Goal: Task Accomplishment & Management: Manage account settings

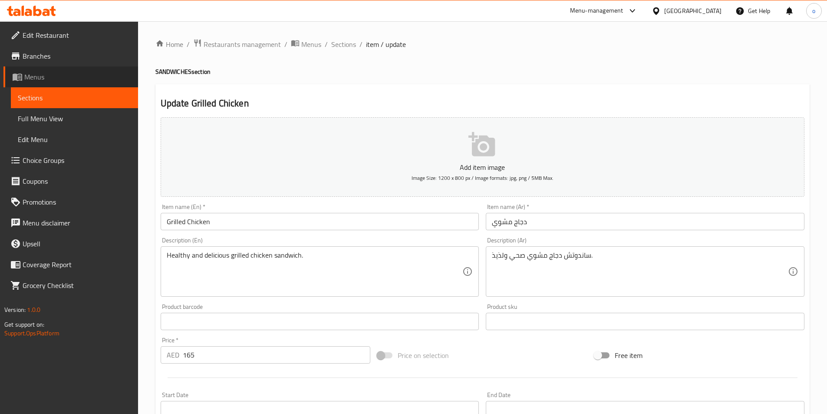
click at [86, 82] on link "Menus" at bounding box center [70, 76] width 135 height 21
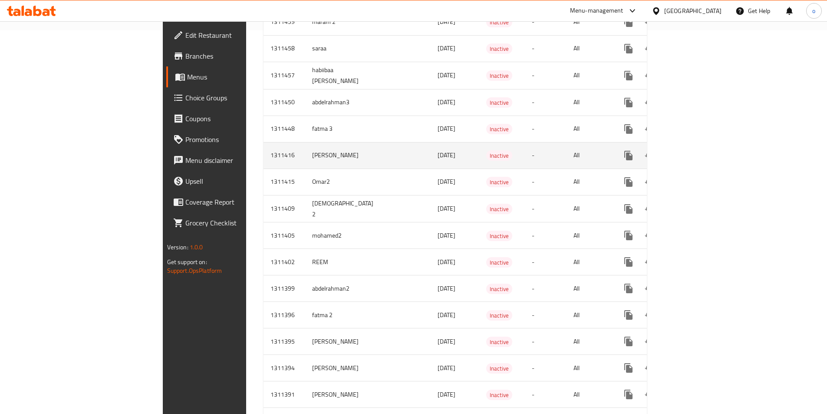
scroll to position [434, 0]
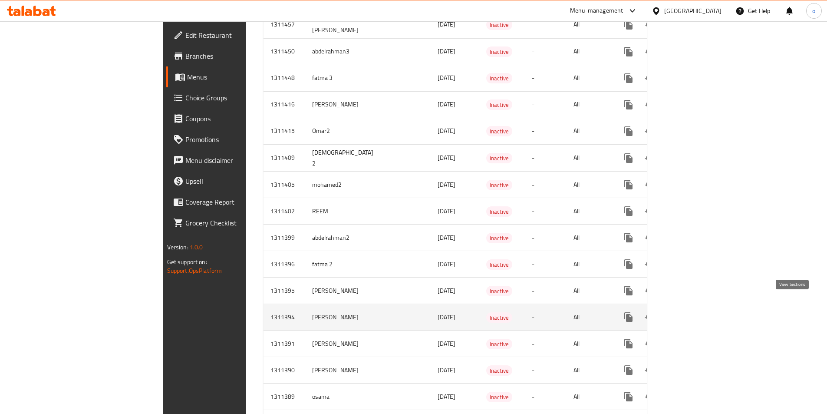
click at [696, 312] on icon "enhanced table" at bounding box center [691, 317] width 10 height 10
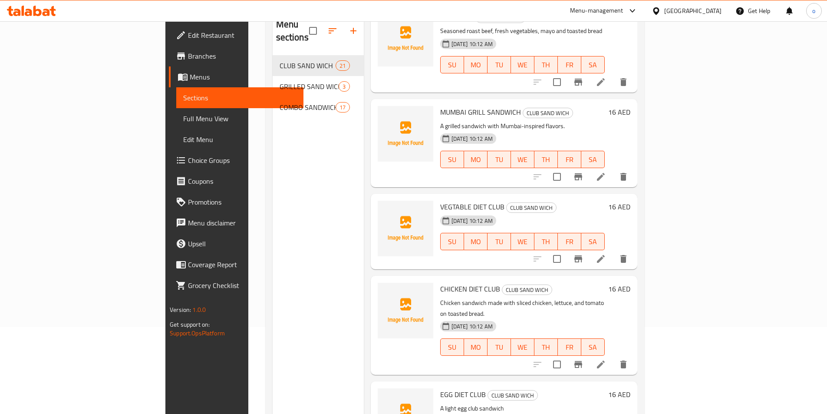
scroll to position [122, 0]
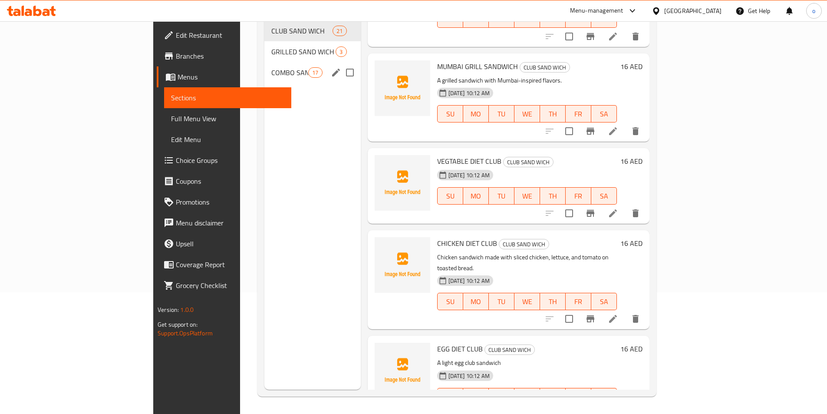
click at [264, 65] on div "COMBO SANDWICH 17" at bounding box center [312, 72] width 96 height 21
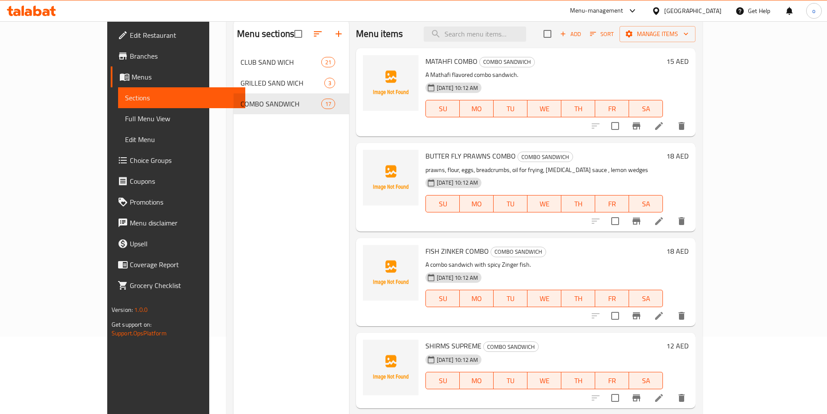
scroll to position [35, 0]
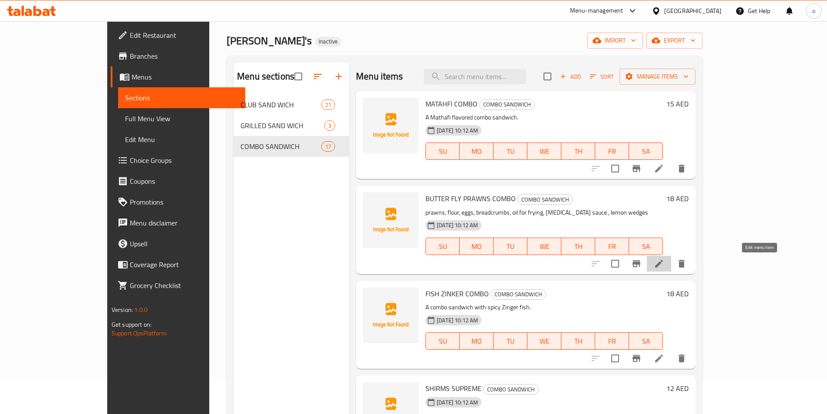
click at [664, 265] on icon at bounding box center [659, 263] width 10 height 10
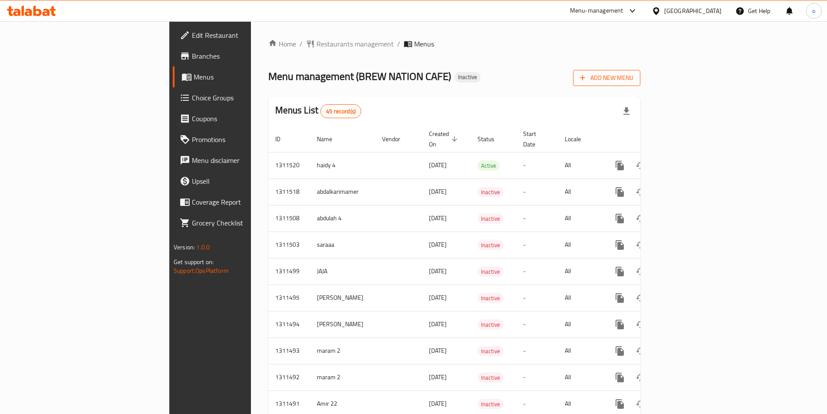
click at [633, 82] on span "Add New Menu" at bounding box center [606, 77] width 53 height 11
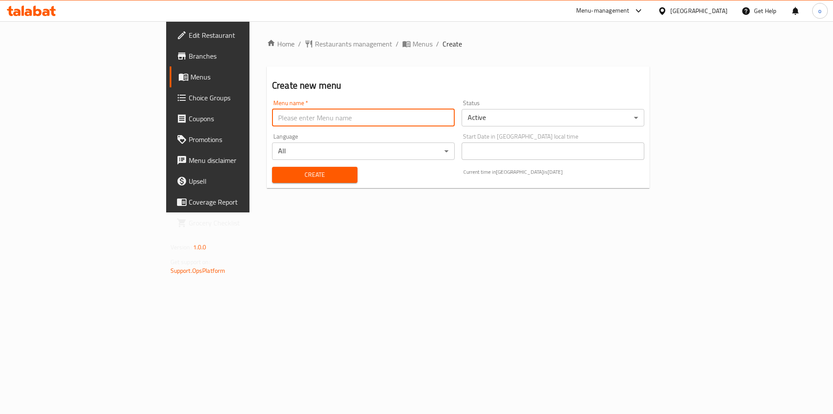
click at [342, 123] on input "text" at bounding box center [363, 117] width 183 height 17
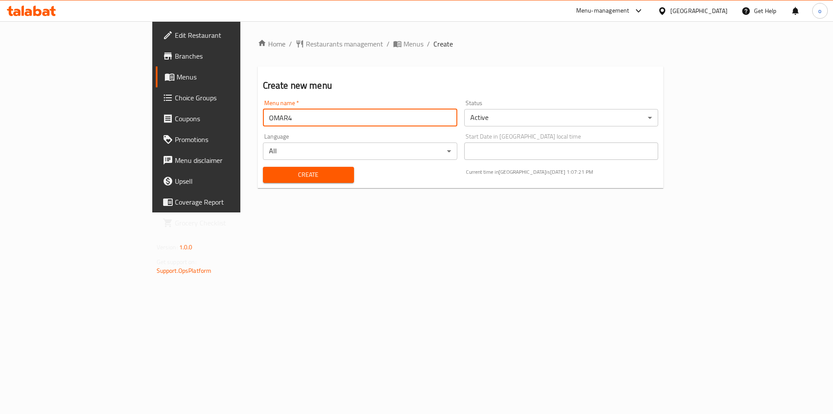
type input "OMAR4"
click at [301, 176] on span "Create" at bounding box center [308, 174] width 77 height 11
click at [275, 112] on input "text" at bounding box center [360, 117] width 194 height 17
type input "×’"
click at [177, 75] on span "Menus" at bounding box center [231, 77] width 108 height 10
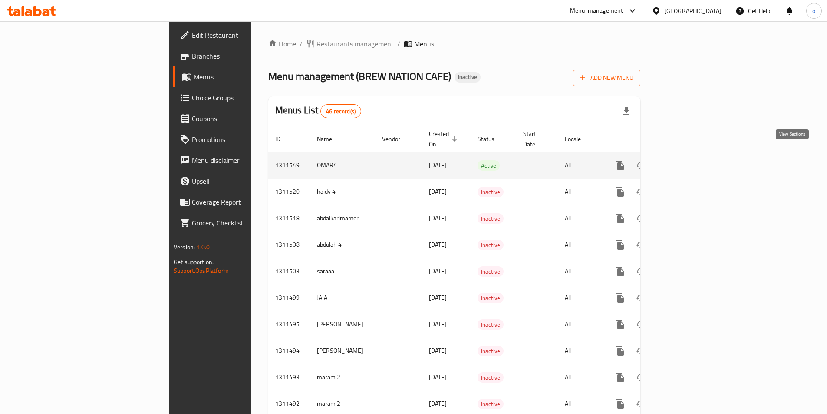
click at [686, 161] on icon "enhanced table" at bounding box center [682, 165] width 8 height 8
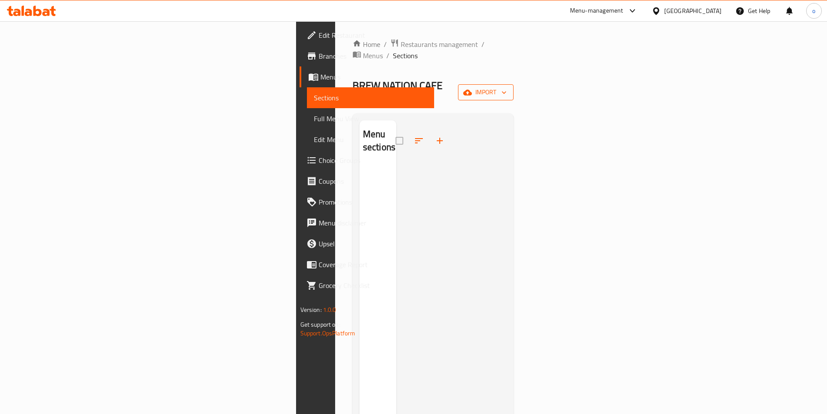
click at [472, 88] on icon "button" at bounding box center [467, 92] width 9 height 9
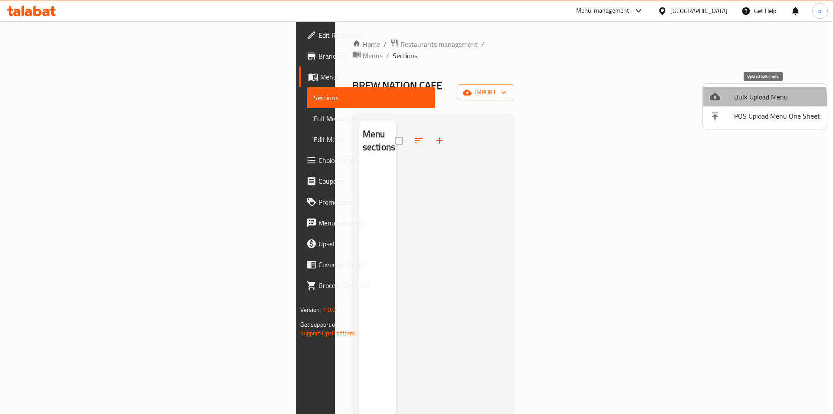
click at [733, 103] on li "Bulk Upload Menu" at bounding box center [765, 96] width 124 height 19
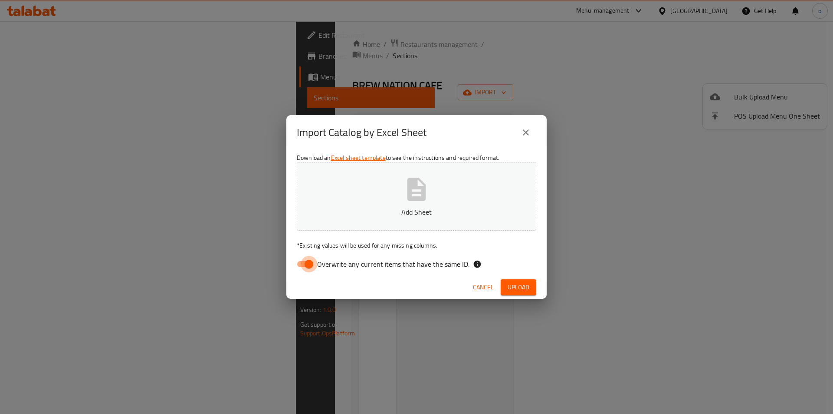
click at [300, 265] on input "Overwrite any current items that have the same ID." at bounding box center [308, 264] width 49 height 16
checkbox input "false"
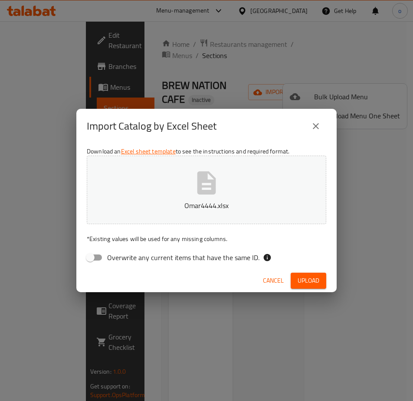
click at [321, 281] on button "Upload" at bounding box center [309, 281] width 36 height 16
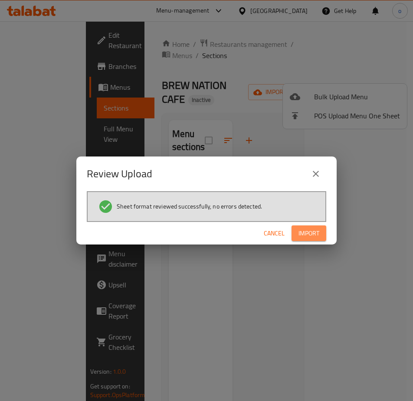
click at [306, 232] on span "Import" at bounding box center [309, 233] width 21 height 11
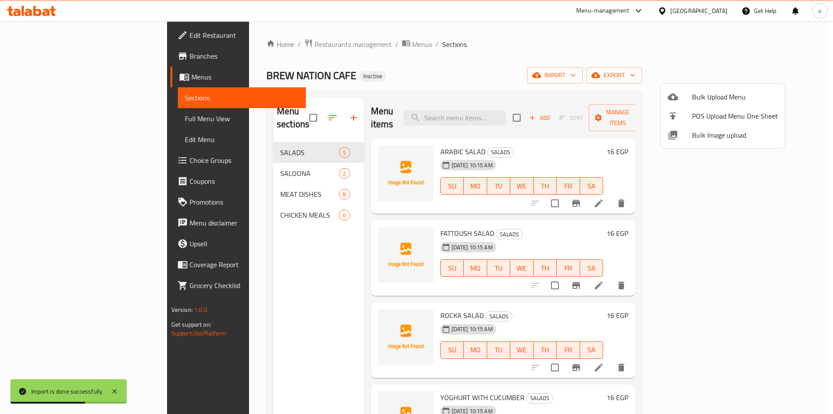
click at [602, 77] on div at bounding box center [416, 207] width 833 height 414
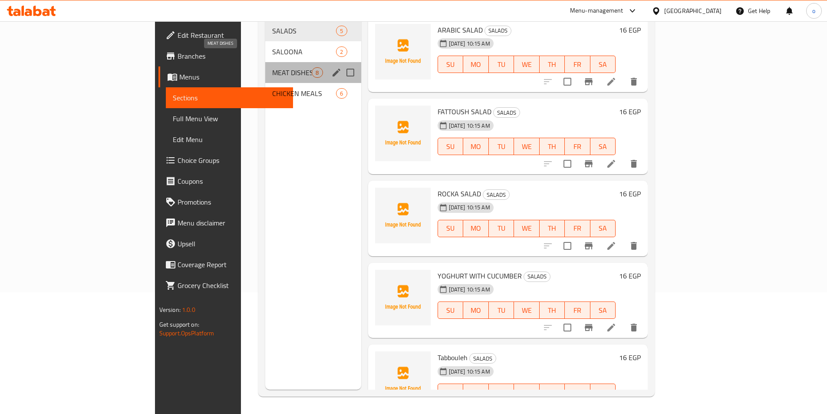
click at [272, 67] on span "MEAT DISHES" at bounding box center [291, 72] width 39 height 10
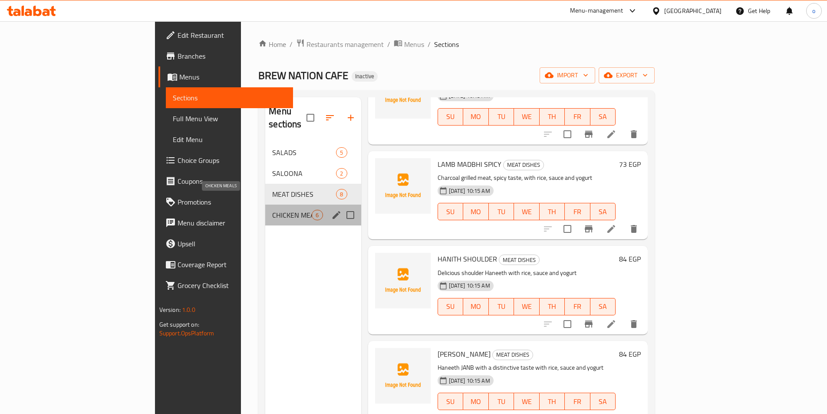
drag, startPoint x: 237, startPoint y: 198, endPoint x: 305, endPoint y: 203, distance: 67.4
click at [272, 210] on span "CHICKEN MEALS" at bounding box center [291, 215] width 39 height 10
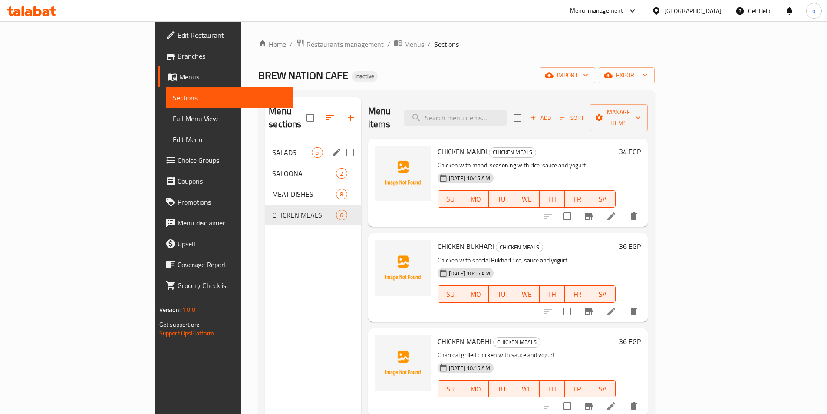
click at [272, 147] on span "SALADS" at bounding box center [291, 152] width 39 height 10
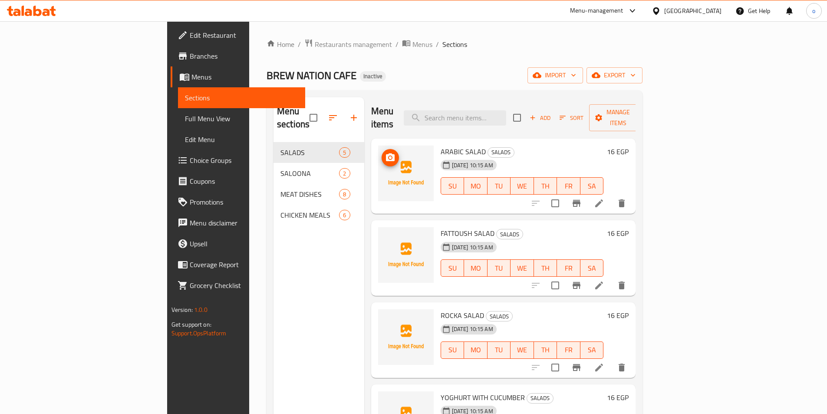
click at [604, 198] on icon at bounding box center [599, 203] width 10 height 10
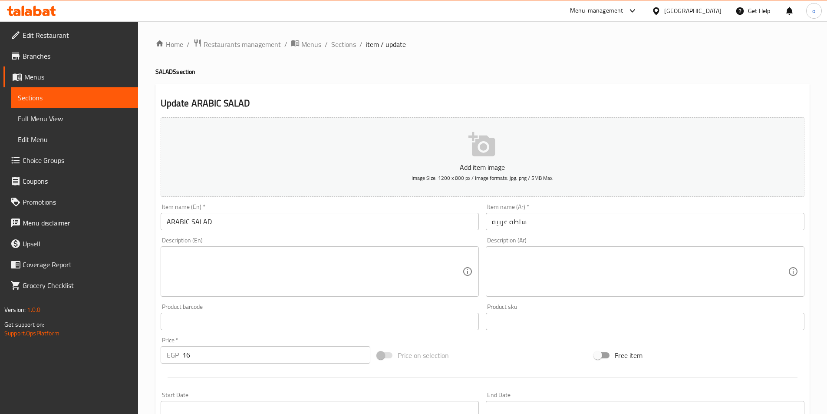
click at [346, 260] on textarea at bounding box center [315, 271] width 296 height 41
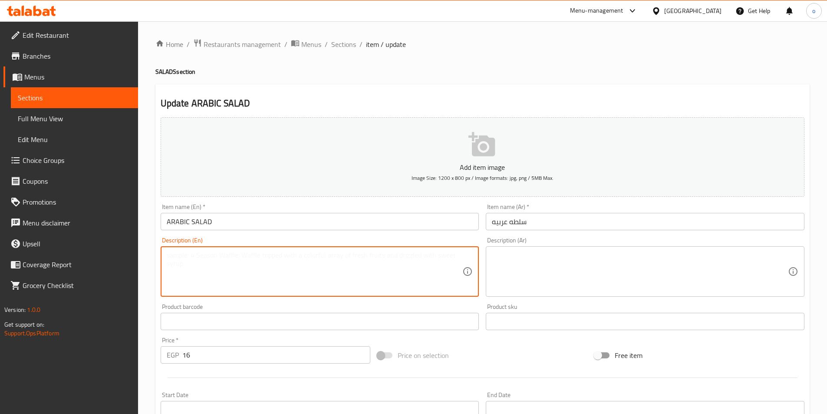
paste textarea "Made with mix of fresh vegetables and dressed with lemon juice and olive oil."
type textarea "Made with mix of fresh vegetables and dressed with lemon juice and olive oil."
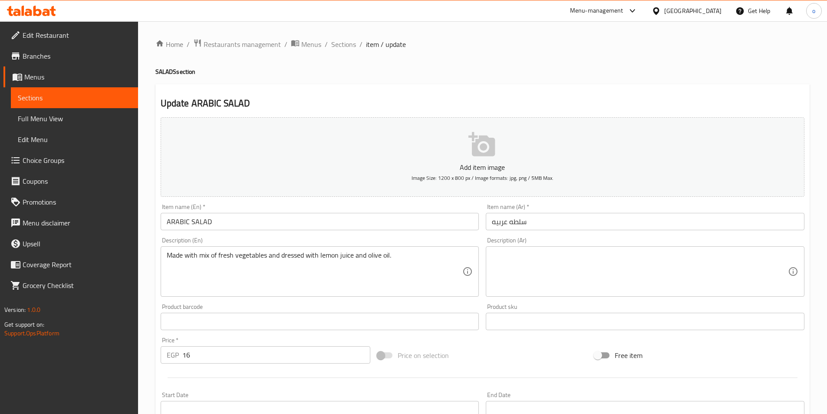
drag, startPoint x: 589, startPoint y: 271, endPoint x: 588, endPoint y: 280, distance: 8.7
click at [589, 272] on textarea at bounding box center [640, 271] width 296 height 41
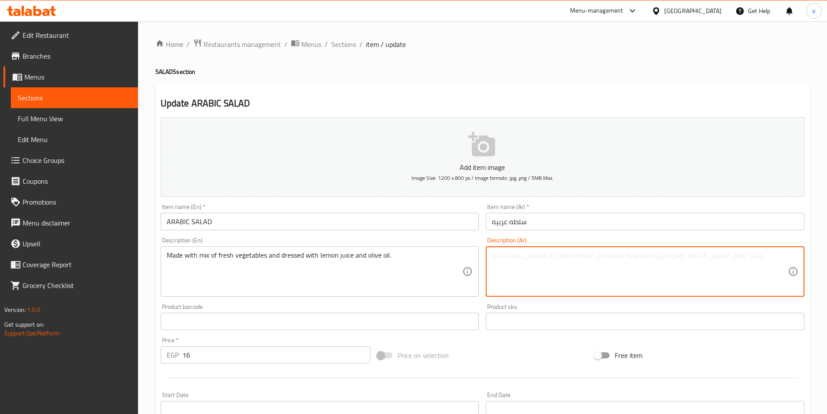
paste textarea "مصنوعة من مزيج من الخضروات الطازجة ومتبلة بعصير الليمون وزيت الزيتون."
type textarea "م"
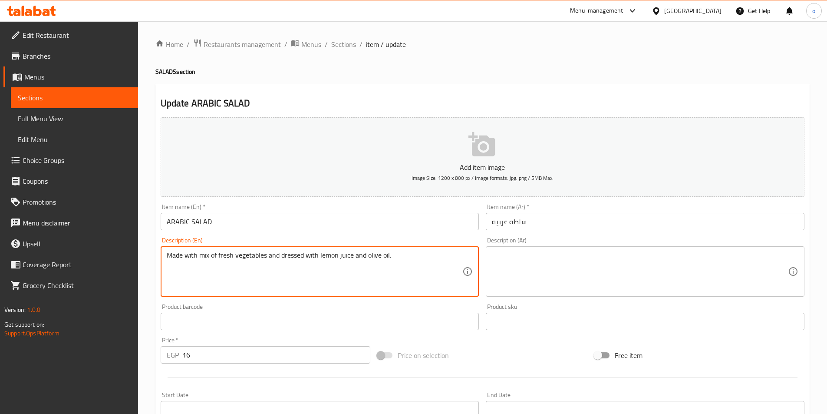
click at [434, 258] on textarea "Made with mix of fresh vegetables and dressed with lemon juice and olive oil." at bounding box center [315, 271] width 296 height 41
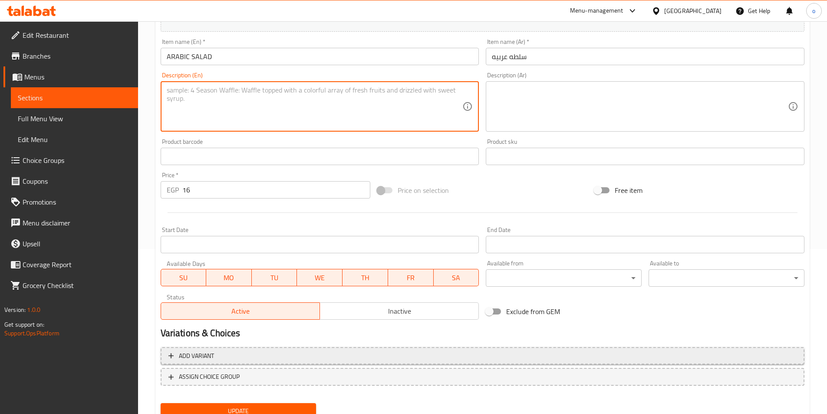
scroll to position [200, 0]
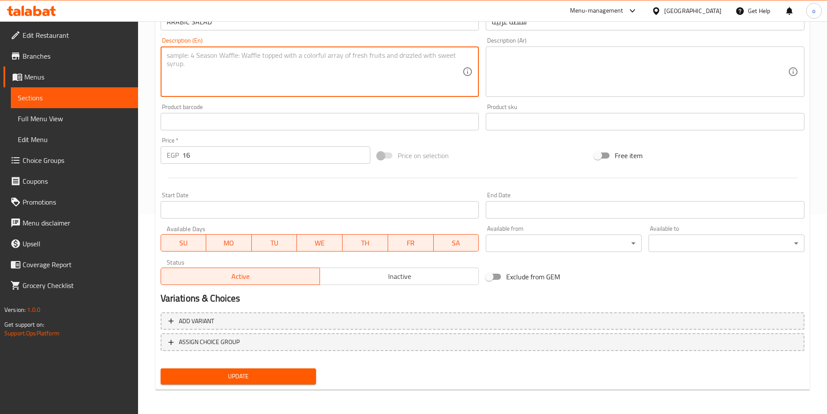
click at [288, 375] on span "Update" at bounding box center [239, 376] width 142 height 11
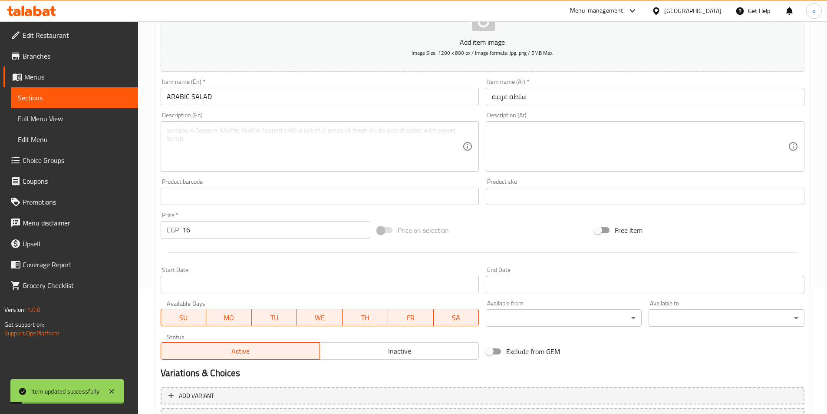
scroll to position [0, 0]
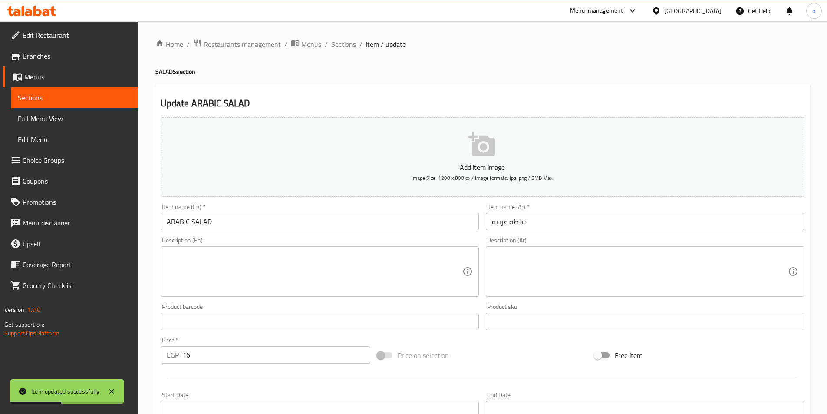
click at [230, 223] on input "ARABIC SALAD" at bounding box center [320, 221] width 319 height 17
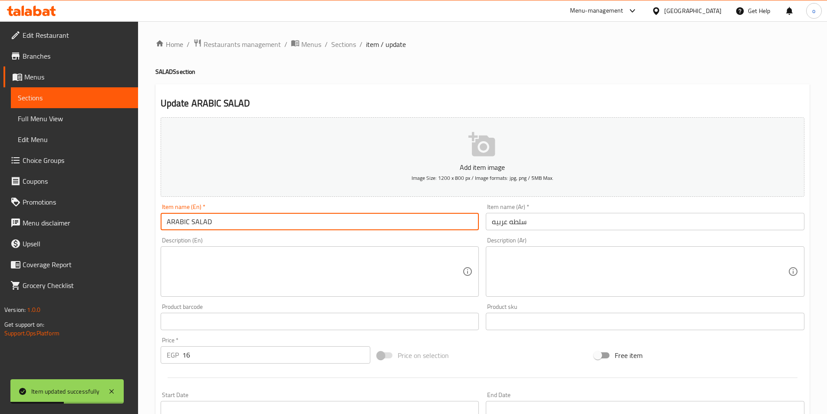
click at [230, 223] on input "ARABIC SALAD" at bounding box center [320, 221] width 319 height 17
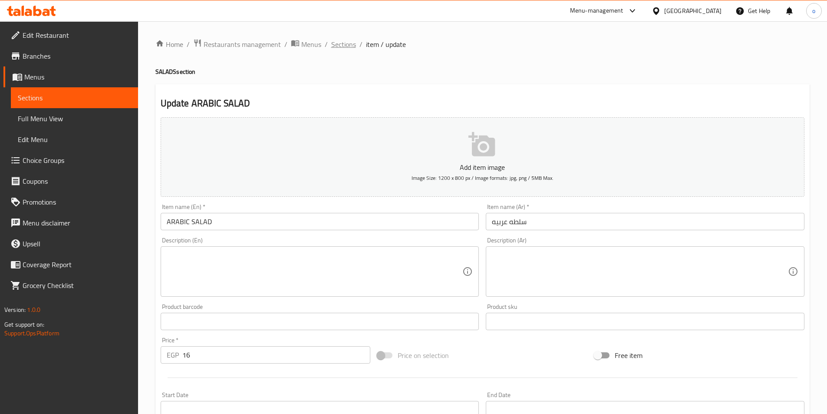
click at [337, 48] on span "Sections" at bounding box center [343, 44] width 25 height 10
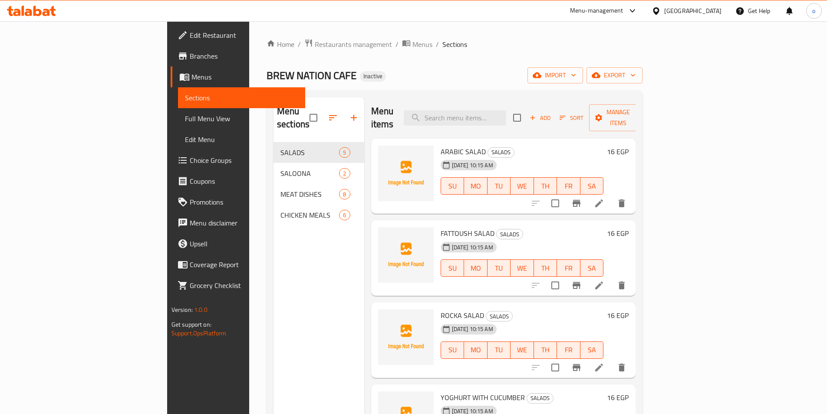
scroll to position [17, 0]
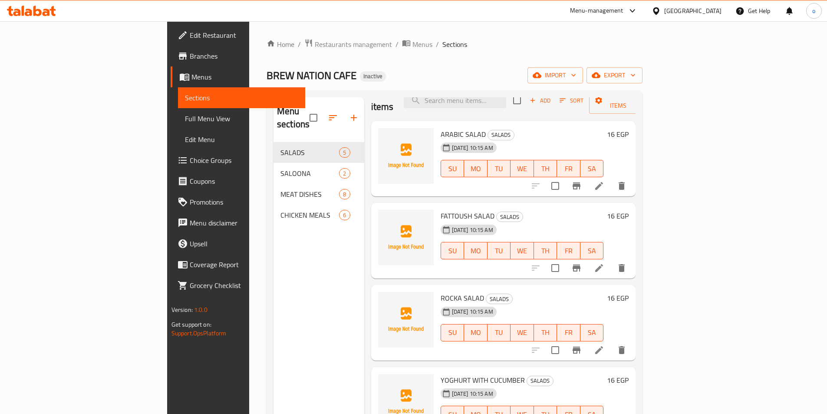
click at [441, 209] on span "FATTOUSH SALAD" at bounding box center [468, 215] width 54 height 13
copy h6 "FATTOUSH SALAD"
click at [604, 263] on icon at bounding box center [599, 268] width 10 height 10
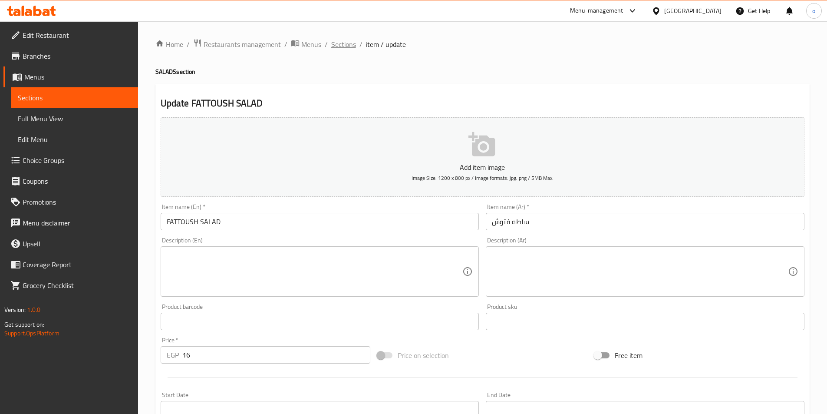
click at [349, 44] on span "Sections" at bounding box center [343, 44] width 25 height 10
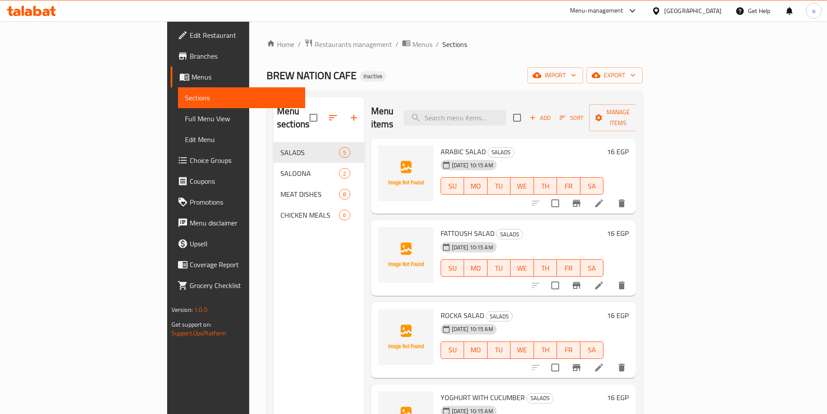
scroll to position [17, 0]
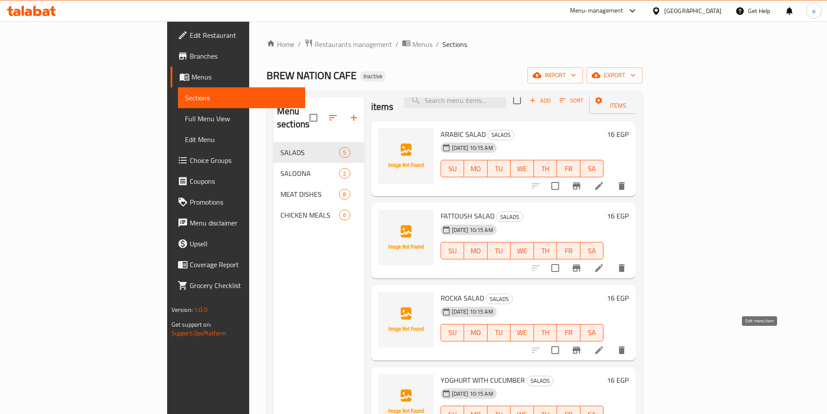
click at [604, 345] on icon at bounding box center [599, 350] width 10 height 10
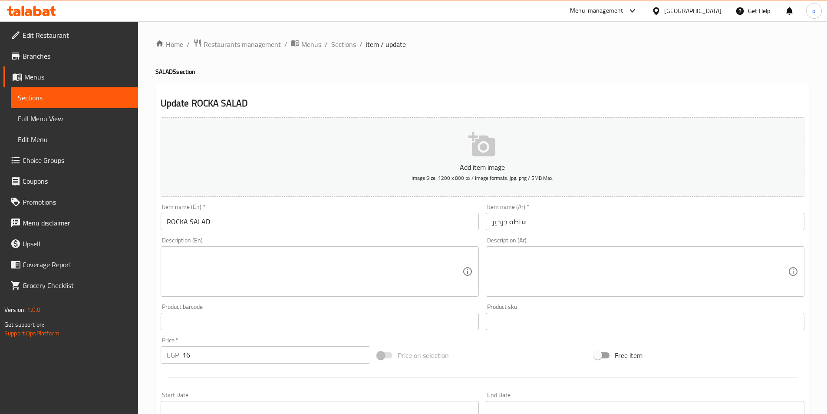
click at [195, 218] on input "ROCKA SALAD" at bounding box center [320, 221] width 319 height 17
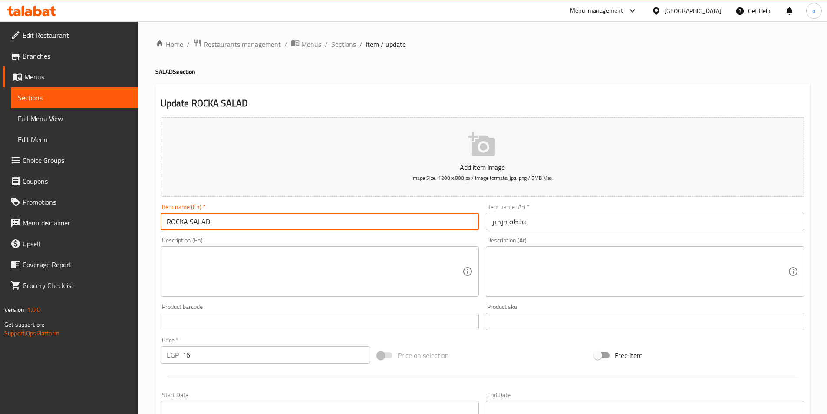
click at [195, 218] on input "ROCKA SALAD" at bounding box center [320, 221] width 319 height 17
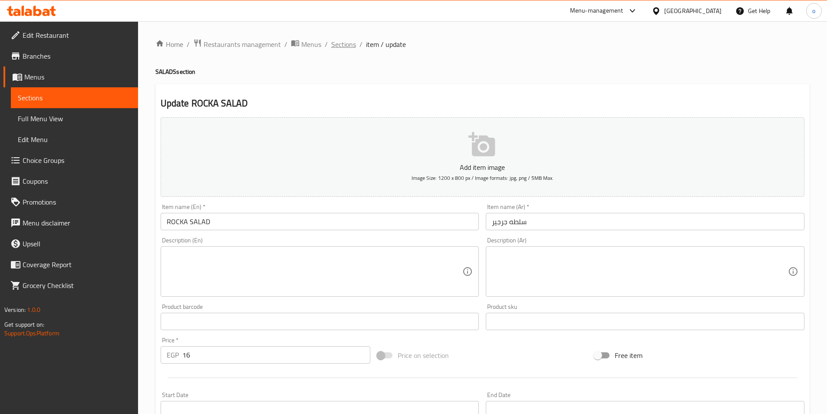
click at [344, 49] on span "Sections" at bounding box center [343, 44] width 25 height 10
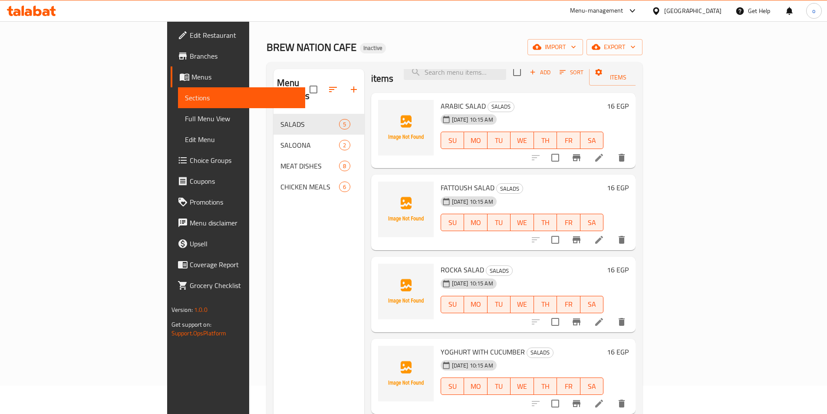
scroll to position [43, 0]
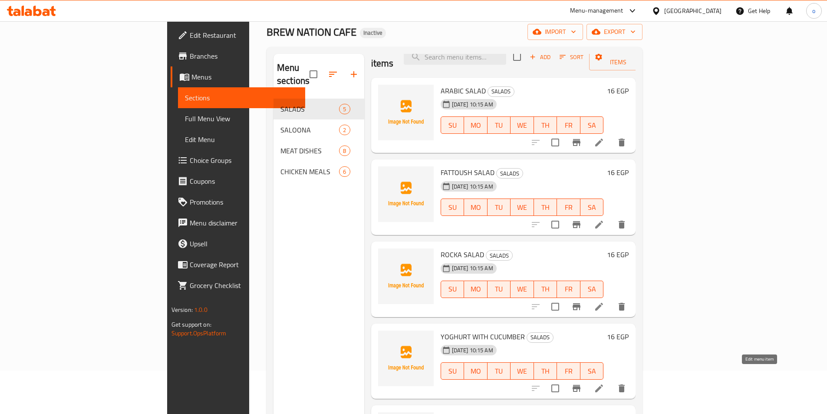
click at [604, 383] on icon at bounding box center [599, 388] width 10 height 10
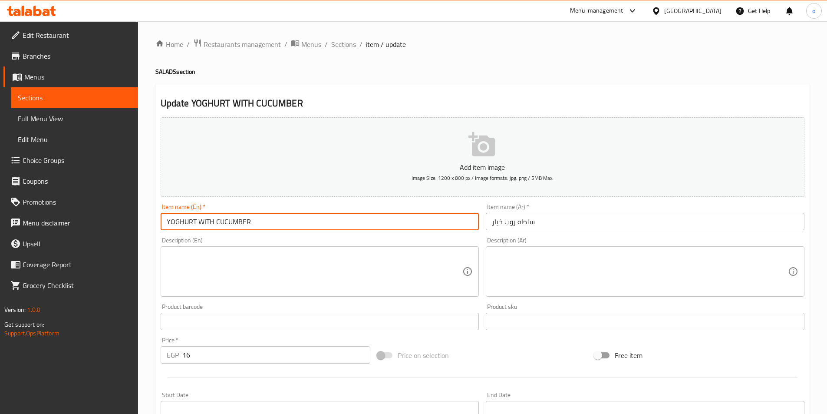
click at [183, 225] on input "YOGHURT WITH CUCUMBER" at bounding box center [320, 221] width 319 height 17
click at [173, 220] on input "YOGHURT WITH CUCUMBER" at bounding box center [320, 221] width 319 height 17
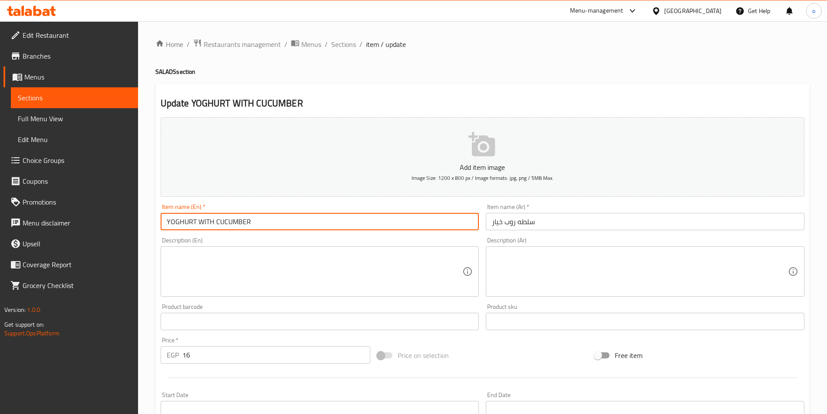
click at [173, 220] on input "YOGHURT WITH CUCUMBER" at bounding box center [320, 221] width 319 height 17
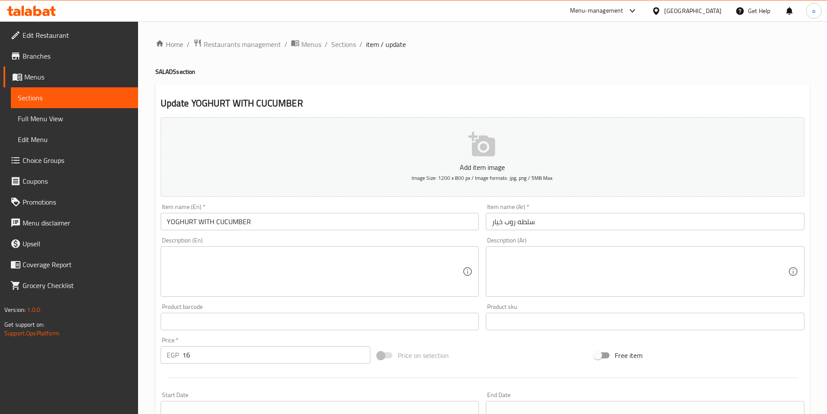
click at [493, 221] on input "سلطه روب خيار" at bounding box center [645, 221] width 319 height 17
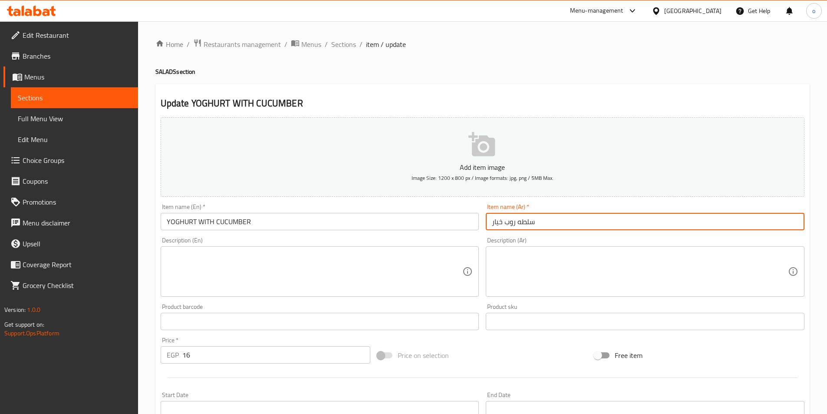
click at [503, 221] on input "سلطه روب خيار" at bounding box center [645, 221] width 319 height 17
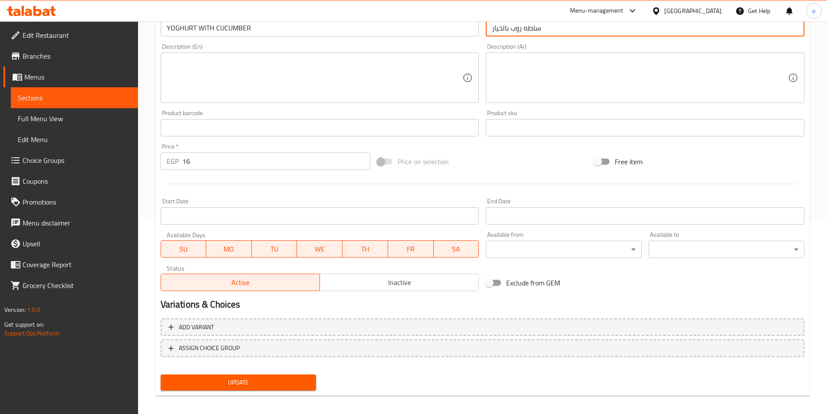
scroll to position [200, 0]
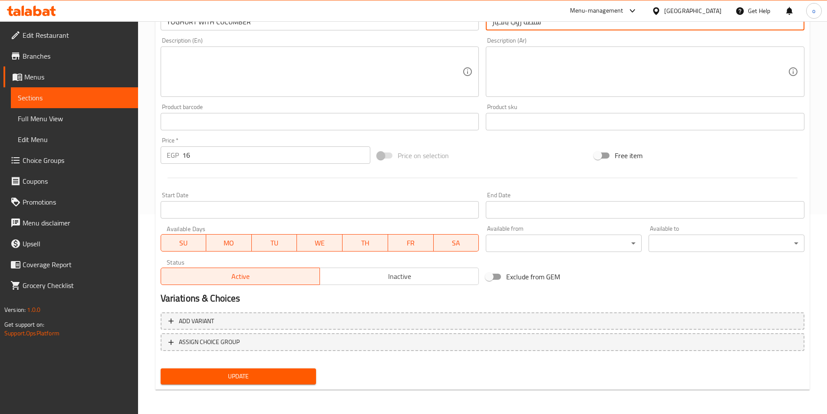
type input "سلطه روب بالخيار"
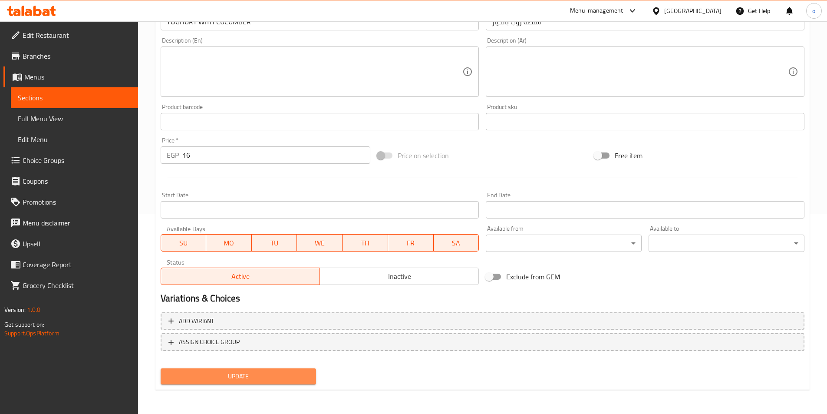
click at [294, 376] on span "Update" at bounding box center [239, 376] width 142 height 11
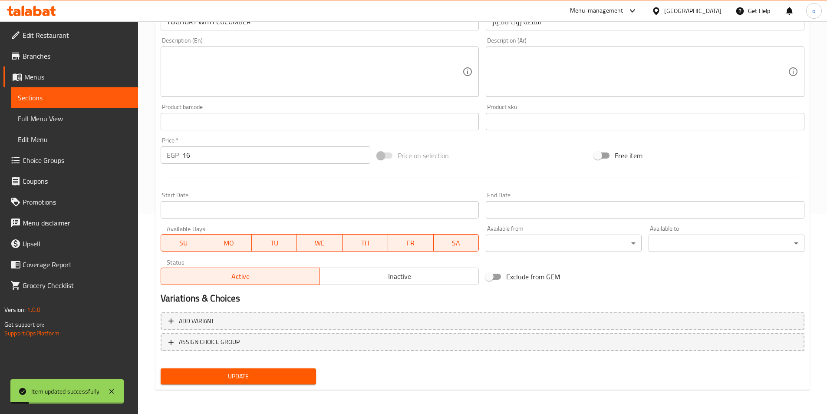
scroll to position [0, 0]
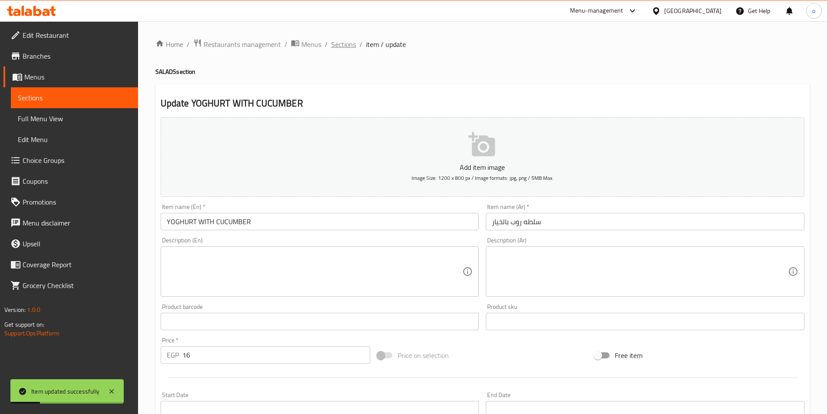
click at [349, 46] on span "Sections" at bounding box center [343, 44] width 25 height 10
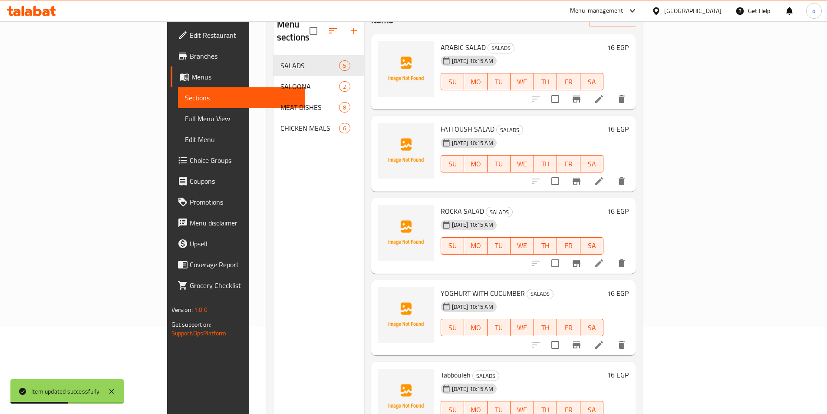
scroll to position [122, 0]
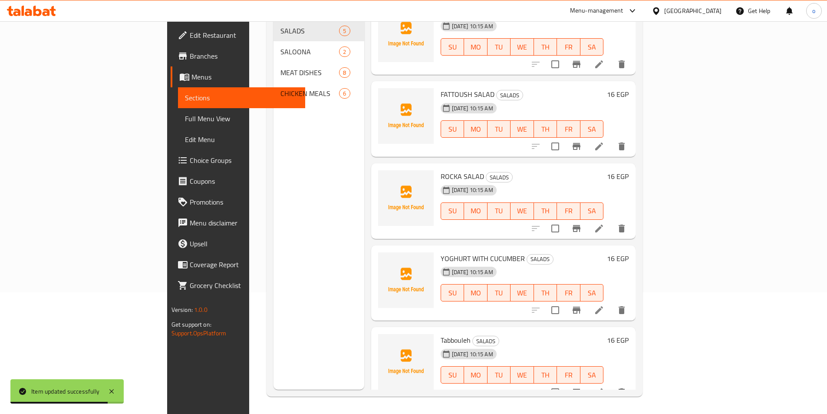
click at [611, 385] on li at bounding box center [599, 392] width 24 height 16
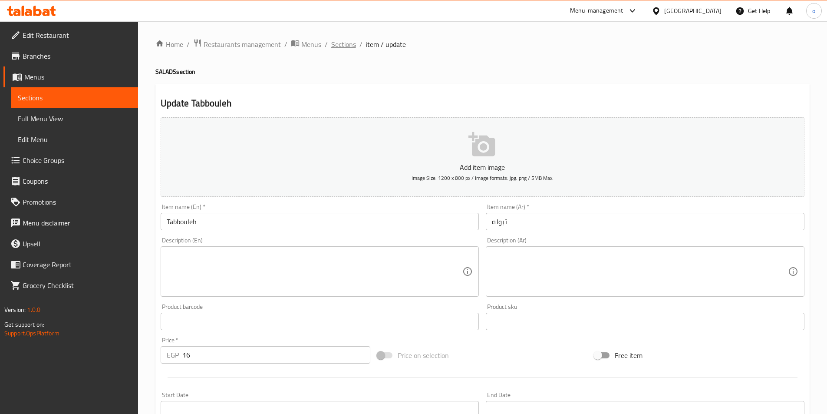
click at [336, 44] on span "Sections" at bounding box center [343, 44] width 25 height 10
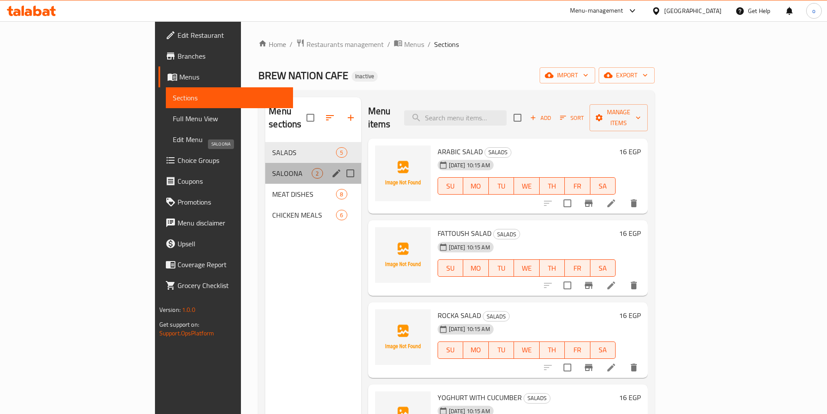
click at [272, 168] on span "SALOONA" at bounding box center [291, 173] width 39 height 10
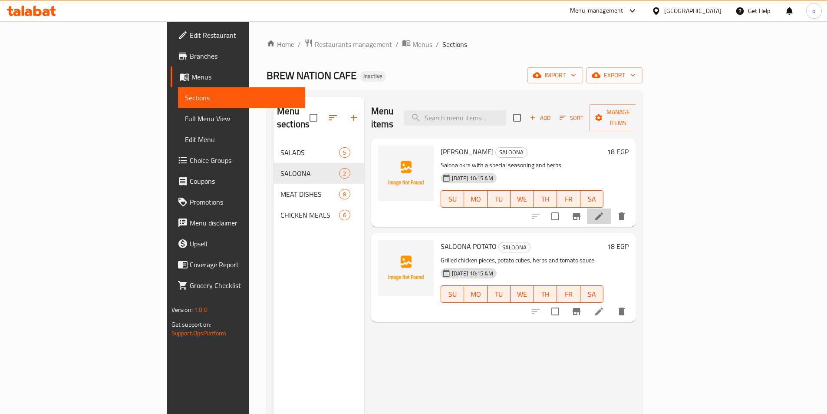
click at [611, 208] on li at bounding box center [599, 216] width 24 height 16
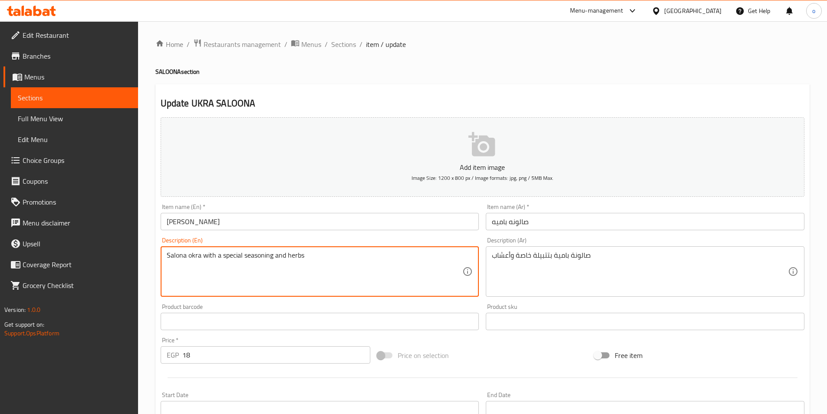
click at [300, 253] on textarea "Salona okra with a special seasoning and herbs" at bounding box center [315, 271] width 296 height 41
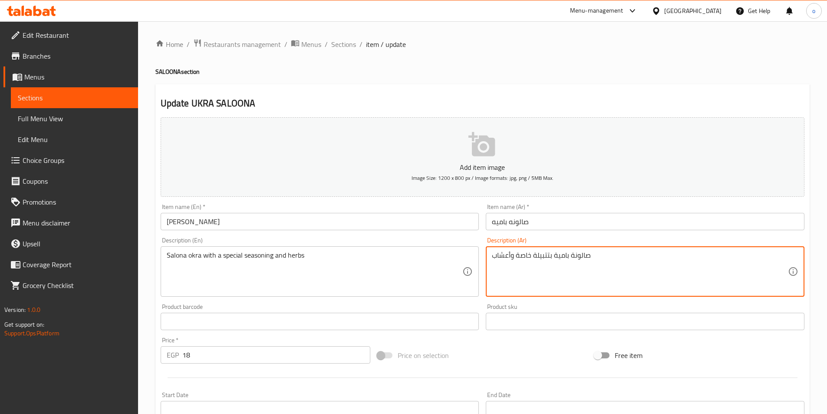
drag, startPoint x: 514, startPoint y: 255, endPoint x: 530, endPoint y: 255, distance: 16.1
click at [489, 256] on div "صالونة بامية بتتبيلة وأعشاب Description (Ar)" at bounding box center [645, 271] width 319 height 50
click at [574, 255] on textarea "صالونة بامية بتتبيلة وأعشاب" at bounding box center [640, 271] width 296 height 41
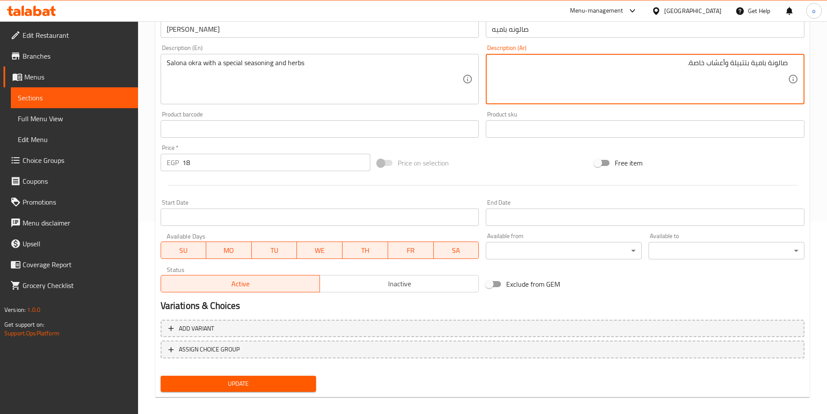
scroll to position [200, 0]
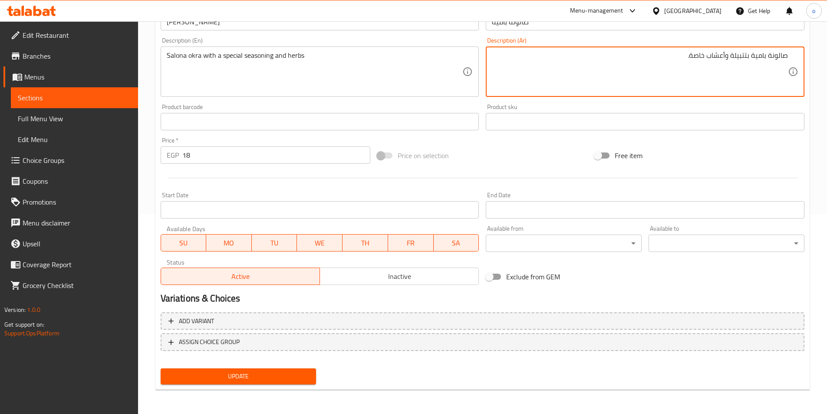
type textarea "صالونة بامية بتتبيلة وأعشاب خاصة."
click at [296, 372] on span "Update" at bounding box center [239, 376] width 142 height 11
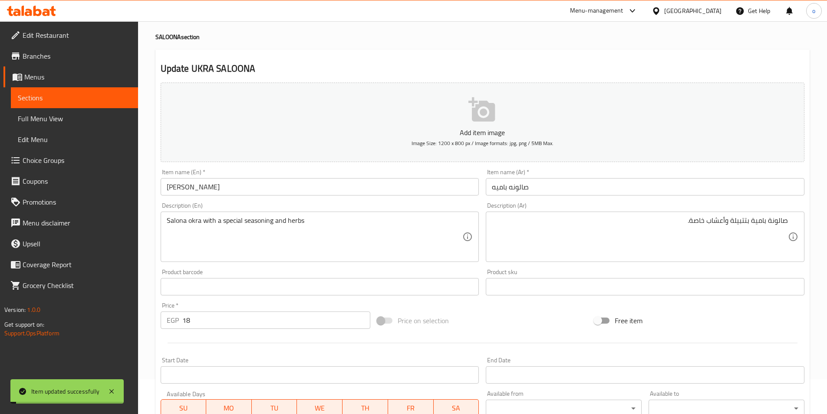
scroll to position [0, 0]
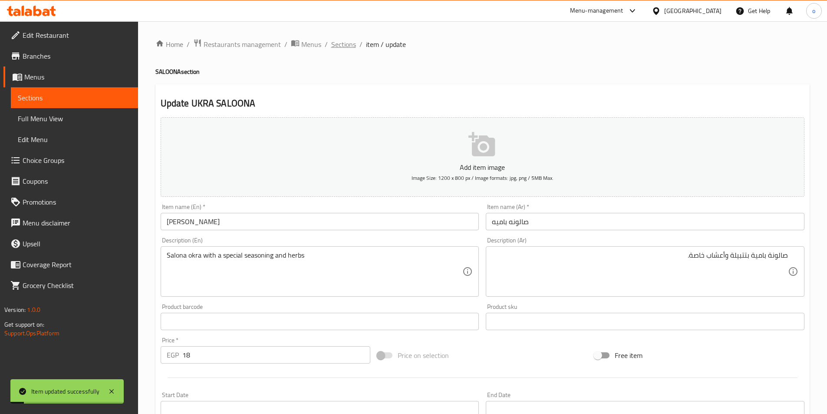
click at [339, 47] on span "Sections" at bounding box center [343, 44] width 25 height 10
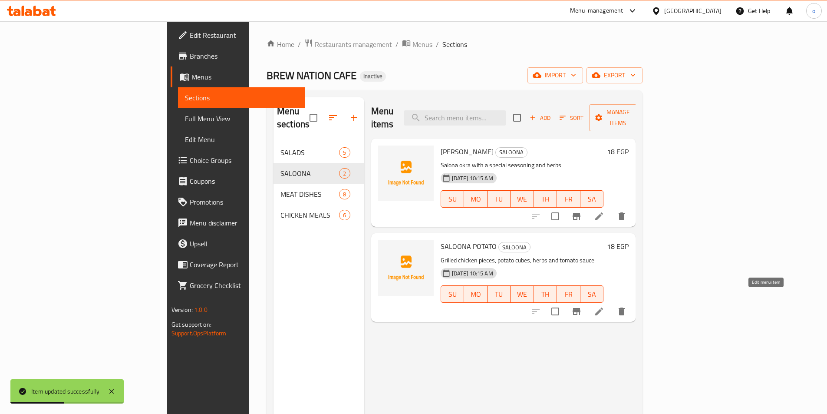
click at [604, 306] on icon at bounding box center [599, 311] width 10 height 10
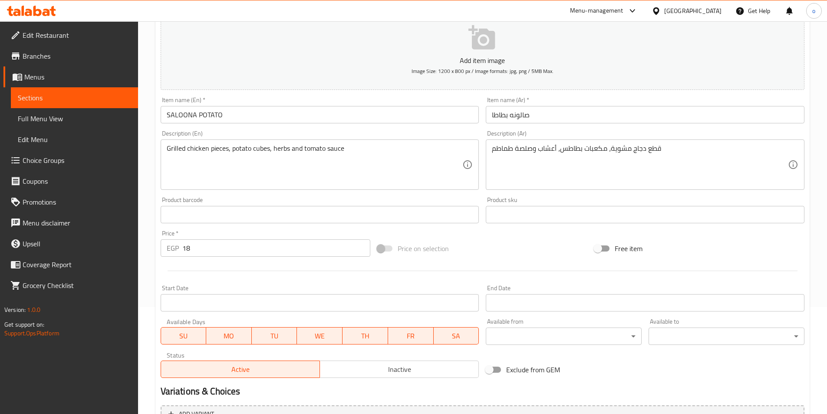
scroll to position [200, 0]
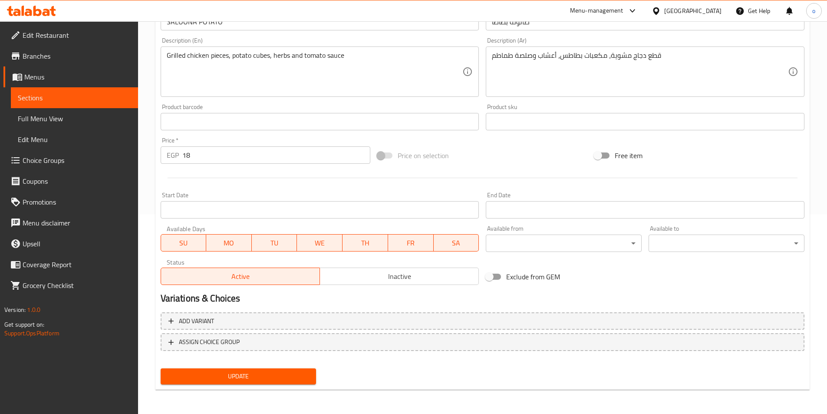
click at [258, 372] on span "Update" at bounding box center [239, 376] width 142 height 11
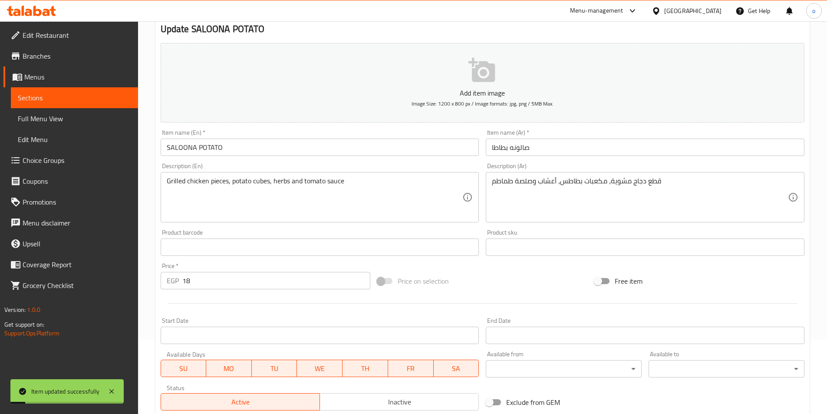
scroll to position [0, 0]
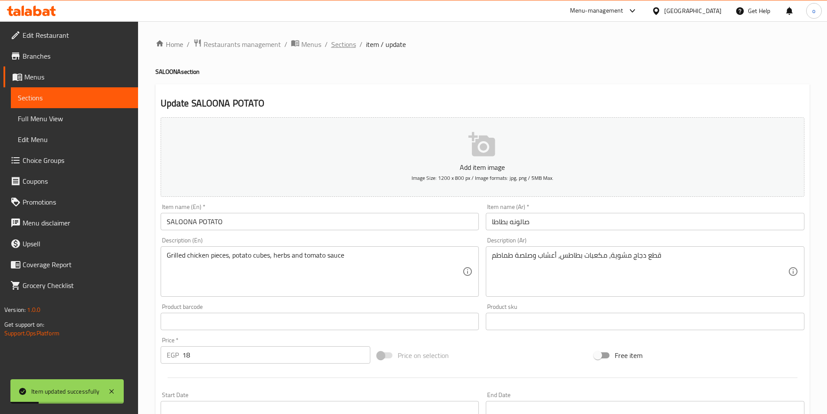
click at [350, 41] on span "Sections" at bounding box center [343, 44] width 25 height 10
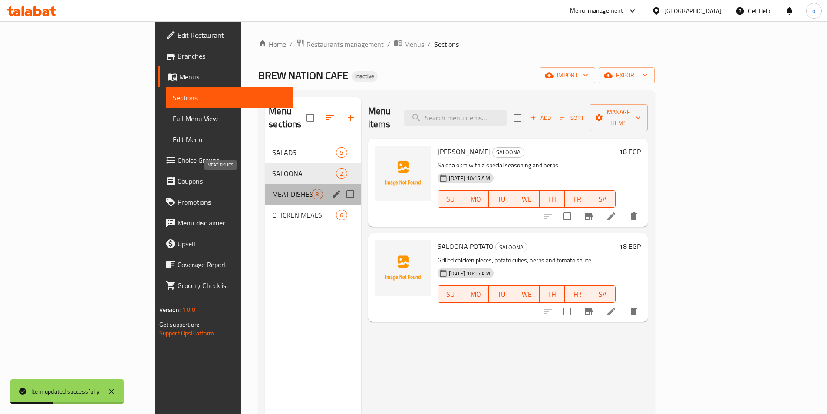
click at [272, 189] on span "MEAT DISHES" at bounding box center [291, 194] width 39 height 10
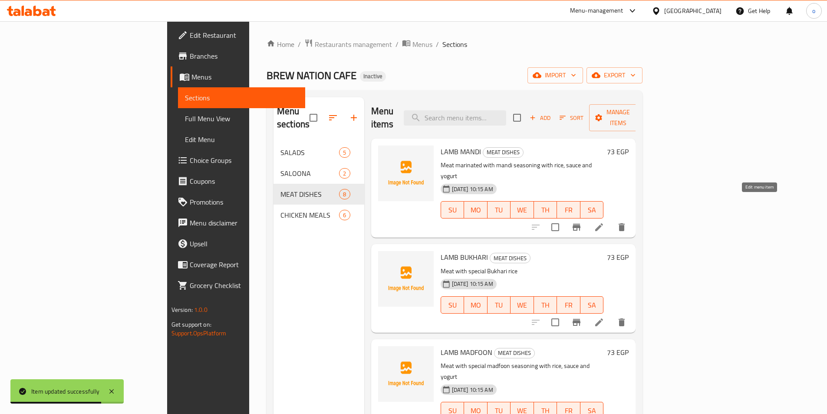
click at [604, 222] on icon at bounding box center [599, 227] width 10 height 10
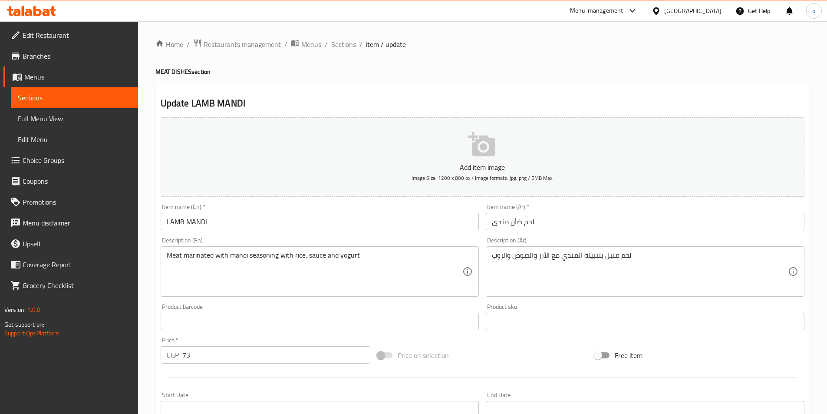
click at [491, 263] on div "لحم متبل بتتبيلة المندي مع الأرز والصوص والروب Description (Ar)" at bounding box center [645, 271] width 319 height 50
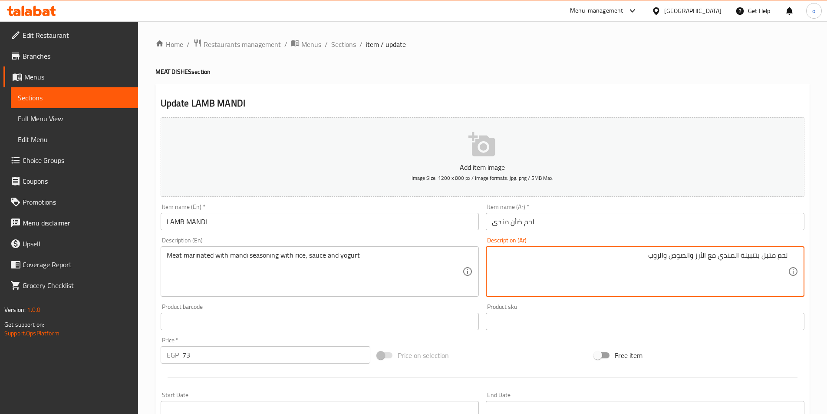
click at [630, 254] on textarea "لحم متبل بتتبيلة المندي مع الأرز والصوص والروب" at bounding box center [640, 271] width 296 height 41
click at [691, 255] on textarea "لحم متبل بتتبيلة المندي مع الأرز والصوص والروب" at bounding box center [640, 271] width 296 height 41
type textarea "لحم متبل بتتبيلة المندي مع الأرز ,الصوص والروب."
click at [391, 248] on div "Meat marinated with mandi seasoning with rice, sauce and yogurt Description (En)" at bounding box center [320, 271] width 319 height 50
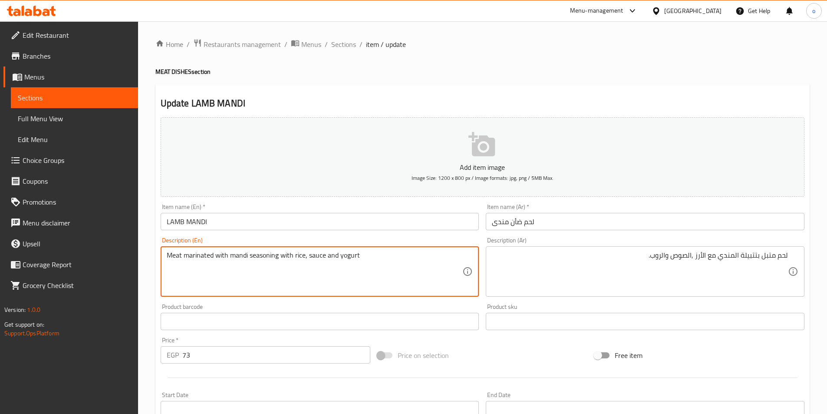
click at [363, 257] on textarea "Meat marinated with mandi seasoning with rice, sauce and yogurt" at bounding box center [315, 271] width 296 height 41
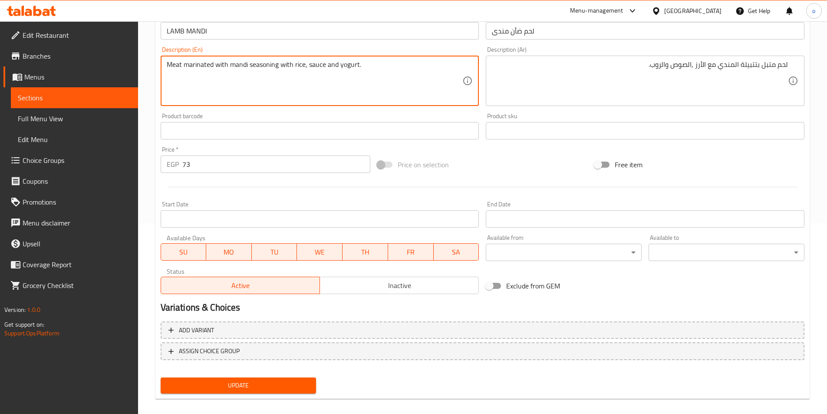
scroll to position [200, 0]
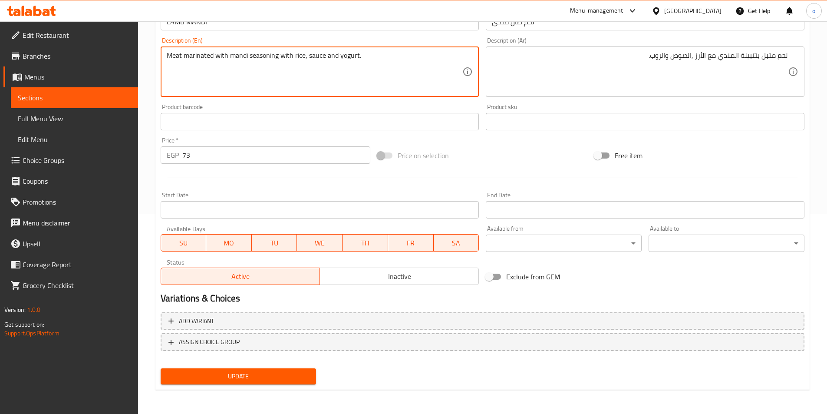
type textarea "Meat marinated with mandi seasoning with rice, sauce and yogurt."
click at [283, 370] on button "Update" at bounding box center [239, 376] width 156 height 16
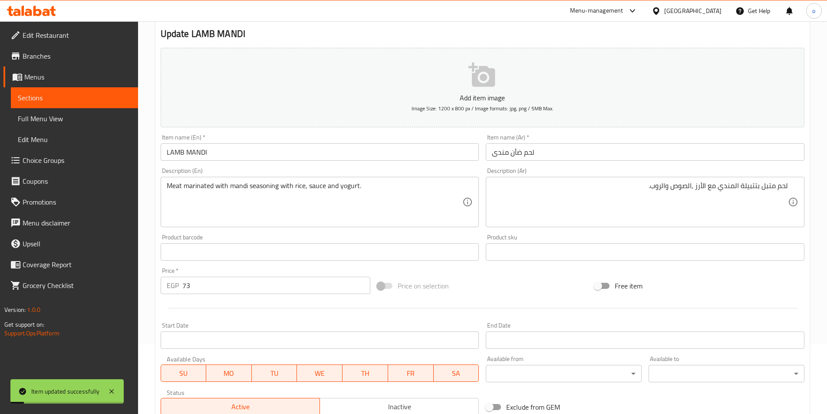
scroll to position [0, 0]
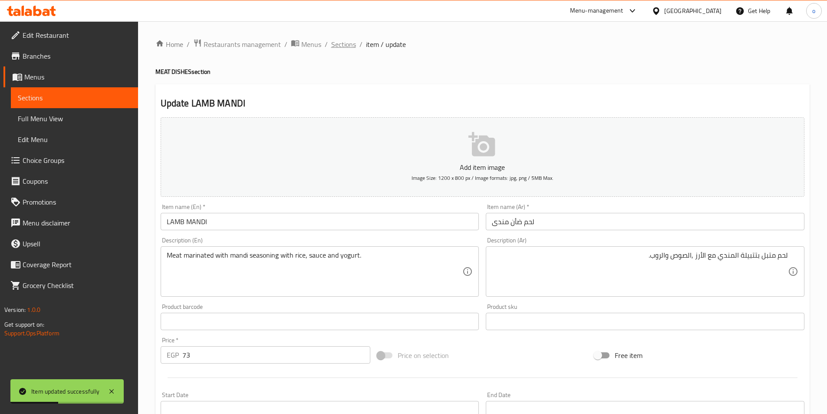
click at [353, 44] on span "Sections" at bounding box center [343, 44] width 25 height 10
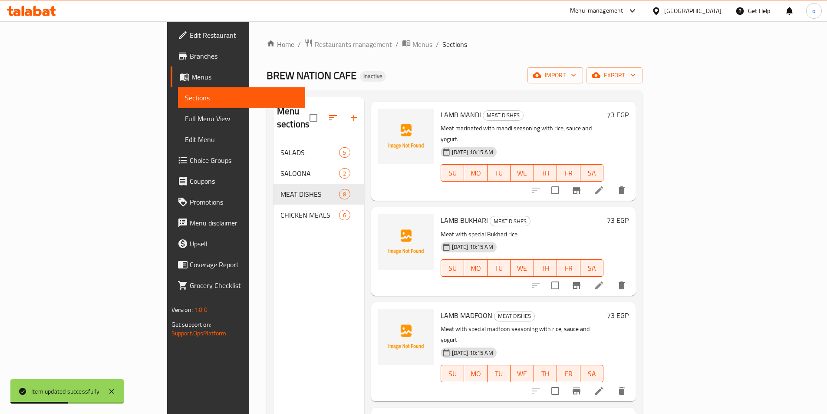
scroll to position [87, 0]
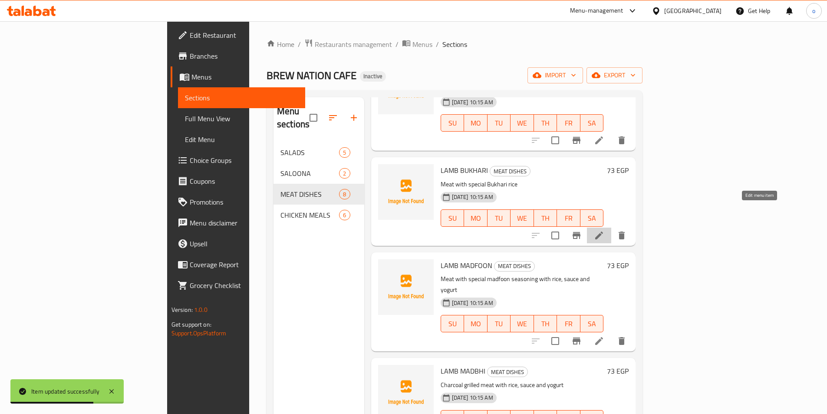
click at [604, 230] on icon at bounding box center [599, 235] width 10 height 10
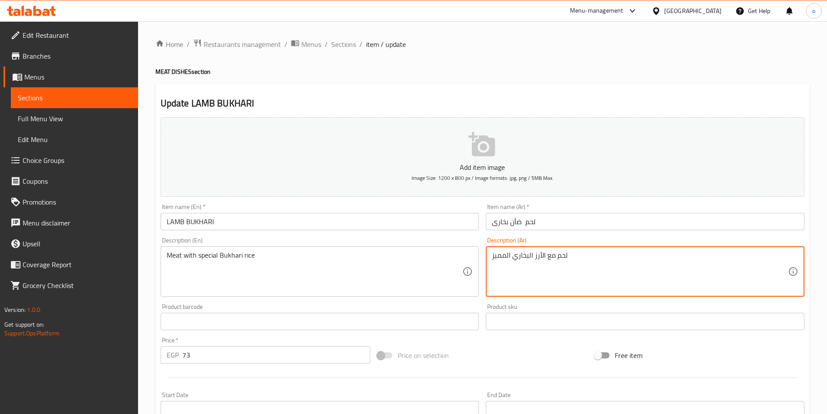
click at [488, 255] on div "لحم مع الأرز البخاري المميز Description (Ar)" at bounding box center [645, 271] width 319 height 50
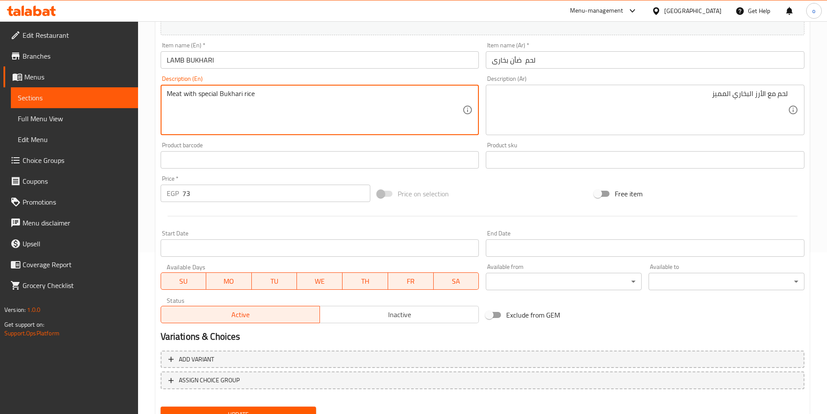
scroll to position [200, 0]
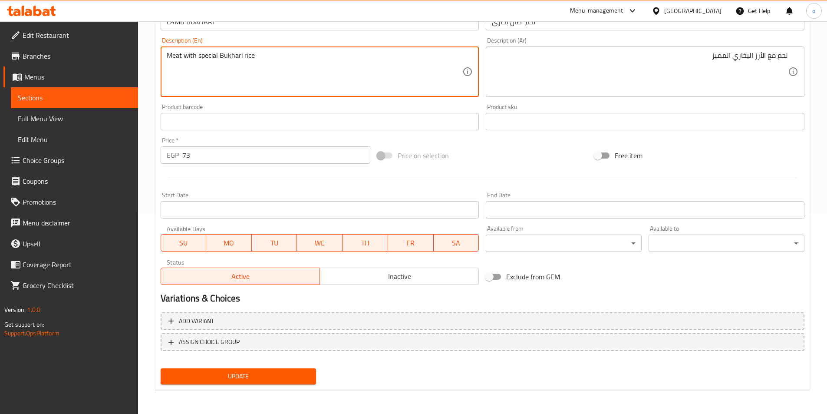
click at [276, 376] on span "Update" at bounding box center [239, 376] width 142 height 11
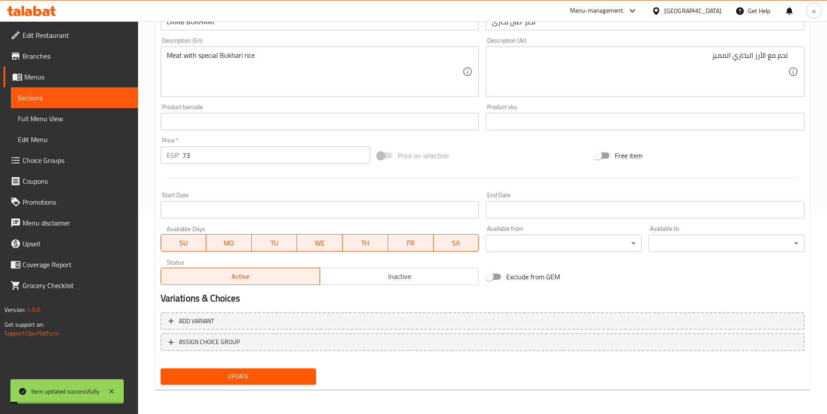
scroll to position [0, 0]
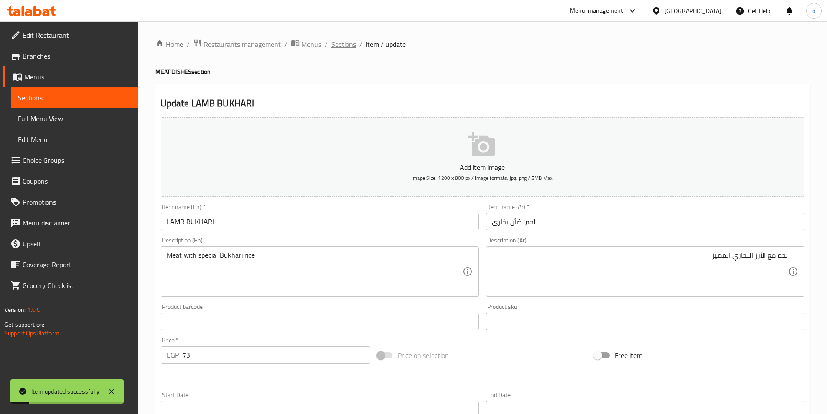
click at [342, 42] on span "Sections" at bounding box center [343, 44] width 25 height 10
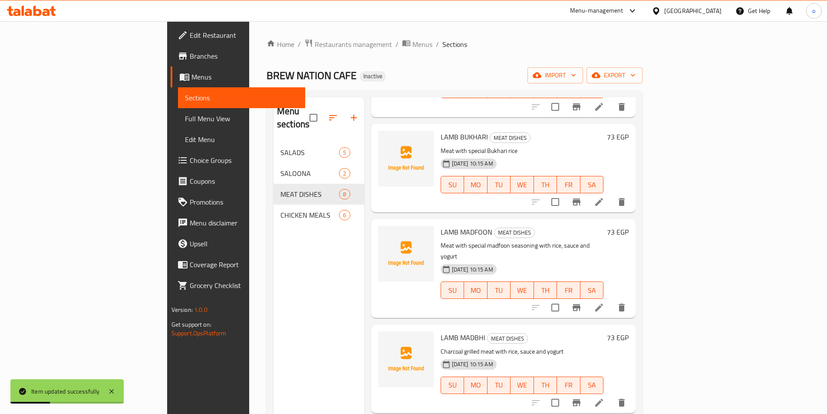
scroll to position [130, 0]
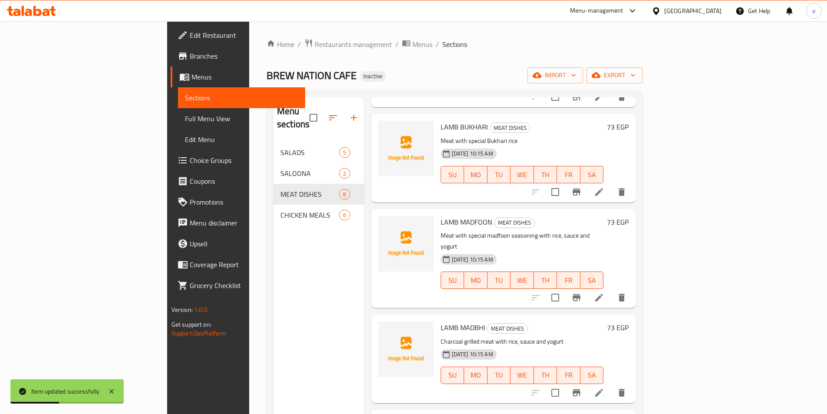
click at [603, 293] on icon at bounding box center [599, 297] width 8 height 8
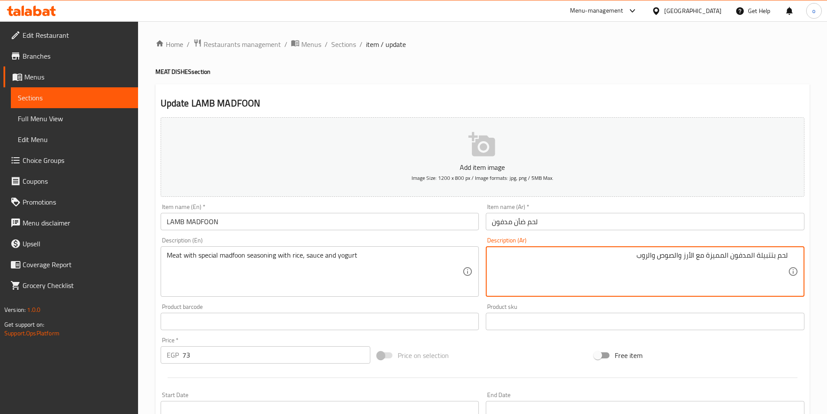
click at [680, 256] on textarea "لحم بتتبيلة المدفون المميزة مع الأرز والصوص والروب" at bounding box center [640, 271] width 296 height 41
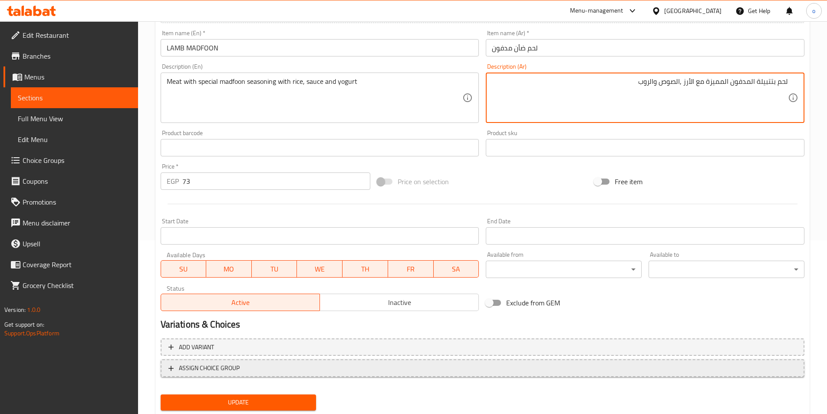
scroll to position [200, 0]
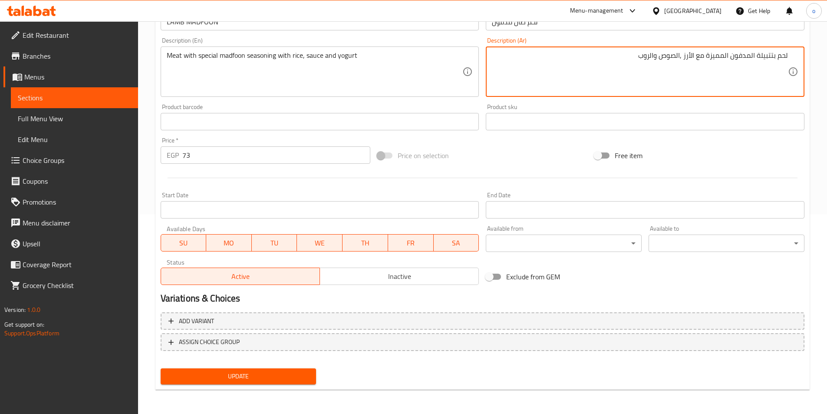
type textarea "لحم بتتبيلة المدفون المميزة مع الأرز ,الصوص والروب"
click at [288, 380] on span "Update" at bounding box center [239, 376] width 142 height 11
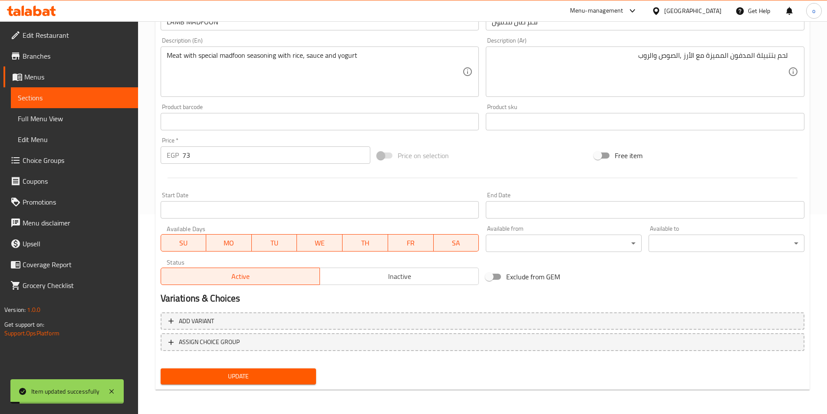
scroll to position [0, 0]
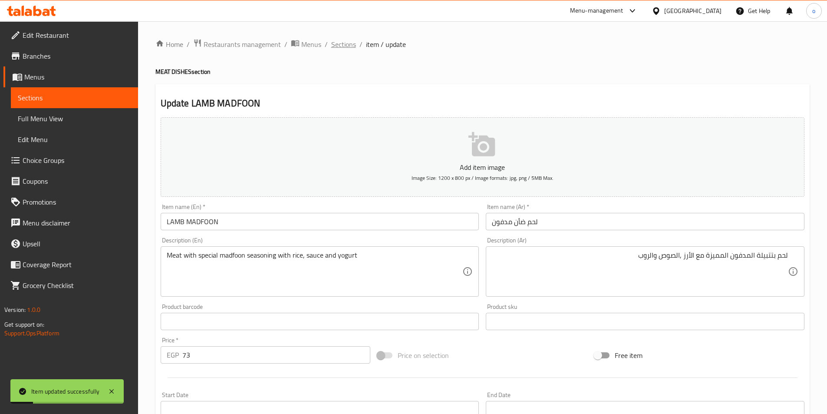
click at [348, 47] on span "Sections" at bounding box center [343, 44] width 25 height 10
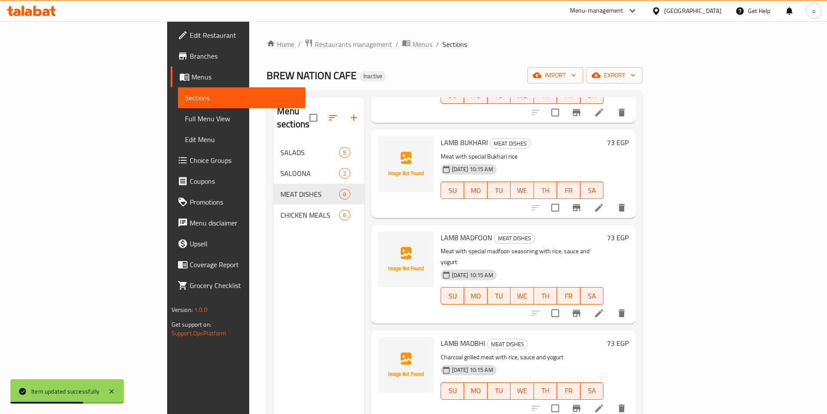
scroll to position [130, 0]
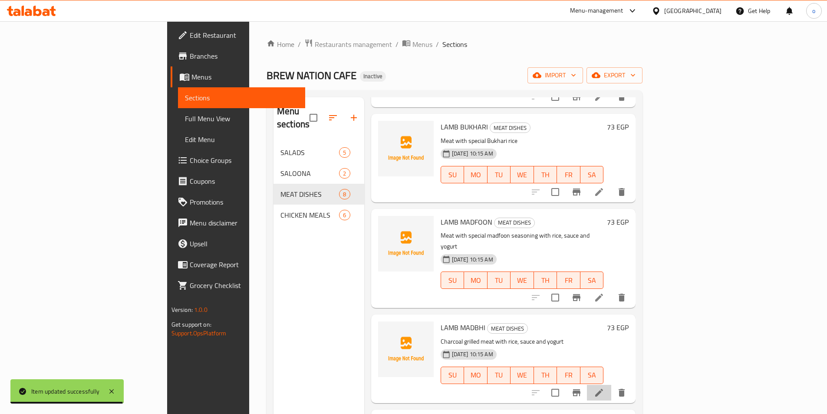
click at [611, 385] on li at bounding box center [599, 393] width 24 height 16
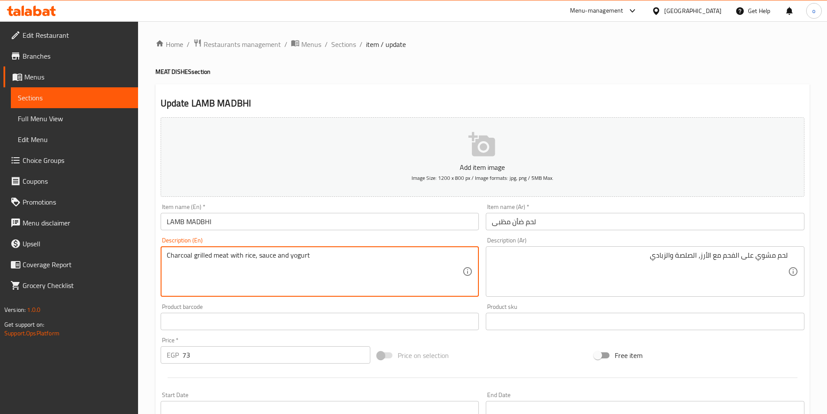
drag, startPoint x: 191, startPoint y: 253, endPoint x: 162, endPoint y: 253, distance: 28.2
click at [181, 270] on textarea "Charcoal grilled meat with rice, sauce and yogurt" at bounding box center [315, 271] width 296 height 41
click at [191, 256] on textarea "Charcoal grilled meat with rice, sauce and yogurt" at bounding box center [315, 271] width 296 height 41
drag, startPoint x: 210, startPoint y: 254, endPoint x: 165, endPoint y: 254, distance: 44.7
click at [165, 254] on div "Charcoal grilled meat with rice, sauce and yogurt Description (En)" at bounding box center [320, 271] width 319 height 50
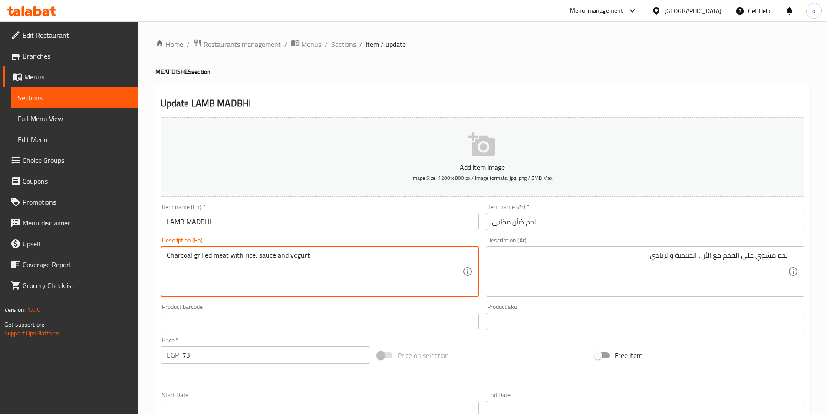
click at [393, 261] on textarea "Charcoal grilled meat with rice, sauce and yogurt" at bounding box center [315, 271] width 296 height 41
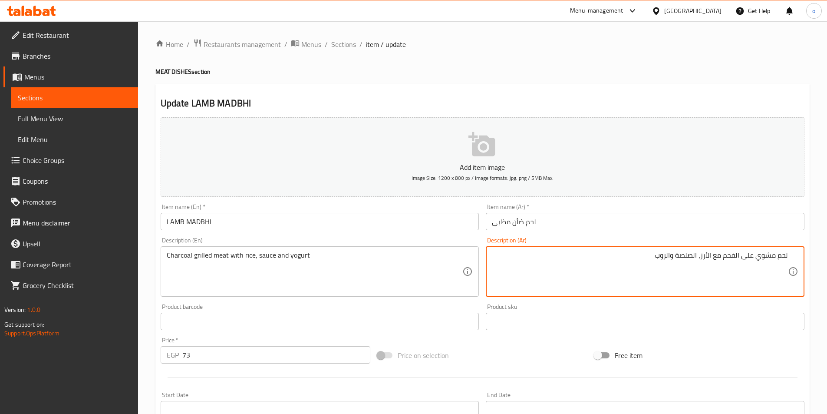
type textarea "لحم مشوي على الفحم مع الأرز، الصلصة والروب"
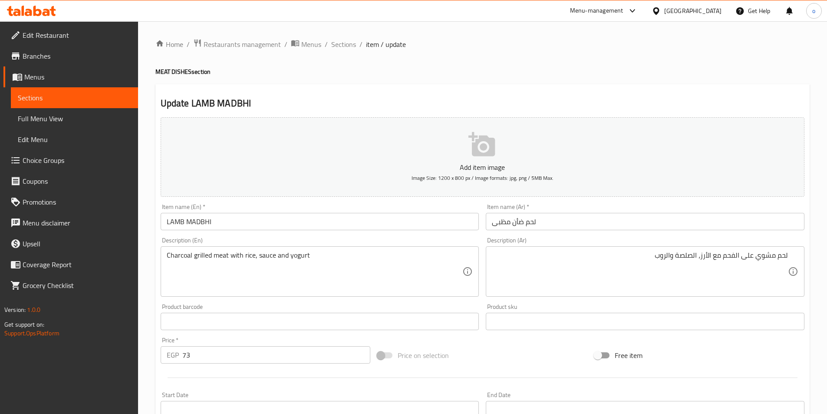
click at [618, 246] on div "Description (Ar) لحم مشوي على الفحم مع الأرز، الصلصة والروب Description (Ar)" at bounding box center [645, 266] width 319 height 59
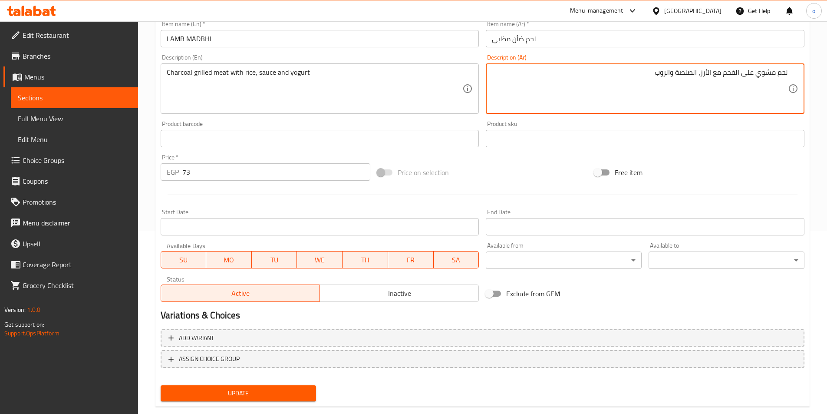
scroll to position [200, 0]
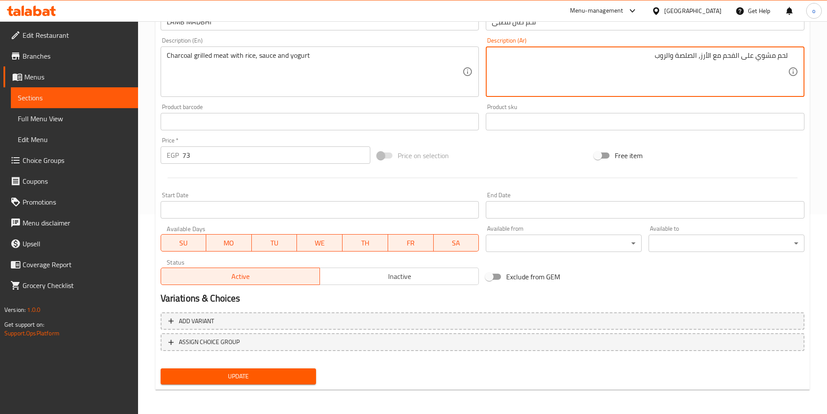
click at [277, 378] on span "Update" at bounding box center [239, 376] width 142 height 11
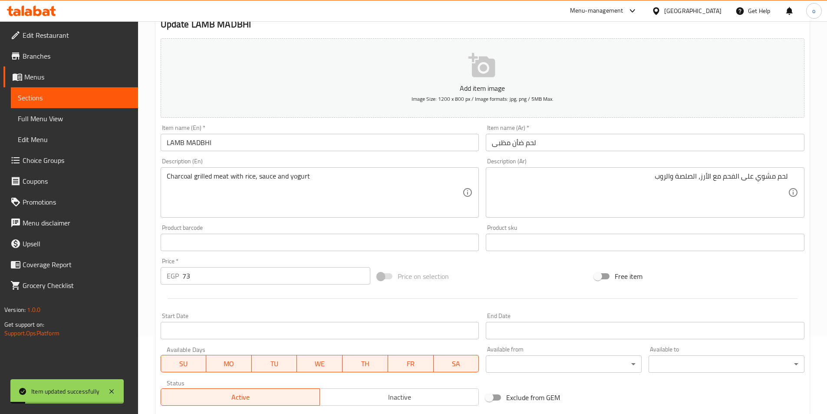
scroll to position [0, 0]
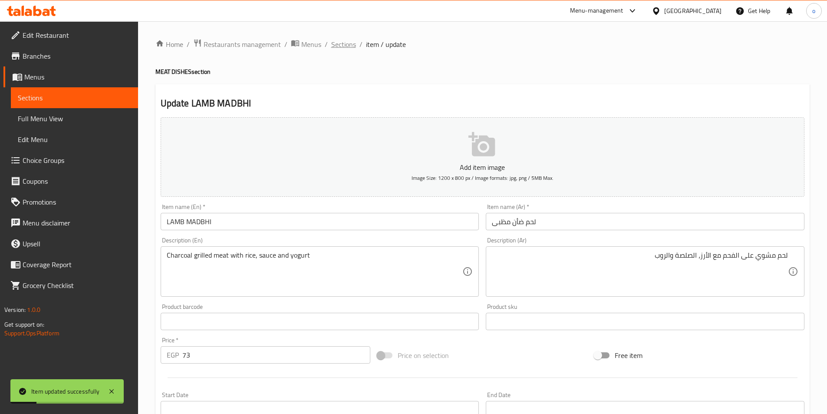
click at [334, 43] on span "Sections" at bounding box center [343, 44] width 25 height 10
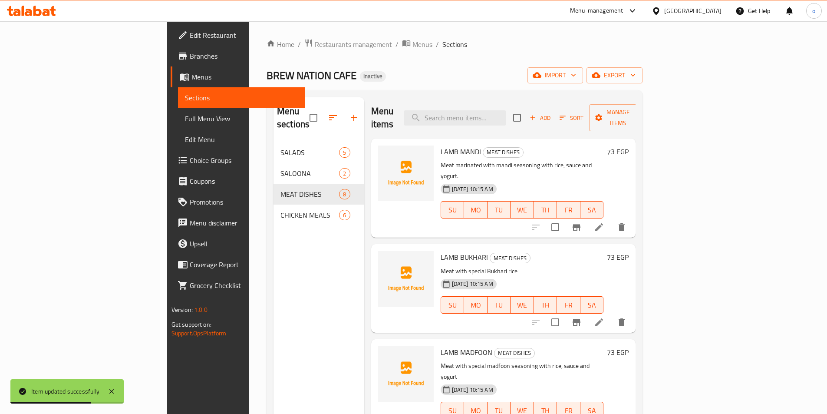
click at [611, 314] on li at bounding box center [599, 322] width 24 height 16
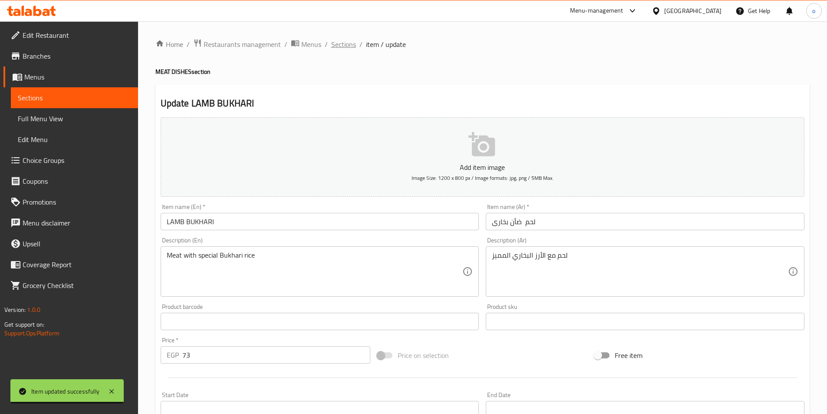
click at [332, 42] on span "Sections" at bounding box center [343, 44] width 25 height 10
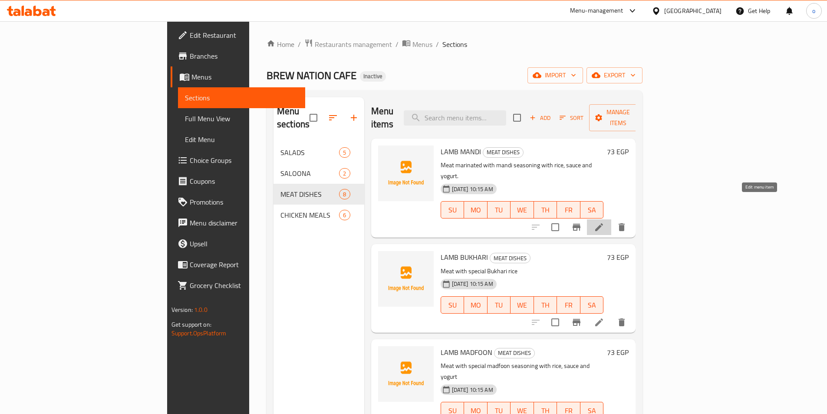
click at [604, 222] on icon at bounding box center [599, 227] width 10 height 10
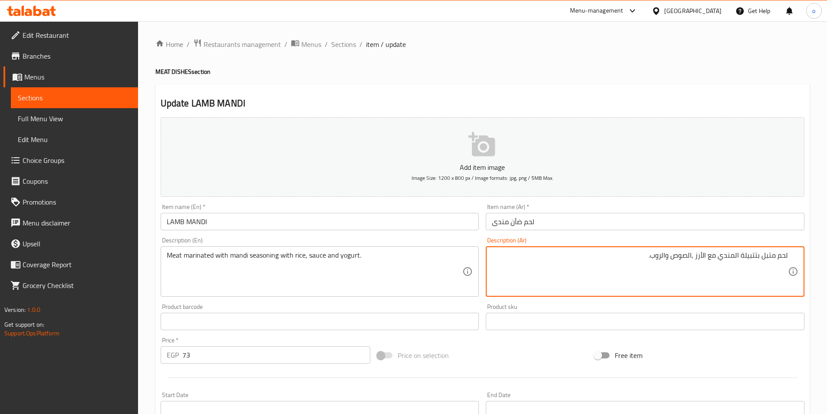
click at [692, 255] on textarea "لحم متبل بتتبيلة المندي مع الأرز ,الصوص والروب." at bounding box center [640, 271] width 296 height 41
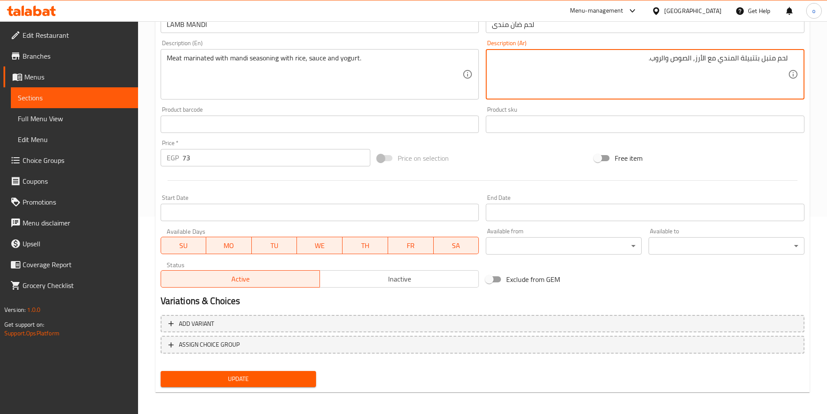
scroll to position [200, 0]
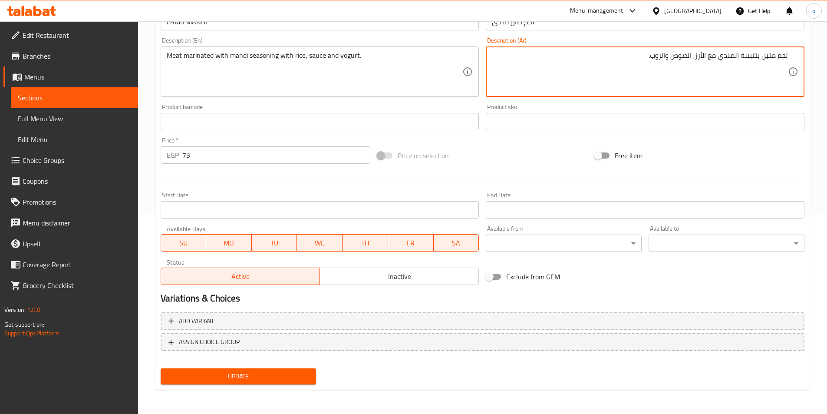
type textarea "لحم متبل بتتبيلة المندي مع الأرز, الصوص والروب."
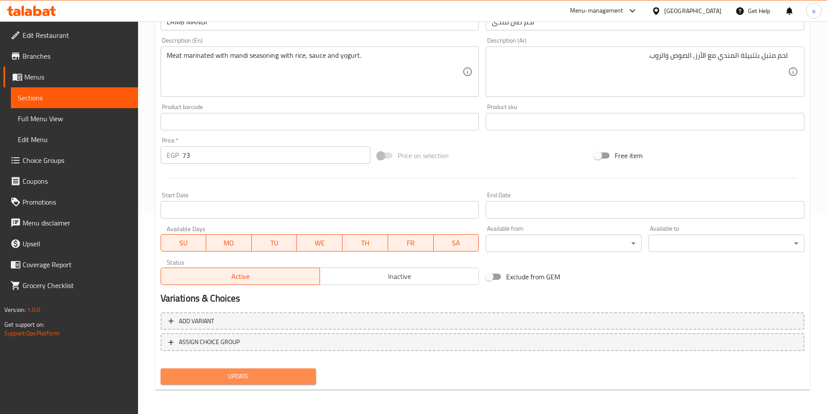
click at [284, 372] on span "Update" at bounding box center [239, 376] width 142 height 11
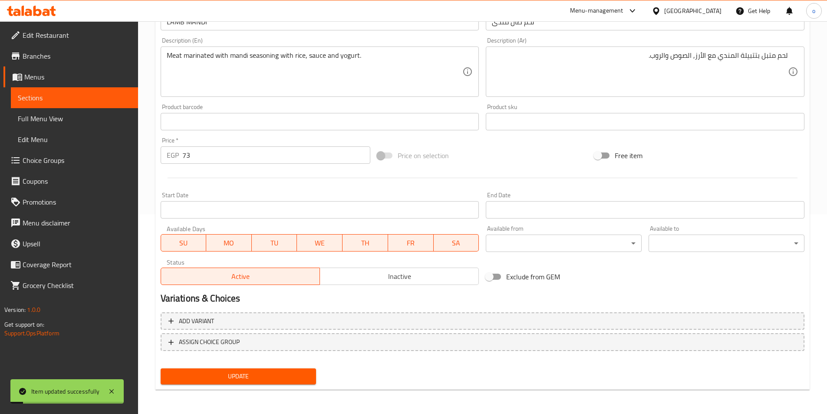
scroll to position [0, 0]
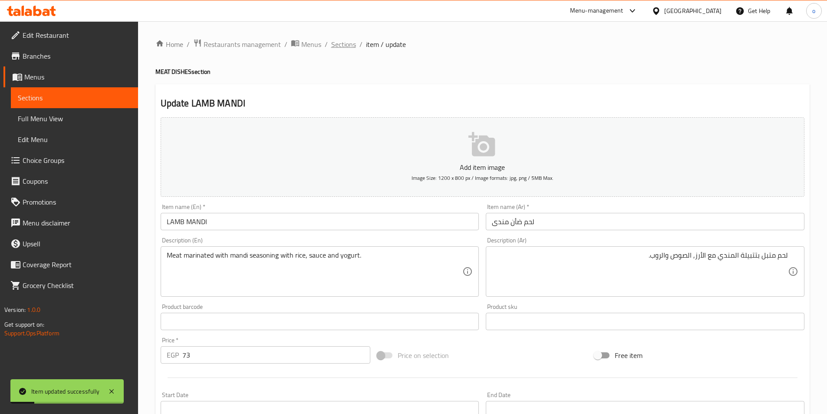
click at [348, 44] on span "Sections" at bounding box center [343, 44] width 25 height 10
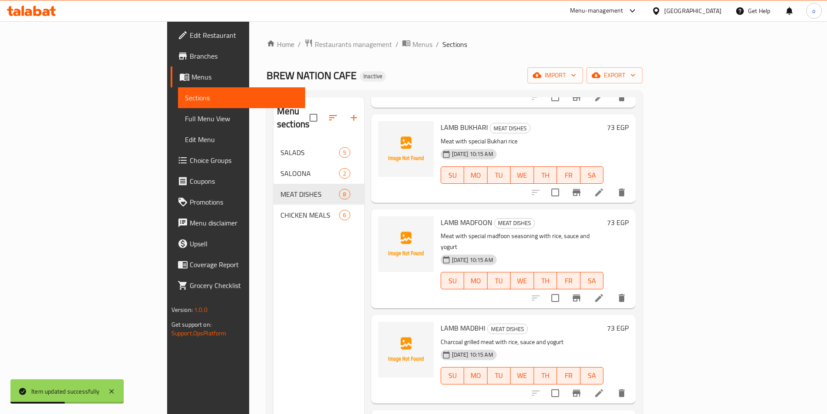
scroll to position [130, 0]
click at [603, 388] on icon at bounding box center [599, 392] width 8 height 8
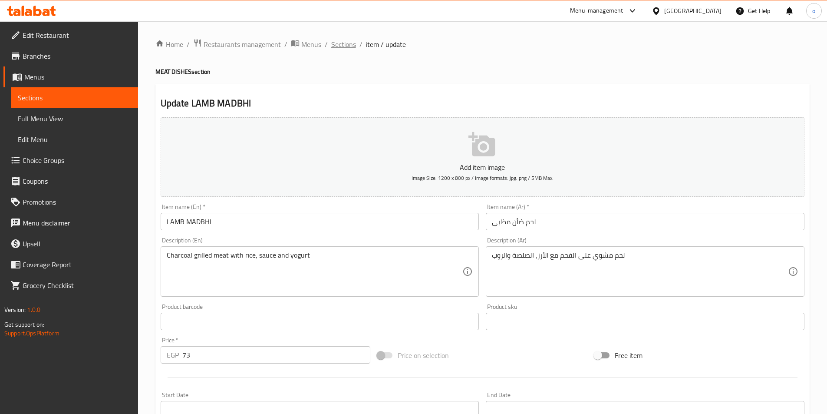
click at [352, 46] on span "Sections" at bounding box center [343, 44] width 25 height 10
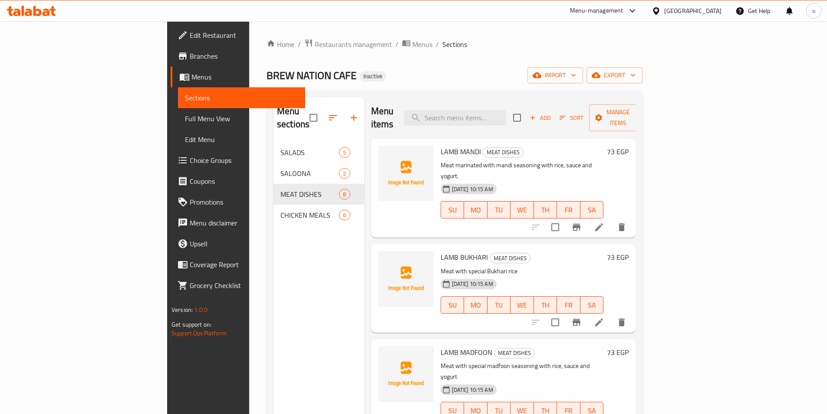
scroll to position [43, 0]
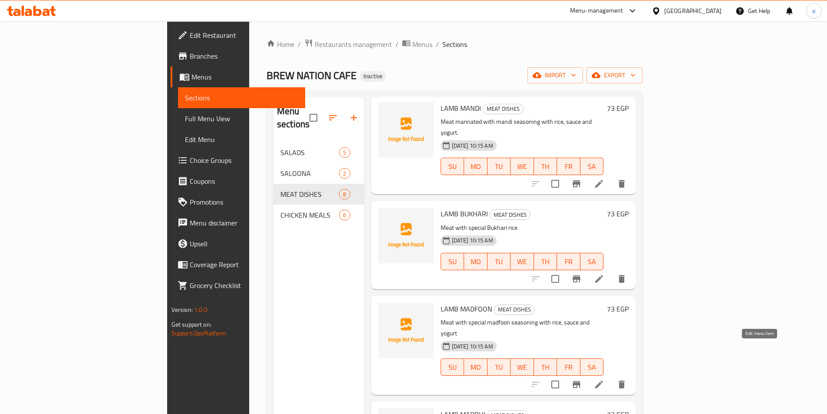
click at [604, 379] on icon at bounding box center [599, 384] width 10 height 10
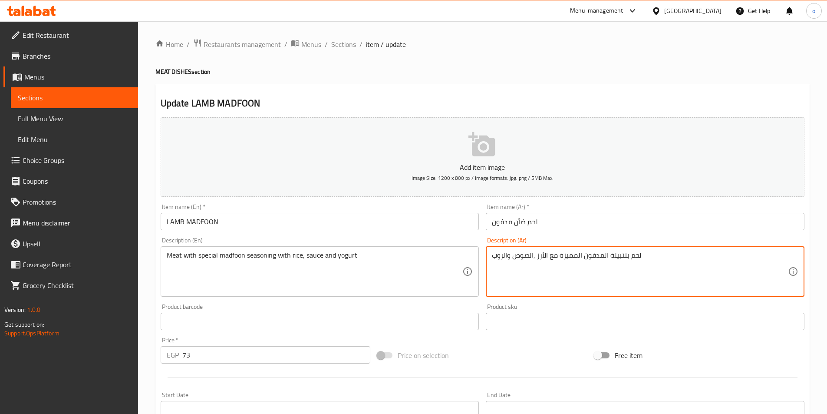
click at [533, 257] on textarea "لحم بتتبيلة المدفون المميزة مع الأرز ,الصوص والروب" at bounding box center [640, 271] width 296 height 41
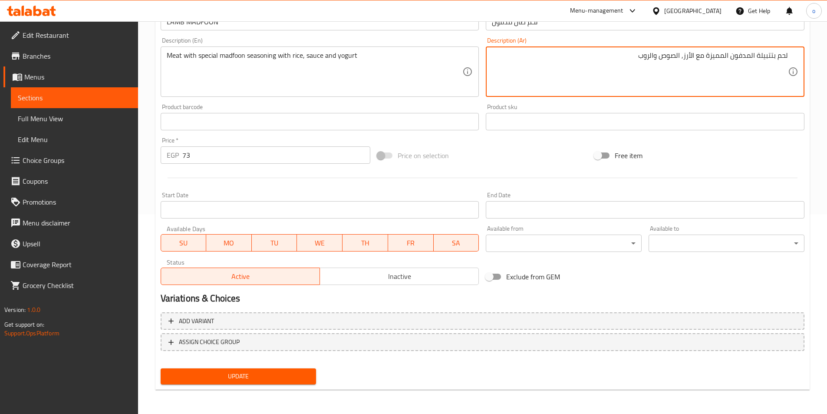
type textarea "لحم بتتبيلة المدفون المميزة مع الأرز, الصوص والروب"
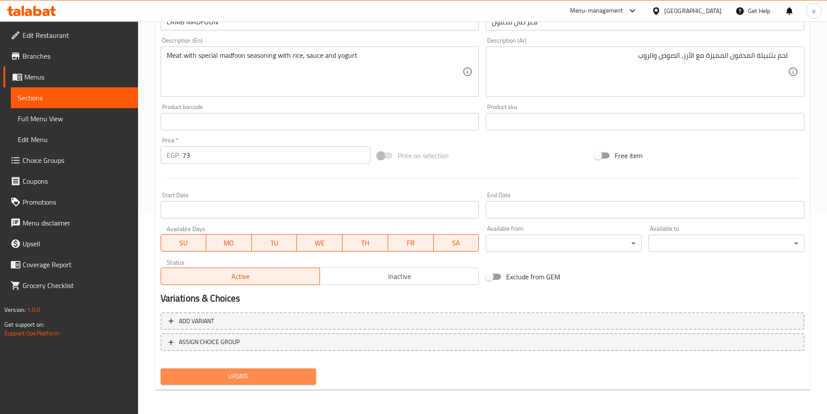
click at [316, 379] on button "Update" at bounding box center [239, 376] width 156 height 16
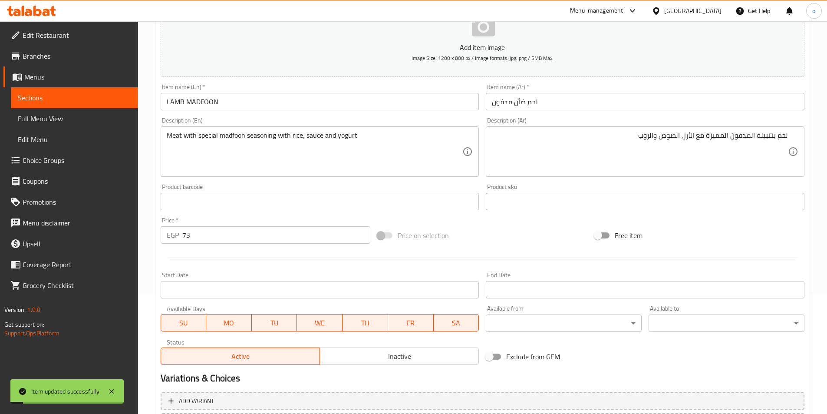
scroll to position [0, 0]
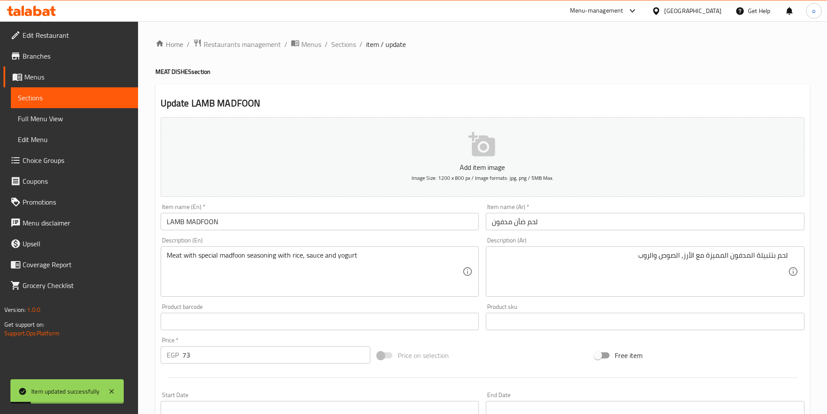
click at [355, 46] on ol "Home / Restaurants management / Menus / Sections / item / update" at bounding box center [482, 44] width 654 height 11
click at [353, 46] on span "Sections" at bounding box center [343, 44] width 25 height 10
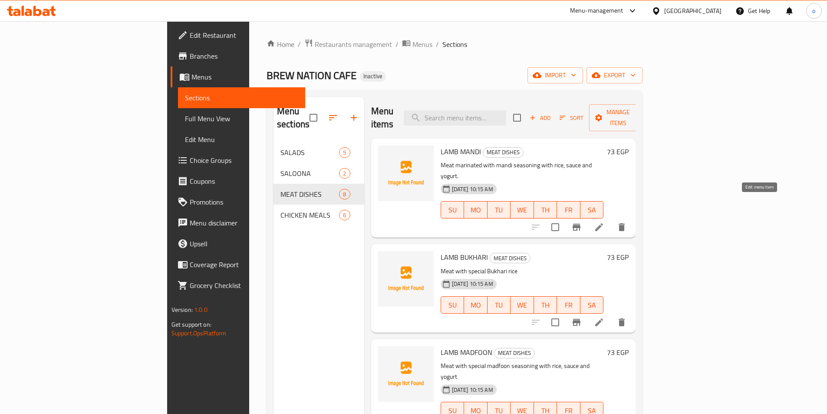
click at [604, 222] on icon at bounding box center [599, 227] width 10 height 10
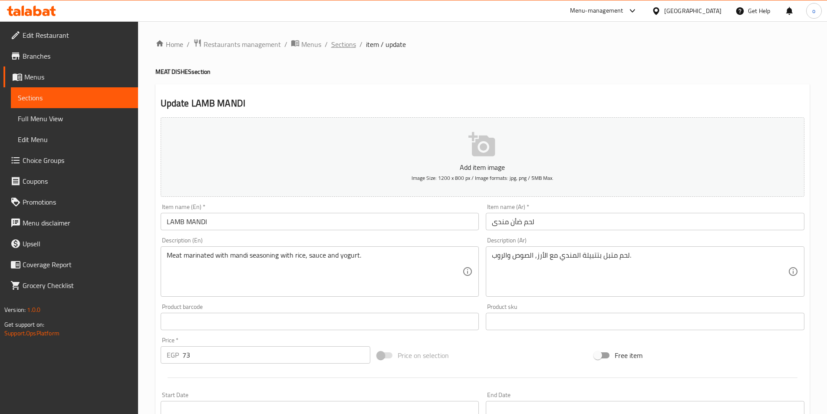
click at [350, 49] on span "Sections" at bounding box center [343, 44] width 25 height 10
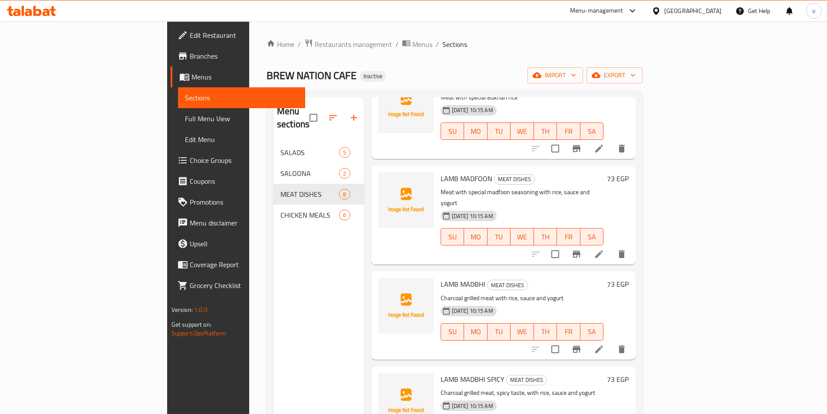
scroll to position [217, 0]
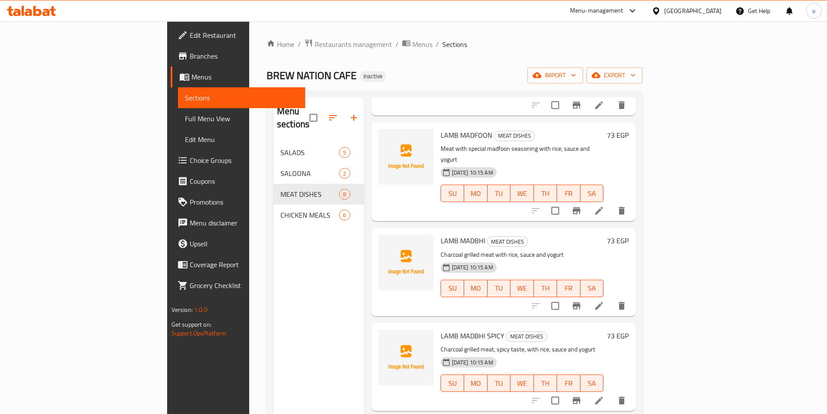
click at [611, 298] on li at bounding box center [599, 306] width 24 height 16
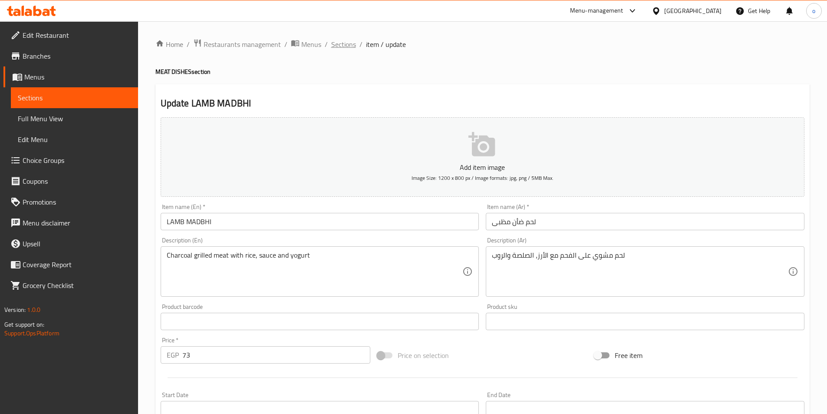
click at [331, 44] on span "Sections" at bounding box center [343, 44] width 25 height 10
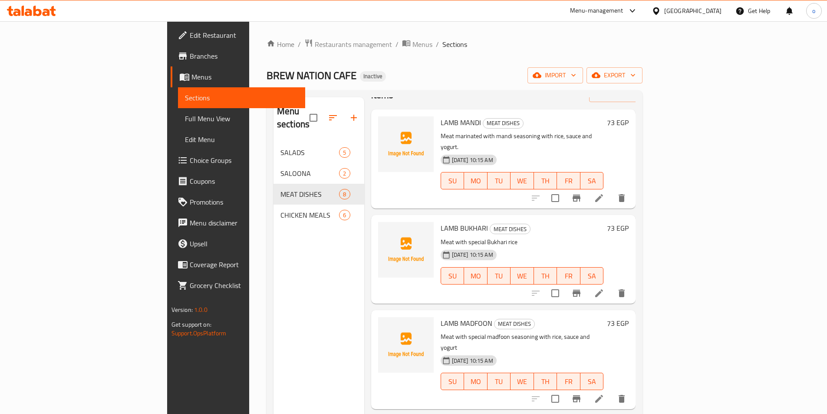
scroll to position [43, 0]
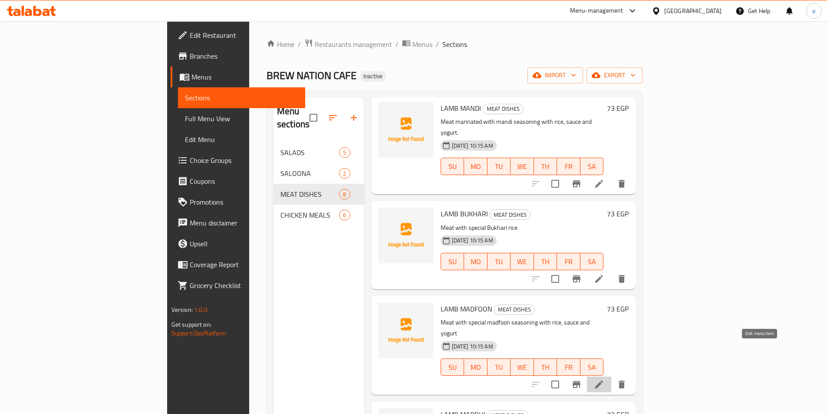
click at [604, 379] on icon at bounding box center [599, 384] width 10 height 10
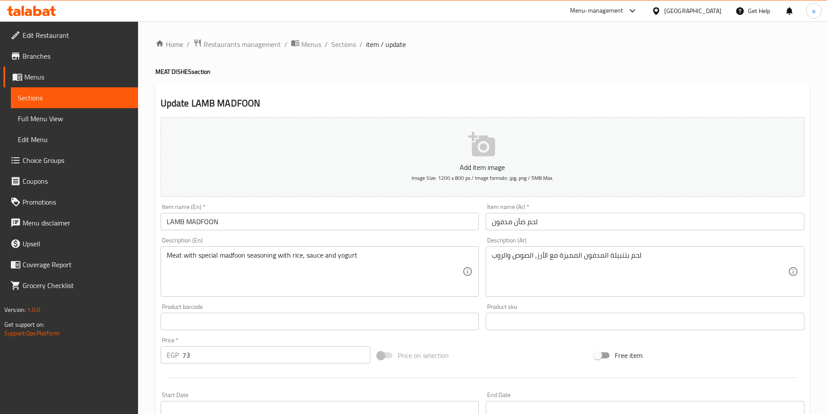
scroll to position [174, 0]
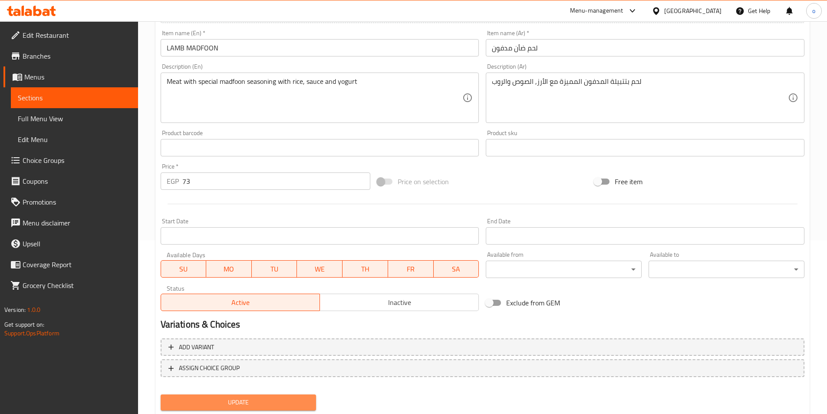
click at [289, 401] on span "Update" at bounding box center [239, 402] width 142 height 11
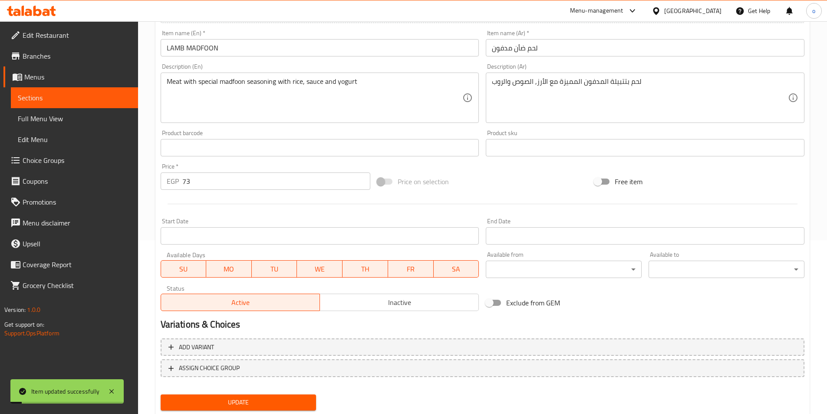
scroll to position [0, 0]
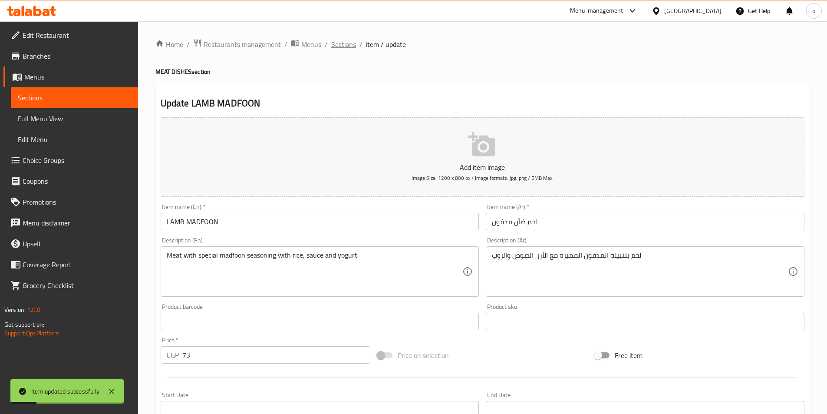
click at [345, 46] on span "Sections" at bounding box center [343, 44] width 25 height 10
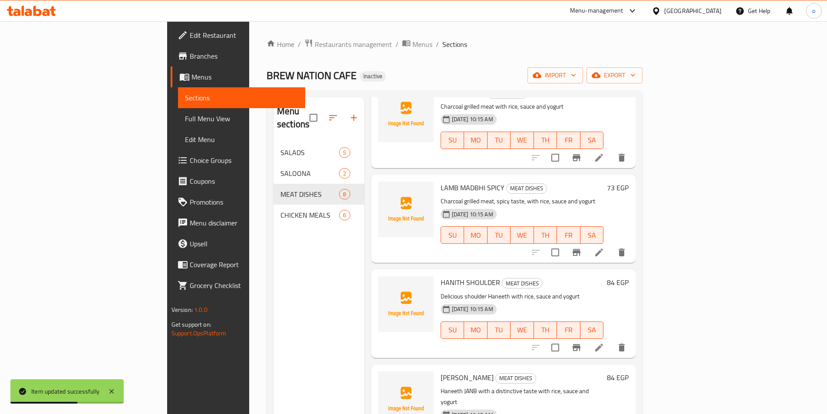
scroll to position [367, 0]
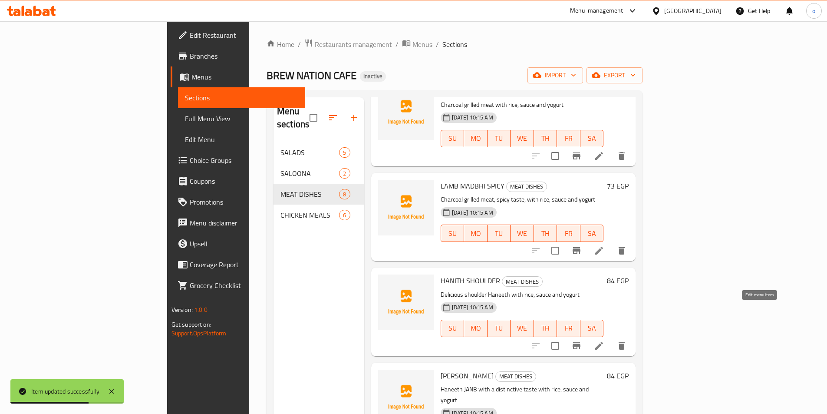
click at [604, 340] on icon at bounding box center [599, 345] width 10 height 10
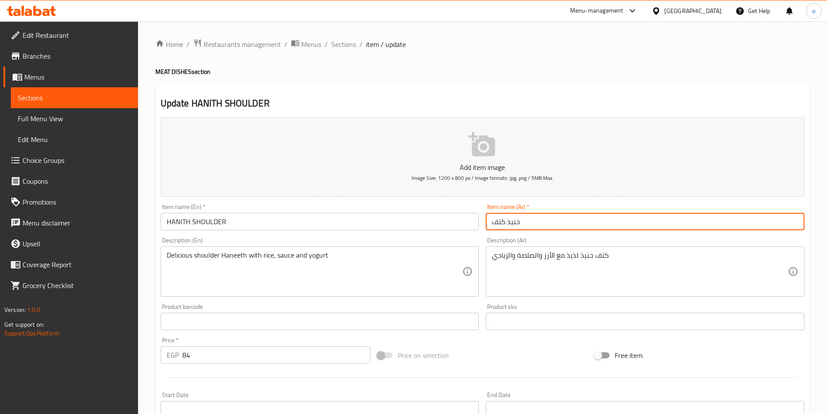
drag, startPoint x: 491, startPoint y: 220, endPoint x: 504, endPoint y: 220, distance: 13.0
click at [504, 220] on input "حنيذ كتف" at bounding box center [645, 221] width 319 height 17
type input "حنيذ زند"
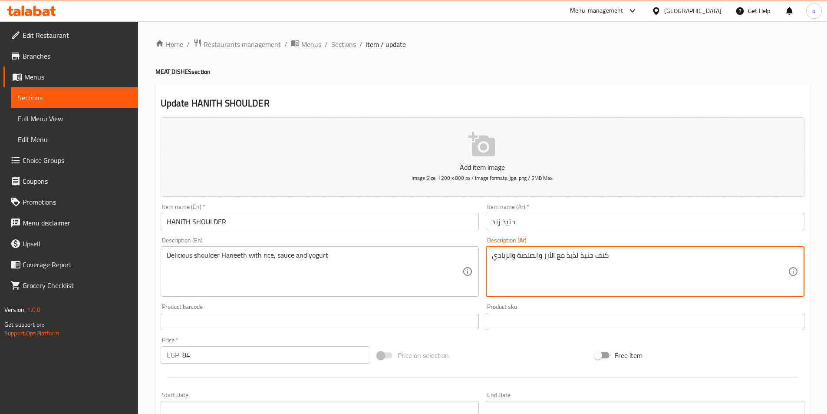
click at [540, 255] on textarea "كتف حنيذ لذيذ مع الأرز والصلصة والزبادي" at bounding box center [640, 271] width 296 height 41
click at [539, 255] on textarea "كتف حنيذ لذيذ مع الأرز والصلصة والزبادي" at bounding box center [640, 271] width 296 height 41
drag, startPoint x: 675, startPoint y: 257, endPoint x: 696, endPoint y: 253, distance: 20.8
click at [696, 253] on textarea "كتف حنيذ لذيذ مع الأرز, الصلصة والزبادي" at bounding box center [640, 271] width 296 height 41
click at [569, 280] on textarea "كتف حنيذ لذيذ مع الأرز, الصلصة والروب." at bounding box center [640, 271] width 296 height 41
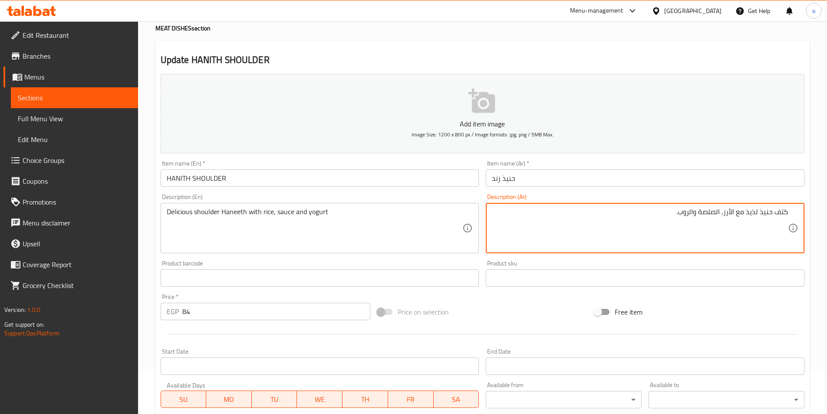
scroll to position [200, 0]
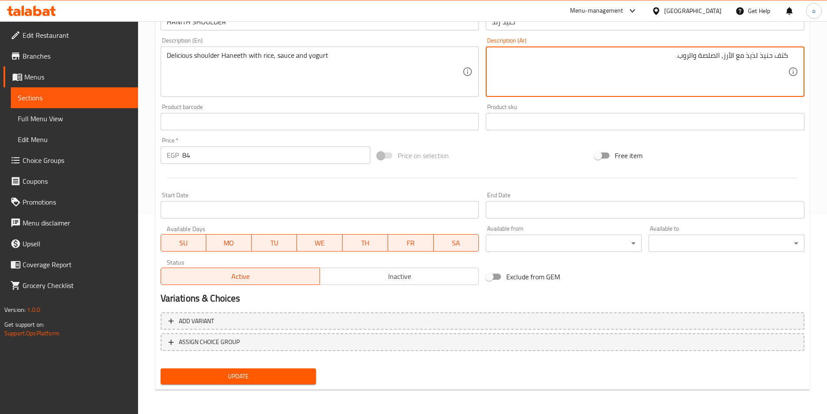
type textarea "كتف حنيذ لذيذ مع الأرز, الصلصة والروب."
click at [299, 372] on span "Update" at bounding box center [239, 376] width 142 height 11
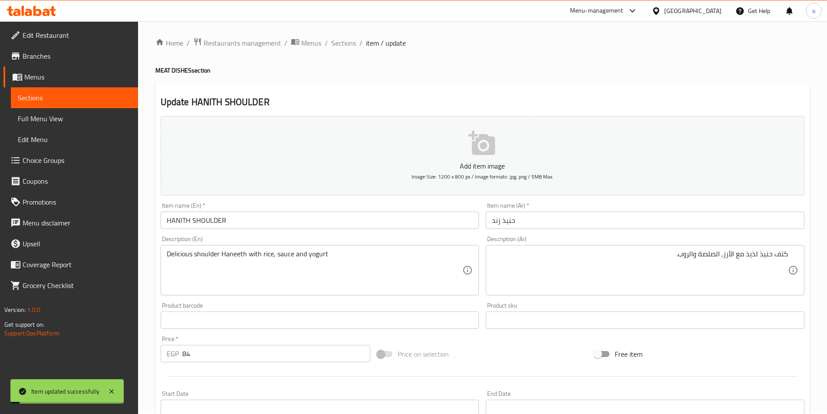
scroll to position [0, 0]
click at [348, 47] on span "Sections" at bounding box center [343, 44] width 25 height 10
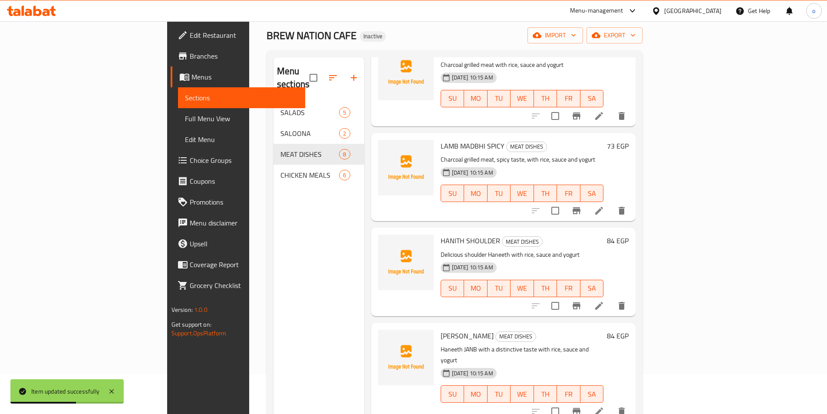
scroll to position [87, 0]
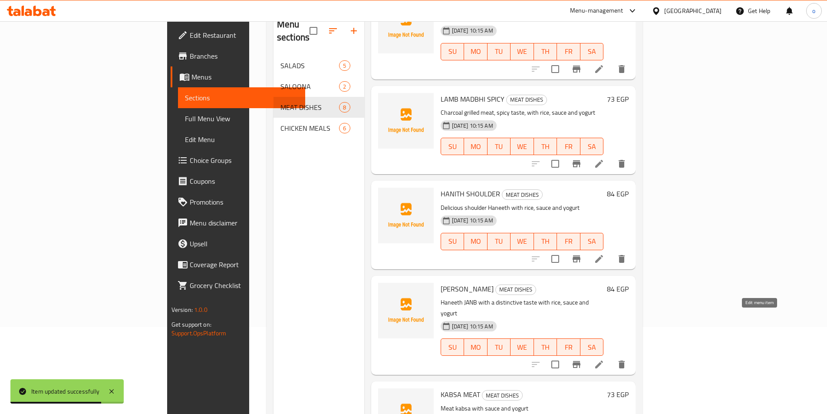
click at [604, 359] on icon at bounding box center [599, 364] width 10 height 10
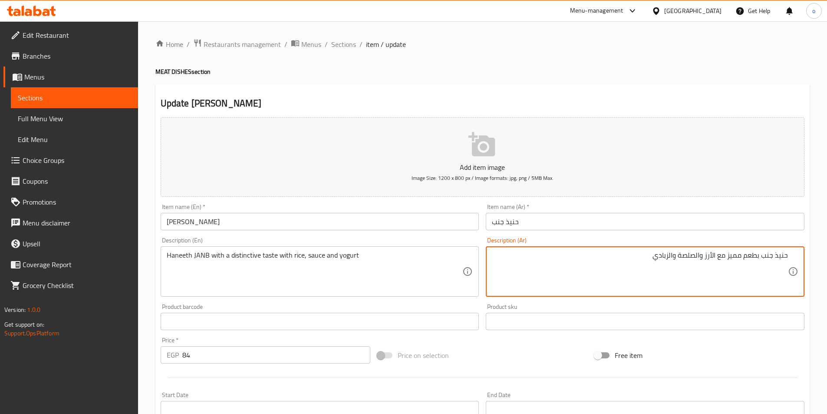
click at [700, 256] on textarea "حنيذ جنب بطعم مميز مع الأرز والصلصة والزبادي" at bounding box center [640, 271] width 296 height 41
click at [649, 253] on textarea "حنيذ جنب بطعم مميز مع الأرز, الصلصة والزبادي" at bounding box center [640, 271] width 296 height 41
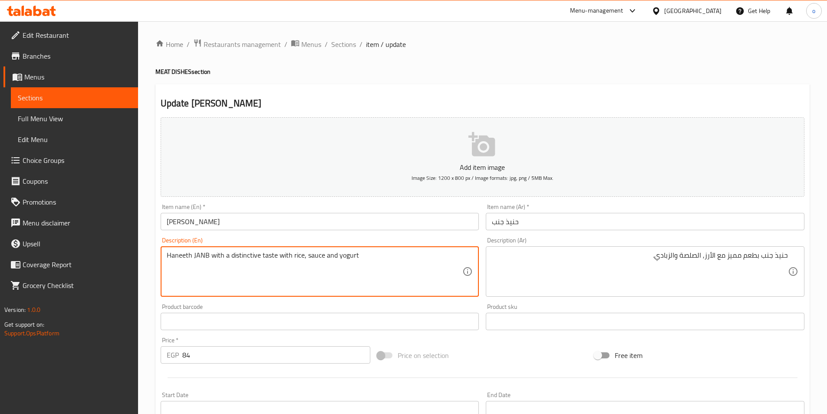
drag, startPoint x: 208, startPoint y: 258, endPoint x: 197, endPoint y: 263, distance: 12.6
click at [234, 266] on textarea "Haneeth JANB with a distinctive taste with rice, sauce and yogurt" at bounding box center [315, 271] width 296 height 41
click at [355, 257] on textarea "Haneeth JANB with a distinctive taste with rice, sauce and yogurt" at bounding box center [315, 271] width 296 height 41
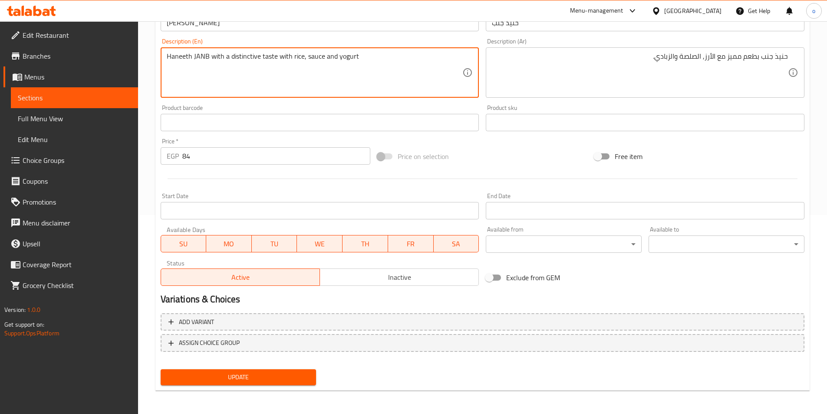
scroll to position [200, 0]
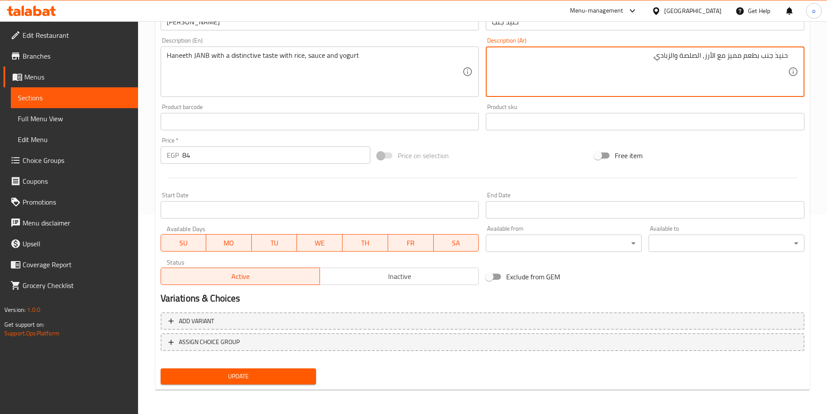
drag, startPoint x: 656, startPoint y: 56, endPoint x: 671, endPoint y: 56, distance: 14.8
type textarea "حنيذ جنب بطعم مميز مع الأرز, الصلصة والروب."
click at [307, 371] on span "Update" at bounding box center [239, 376] width 142 height 11
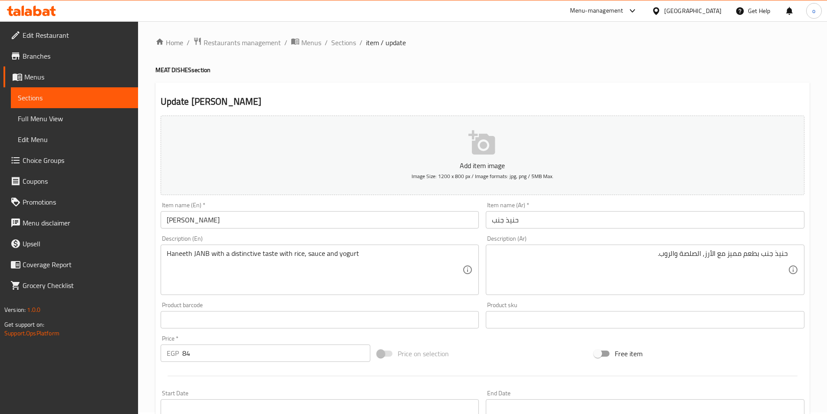
scroll to position [0, 0]
click at [342, 44] on span "Sections" at bounding box center [343, 44] width 25 height 10
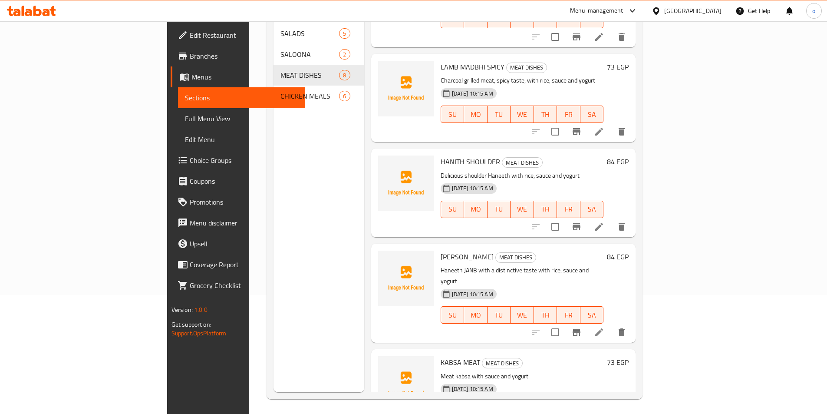
scroll to position [122, 0]
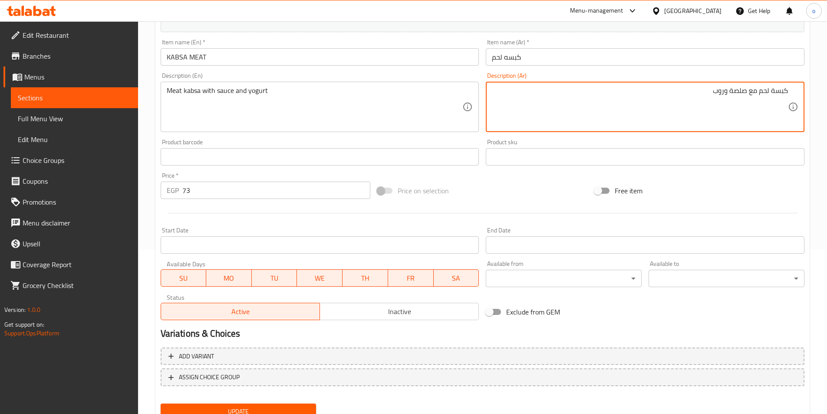
scroll to position [200, 0]
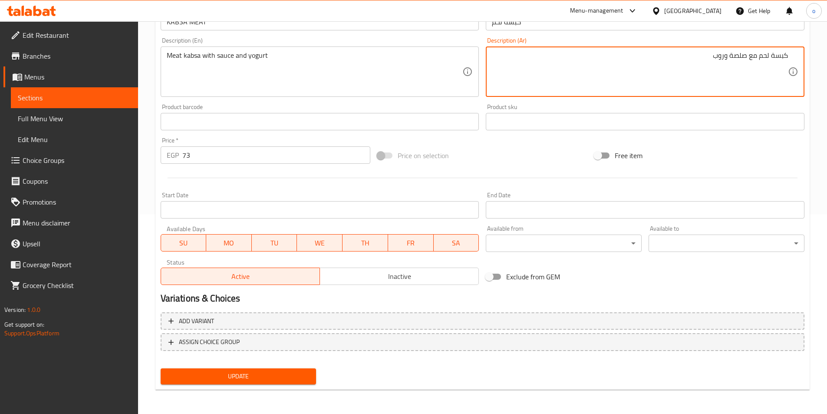
type textarea "كبسة لحم مع صلصة وروب"
click at [281, 378] on span "Update" at bounding box center [239, 376] width 142 height 11
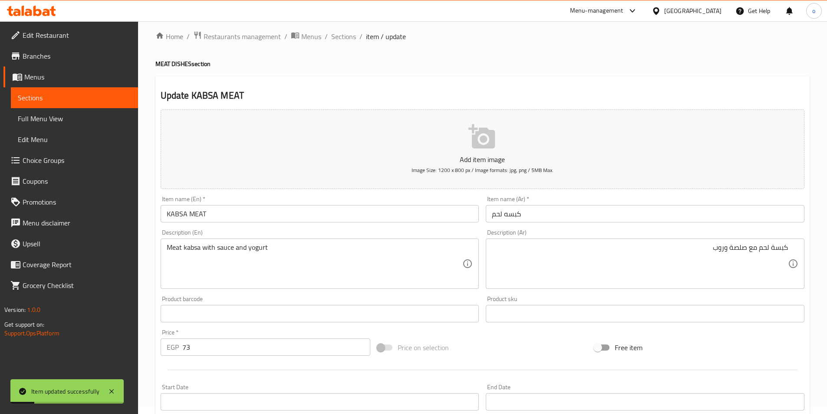
scroll to position [0, 0]
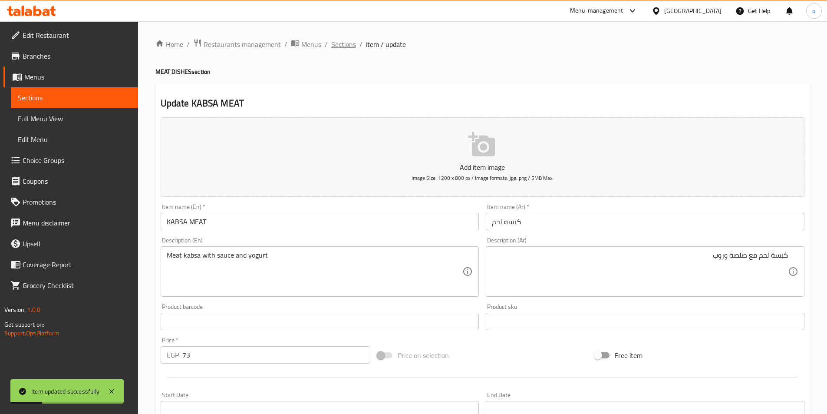
click at [352, 44] on span "Sections" at bounding box center [343, 44] width 25 height 10
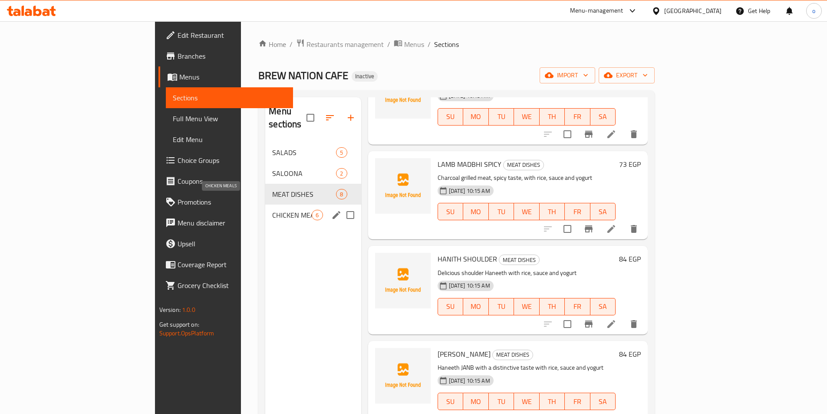
click at [272, 210] on span "CHICKEN MEALS" at bounding box center [291, 215] width 39 height 10
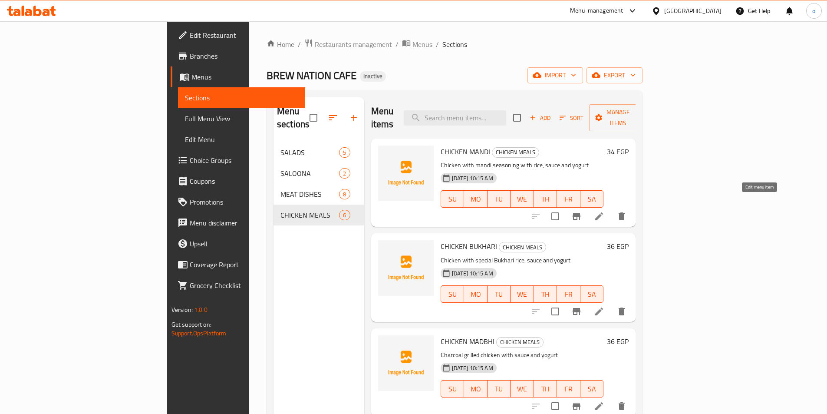
click at [604, 211] on icon at bounding box center [599, 216] width 10 height 10
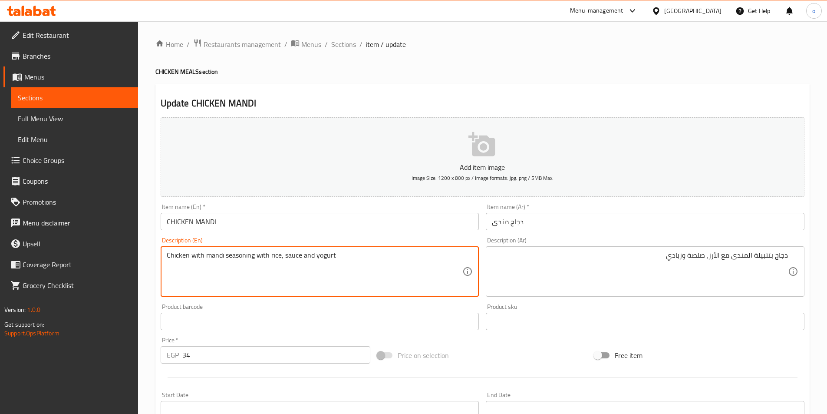
click at [231, 255] on textarea "Chicken with mandi seasoning with rice, sauce and yogurt" at bounding box center [315, 271] width 296 height 41
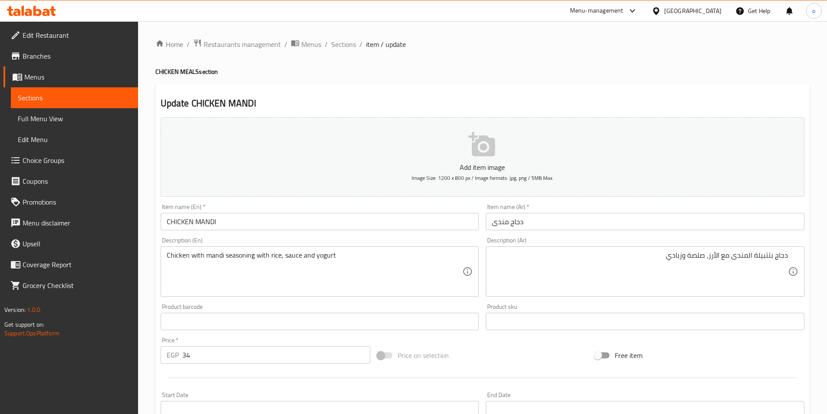
click at [190, 266] on textarea "Chicken with mandi seasoning with rice, sauce and yogurt" at bounding box center [315, 271] width 296 height 41
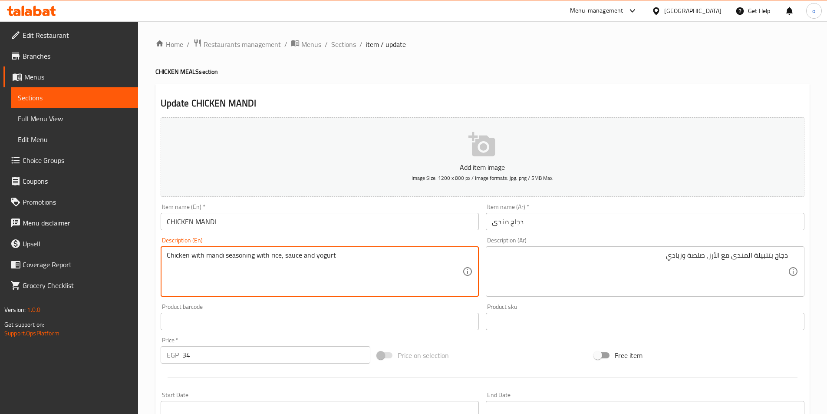
drag, startPoint x: 280, startPoint y: 255, endPoint x: 164, endPoint y: 260, distance: 116.0
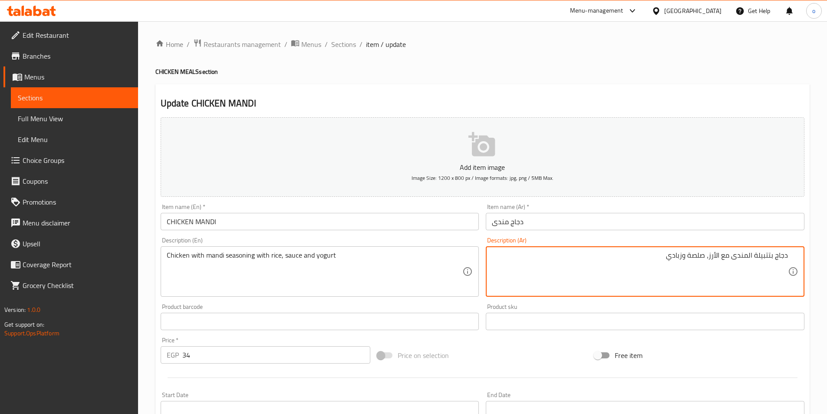
click at [756, 256] on textarea "دجاج بتتبيلة المندى مع الأرز، صلصة وزبادي" at bounding box center [640, 271] width 296 height 41
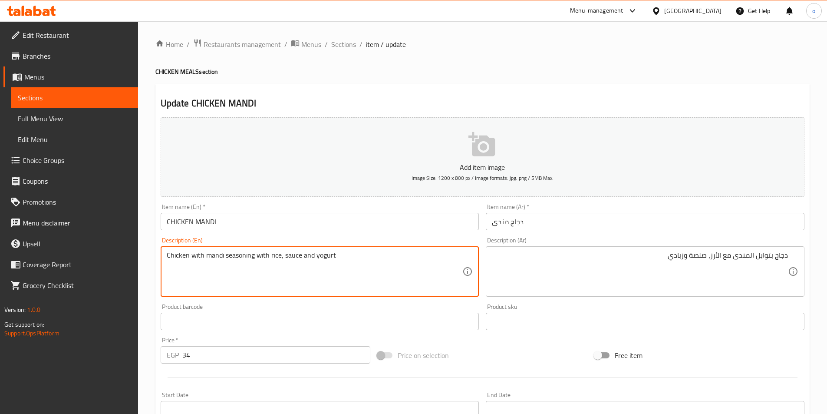
drag, startPoint x: 205, startPoint y: 257, endPoint x: 254, endPoint y: 263, distance: 49.4
click at [174, 258] on textarea "Chicken with mandi seasoning with rice, sauce and yogurt" at bounding box center [315, 271] width 296 height 41
click at [200, 257] on textarea "Chicken with mandi seasoning with rice, sauce and yogurt" at bounding box center [315, 271] width 296 height 41
click at [247, 261] on textarea "Chicken with mandi seasoning with rice, sauce and yogurt" at bounding box center [315, 271] width 296 height 41
click at [215, 259] on textarea "Chicken with mandi seasoning with rice, sauce and yogurt" at bounding box center [315, 271] width 296 height 41
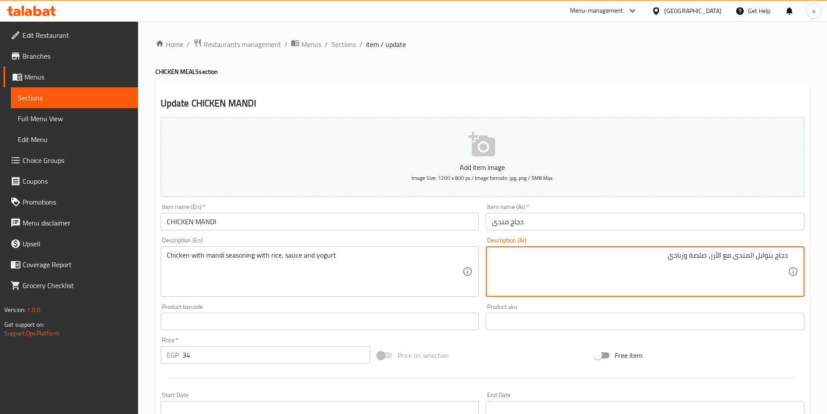
click at [669, 258] on textarea "دجاج بتوابل المندى مع الأرز، صلصة وزبادي" at bounding box center [640, 271] width 296 height 41
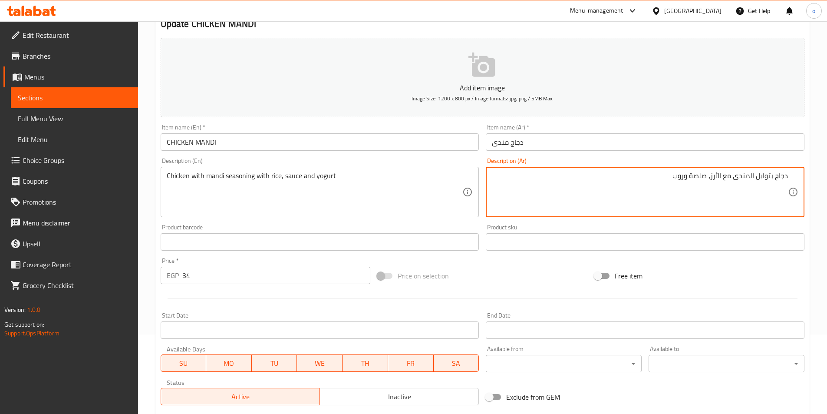
scroll to position [174, 0]
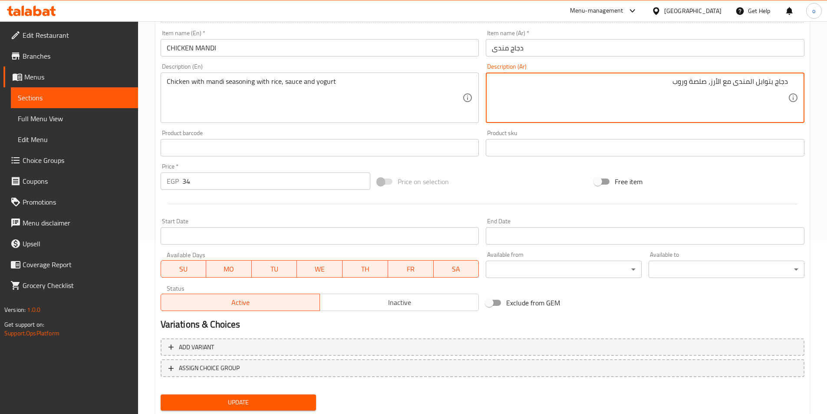
type textarea "دجاج بتوابل المندى مع الأرز، صلصة وروب"
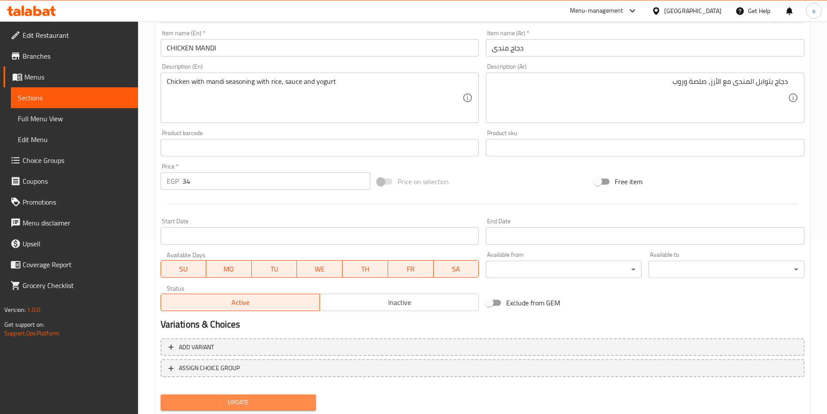
click at [263, 401] on span "Update" at bounding box center [239, 402] width 142 height 11
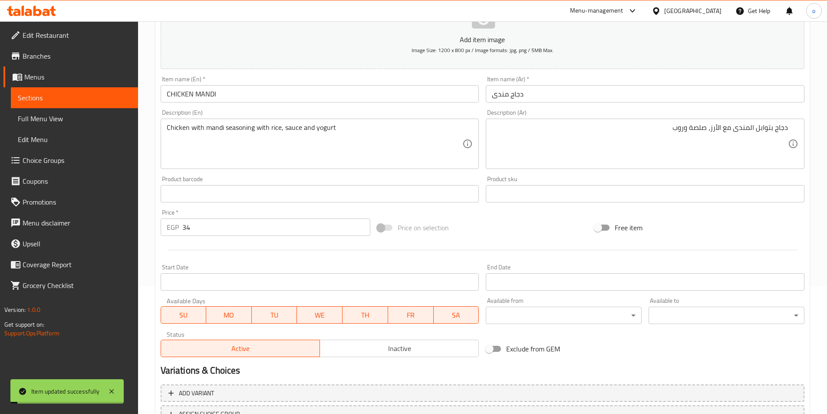
scroll to position [0, 0]
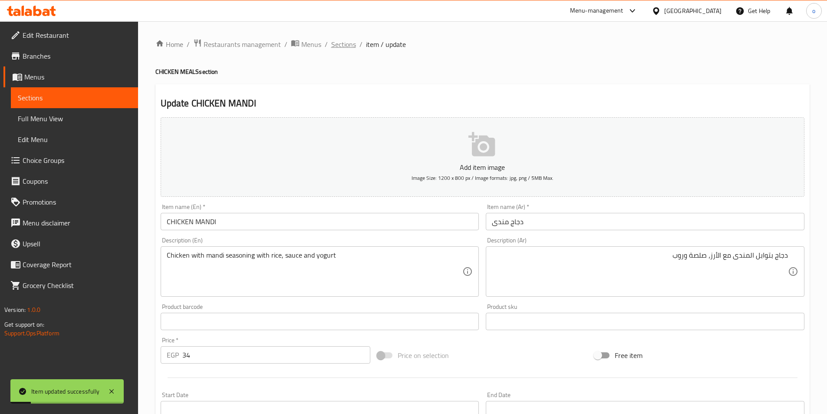
click at [354, 45] on span "Sections" at bounding box center [343, 44] width 25 height 10
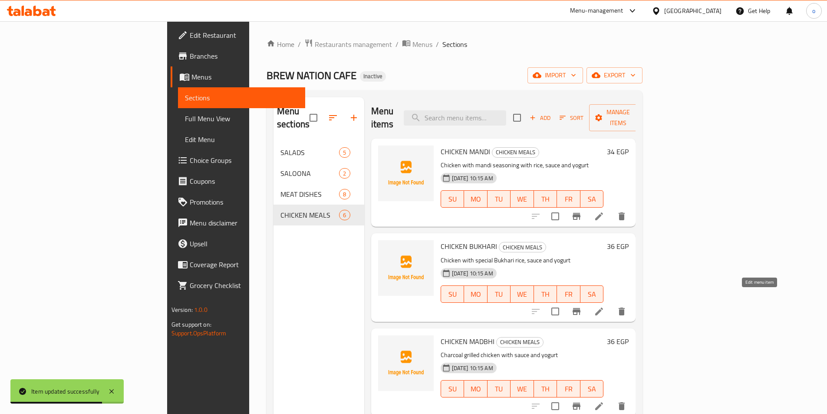
click at [604, 306] on icon at bounding box center [599, 311] width 10 height 10
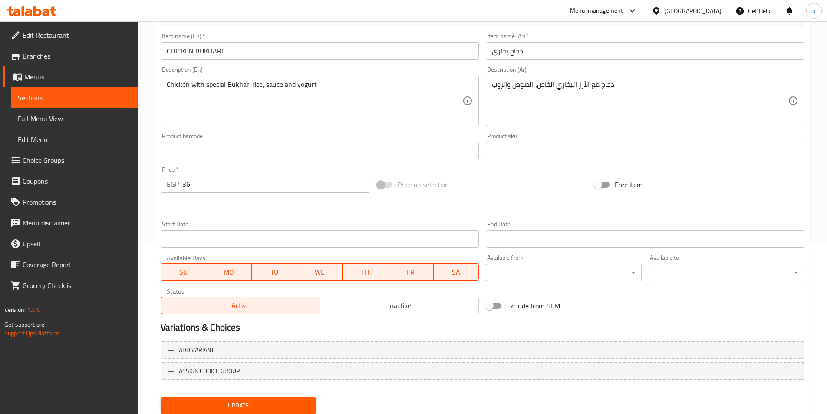
scroll to position [200, 0]
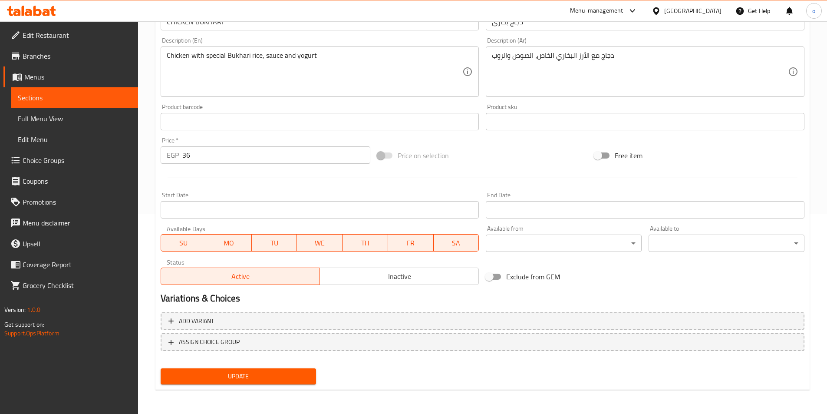
click at [253, 370] on button "Update" at bounding box center [239, 376] width 156 height 16
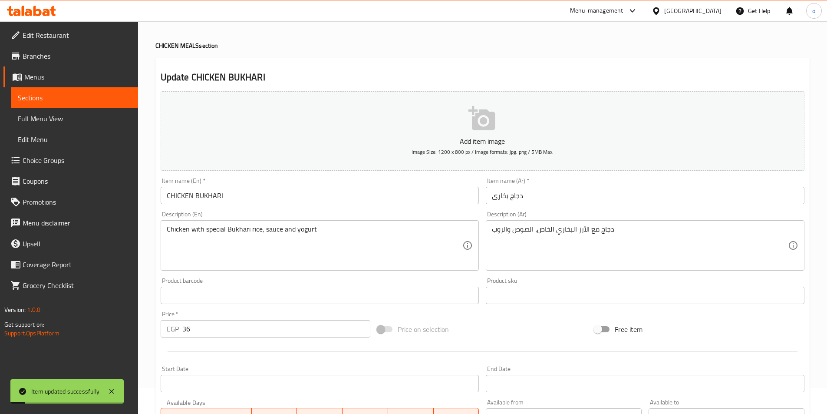
scroll to position [0, 0]
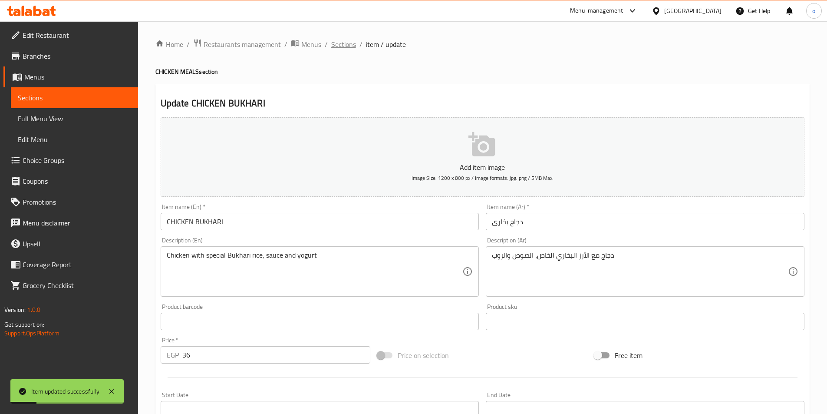
click at [351, 44] on span "Sections" at bounding box center [343, 44] width 25 height 10
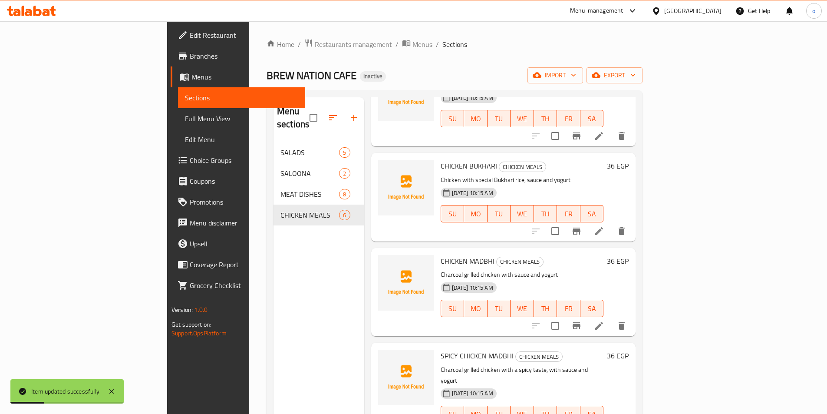
scroll to position [87, 0]
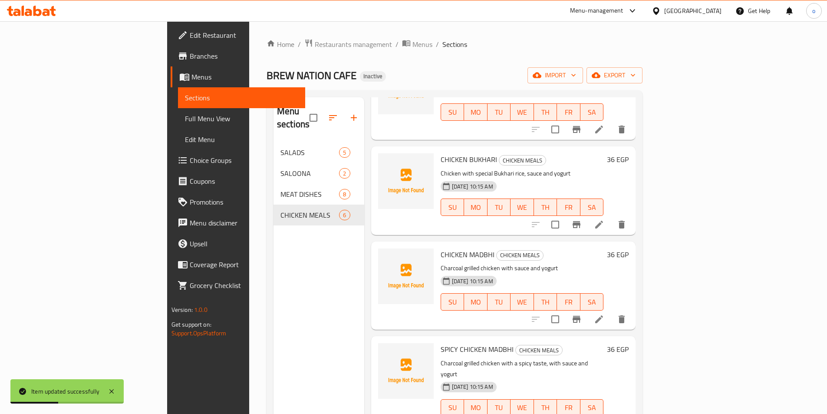
click at [611, 311] on li at bounding box center [599, 319] width 24 height 16
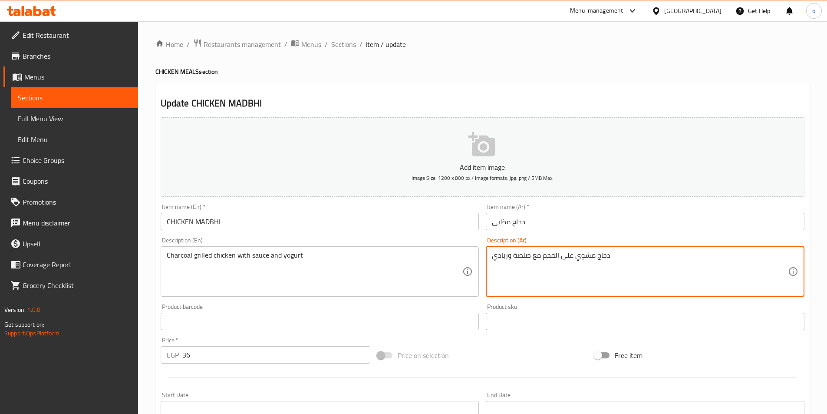
drag, startPoint x: 492, startPoint y: 255, endPoint x: 511, endPoint y: 257, distance: 18.8
click at [488, 254] on div "دجاج مشوي على الفحم مع صلصة وروب Description (Ar)" at bounding box center [645, 271] width 319 height 50
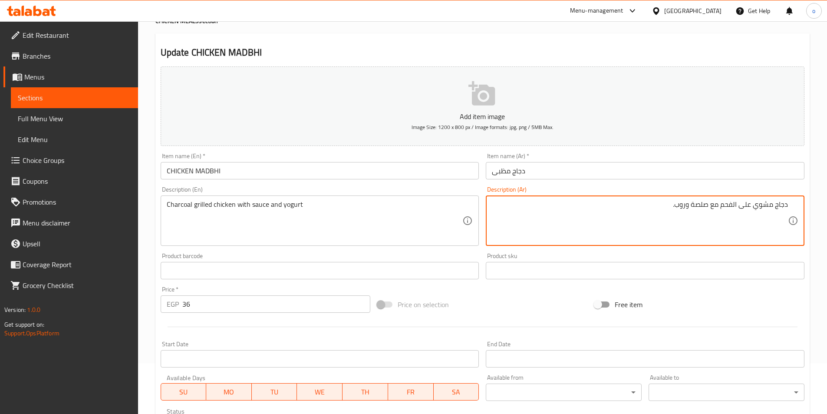
scroll to position [174, 0]
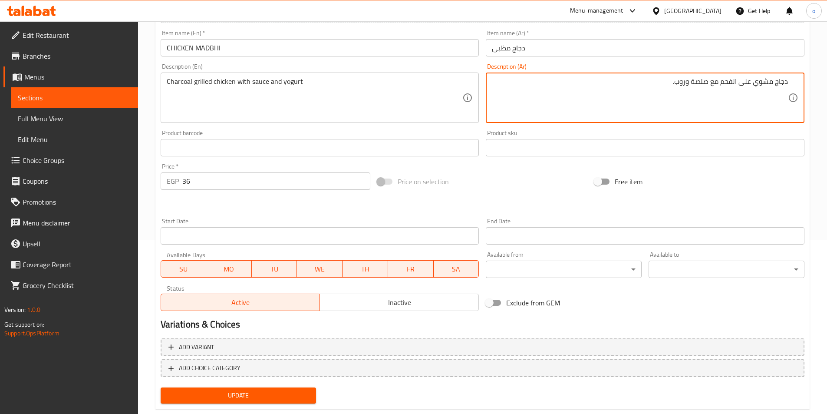
type textarea "دجاج مشوي على الفحم مع صلصة وروب."
click at [297, 401] on button "Update" at bounding box center [239, 395] width 156 height 16
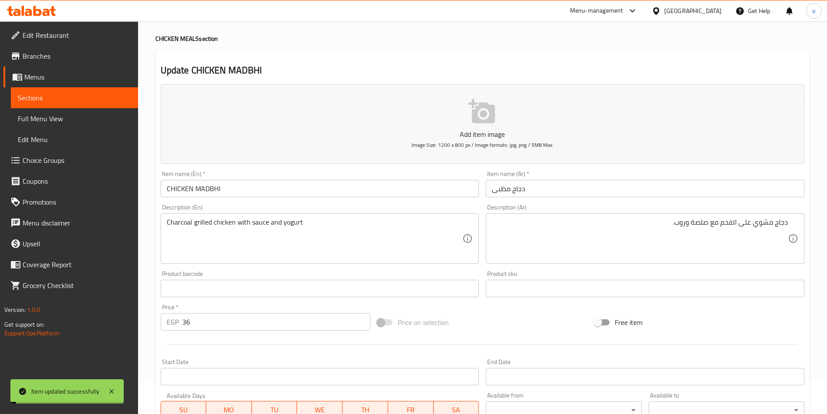
scroll to position [0, 0]
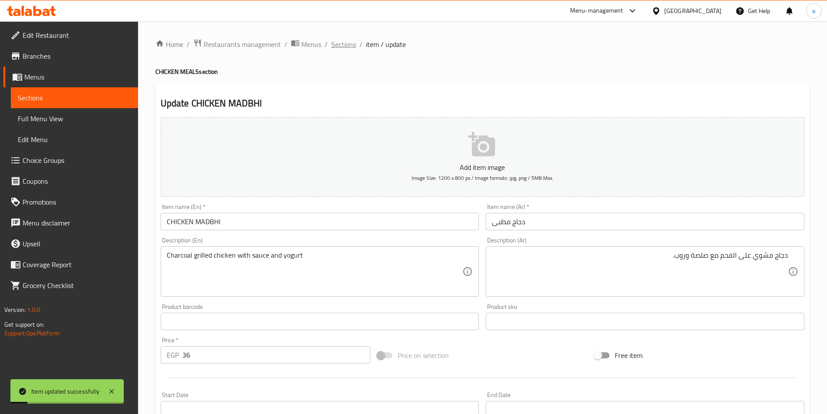
click at [337, 43] on span "Sections" at bounding box center [343, 44] width 25 height 10
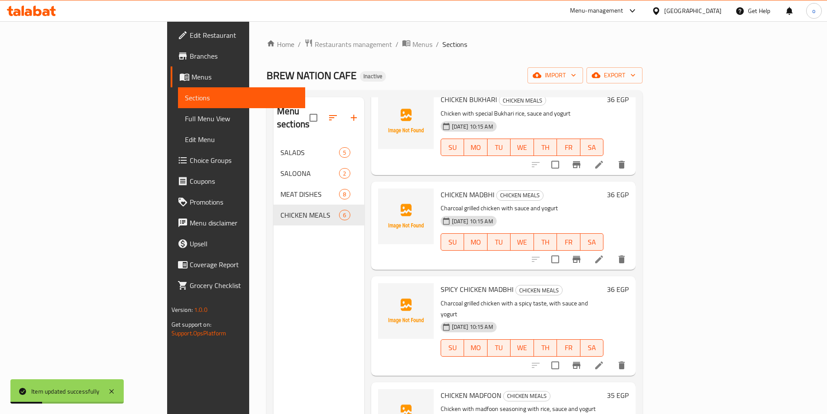
scroll to position [174, 0]
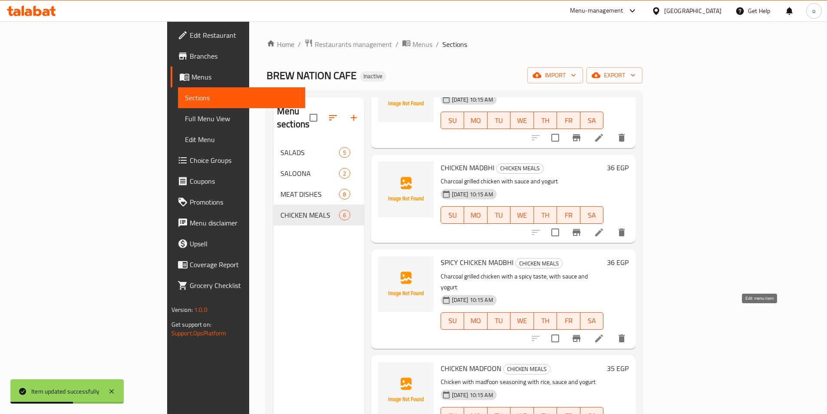
click at [603, 334] on icon at bounding box center [599, 338] width 8 height 8
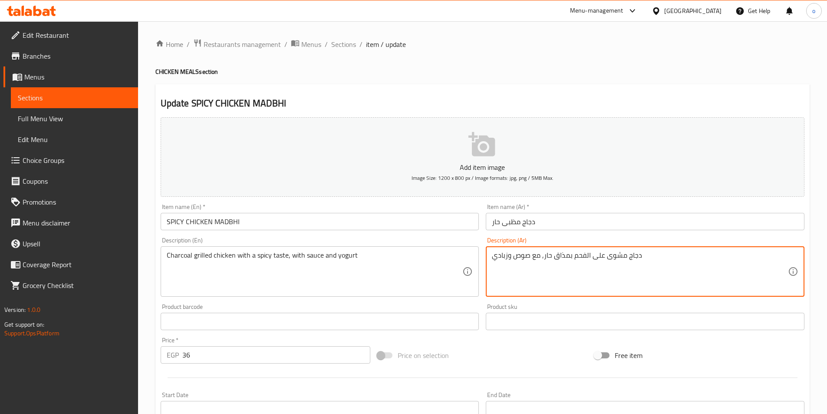
drag, startPoint x: 495, startPoint y: 255, endPoint x: 510, endPoint y: 257, distance: 14.4
click at [510, 257] on textarea "دجاج مشوى على الفحم بمذاق حار, مع صوص وزبادي" at bounding box center [640, 271] width 296 height 41
click at [508, 257] on textarea "دجاج مشوى على الفحم بمذاق حار, مع صوص وزبادي" at bounding box center [640, 271] width 296 height 41
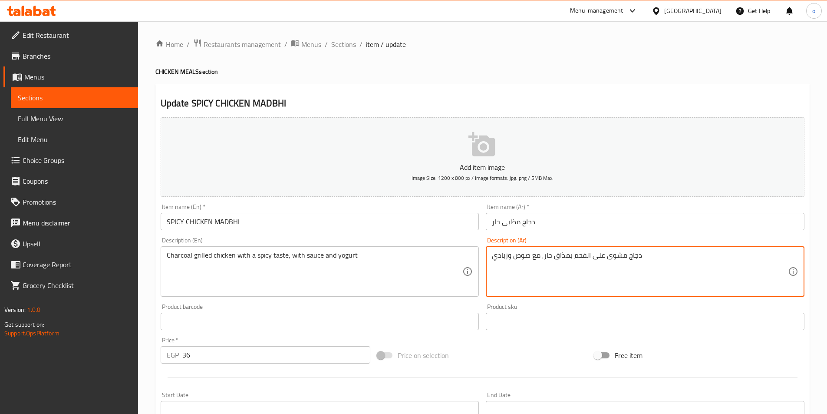
click at [507, 256] on textarea "دجاج مشوى على الفحم بمذاق حار, مع صوص وزبادي" at bounding box center [640, 271] width 296 height 41
drag, startPoint x: 492, startPoint y: 257, endPoint x: 508, endPoint y: 259, distance: 15.8
click at [508, 259] on textarea "دجاج مشوى على الفحم بمذاق حار, مع صوص وزبادي" at bounding box center [640, 271] width 296 height 41
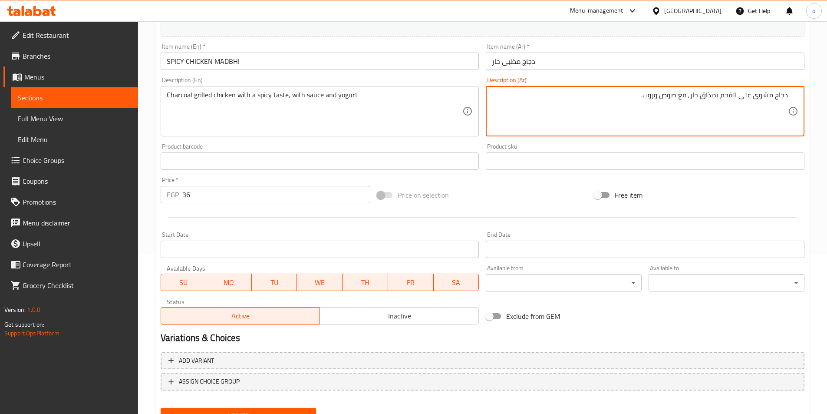
scroll to position [200, 0]
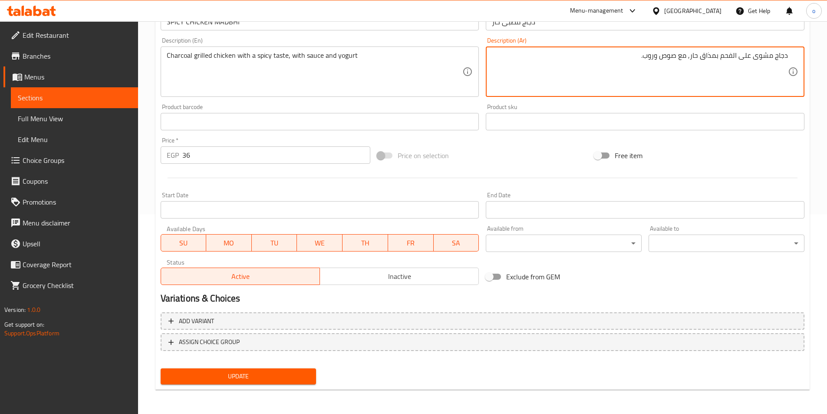
type textarea "دجاج مشوى على الفحم بمذاق حار, مع صوص وروب."
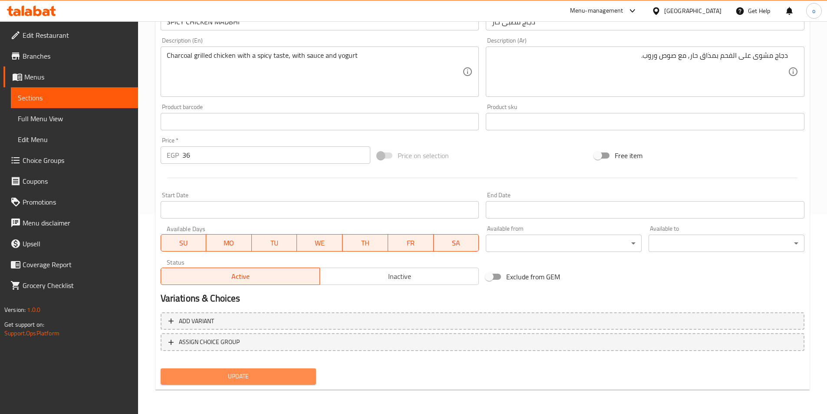
click at [268, 378] on span "Update" at bounding box center [239, 376] width 142 height 11
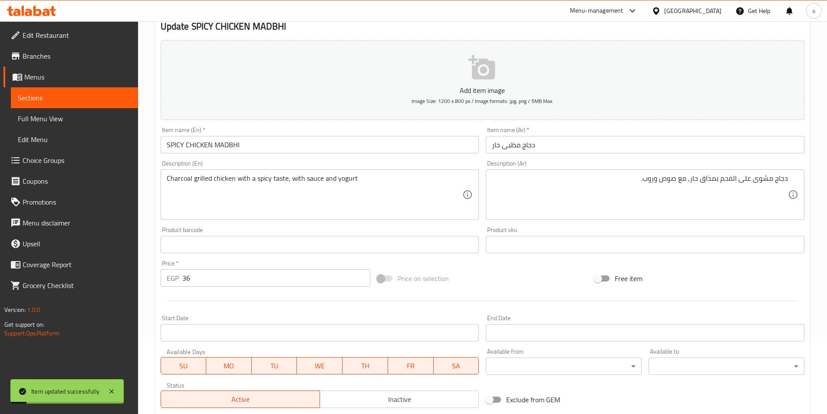
scroll to position [0, 0]
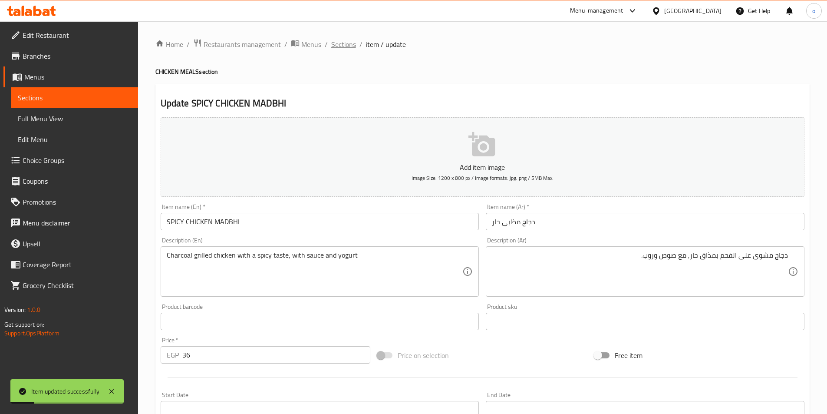
click at [347, 47] on span "Sections" at bounding box center [343, 44] width 25 height 10
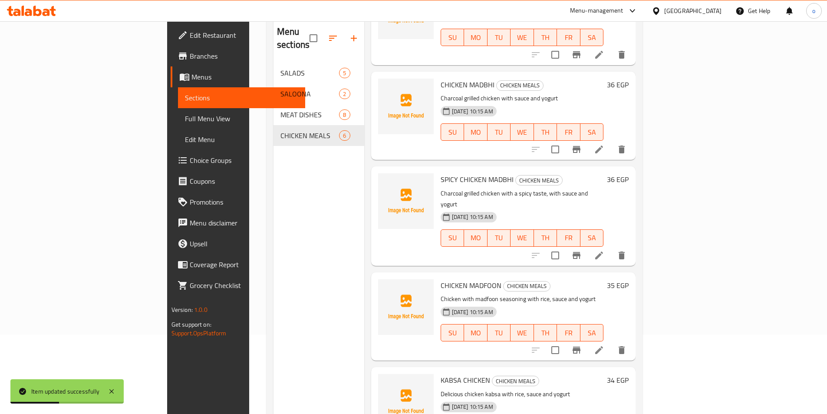
scroll to position [87, 0]
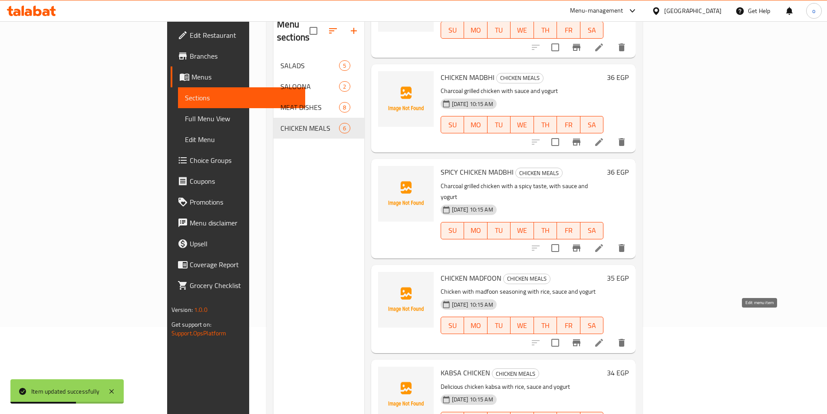
click at [604, 337] on icon at bounding box center [599, 342] width 10 height 10
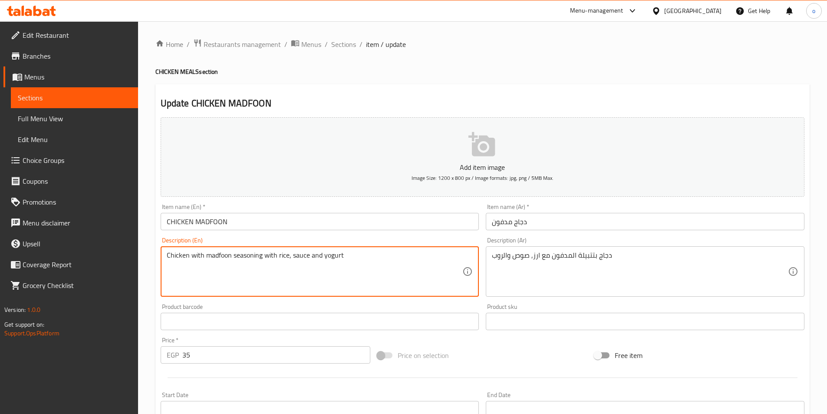
drag, startPoint x: 260, startPoint y: 256, endPoint x: 207, endPoint y: 253, distance: 53.0
click at [260, 256] on textarea "Chicken with madfoon seasoning with rice, sauce and yogurt" at bounding box center [315, 271] width 296 height 41
drag, startPoint x: 263, startPoint y: 256, endPoint x: 191, endPoint y: 255, distance: 71.2
click at [191, 255] on textarea "Chicken with madfoon seasoning with rice, sauce and yogurt" at bounding box center [315, 271] width 296 height 41
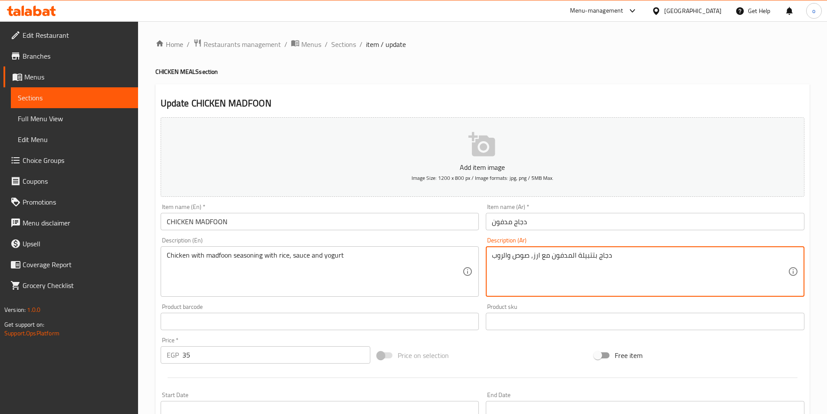
drag, startPoint x: 578, startPoint y: 254, endPoint x: 591, endPoint y: 258, distance: 13.5
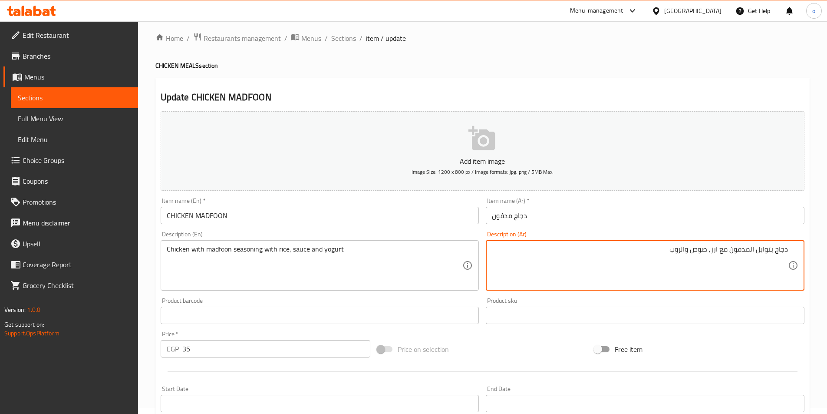
scroll to position [87, 0]
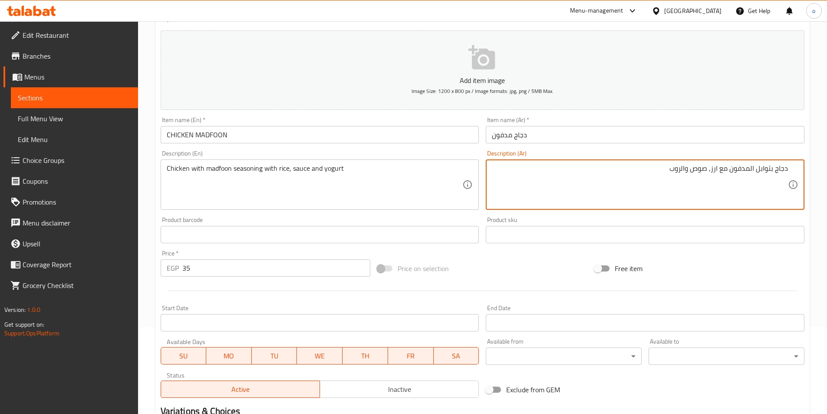
click at [682, 169] on textarea "دجاج بتوابل المدفون مع ارز, صوص والروب" at bounding box center [640, 184] width 296 height 41
click at [663, 171] on textarea "دجاج بتوابل المدفون مع ارز, صوص وروب" at bounding box center [640, 184] width 296 height 41
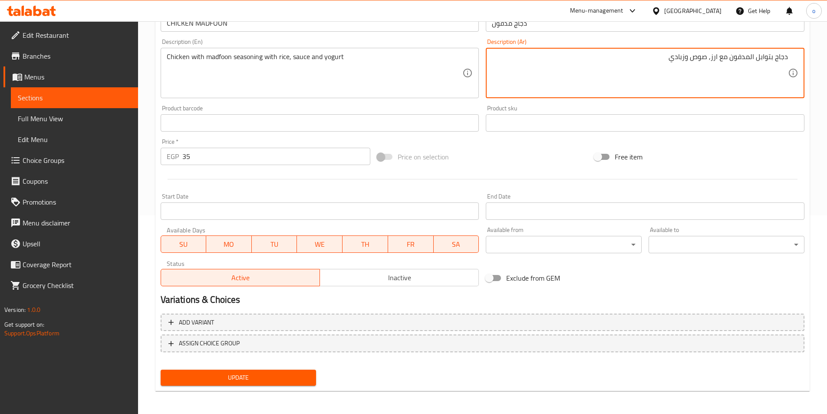
scroll to position [200, 0]
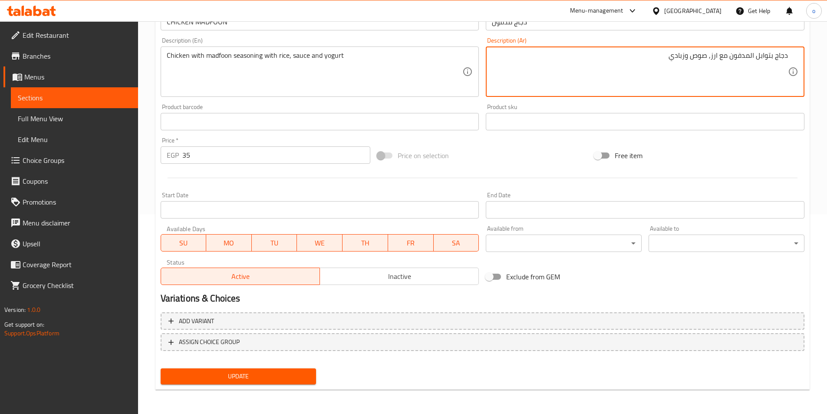
type textarea "دجاج بتوابل المدفون مع ارز, صوص وزبادي"
click at [255, 378] on span "Update" at bounding box center [239, 376] width 142 height 11
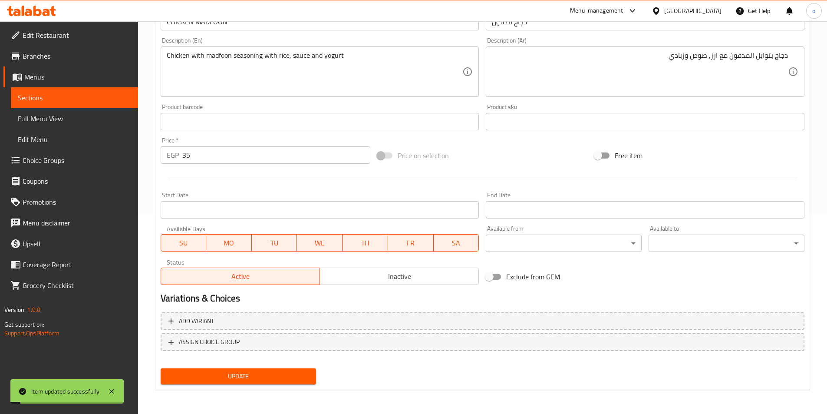
scroll to position [0, 0]
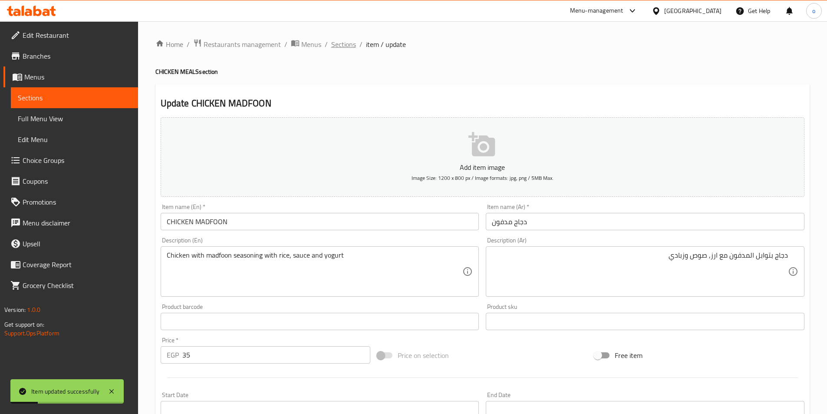
click at [342, 41] on span "Sections" at bounding box center [343, 44] width 25 height 10
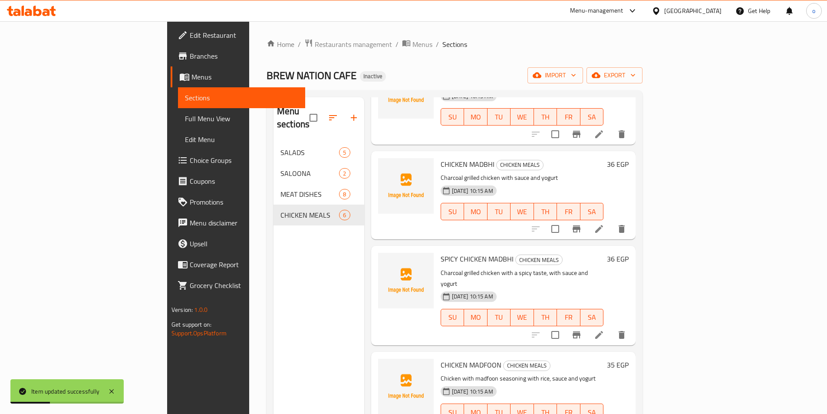
scroll to position [122, 0]
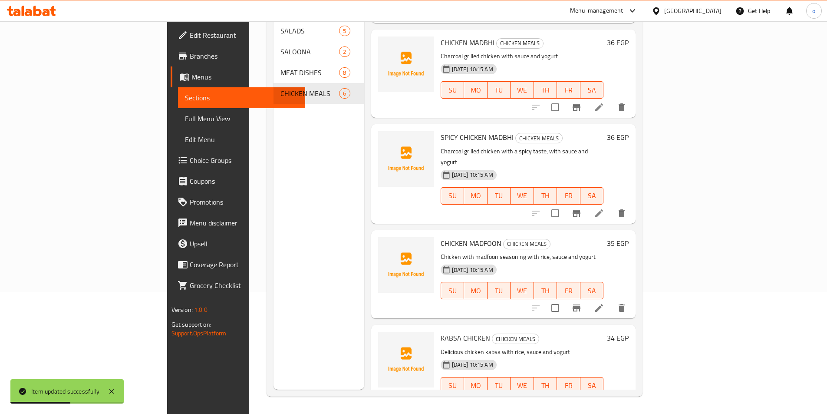
click at [604, 398] on icon at bounding box center [599, 403] width 10 height 10
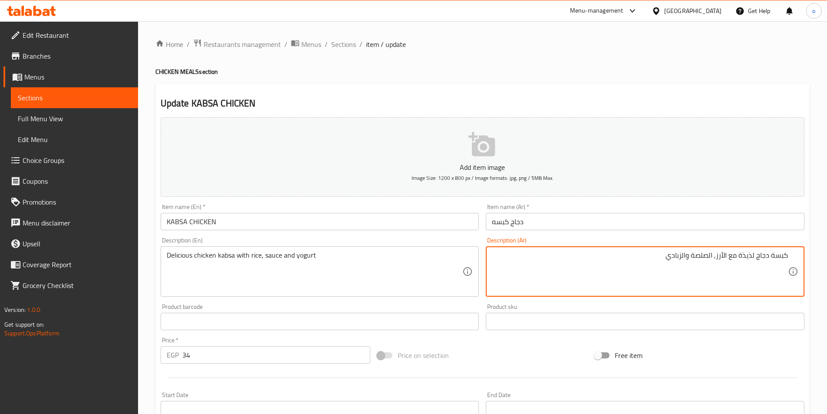
click at [710, 255] on textarea "كبسة دجاج لذيذة مع الأرز, الصلصة والزبادي" at bounding box center [640, 271] width 296 height 41
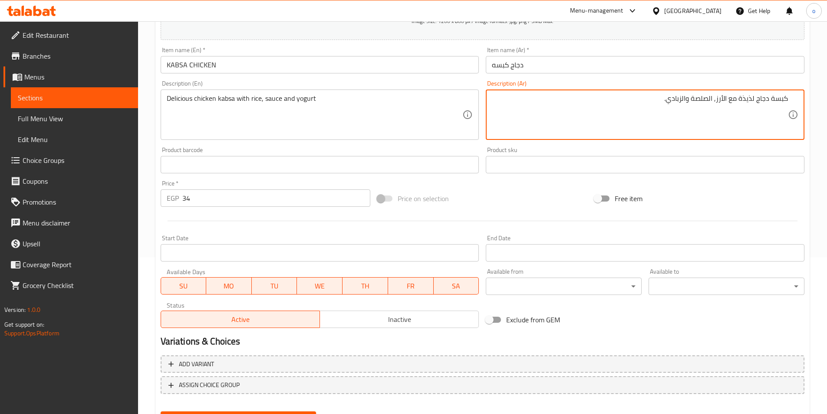
scroll to position [174, 0]
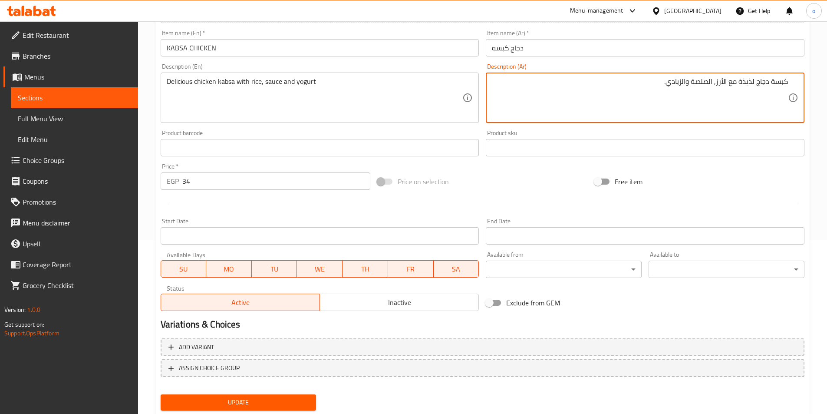
type textarea "كبسة دجاج لذيذة مع الأرز, الصلصة والزبادي."
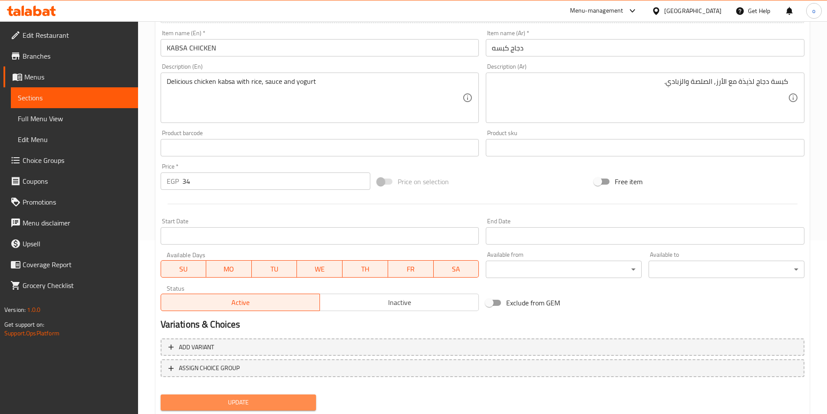
click at [296, 396] on button "Update" at bounding box center [239, 402] width 156 height 16
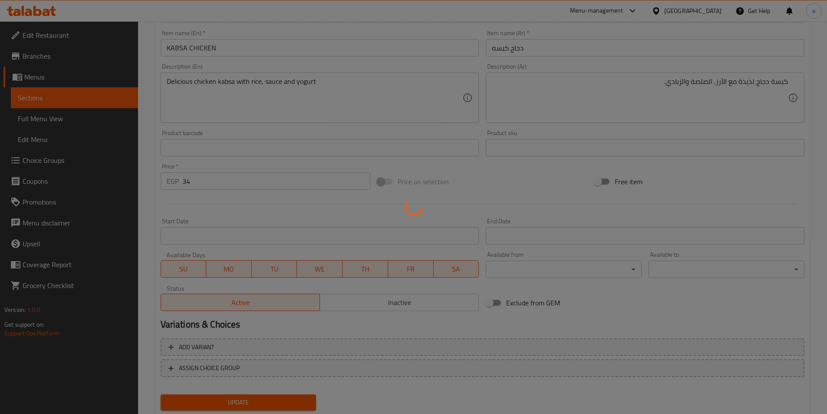
scroll to position [0, 0]
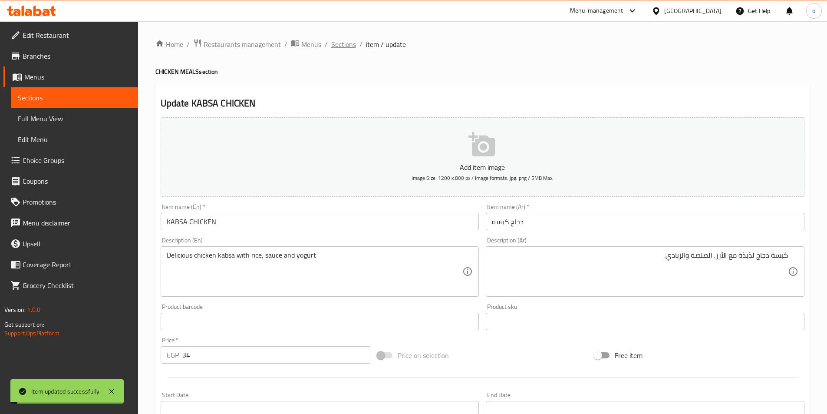
click at [352, 42] on span "Sections" at bounding box center [343, 44] width 25 height 10
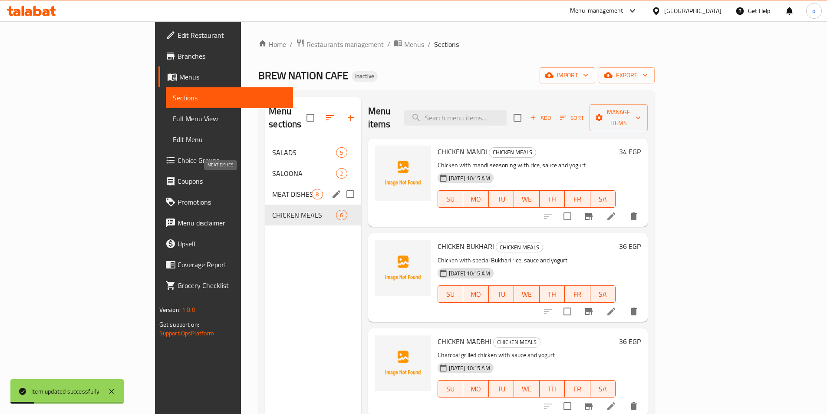
click at [272, 189] on span "MEAT DISHES" at bounding box center [291, 194] width 39 height 10
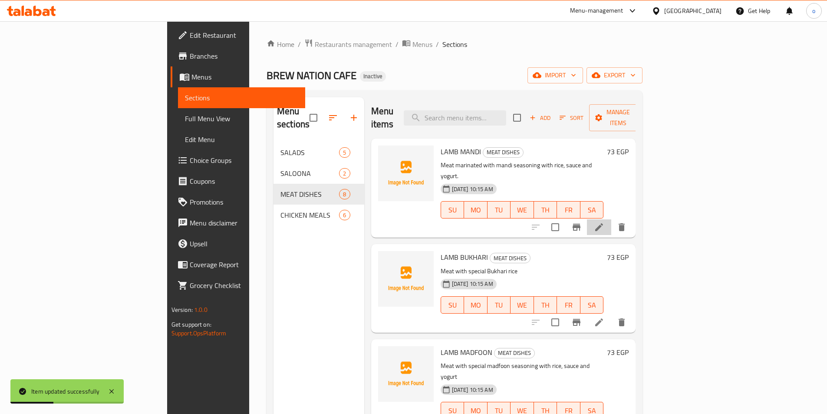
click at [611, 219] on li at bounding box center [599, 227] width 24 height 16
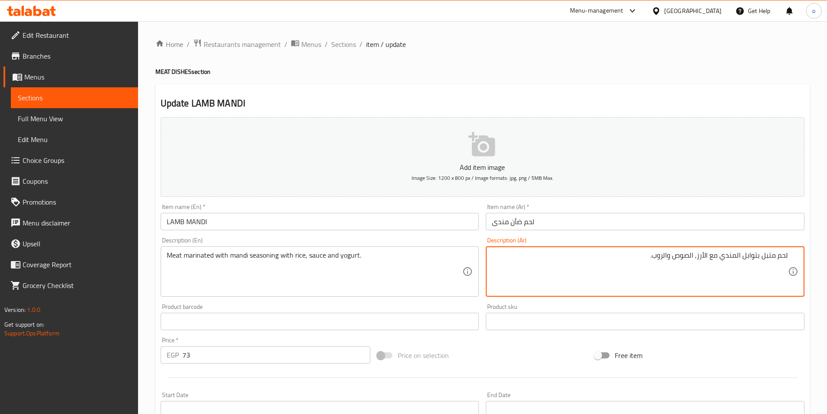
drag, startPoint x: 653, startPoint y: 256, endPoint x: 694, endPoint y: 258, distance: 41.3
click at [694, 258] on textarea "لحم متبل بتوابل المندي مع الأرز, الصوص والروب." at bounding box center [640, 271] width 296 height 41
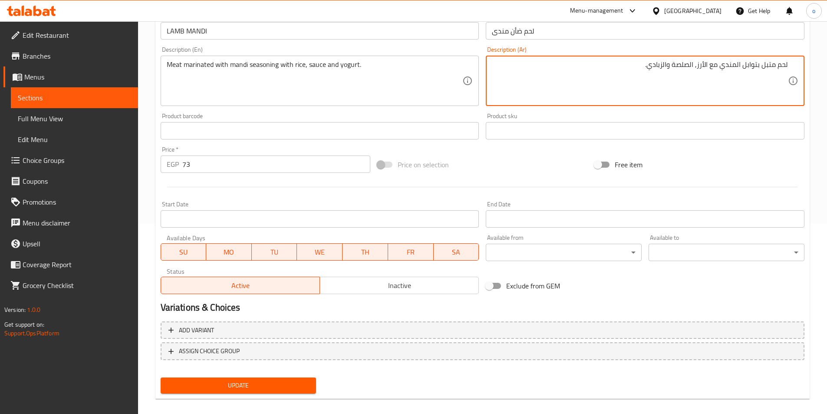
scroll to position [200, 0]
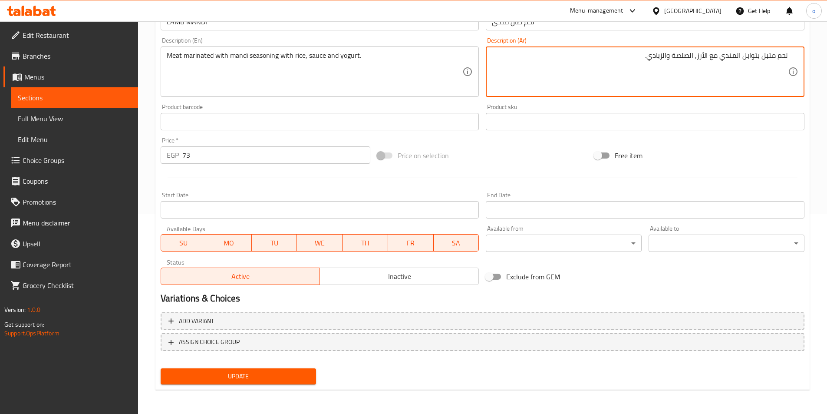
type textarea "لحم متبل بتوابل المندي مع الأرز, الصلصة والزبادي."
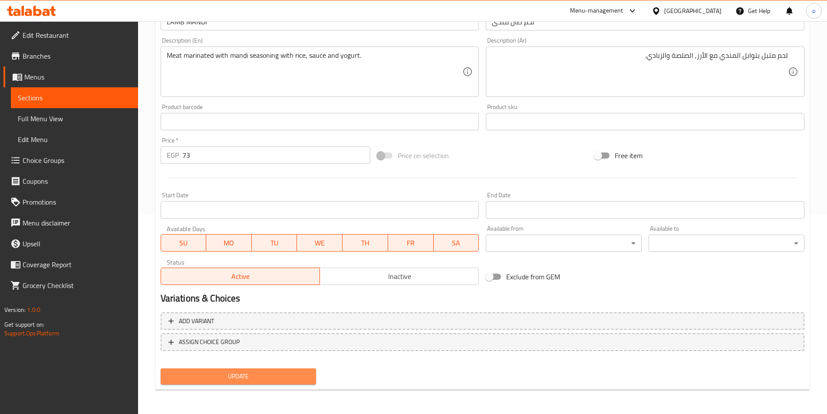
click at [292, 373] on span "Update" at bounding box center [239, 376] width 142 height 11
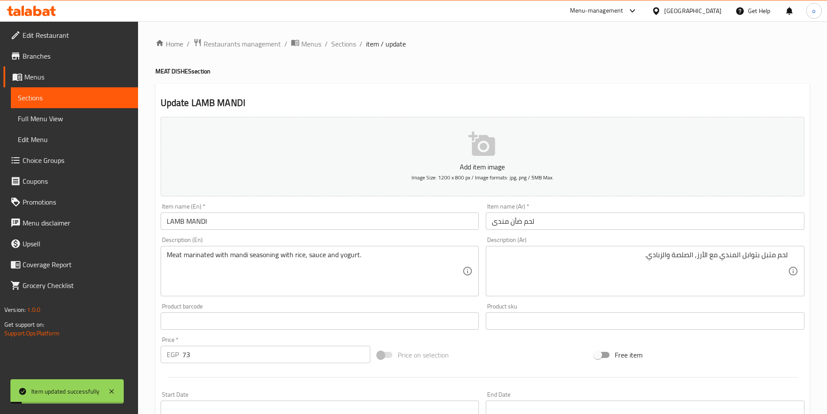
scroll to position [0, 0]
click at [345, 44] on span "Sections" at bounding box center [343, 44] width 25 height 10
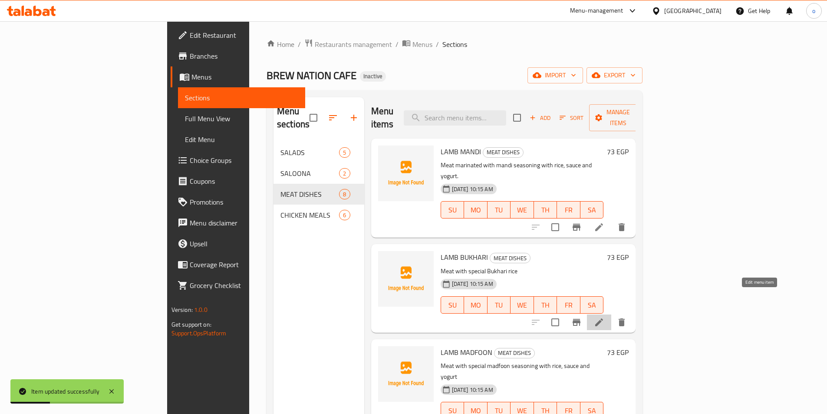
click at [603, 318] on icon at bounding box center [599, 322] width 8 height 8
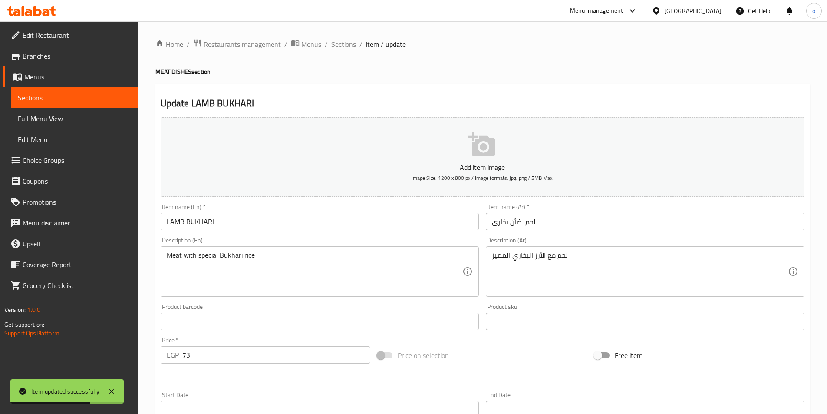
click at [490, 255] on div "لحم مع الأرز البخاري المميز Description (Ar)" at bounding box center [645, 271] width 319 height 50
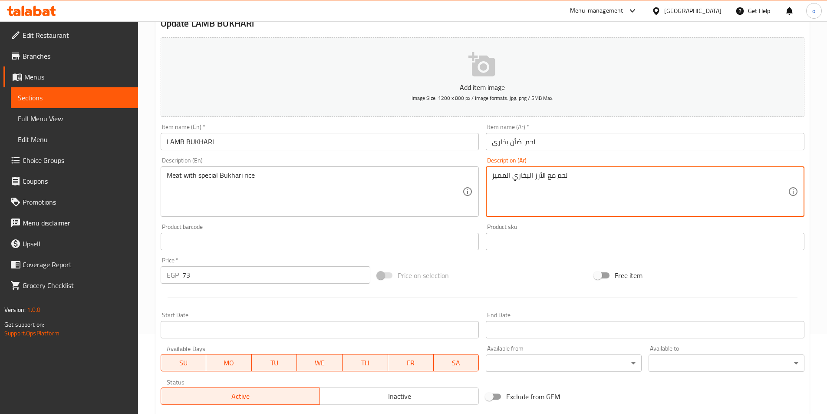
scroll to position [87, 0]
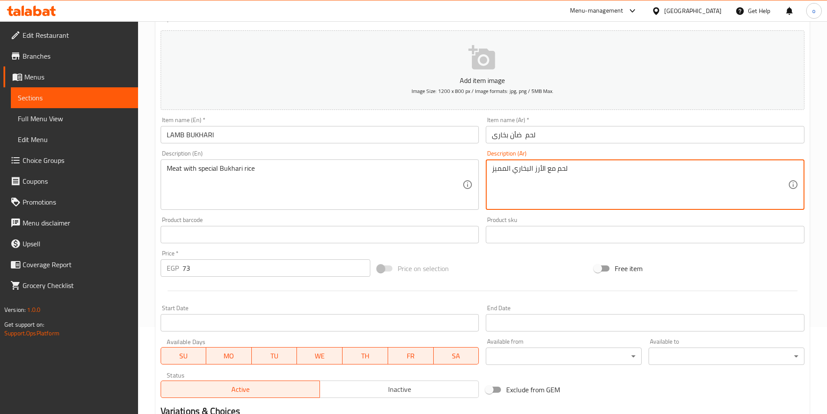
click at [521, 135] on input "لحم ضأن بخارى" at bounding box center [645, 134] width 319 height 17
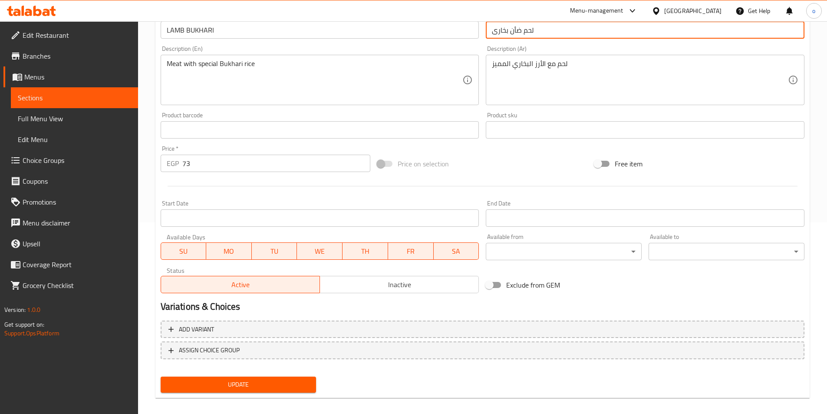
scroll to position [200, 0]
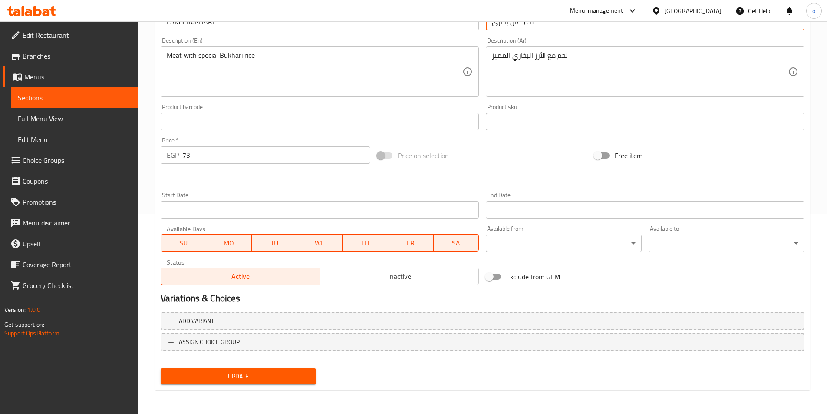
type input "لحم ضأن بخارى"
click at [267, 381] on span "Update" at bounding box center [239, 376] width 142 height 11
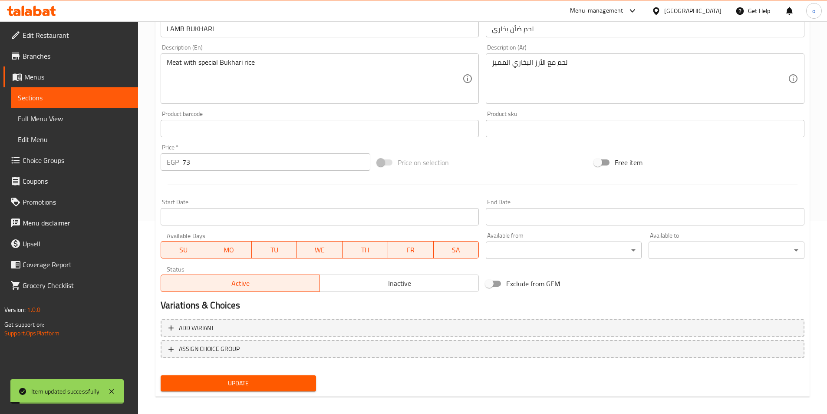
scroll to position [0, 0]
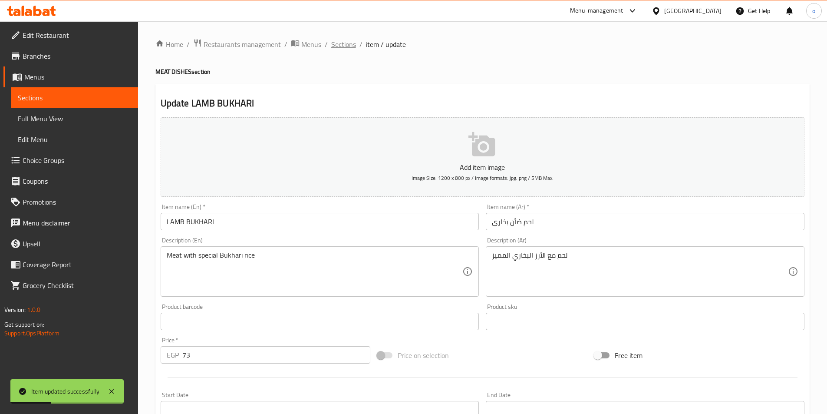
click at [350, 44] on span "Sections" at bounding box center [343, 44] width 25 height 10
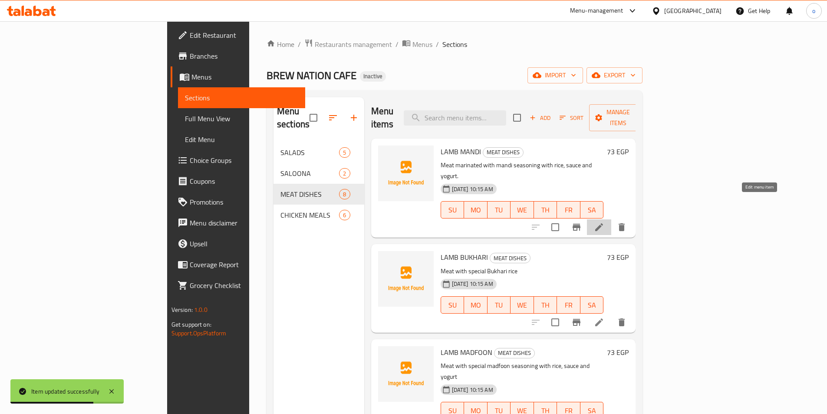
click at [604, 222] on icon at bounding box center [599, 227] width 10 height 10
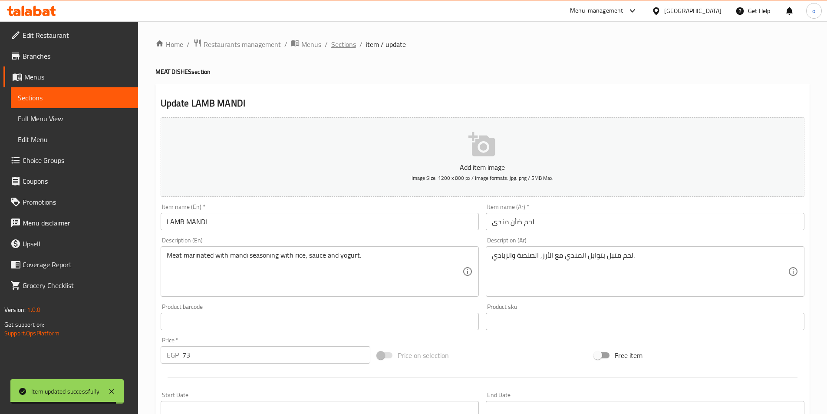
click at [342, 43] on span "Sections" at bounding box center [343, 44] width 25 height 10
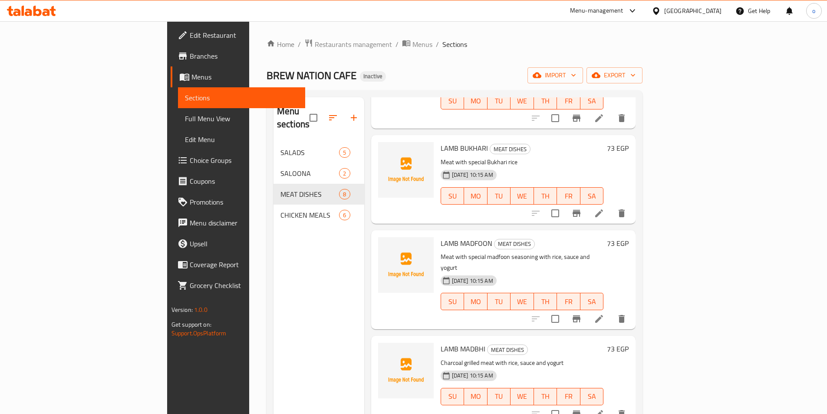
scroll to position [130, 0]
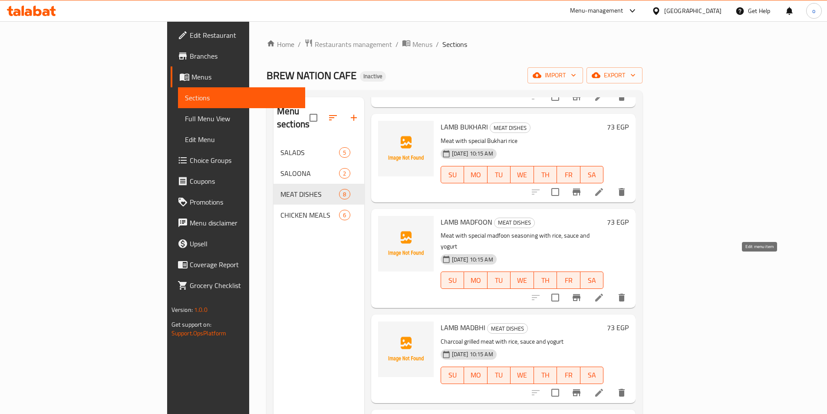
click at [604, 292] on icon at bounding box center [599, 297] width 10 height 10
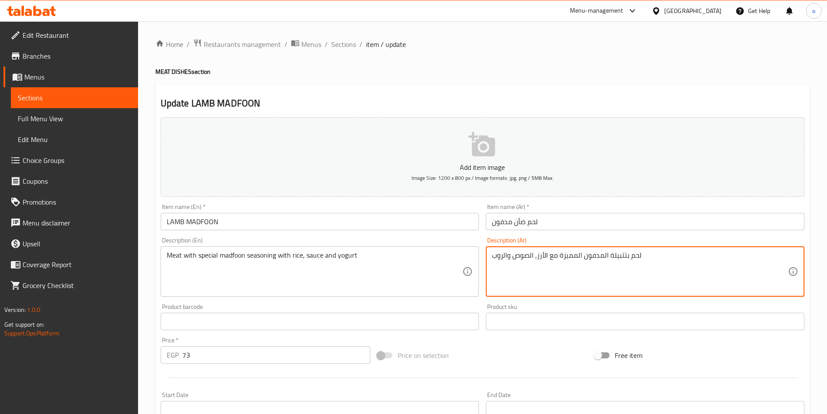
click at [615, 257] on textarea "لحم بتتبيلة المدفون المميزة مع الأرز, الصوص والروب" at bounding box center [640, 271] width 296 height 41
click at [497, 255] on textarea "لحم بتوابل المدفون المميزة مع الأرز, الصوص والروب" at bounding box center [640, 271] width 296 height 41
click at [501, 256] on textarea "لحم بتوابل المدفون المميزة مع الأرز, الصوص والروب" at bounding box center [640, 271] width 296 height 41
click at [503, 273] on textarea "لحم بتوابل المدفون المميزة مع الأرز, الصوص والروب" at bounding box center [640, 271] width 296 height 41
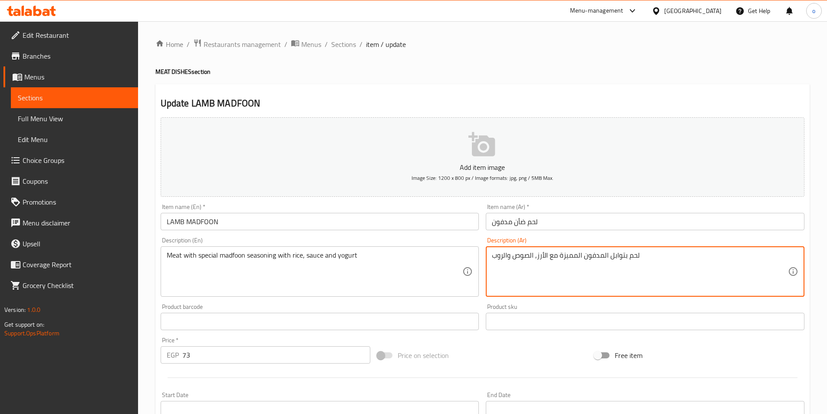
click at [508, 276] on textarea "لحم بتوابل المدفون المميزة مع الأرز, الصوص والروب" at bounding box center [640, 271] width 296 height 41
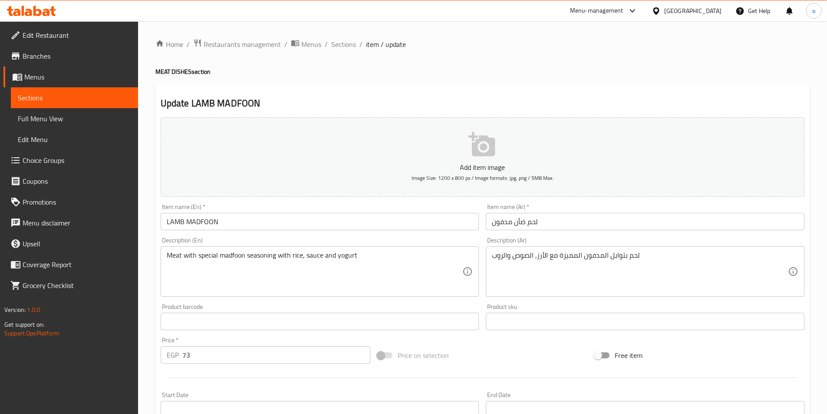
drag, startPoint x: 491, startPoint y: 256, endPoint x: 499, endPoint y: 257, distance: 7.4
click at [525, 257] on div "لحم بتوابل المدفون المميزة مع الأرز, الصوص والروب Description (Ar)" at bounding box center [645, 271] width 319 height 50
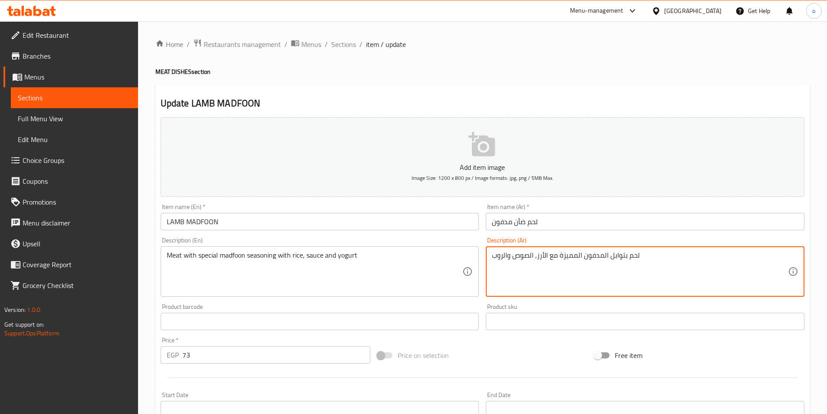
drag, startPoint x: 493, startPoint y: 256, endPoint x: 531, endPoint y: 255, distance: 37.8
click at [531, 255] on textarea "لحم بتوابل المدفون المميزة مع الأرز, الصوص والروب" at bounding box center [640, 271] width 296 height 41
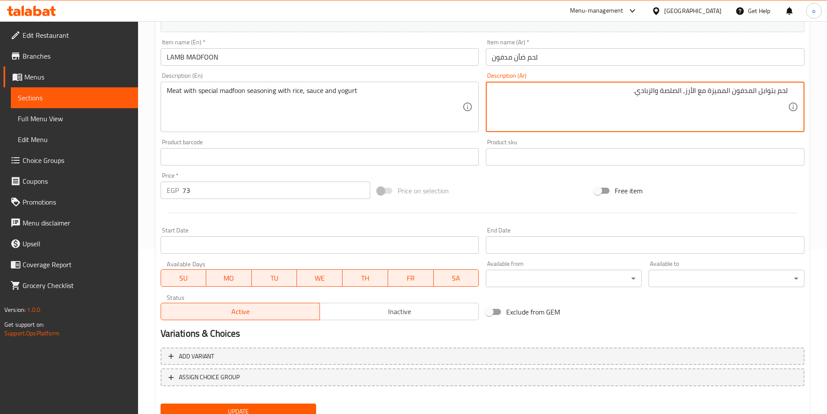
scroll to position [200, 0]
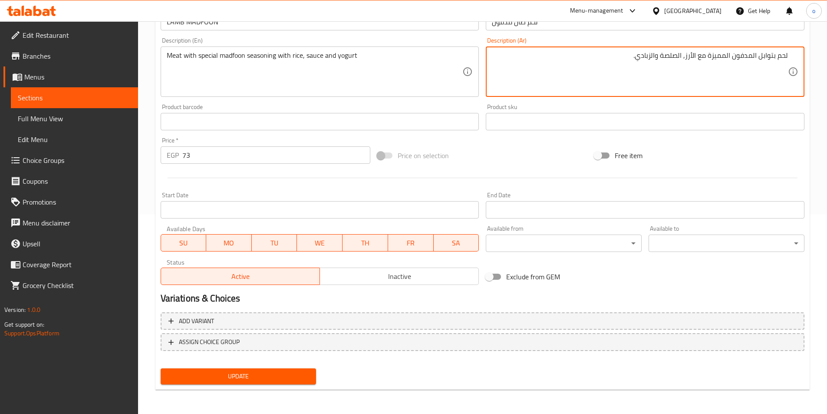
type textarea "لحم بتوابل المدفون المميزة مع الأرز, الصلصة والزبادي."
click at [238, 380] on span "Update" at bounding box center [239, 376] width 142 height 11
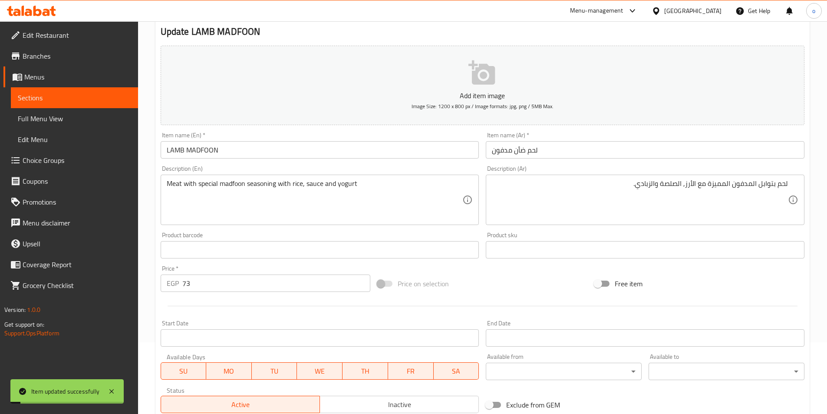
scroll to position [0, 0]
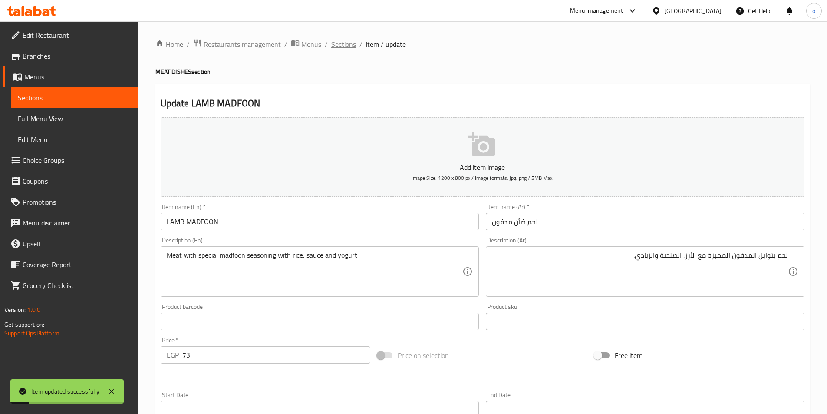
click at [337, 46] on span "Sections" at bounding box center [343, 44] width 25 height 10
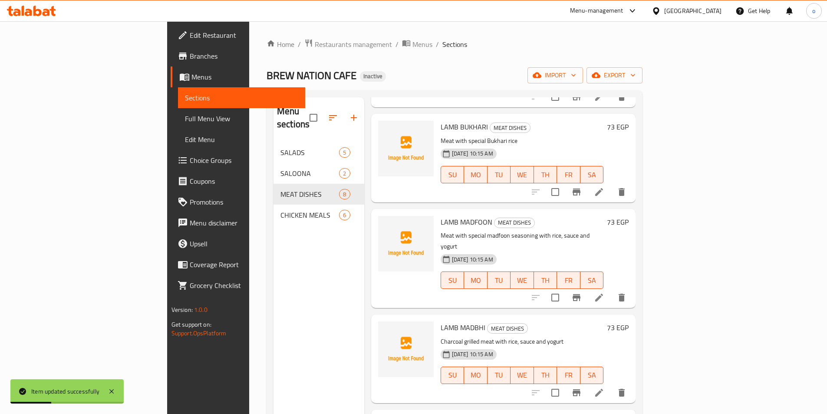
scroll to position [174, 0]
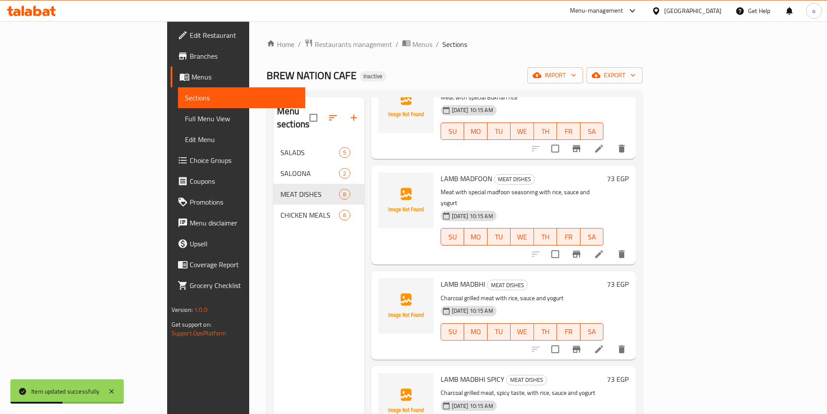
click at [611, 341] on li at bounding box center [599, 349] width 24 height 16
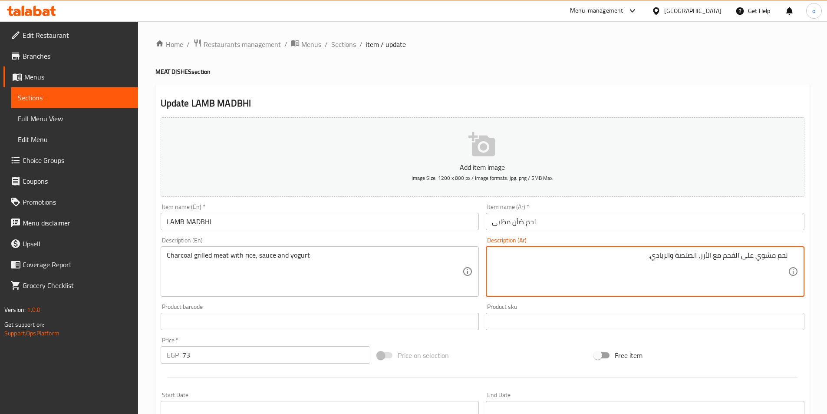
scroll to position [200, 0]
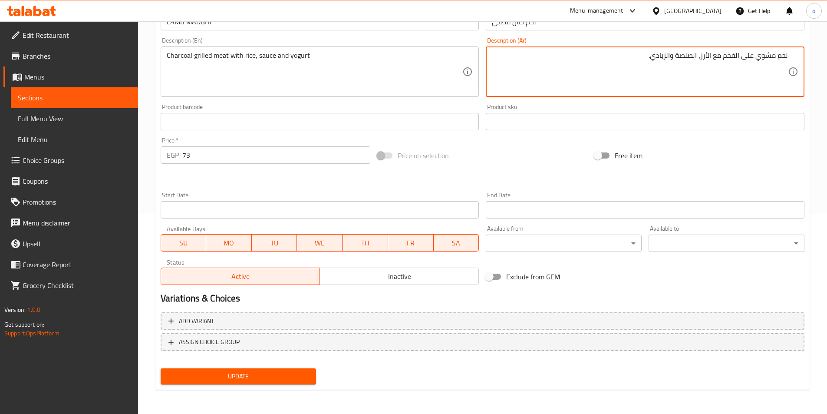
type textarea "لحم مشوي على الفحم مع الأرز، الصلصة والزبادي."
click at [276, 375] on span "Update" at bounding box center [239, 376] width 142 height 11
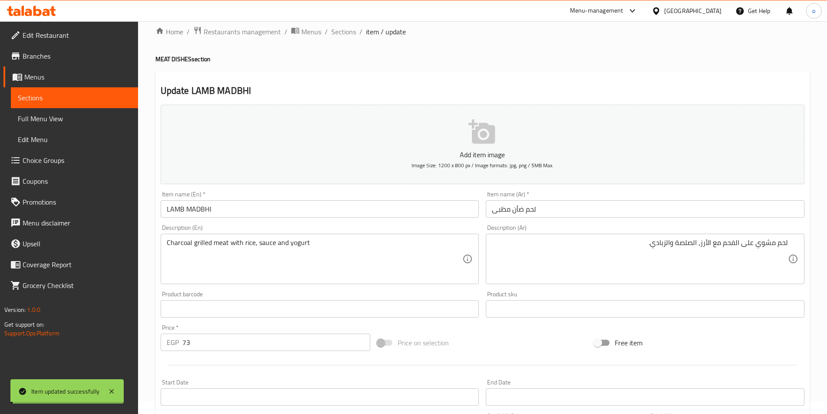
scroll to position [0, 0]
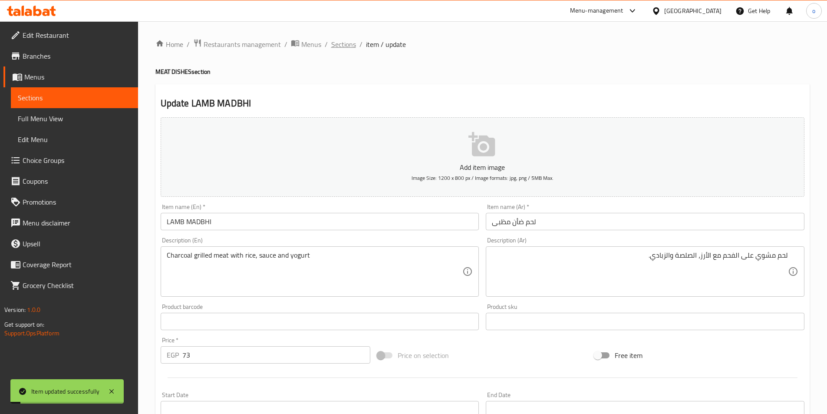
click at [335, 46] on span "Sections" at bounding box center [343, 44] width 25 height 10
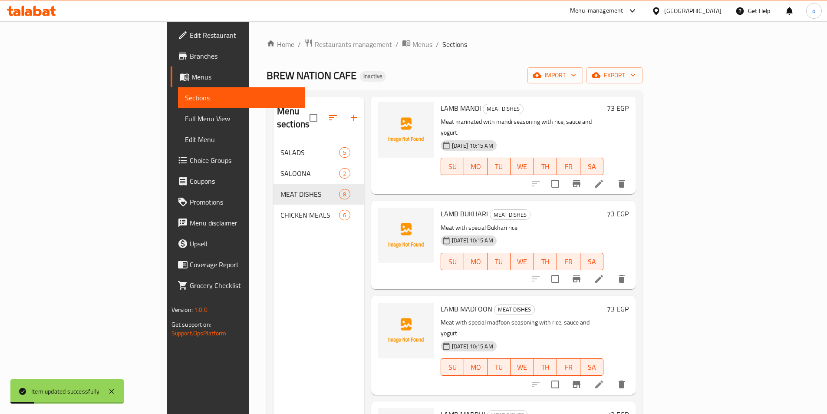
scroll to position [174, 0]
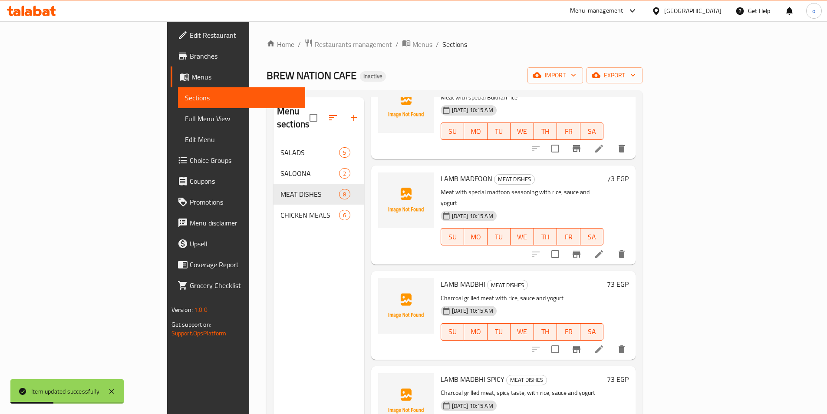
click at [604, 344] on icon at bounding box center [599, 349] width 10 height 10
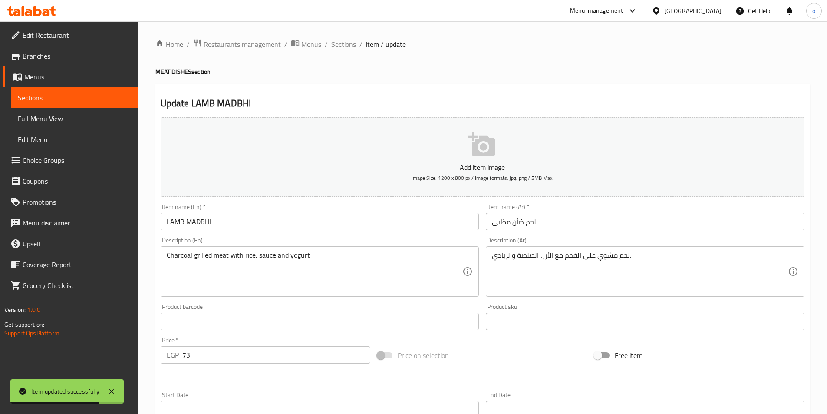
click at [339, 39] on span "Sections" at bounding box center [343, 44] width 25 height 10
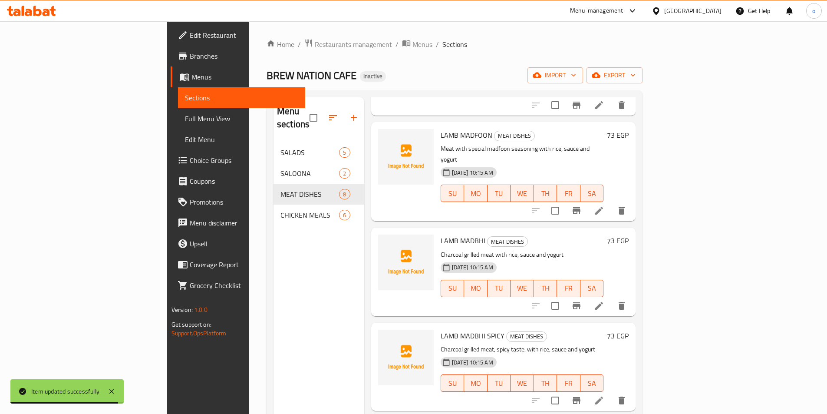
scroll to position [260, 0]
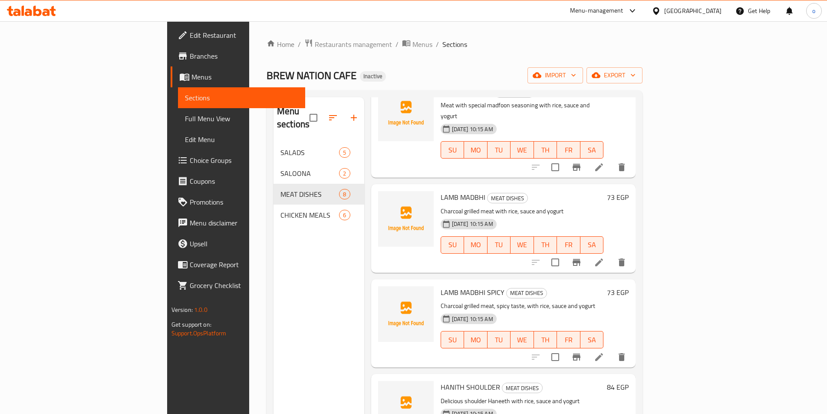
click at [611, 349] on li at bounding box center [599, 357] width 24 height 16
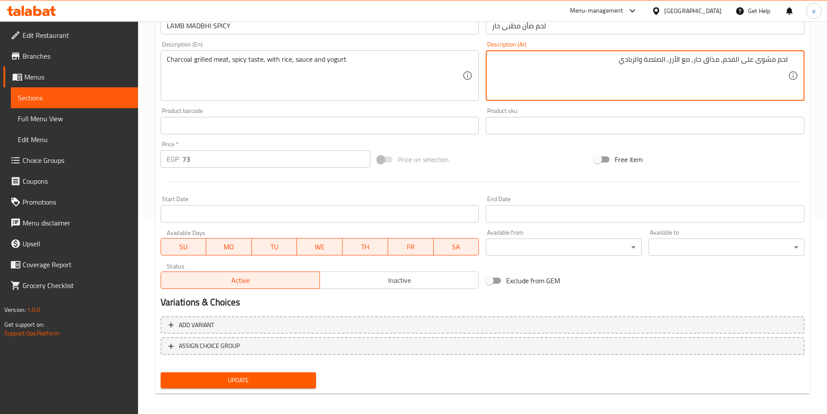
scroll to position [200, 0]
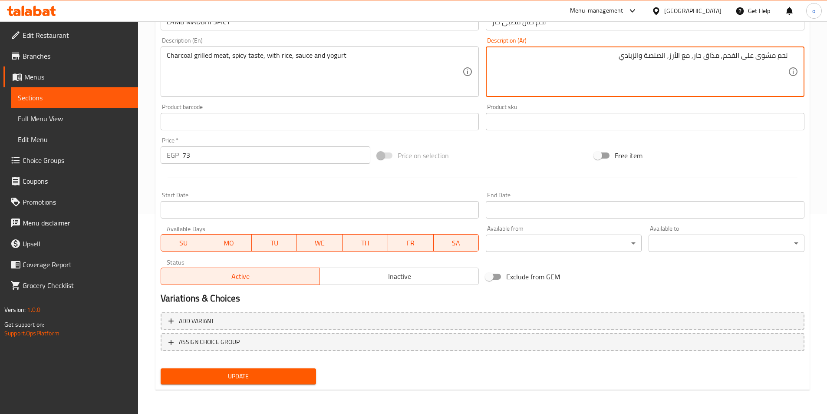
type textarea "لحم مشوى على الفحم, مذاق حار, مع الأرز, الصلصة والزبادي"
click at [284, 375] on span "Update" at bounding box center [239, 376] width 142 height 11
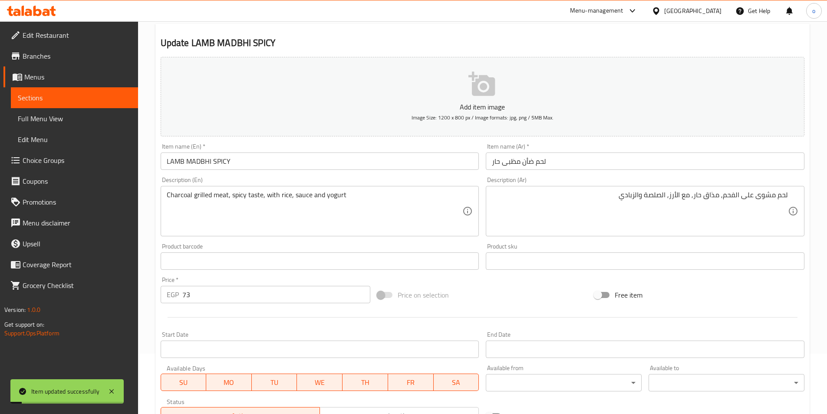
scroll to position [0, 0]
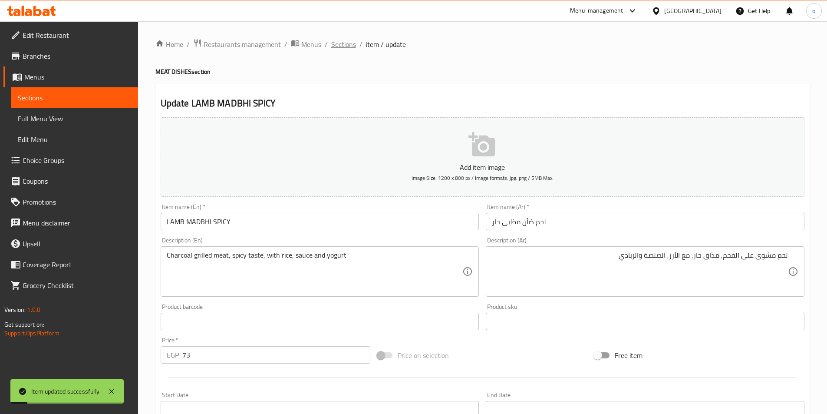
click at [340, 43] on span "Sections" at bounding box center [343, 44] width 25 height 10
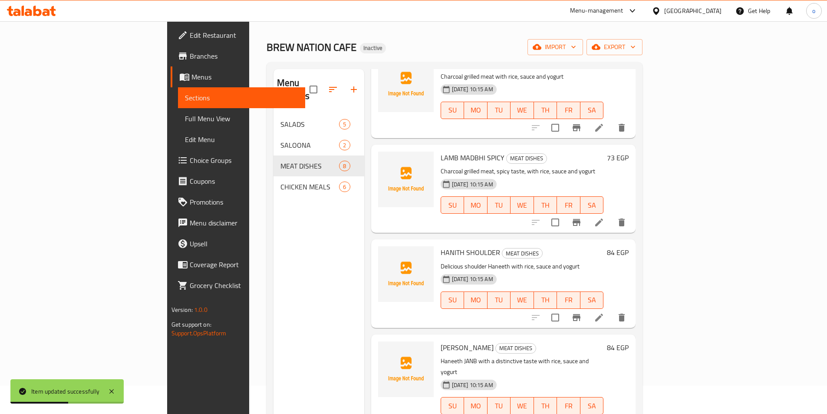
scroll to position [43, 0]
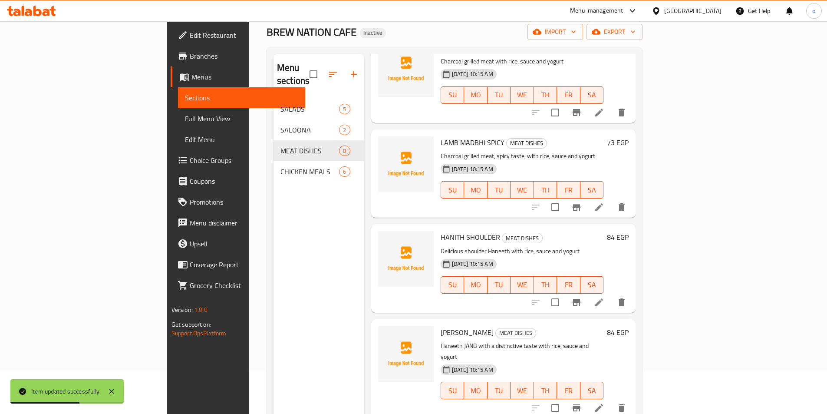
click at [611, 294] on li at bounding box center [599, 302] width 24 height 16
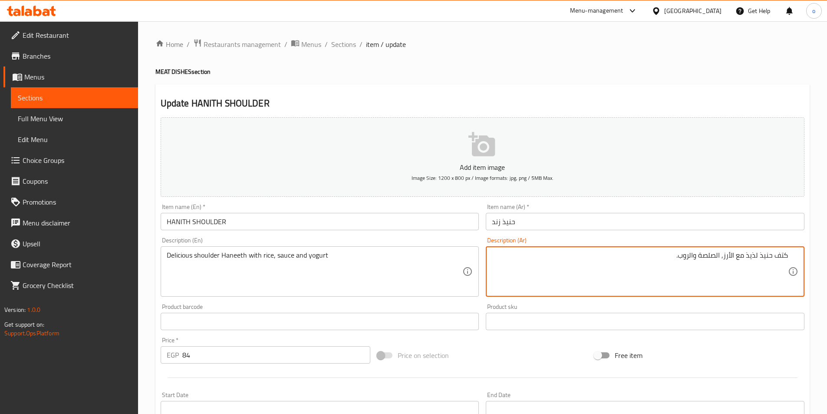
drag, startPoint x: 776, startPoint y: 254, endPoint x: 789, endPoint y: 254, distance: 13.5
click at [789, 254] on div "كتف حنيذ لذيذ مع الأرز, الصلصة والروب. Description (Ar)" at bounding box center [645, 271] width 319 height 50
drag, startPoint x: 685, startPoint y: 257, endPoint x: 701, endPoint y: 257, distance: 16.1
click at [701, 257] on textarea "زند حنيذ لذيذ مع الأرز, الصلصة والروب." at bounding box center [640, 271] width 296 height 41
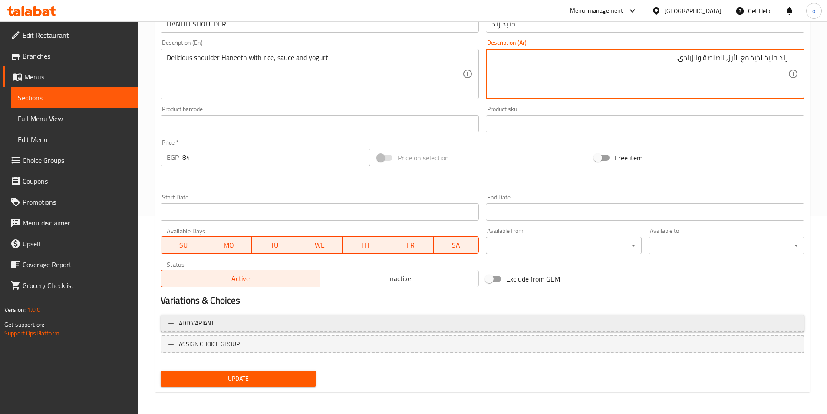
scroll to position [200, 0]
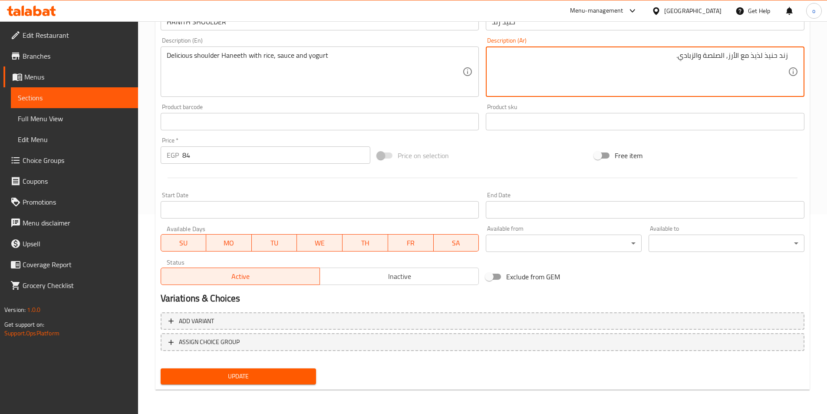
type textarea "زند حنيذ لذيذ مع الأرز, الصلصة والزبادي."
click at [287, 377] on span "Update" at bounding box center [239, 376] width 142 height 11
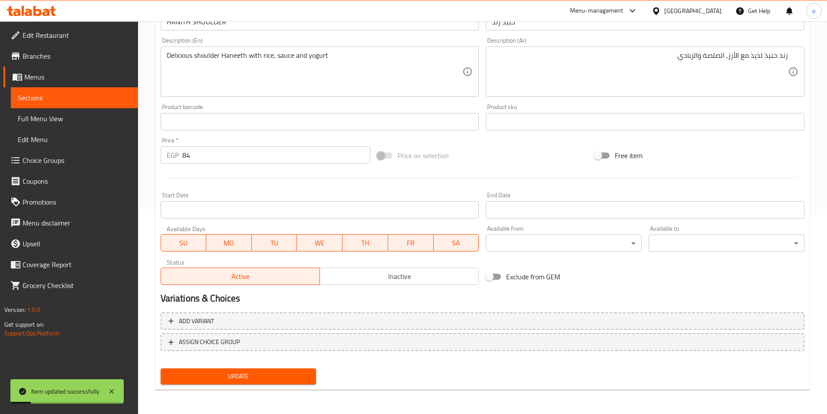
scroll to position [0, 0]
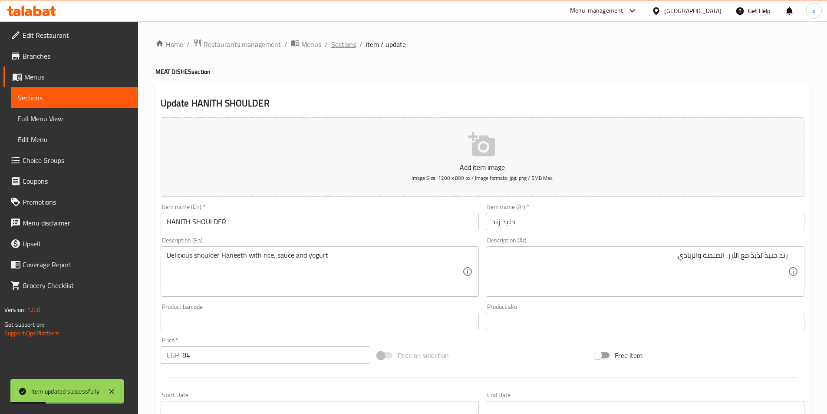
click at [353, 44] on span "Sections" at bounding box center [343, 44] width 25 height 10
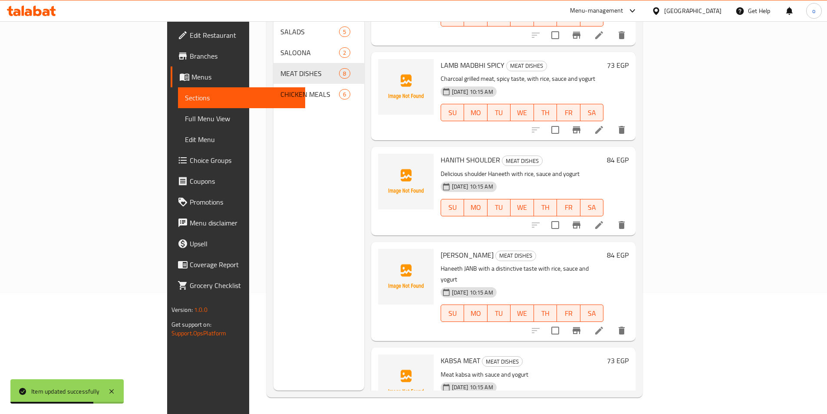
scroll to position [122, 0]
click at [611, 322] on li at bounding box center [599, 330] width 24 height 16
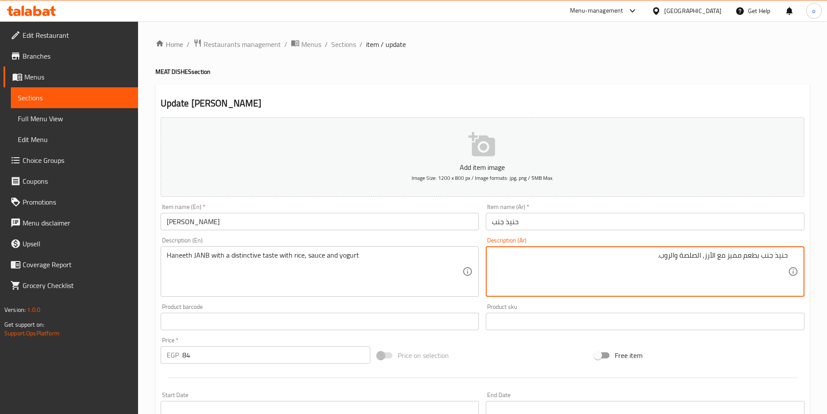
drag, startPoint x: 662, startPoint y: 254, endPoint x: 672, endPoint y: 257, distance: 10.7
click at [672, 257] on textarea "حنيذ جنب بطعم مميز مع الأرز, الصلصة والروب." at bounding box center [640, 271] width 296 height 41
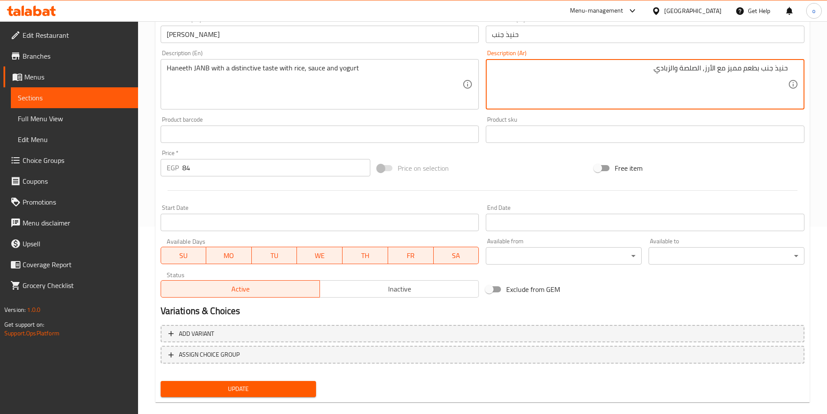
scroll to position [200, 0]
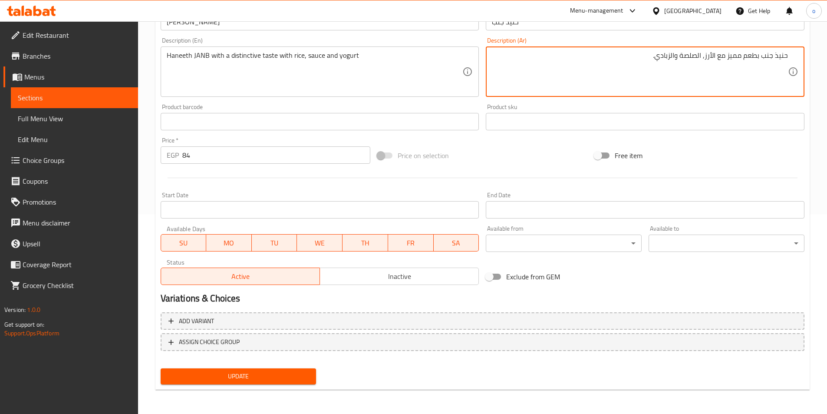
type textarea "حنيذ جنب بطعم مميز مع الأرز, الصلصة والزبادي."
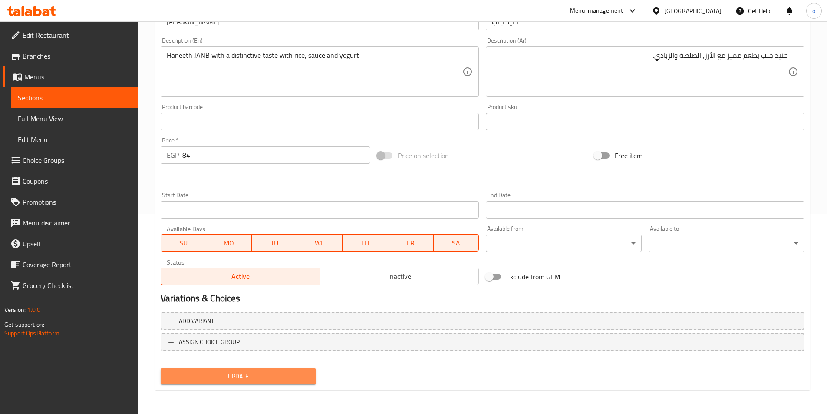
click at [282, 380] on span "Update" at bounding box center [239, 376] width 142 height 11
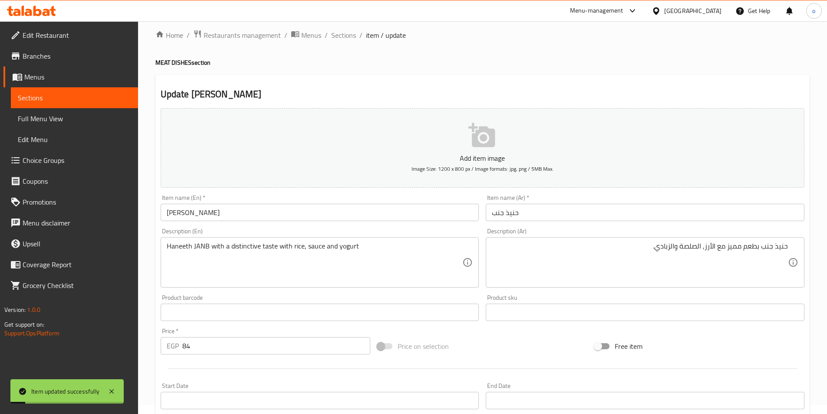
scroll to position [0, 0]
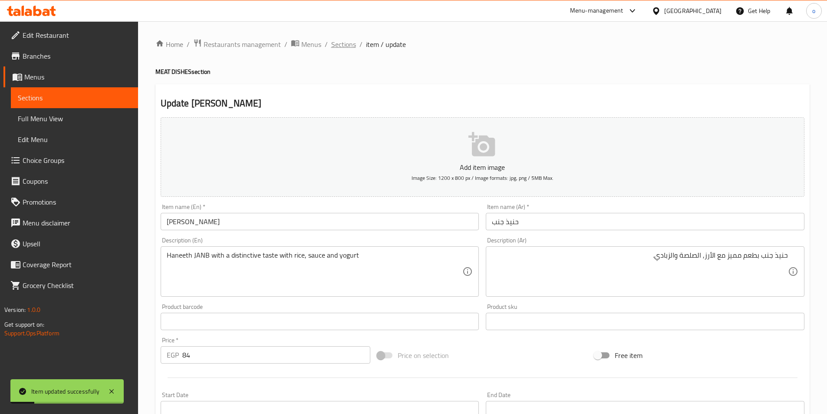
click at [332, 48] on span "Sections" at bounding box center [343, 44] width 25 height 10
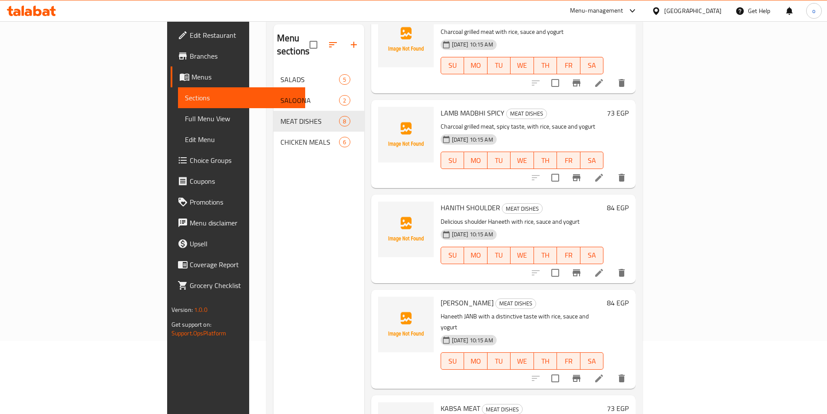
scroll to position [87, 0]
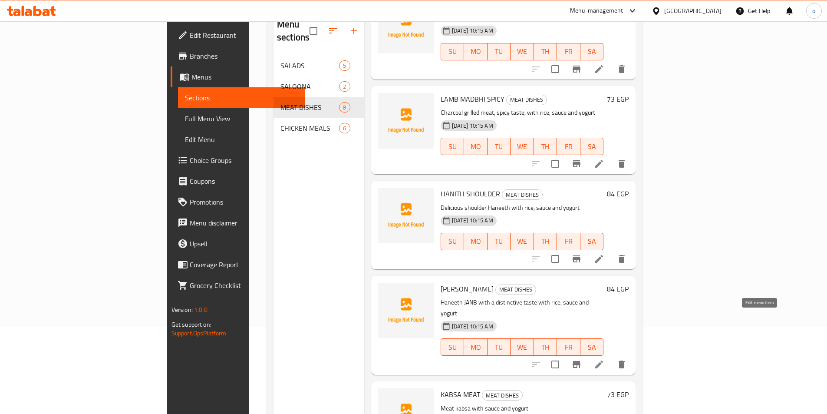
click at [604, 359] on icon at bounding box center [599, 364] width 10 height 10
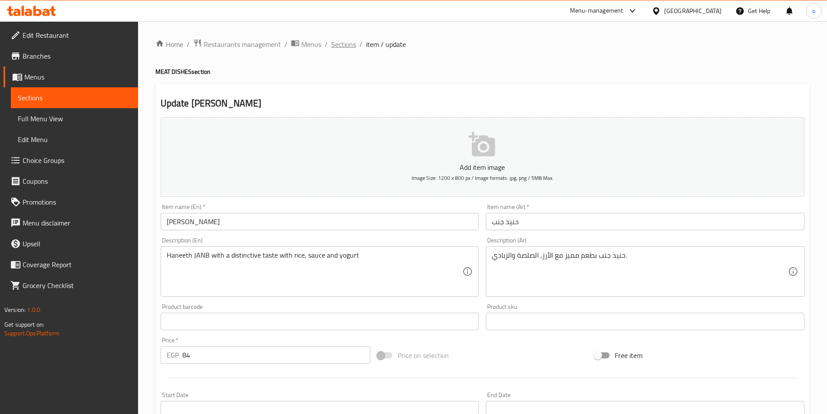
click at [334, 47] on span "Sections" at bounding box center [343, 44] width 25 height 10
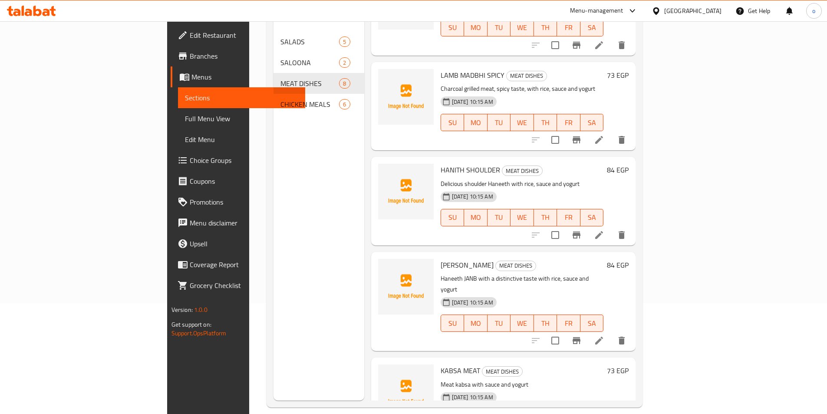
scroll to position [122, 0]
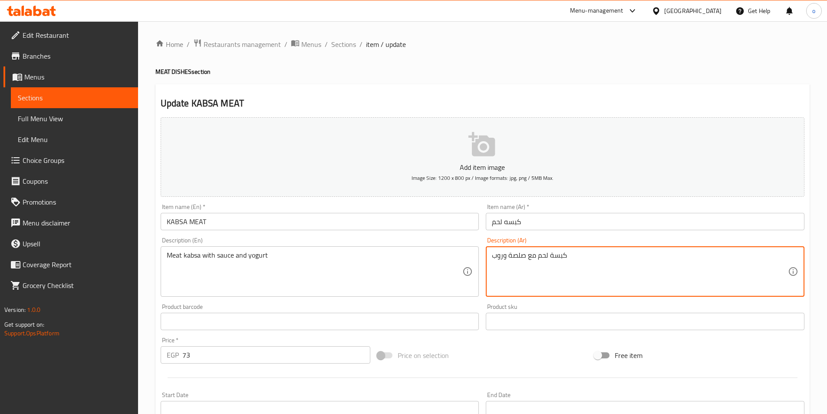
click at [493, 256] on textarea "كبسة لحم مع صلصة وروب" at bounding box center [640, 271] width 296 height 41
click at [499, 254] on textarea "كبسة لحم مع صلصة وروب" at bounding box center [640, 271] width 296 height 41
click at [493, 255] on textarea "كبسة لحم مع صلصة وروب" at bounding box center [640, 271] width 296 height 41
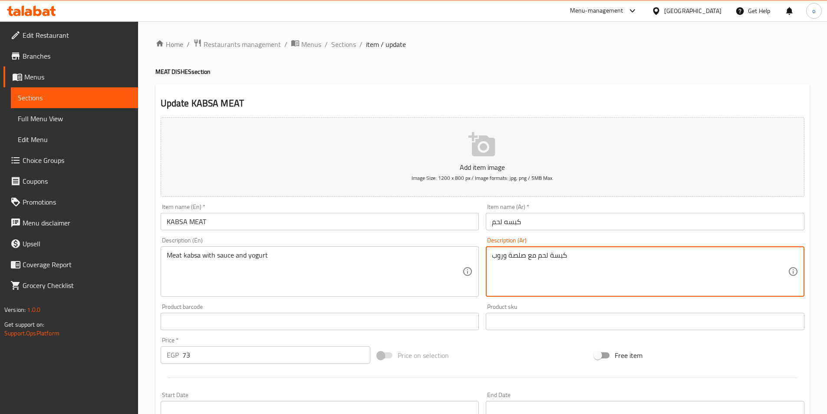
click at [568, 254] on textarea "كبسة لحم مع صلصة وروب" at bounding box center [640, 271] width 296 height 41
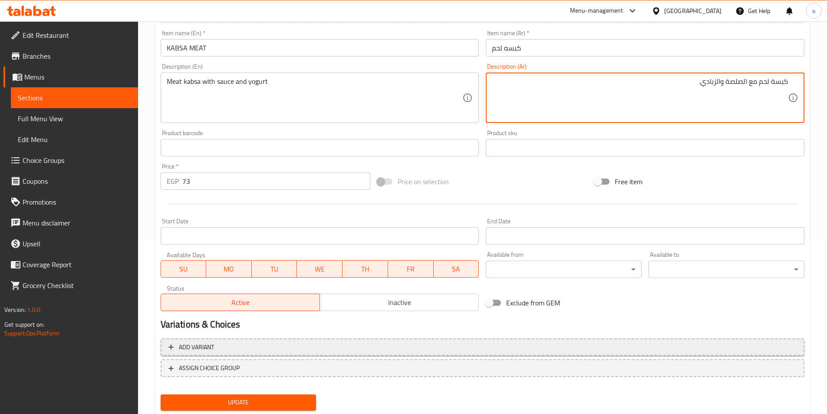
scroll to position [200, 0]
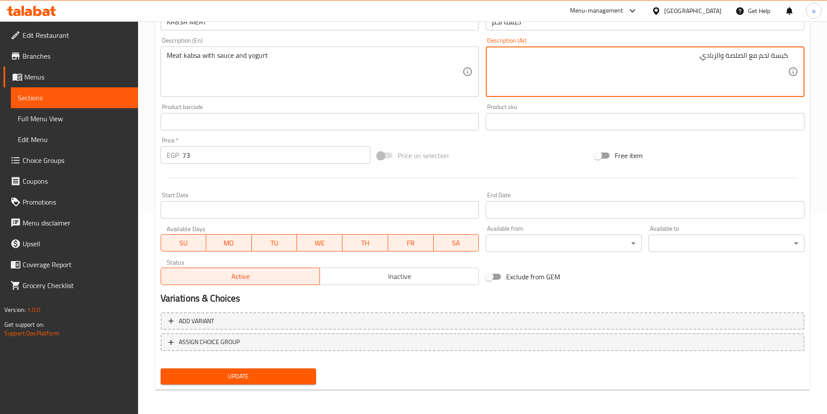
type textarea "كبسة لحم مع الصلصة والزبادي."
click at [292, 369] on button "Update" at bounding box center [239, 376] width 156 height 16
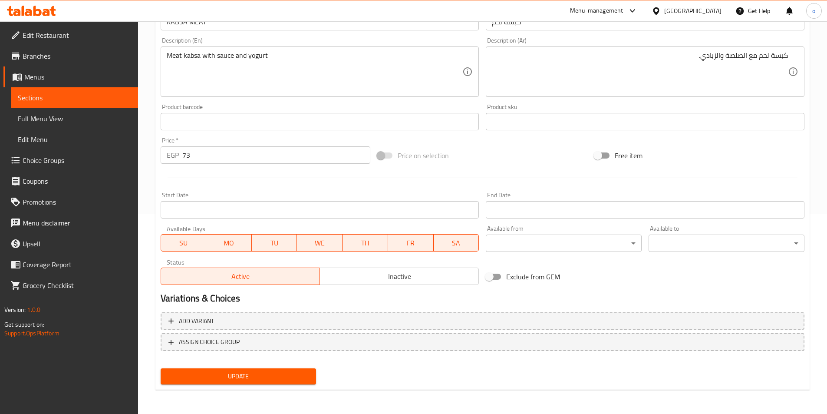
click at [270, 367] on div "Update" at bounding box center [238, 376] width 163 height 23
click at [271, 371] on span "Update" at bounding box center [239, 376] width 142 height 11
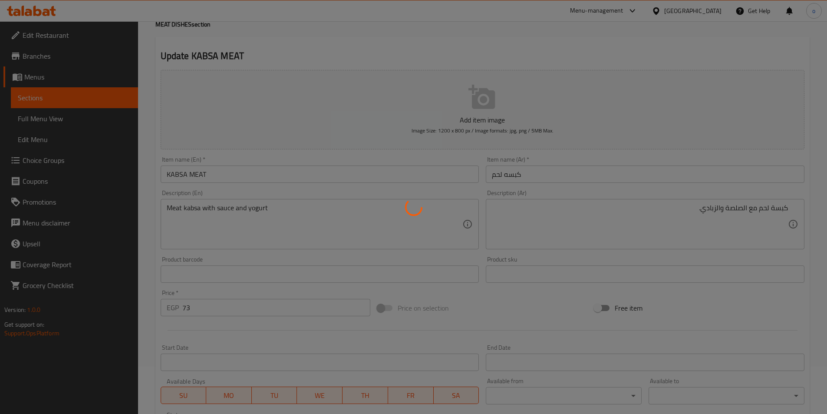
scroll to position [0, 0]
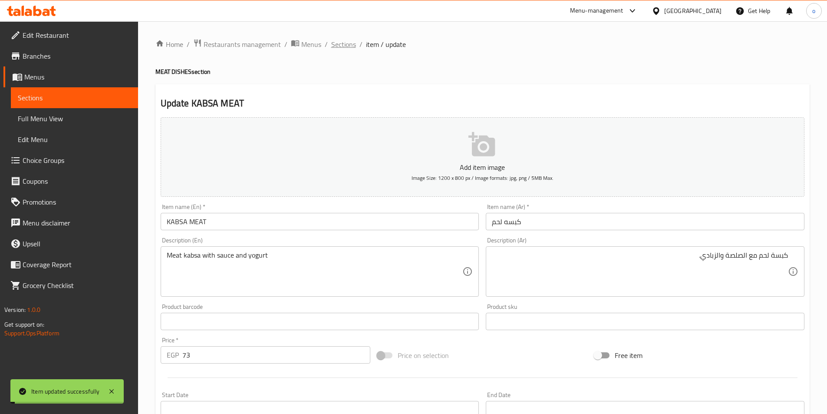
click at [342, 44] on span "Sections" at bounding box center [343, 44] width 25 height 10
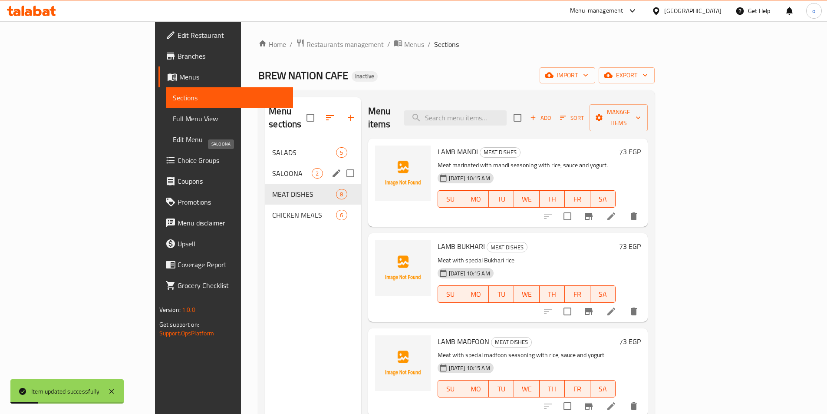
click at [272, 168] on span "SALOONA" at bounding box center [291, 173] width 39 height 10
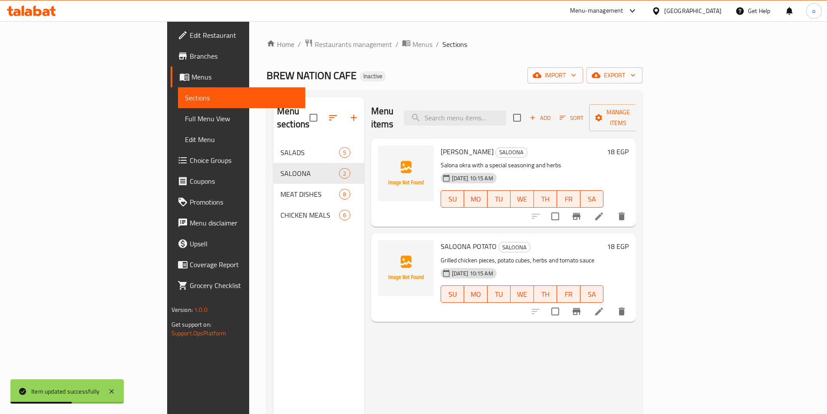
click at [611, 208] on li at bounding box center [599, 216] width 24 height 16
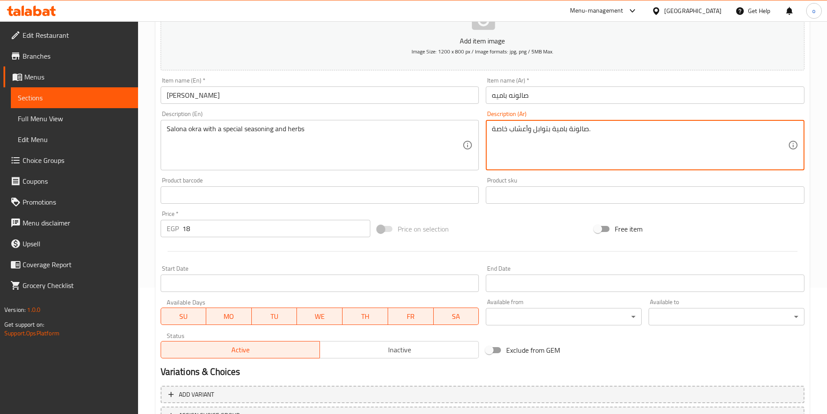
scroll to position [174, 0]
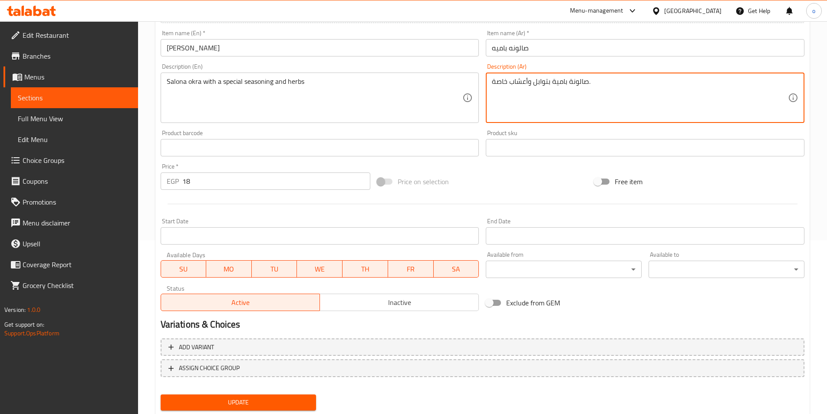
type textarea "صالونة بامية بتوابل وأعشاب خاصة."
click at [235, 395] on button "Update" at bounding box center [239, 402] width 156 height 16
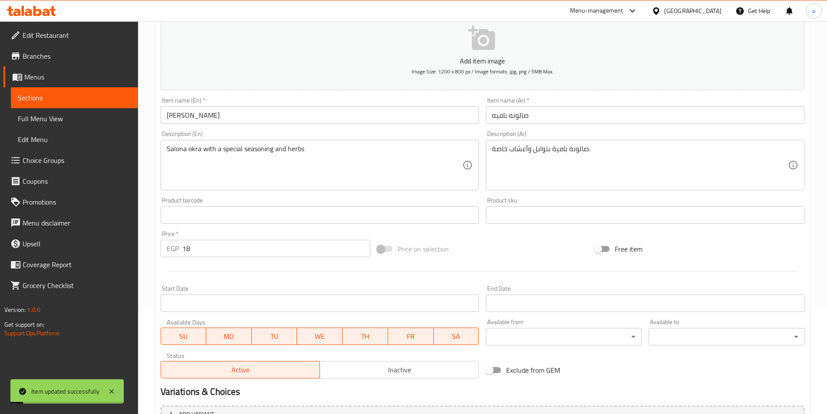
scroll to position [0, 0]
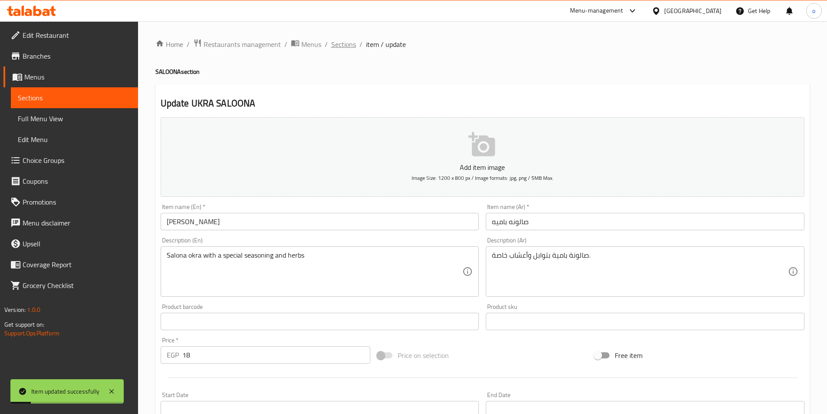
click at [332, 43] on span "Sections" at bounding box center [343, 44] width 25 height 10
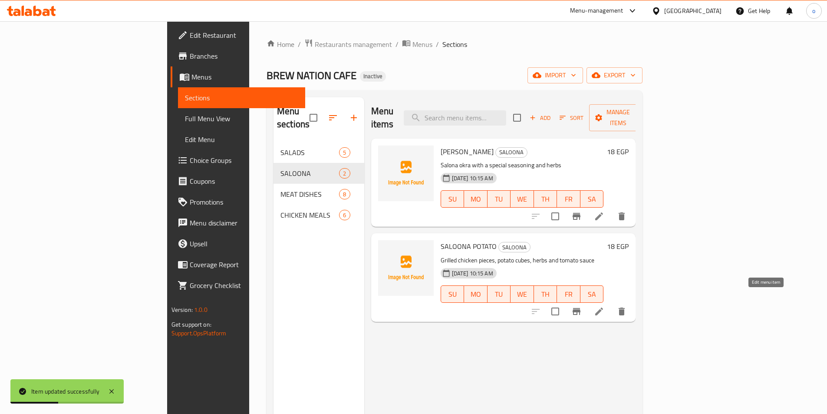
click at [604, 306] on icon at bounding box center [599, 311] width 10 height 10
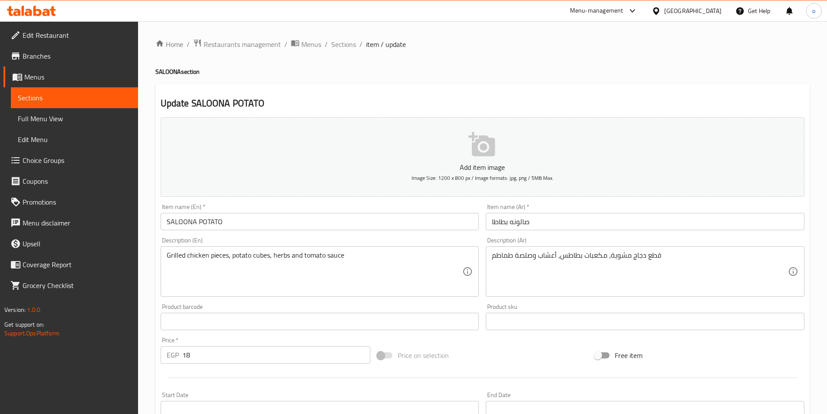
click at [490, 222] on input "صالونه بطاطا" at bounding box center [645, 221] width 319 height 17
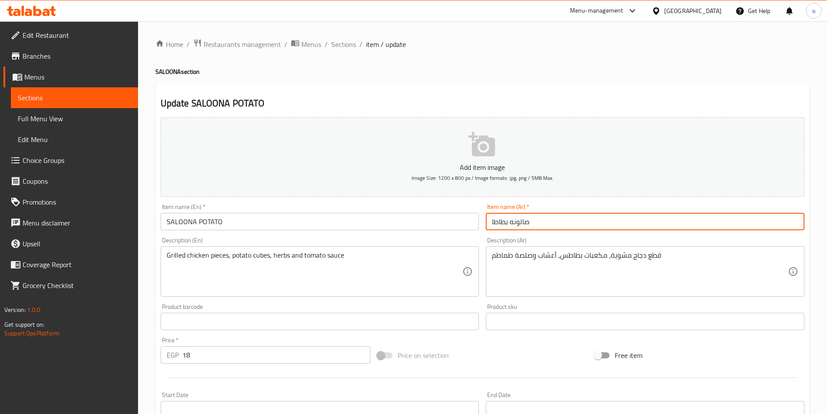
click at [538, 218] on input "صالونه بطاطا" at bounding box center [645, 221] width 319 height 17
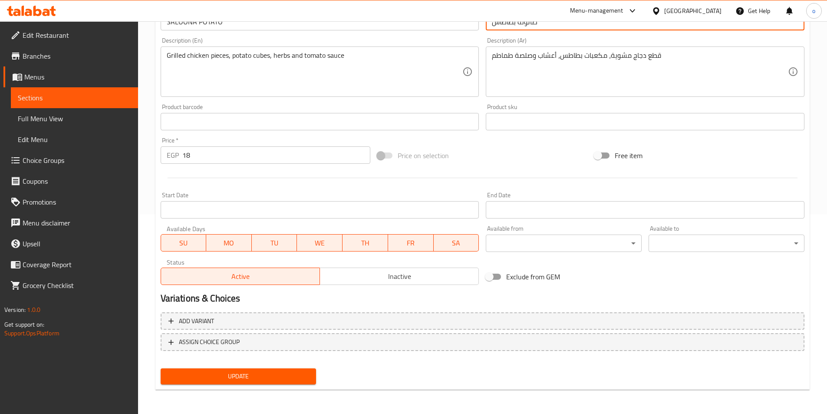
type input "صالونه بطاطاس"
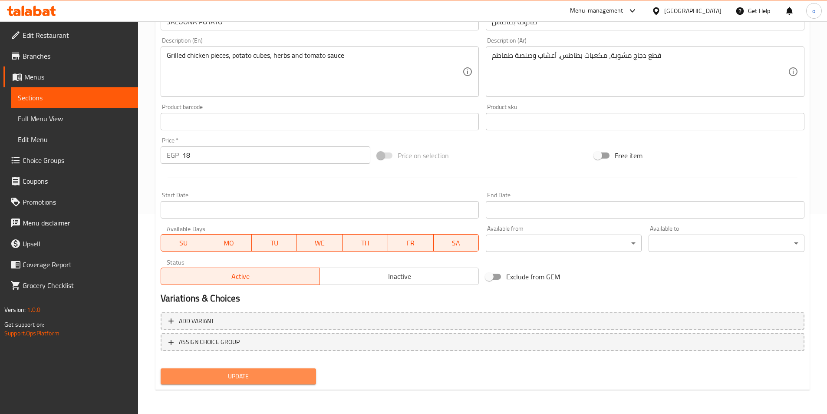
click at [270, 369] on button "Update" at bounding box center [239, 376] width 156 height 16
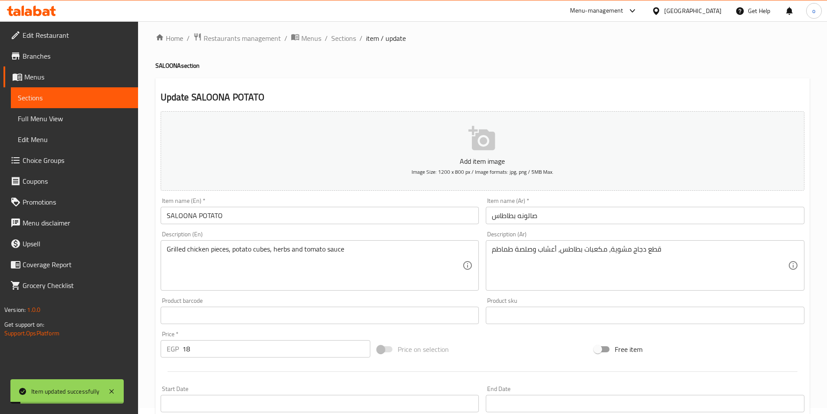
scroll to position [0, 0]
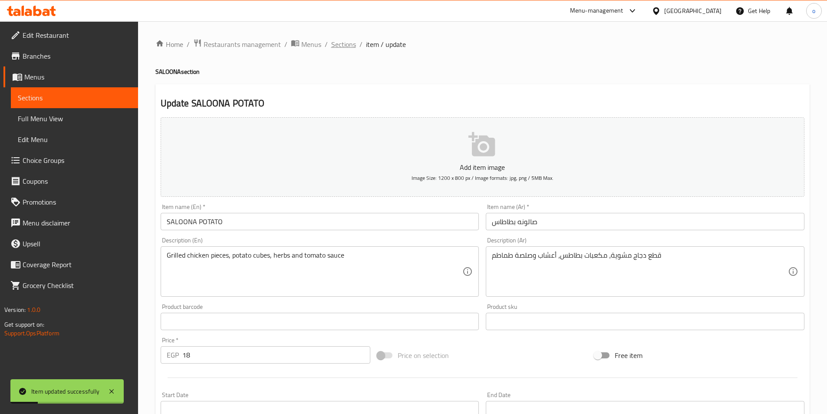
click at [342, 44] on span "Sections" at bounding box center [343, 44] width 25 height 10
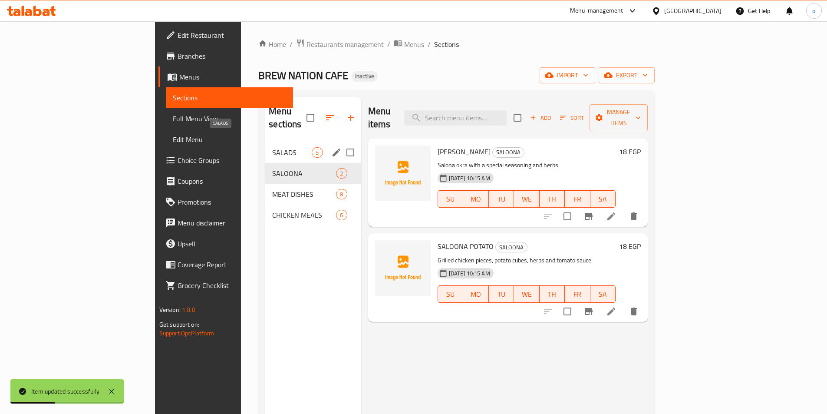
click at [272, 147] on span "SALADS" at bounding box center [291, 152] width 39 height 10
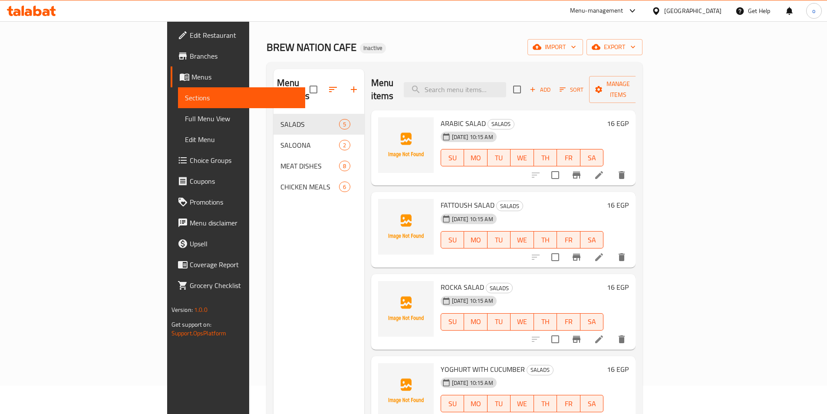
scroll to position [43, 0]
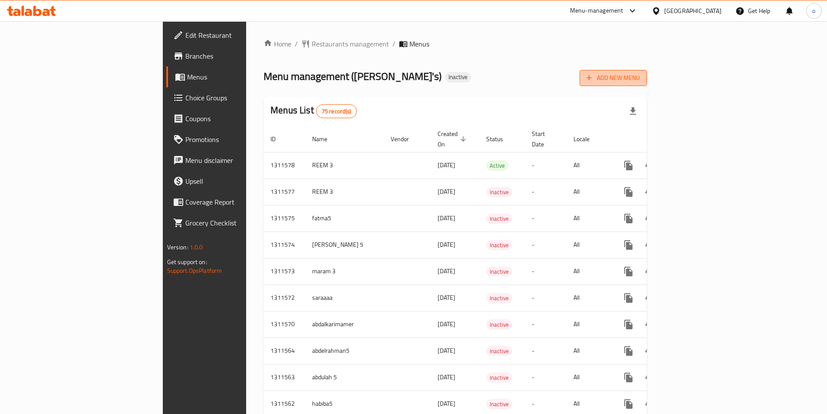
click at [647, 84] on button "Add New Menu" at bounding box center [612, 78] width 67 height 16
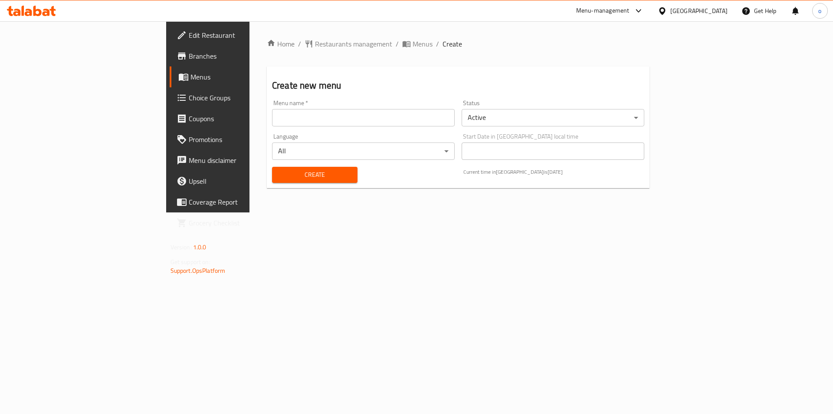
click at [329, 119] on input "text" at bounding box center [363, 117] width 183 height 17
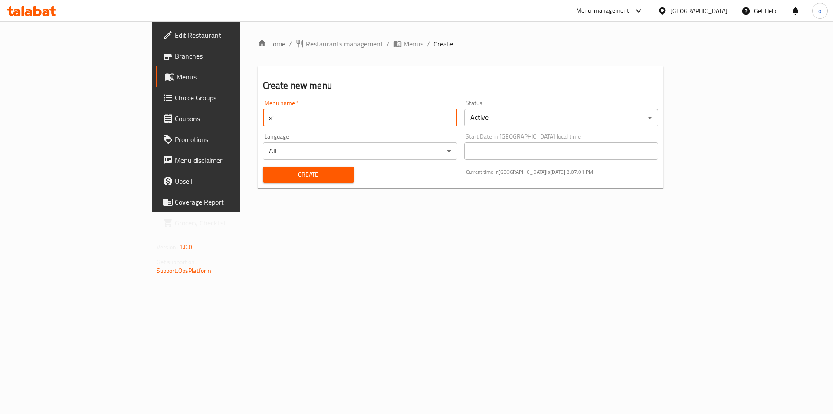
type input "×"
type input "OMar5"
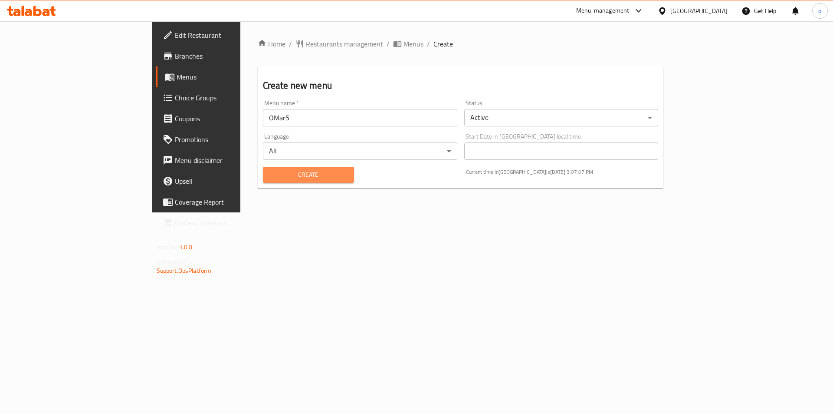
click at [299, 172] on span "Create" at bounding box center [308, 174] width 77 height 11
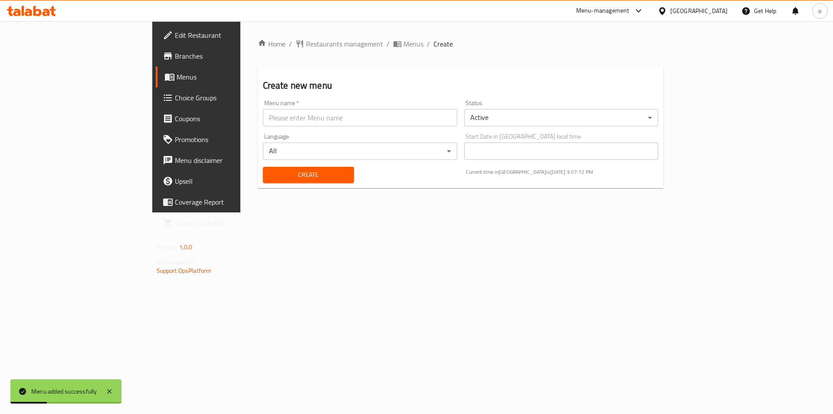
click at [177, 80] on span "Menus" at bounding box center [231, 77] width 108 height 10
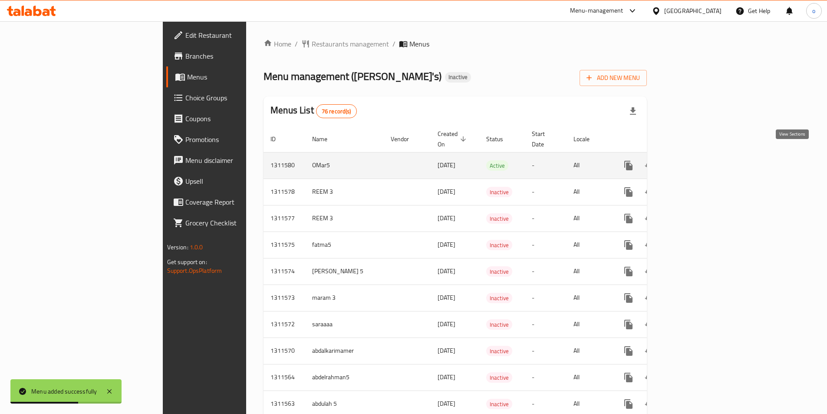
click at [696, 160] on icon "enhanced table" at bounding box center [691, 165] width 10 height 10
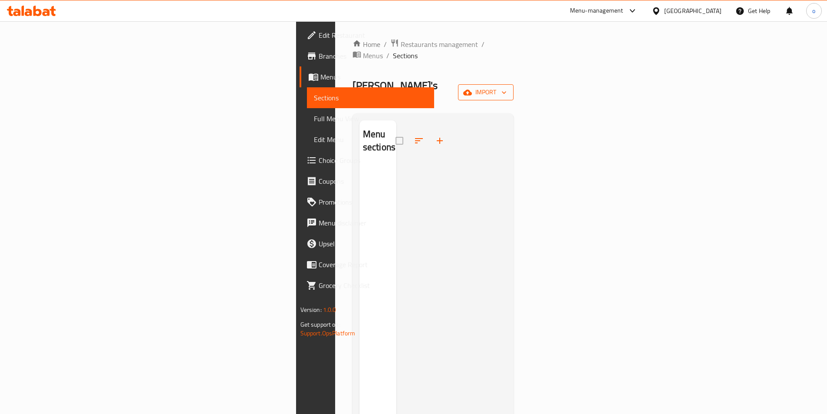
click at [506, 87] on span "import" at bounding box center [486, 92] width 42 height 11
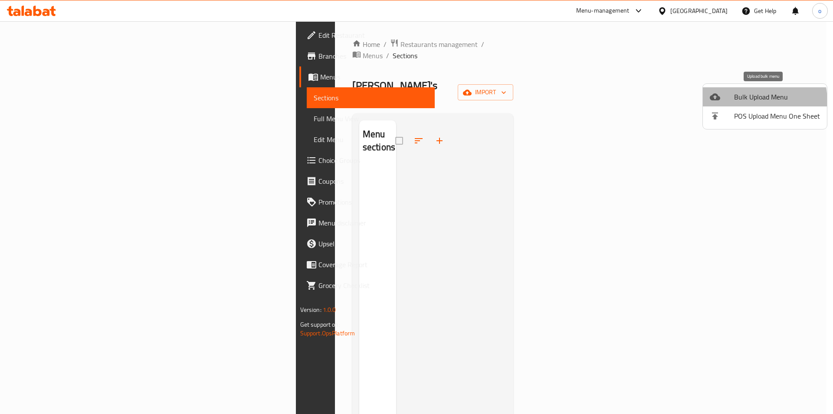
click at [741, 102] on span "Bulk Upload Menu" at bounding box center [777, 97] width 86 height 10
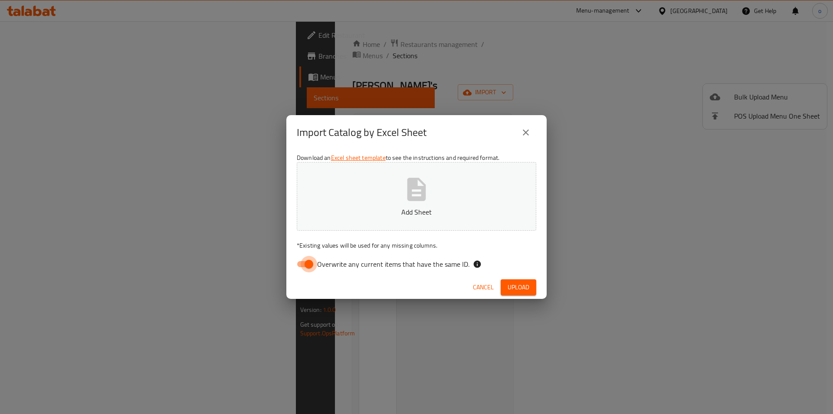
click at [301, 265] on input "Overwrite any current items that have the same ID." at bounding box center [308, 264] width 49 height 16
checkbox input "false"
click at [529, 289] on button "Upload" at bounding box center [519, 287] width 36 height 16
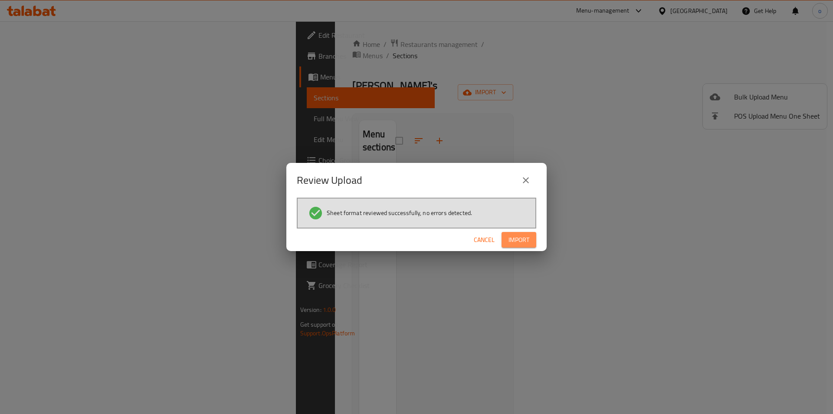
click at [515, 241] on span "Import" at bounding box center [519, 239] width 21 height 11
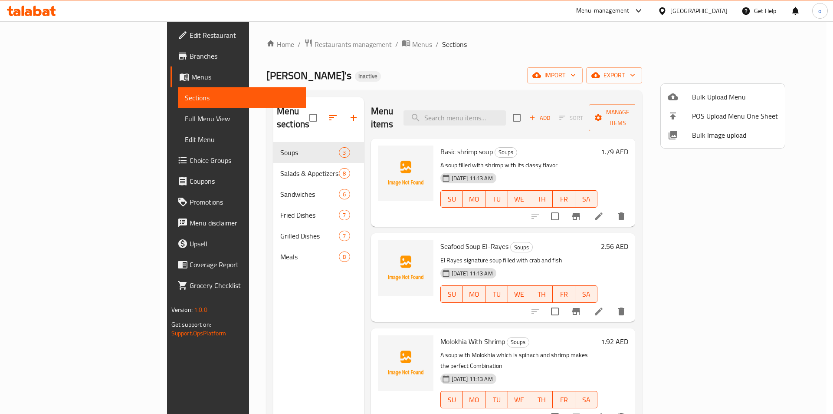
click at [790, 392] on div at bounding box center [416, 207] width 833 height 414
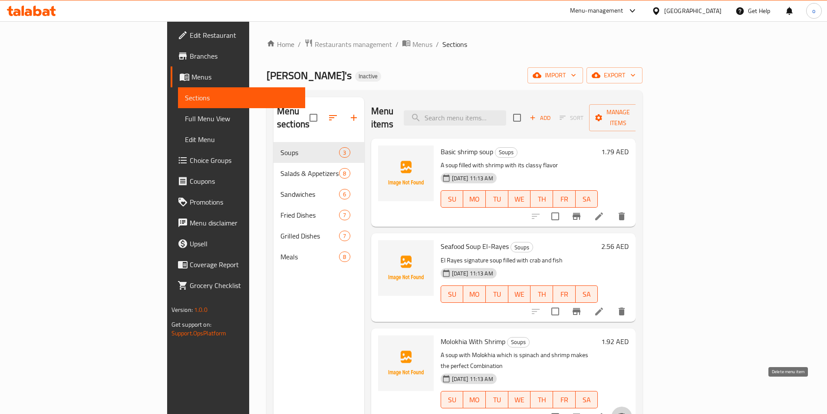
click at [625, 413] on icon "delete" at bounding box center [621, 417] width 6 height 8
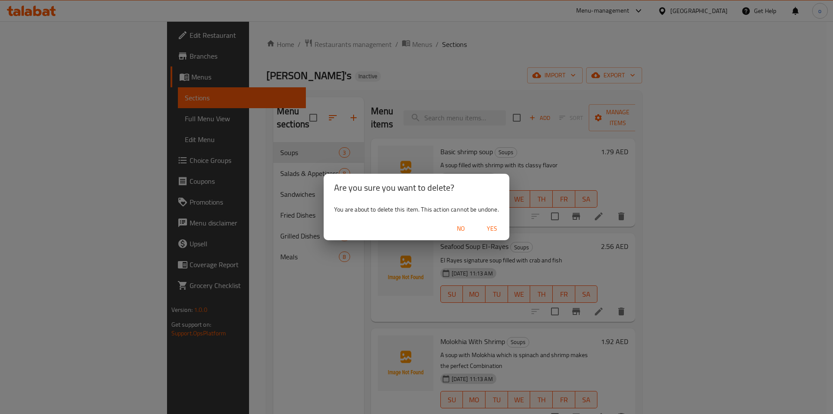
click at [493, 225] on span "Yes" at bounding box center [492, 228] width 21 height 11
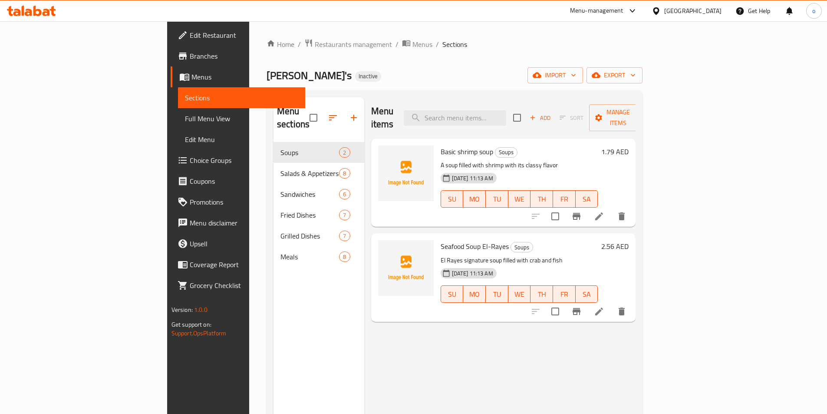
drag, startPoint x: 561, startPoint y: 36, endPoint x: 583, endPoint y: 53, distance: 27.9
click at [561, 36] on div "Home / Restaurants management / Menus / Sections [PERSON_NAME]'s Inactive impor…" at bounding box center [454, 278] width 411 height 514
click at [604, 211] on icon at bounding box center [599, 216] width 10 height 10
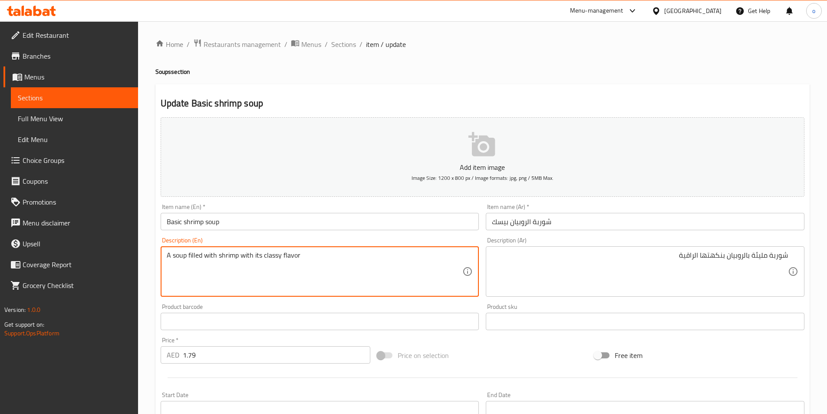
click at [300, 254] on textarea "A soup filled with shrimp with its classy flavor" at bounding box center [315, 271] width 296 height 41
click at [331, 263] on textarea "A soup filled with shrimp with its classy flavor" at bounding box center [315, 271] width 296 height 41
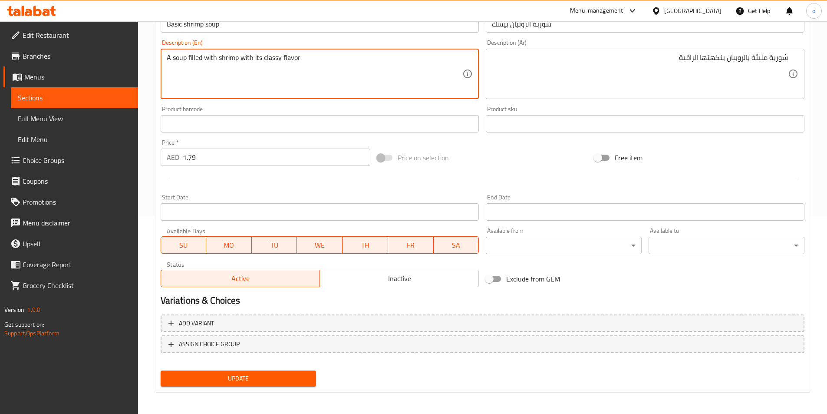
scroll to position [200, 0]
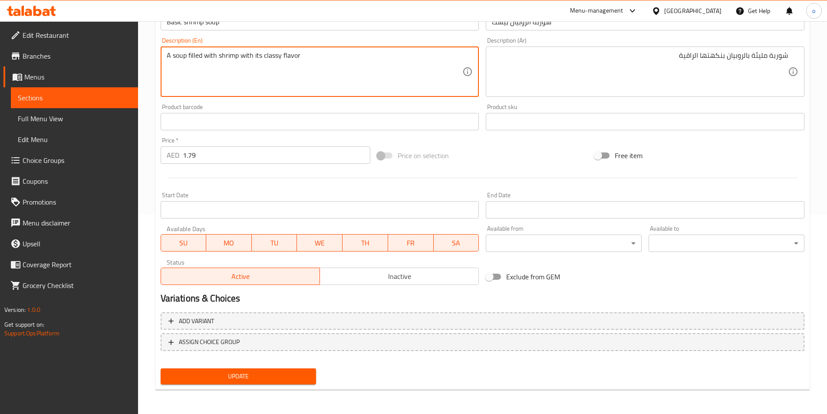
click at [253, 371] on span "Update" at bounding box center [239, 376] width 142 height 11
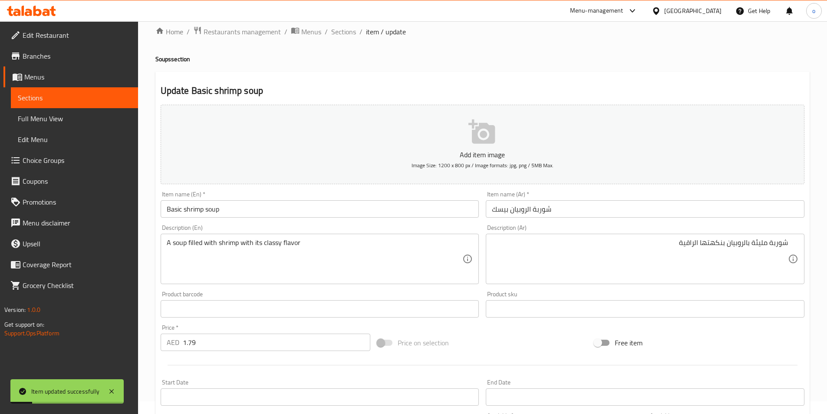
scroll to position [0, 0]
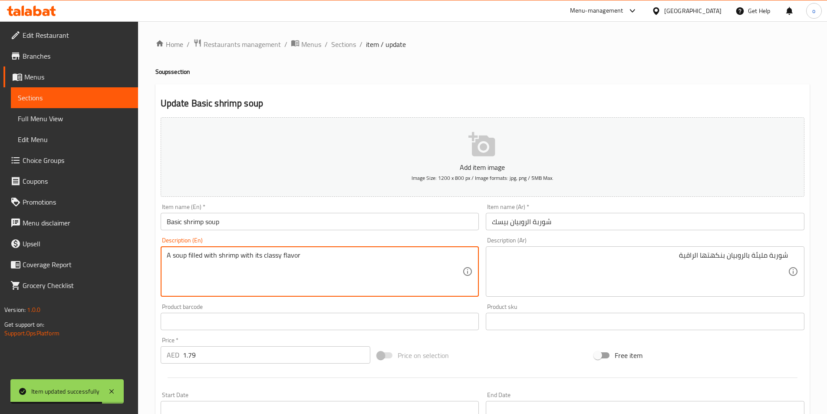
click at [192, 254] on textarea "A soup filled with shrimp with its classy flavor" at bounding box center [315, 271] width 296 height 41
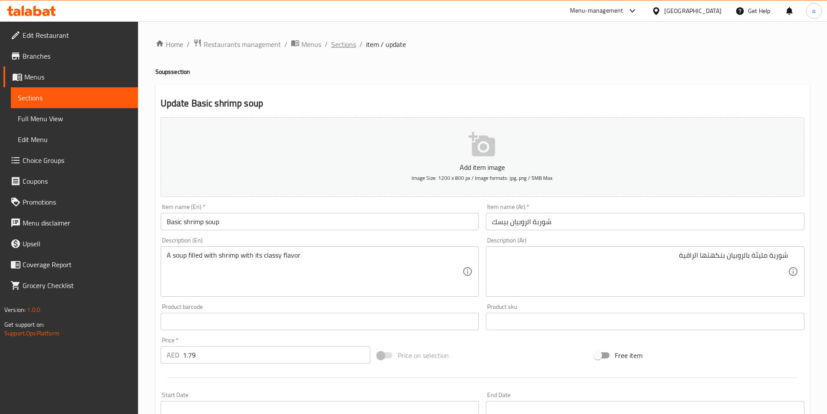
click at [339, 43] on span "Sections" at bounding box center [343, 44] width 25 height 10
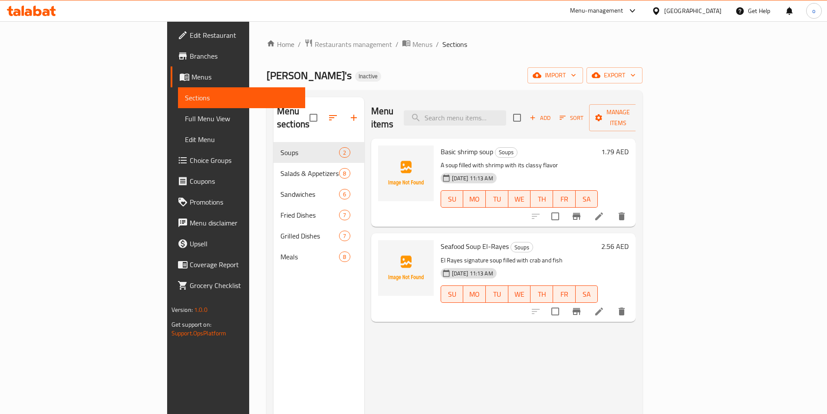
click at [611, 304] on li at bounding box center [599, 311] width 24 height 16
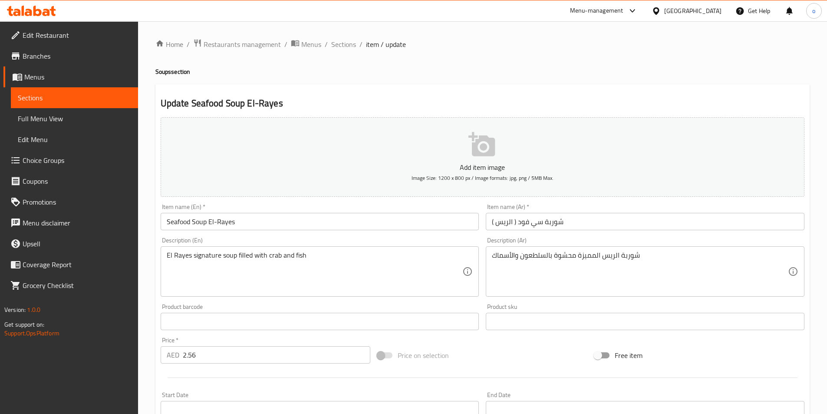
click at [493, 222] on input "شوربة سي فود ( الريس )" at bounding box center [645, 221] width 319 height 17
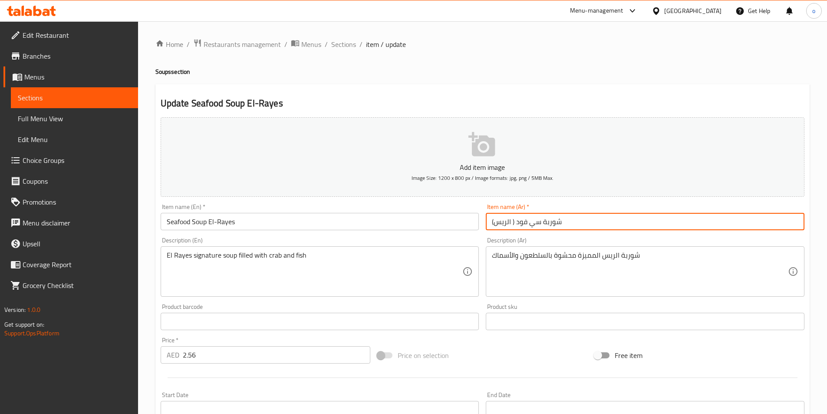
click at [493, 222] on input "شوربة سي فود ( الريس)" at bounding box center [645, 221] width 319 height 17
click at [507, 221] on input "شوربة سي فود ( الريس)" at bounding box center [645, 221] width 319 height 17
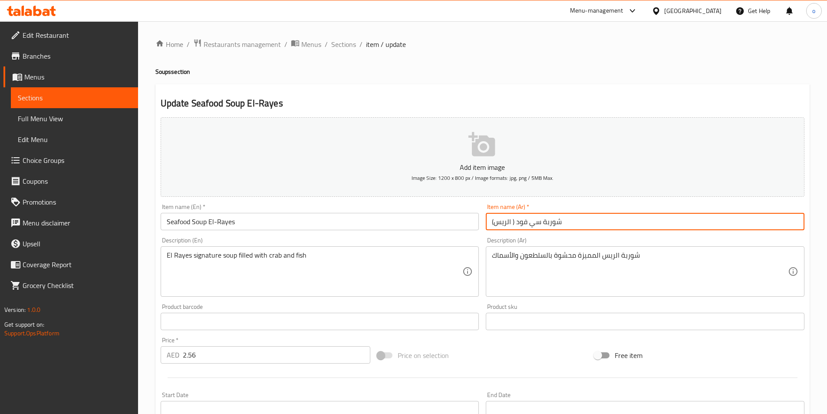
drag, startPoint x: 514, startPoint y: 221, endPoint x: 487, endPoint y: 223, distance: 26.9
click at [487, 223] on input "شوربة سي فود ( الريس)" at bounding box center [645, 221] width 319 height 17
type input "شوربة سي فود الريس"
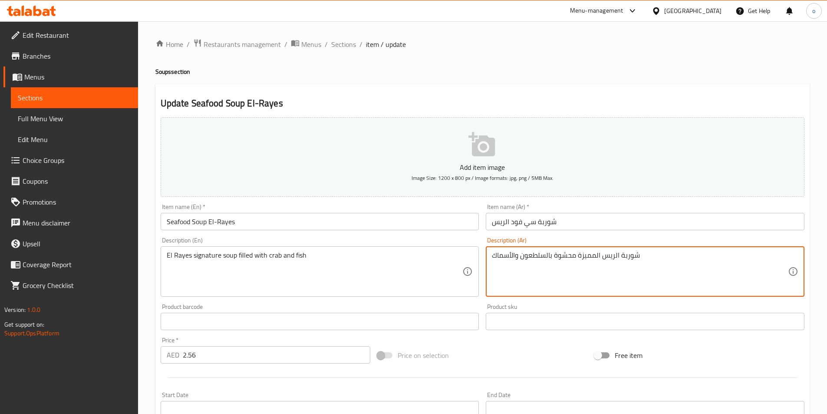
drag, startPoint x: 520, startPoint y: 257, endPoint x: 537, endPoint y: 254, distance: 16.7
click at [627, 257] on textarea "شوربة الريس المميزة محشوة بالكابوريا والأسماك" at bounding box center [640, 271] width 296 height 41
click at [633, 256] on textarea "شوربة الريس المميزة محشوة بالكابوريا والأسماك" at bounding box center [640, 271] width 296 height 41
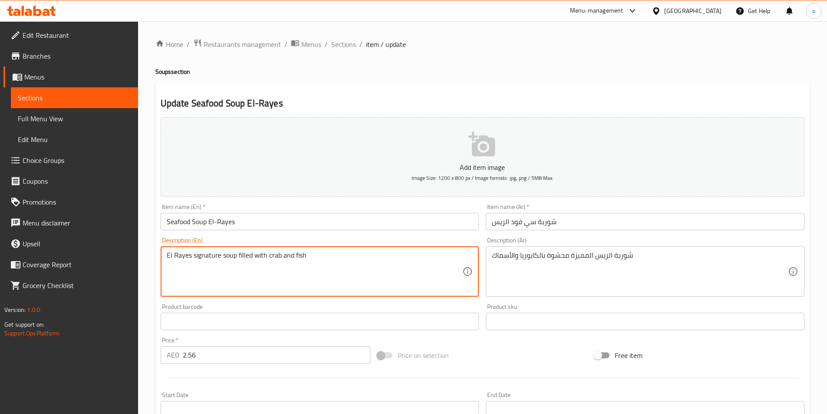
click at [296, 256] on textarea "El Rayes signature soup filled with crab and fish" at bounding box center [315, 271] width 296 height 41
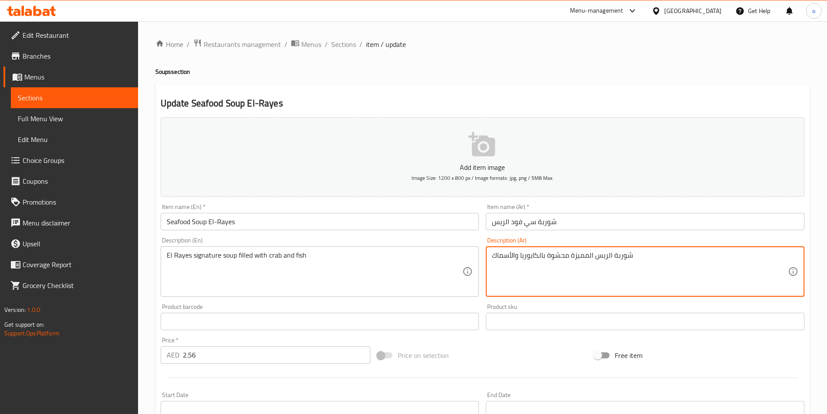
click at [583, 259] on textarea "شوربة الريس المميزة محشوة بالكابوريا والأسماك" at bounding box center [640, 271] width 296 height 41
click at [579, 257] on textarea "شوربة الريس المميزة محشوة بالكابوريا والأسماك" at bounding box center [640, 271] width 296 height 41
click at [552, 258] on textarea "شوربة الريس سيجنتشر محشوة بالكابوريا والأسماك" at bounding box center [640, 271] width 296 height 41
click at [548, 256] on textarea "شوربة الريس سيجنتشر محشوة بالكابوريا والأسماك" at bounding box center [640, 271] width 296 height 41
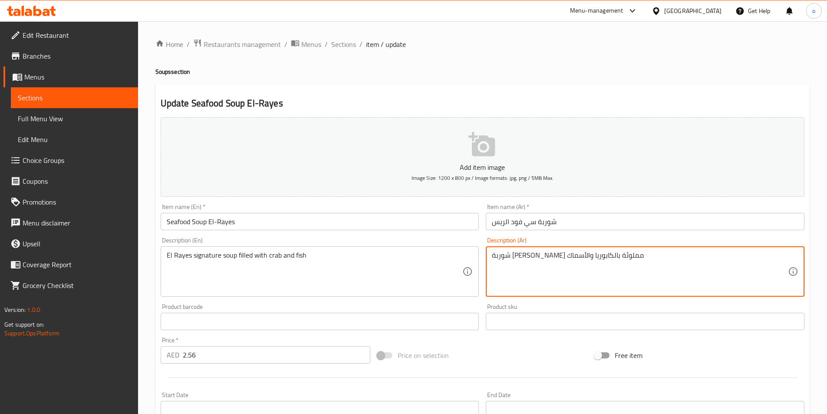
type textarea "شوربة [PERSON_NAME] مملوئة بالكابوريا والأسماك"
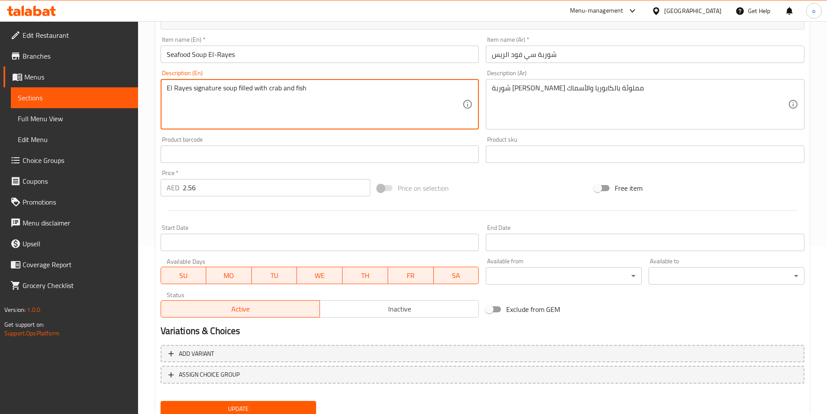
scroll to position [174, 0]
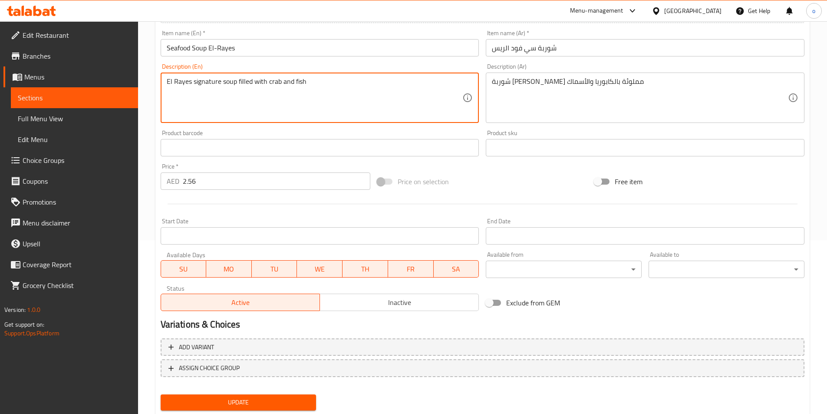
click at [278, 402] on span "Update" at bounding box center [239, 402] width 142 height 11
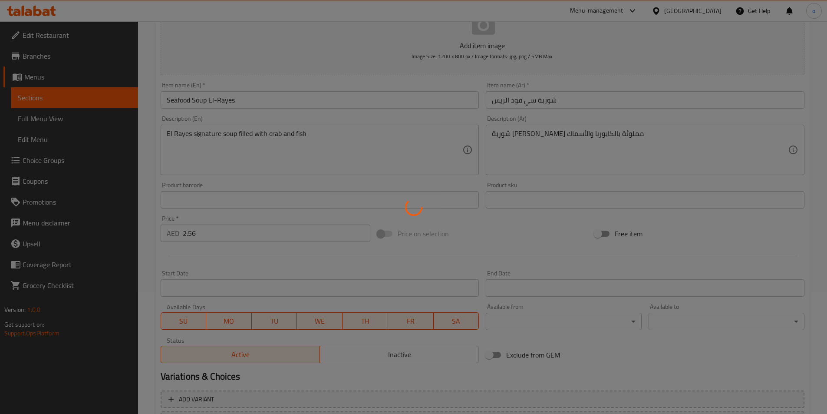
scroll to position [43, 0]
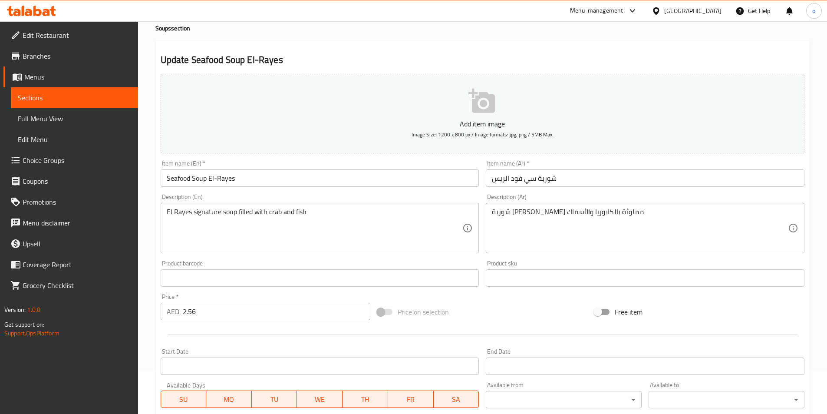
click at [519, 66] on h2 "Update Seafood Soup El-Rayes" at bounding box center [483, 59] width 644 height 13
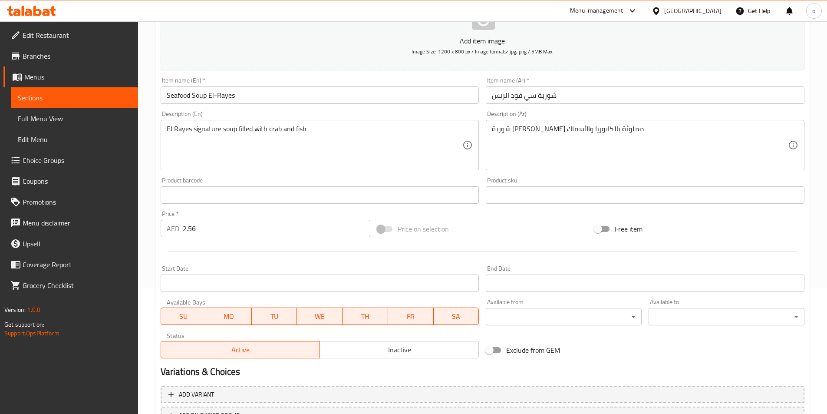
scroll to position [174, 0]
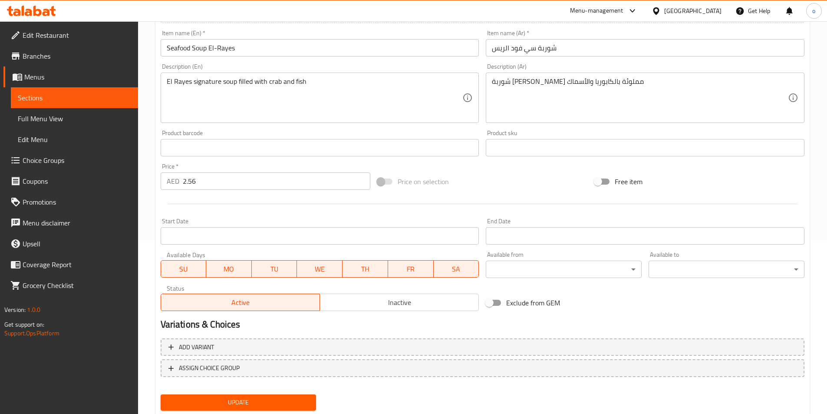
click at [230, 399] on span "Update" at bounding box center [239, 402] width 142 height 11
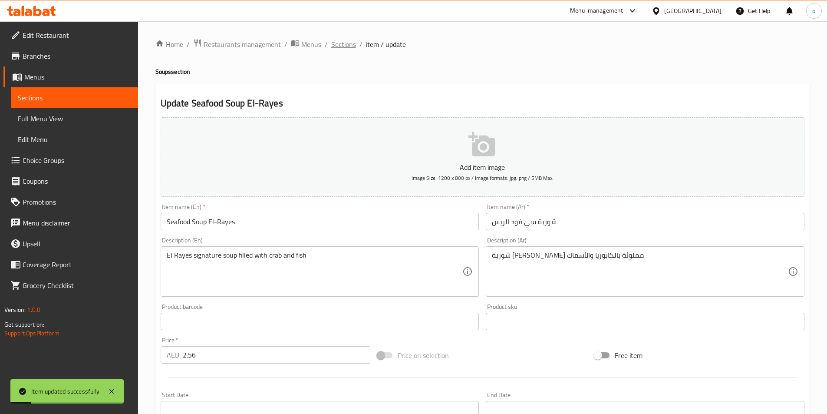
click at [337, 45] on span "Sections" at bounding box center [343, 44] width 25 height 10
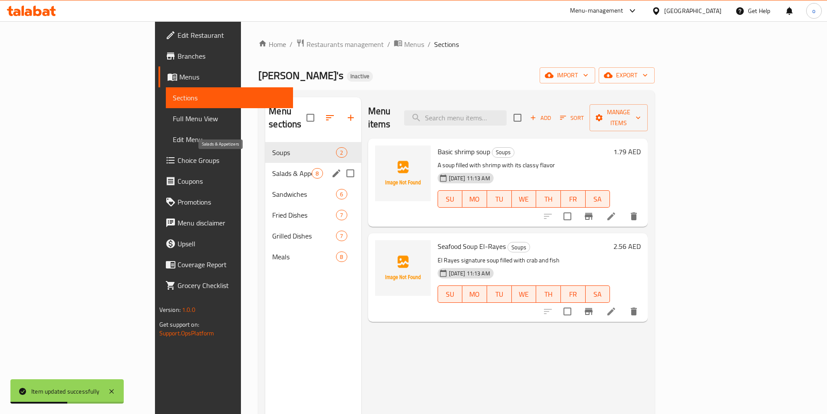
click at [272, 168] on span "Salads & Appetizers" at bounding box center [291, 173] width 39 height 10
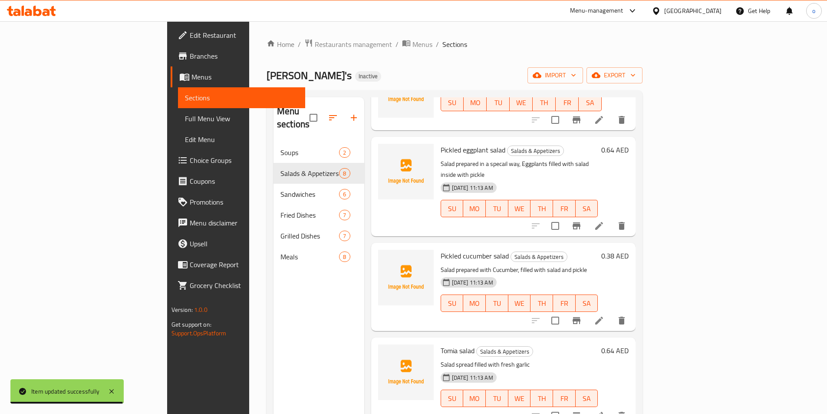
scroll to position [87, 0]
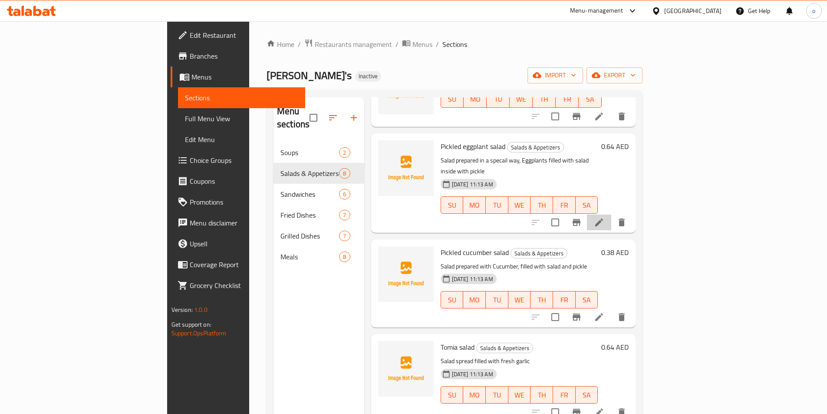
click at [611, 214] on li at bounding box center [599, 222] width 24 height 16
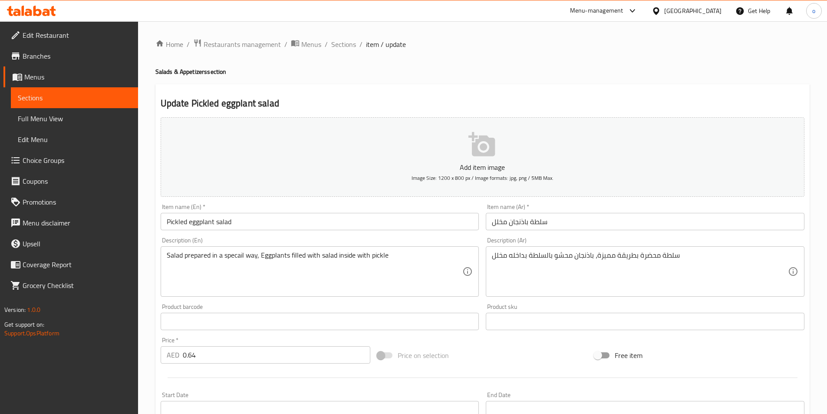
click at [307, 225] on input "Pickled eggplant salad" at bounding box center [320, 221] width 319 height 17
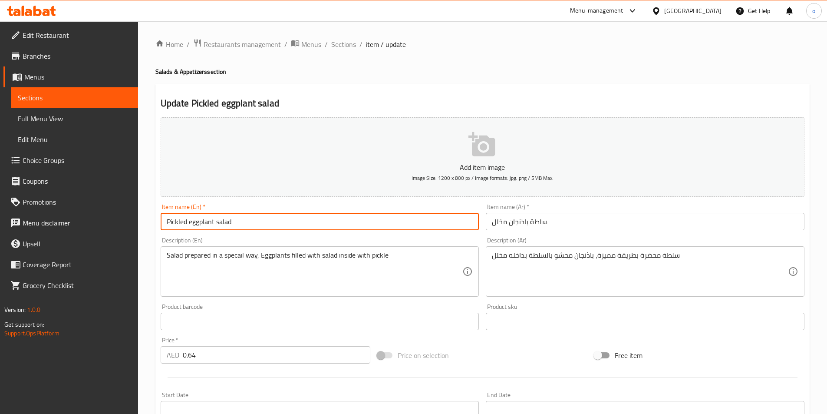
click at [307, 225] on input "Pickled eggplant salad" at bounding box center [320, 221] width 319 height 17
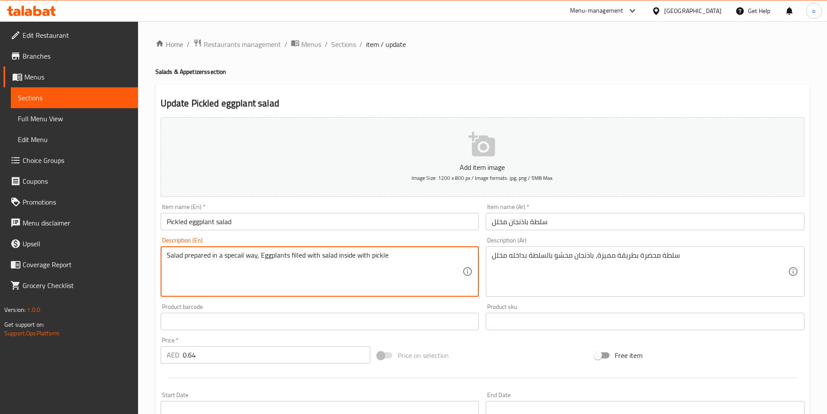
click at [362, 253] on textarea "Salad prepared in a specail way, Eggplants filled with salad inside with pickle" at bounding box center [315, 271] width 296 height 41
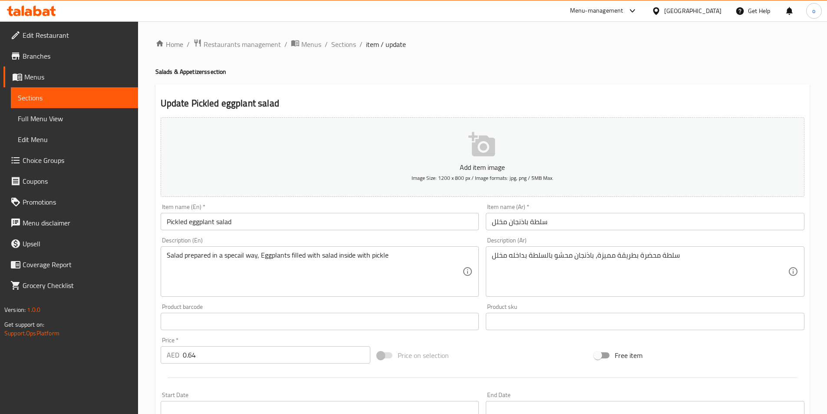
click at [359, 280] on textarea "Salad prepared in a specail way, Eggplants filled with salad inside with pickle" at bounding box center [315, 271] width 296 height 41
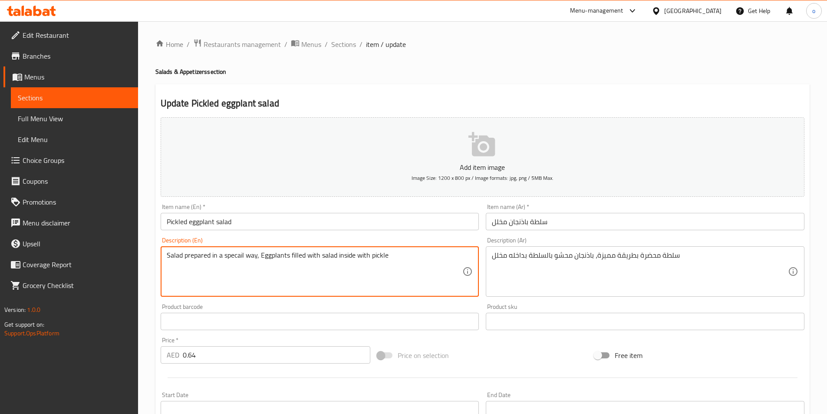
click at [220, 266] on textarea "Salad prepared in a specail way, Eggplants filled with salad inside with pickle" at bounding box center [315, 271] width 296 height 41
click at [230, 275] on textarea "Salad prepared in a specail way, Eggplants filled with salad inside with pickle" at bounding box center [315, 271] width 296 height 41
click at [256, 274] on textarea "Salad prepared in a specail way, Eggplants filled with salad inside with pickle" at bounding box center [315, 271] width 296 height 41
click at [261, 274] on textarea "Salad prepared in a specail way, Eggplants filled with salad inside with pickle" at bounding box center [315, 271] width 296 height 41
click at [342, 278] on textarea "Salad prepared in a specail way, Eggplants filled with salad inside with pickle" at bounding box center [315, 271] width 296 height 41
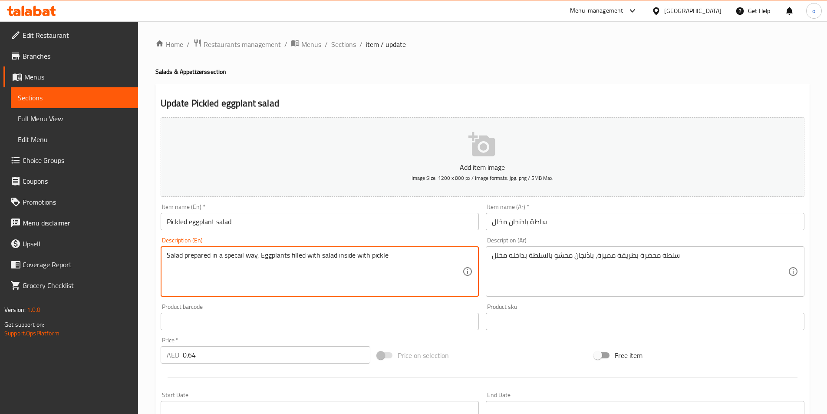
click at [396, 279] on textarea "Salad prepared in a specail way, Eggplants filled with salad inside with pickle" at bounding box center [315, 271] width 296 height 41
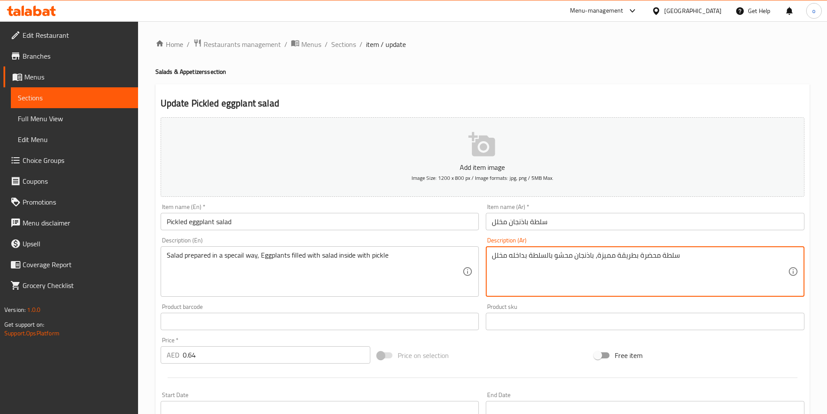
drag, startPoint x: 555, startPoint y: 256, endPoint x: 567, endPoint y: 255, distance: 11.8
click at [567, 255] on textarea "سلطة محضرة بطريقة مميزة، باذنجان محشو بالسلطة بداخله مخلل" at bounding box center [640, 271] width 296 height 41
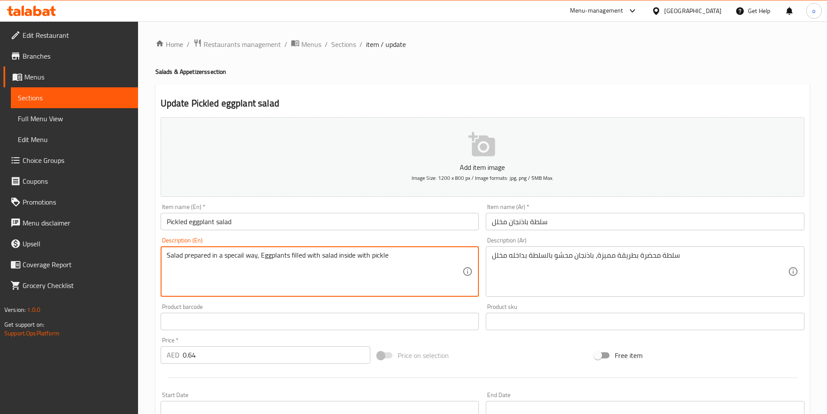
click at [297, 255] on textarea "Salad prepared in a specail way, Eggplants filled with salad inside with pickle" at bounding box center [315, 271] width 296 height 41
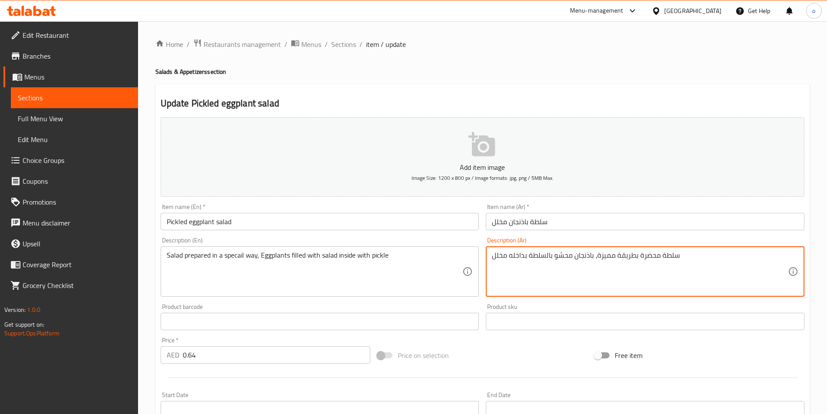
click at [556, 256] on textarea "سلطة محضرة بطريقة مميزة، باذنجان محشو بالسلطة بداخله مخلل" at bounding box center [640, 271] width 296 height 41
type textarea "سلطة محضرة بطريقة مميزة، باذنجان مملوء بالسلطة بداخله مخلل"
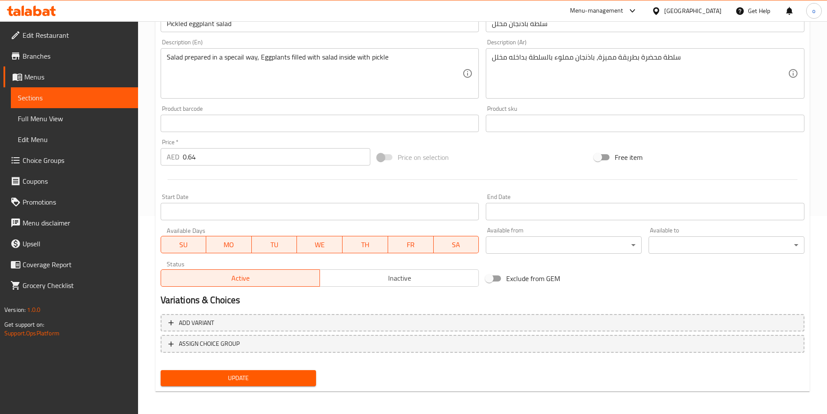
scroll to position [200, 0]
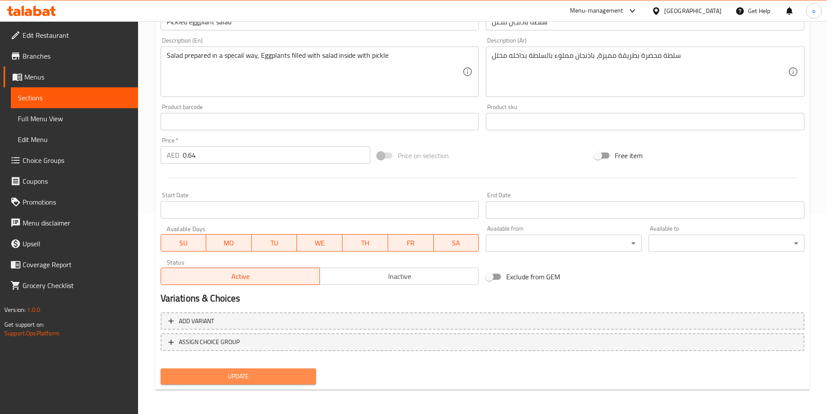
click at [263, 370] on button "Update" at bounding box center [239, 376] width 156 height 16
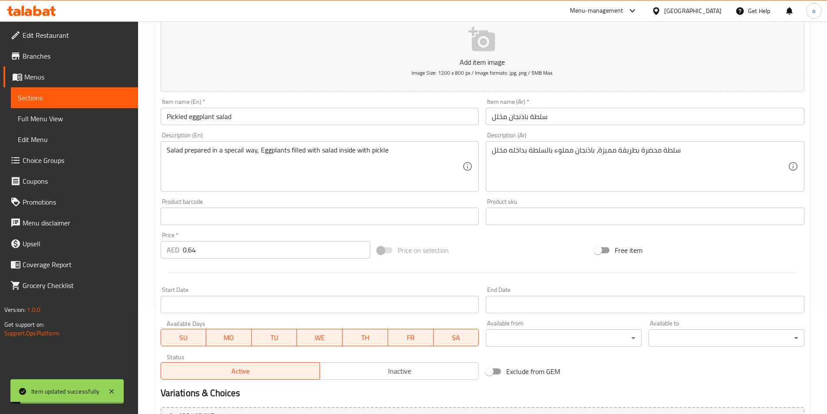
scroll to position [0, 0]
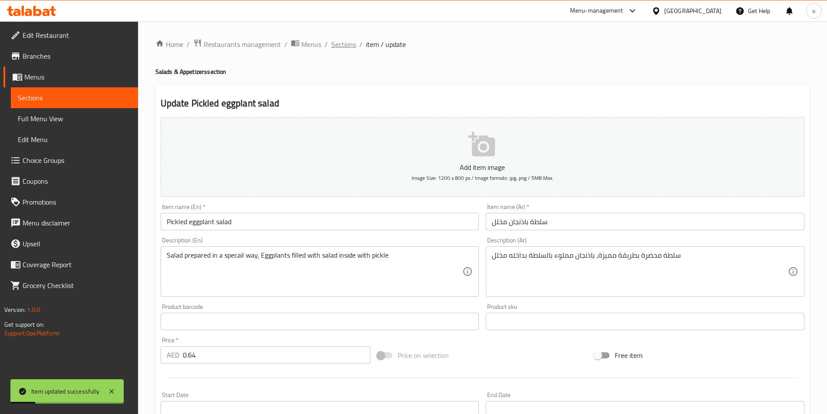
click at [349, 45] on span "Sections" at bounding box center [343, 44] width 25 height 10
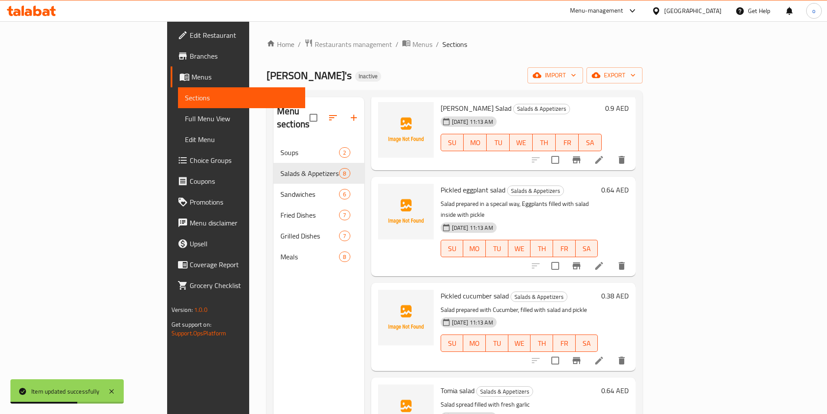
scroll to position [87, 0]
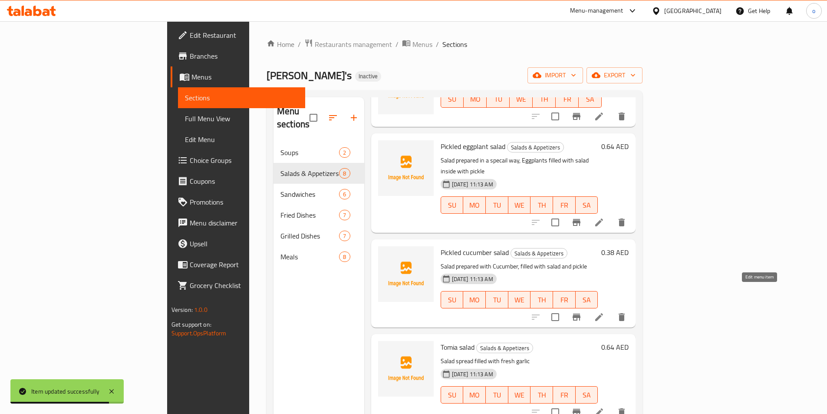
click at [604, 312] on icon at bounding box center [599, 317] width 10 height 10
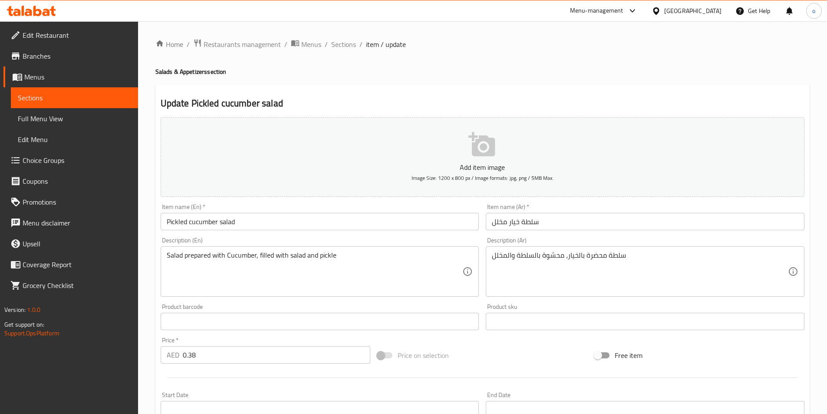
click at [241, 217] on input "Pickled cucumber salad" at bounding box center [320, 221] width 319 height 17
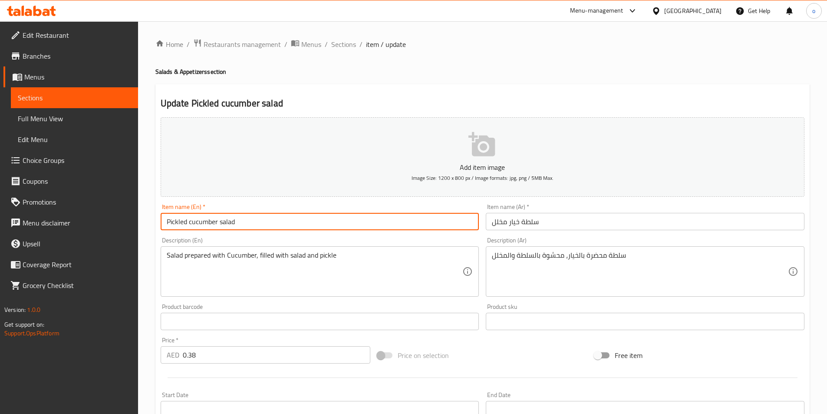
click at [241, 217] on input "Pickled cucumber salad" at bounding box center [320, 221] width 319 height 17
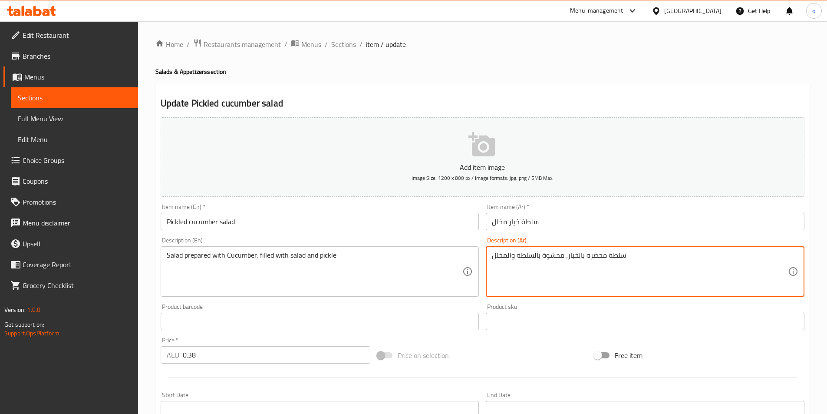
drag, startPoint x: 542, startPoint y: 255, endPoint x: 558, endPoint y: 258, distance: 16.7
click at [558, 258] on textarea "سلطة محضرة بالخيار، محشوة بالسلطة والمخلل" at bounding box center [640, 271] width 296 height 41
click at [553, 254] on textarea "سلطة محضرة بالخيار، ممبوءة بالسلطة والمخلل" at bounding box center [640, 271] width 296 height 41
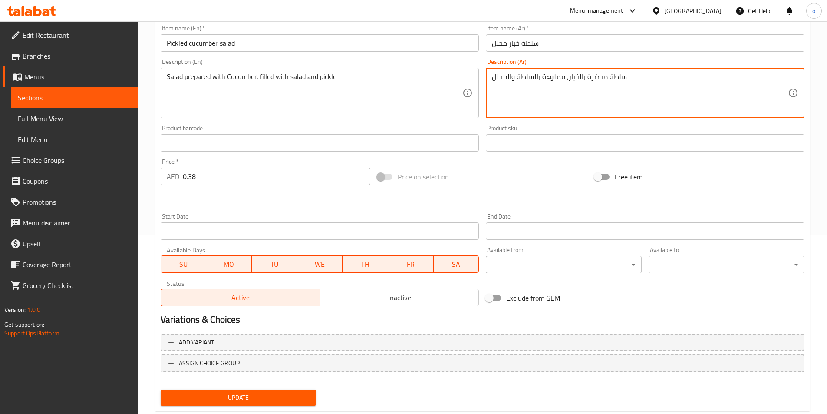
scroll to position [200, 0]
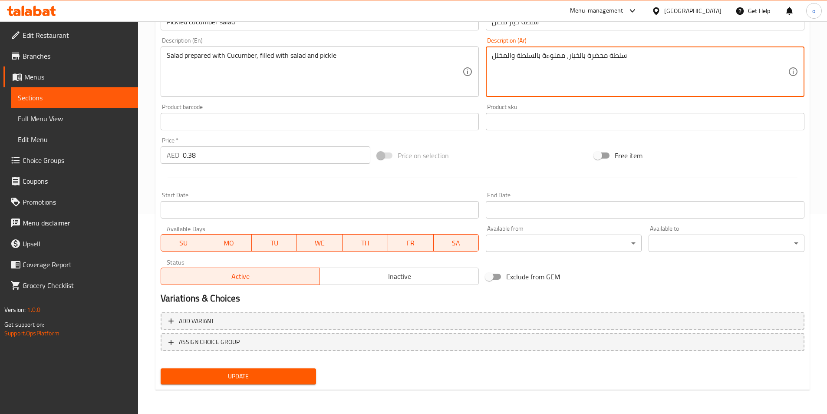
type textarea "سلطة محضرة بالخيار، مملوءة بالسلطة والمخلل"
click at [288, 377] on span "Update" at bounding box center [239, 376] width 142 height 11
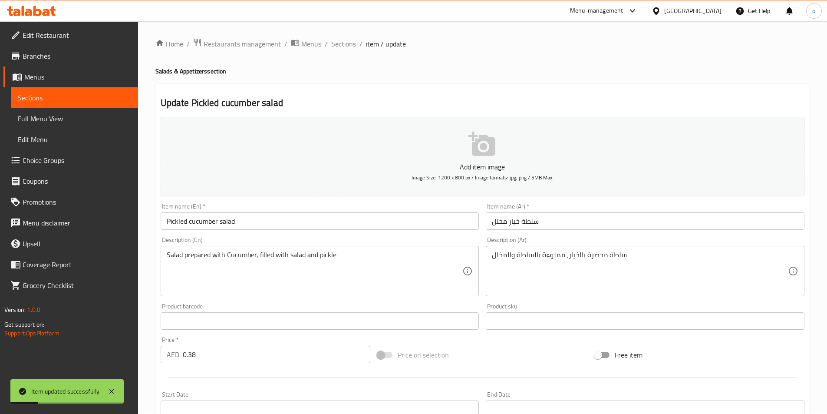
scroll to position [0, 0]
click at [346, 45] on span "Sections" at bounding box center [343, 44] width 25 height 10
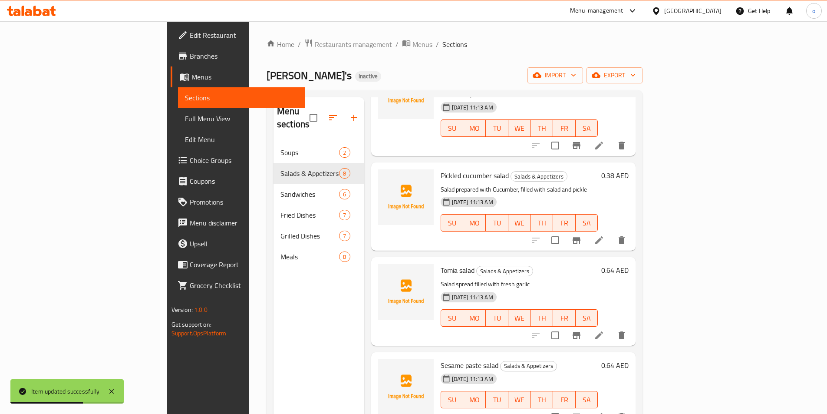
scroll to position [174, 0]
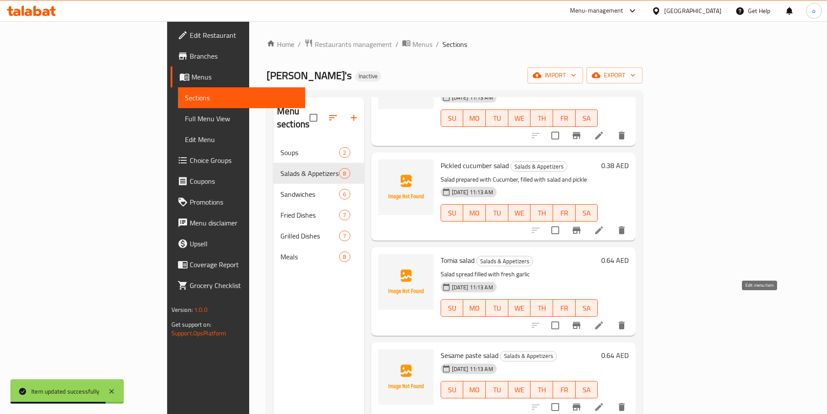
click at [603, 321] on icon at bounding box center [599, 325] width 8 height 8
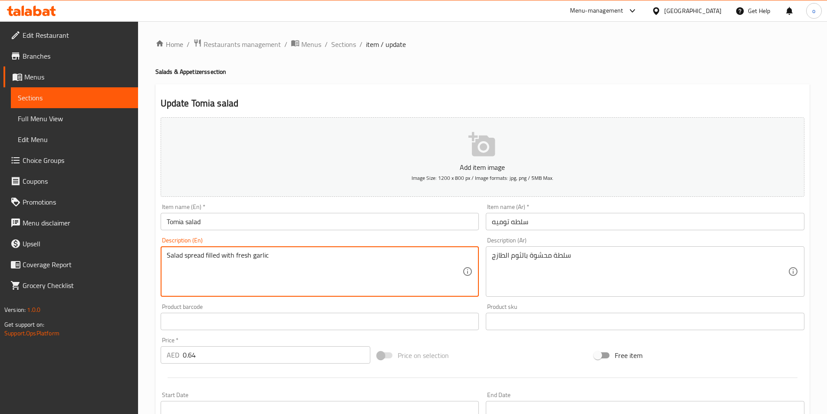
click at [192, 257] on textarea "Salad spread filled with fresh garlic" at bounding box center [315, 271] width 296 height 41
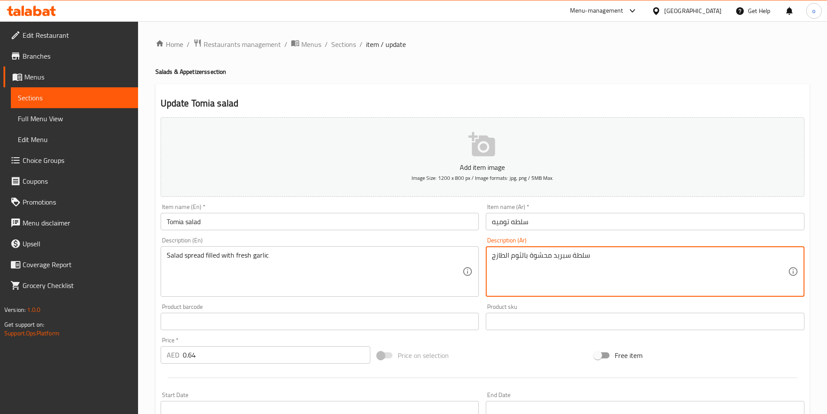
drag, startPoint x: 529, startPoint y: 254, endPoint x: 546, endPoint y: 256, distance: 17.0
click at [546, 256] on textarea "سلطة سبريد محشوة بالثوم الطازج" at bounding box center [640, 271] width 296 height 41
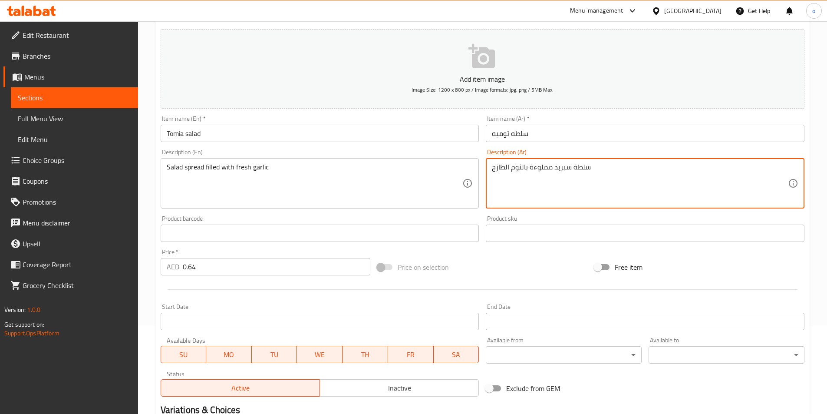
scroll to position [174, 0]
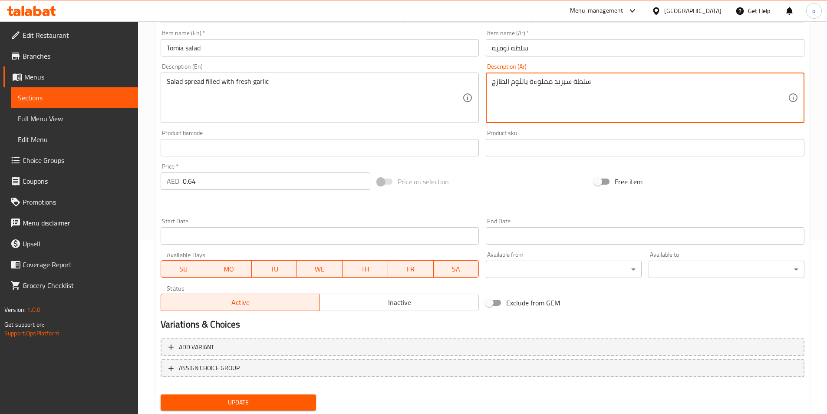
type textarea "سلطة سبريد مملوءة بالثوم الطازج"
click at [290, 397] on span "Update" at bounding box center [239, 402] width 142 height 11
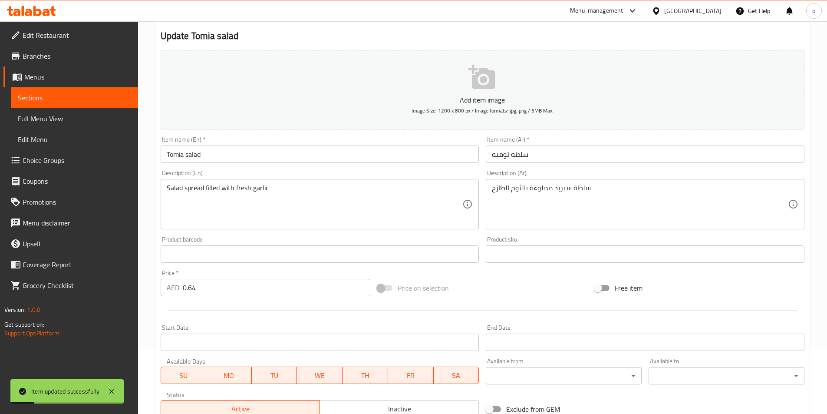
scroll to position [0, 0]
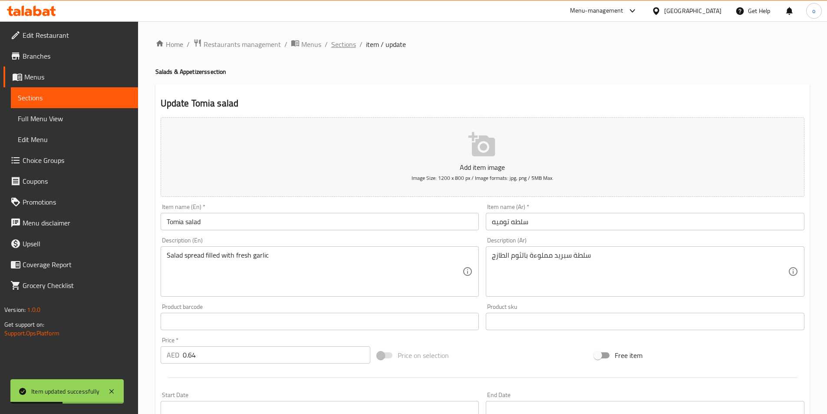
click at [336, 49] on span "Sections" at bounding box center [343, 44] width 25 height 10
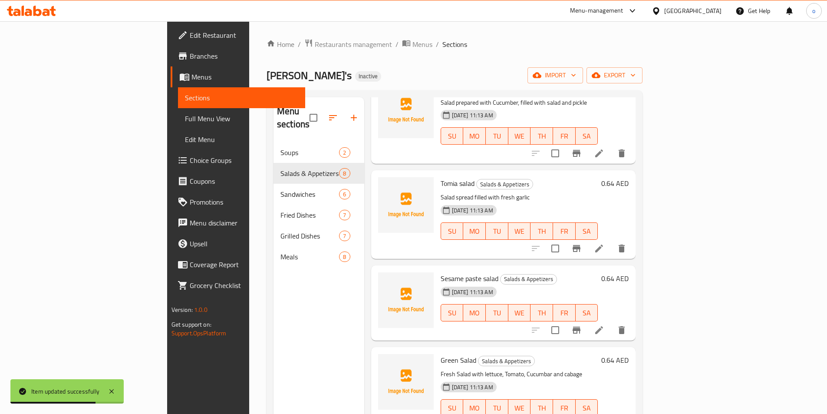
scroll to position [260, 0]
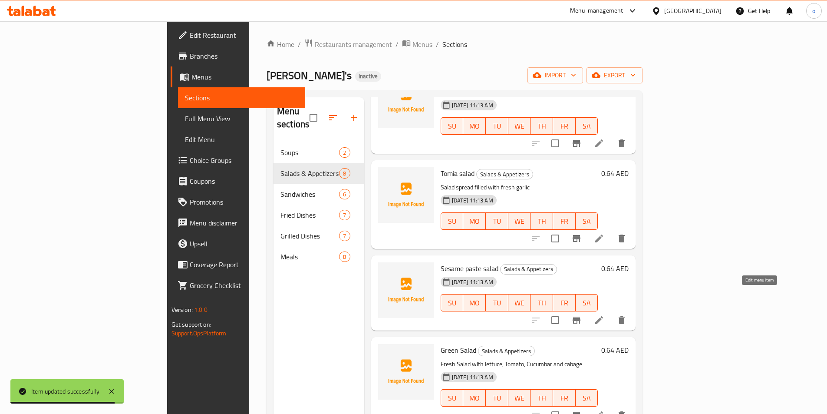
click at [603, 316] on icon at bounding box center [599, 320] width 8 height 8
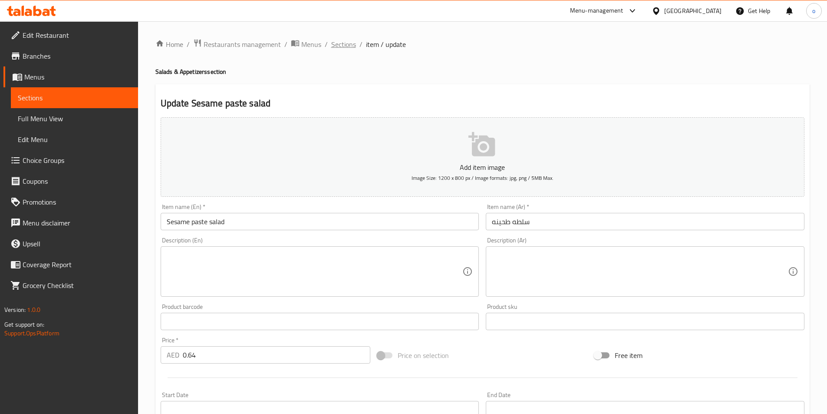
click at [340, 41] on span "Sections" at bounding box center [343, 44] width 25 height 10
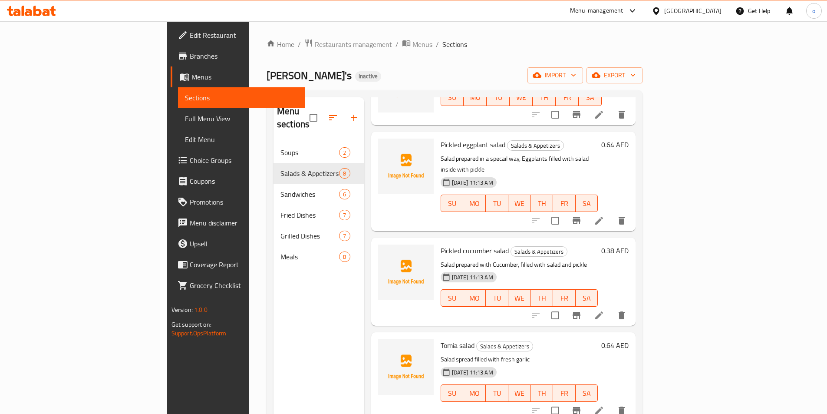
scroll to position [80, 0]
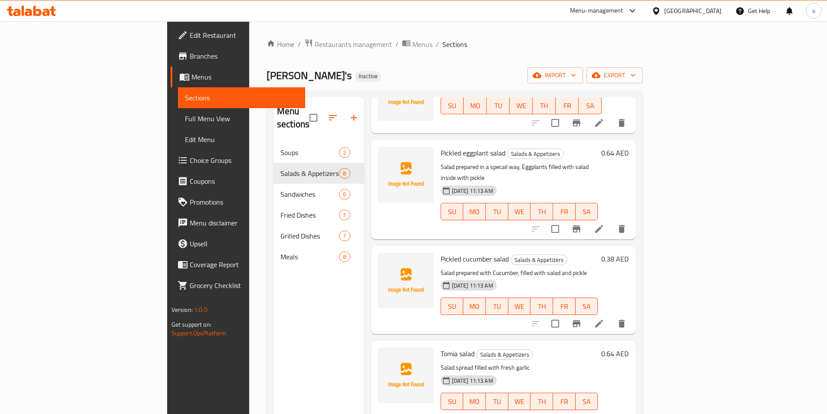
click at [611, 316] on li at bounding box center [599, 324] width 24 height 16
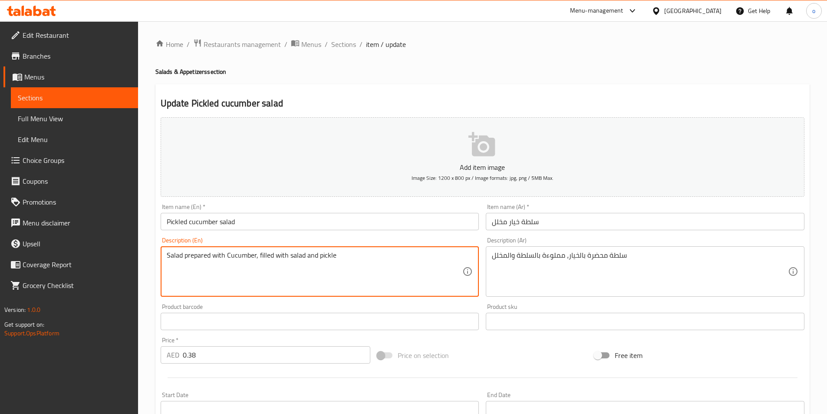
click at [396, 258] on textarea "Salad prepared with Cucumber, filled with salad and pickle" at bounding box center [315, 271] width 296 height 41
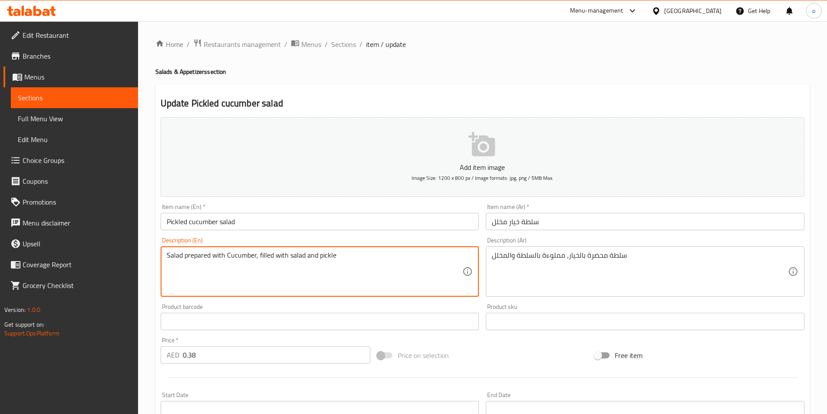
click at [396, 258] on textarea "Salad prepared with Cucumber, filled with salad and pickle" at bounding box center [315, 271] width 296 height 41
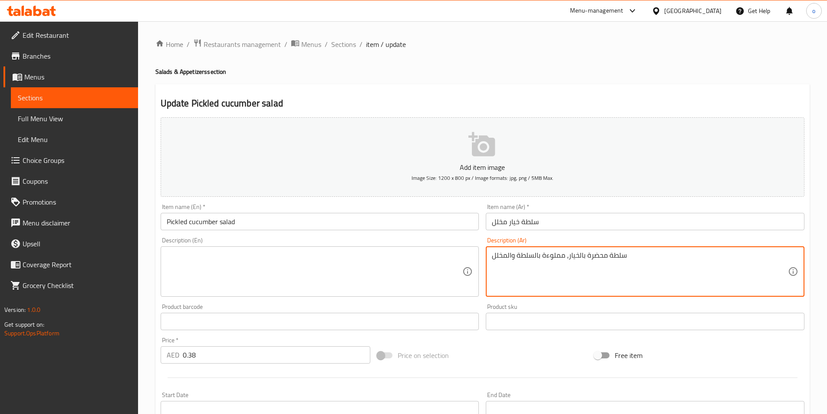
click at [546, 257] on textarea "سلطة محضرة بالخيار، مملوءة بالسلطة والمخلل" at bounding box center [640, 271] width 296 height 41
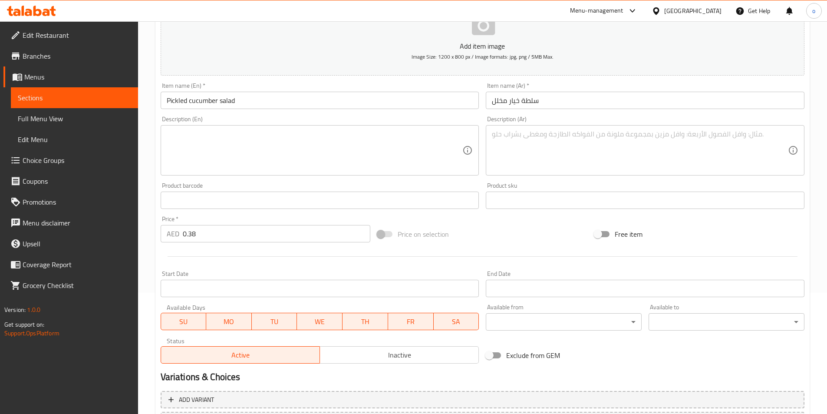
scroll to position [174, 0]
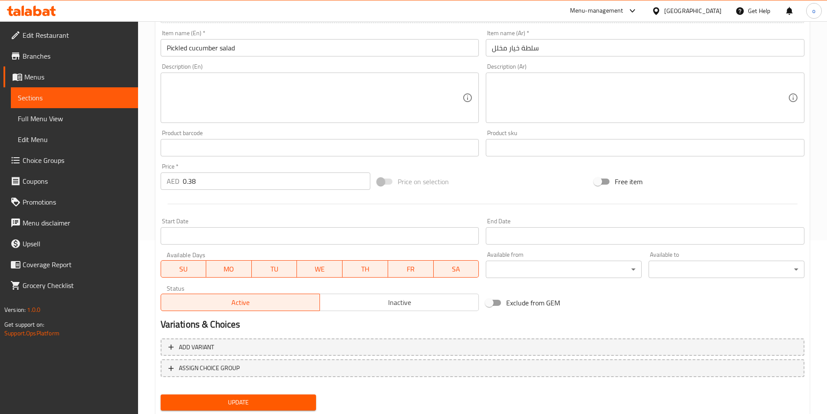
click at [287, 398] on span "Update" at bounding box center [239, 402] width 142 height 11
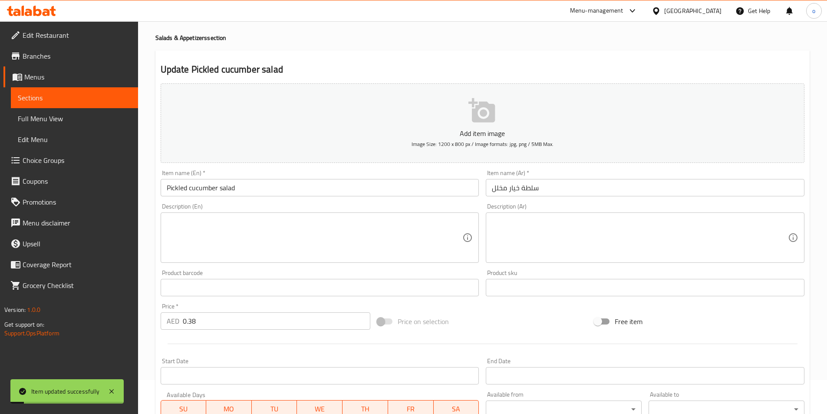
scroll to position [0, 0]
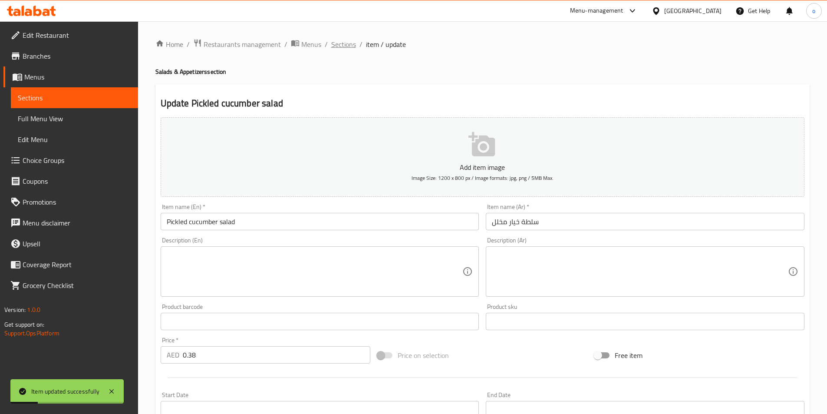
click at [342, 44] on span "Sections" at bounding box center [343, 44] width 25 height 10
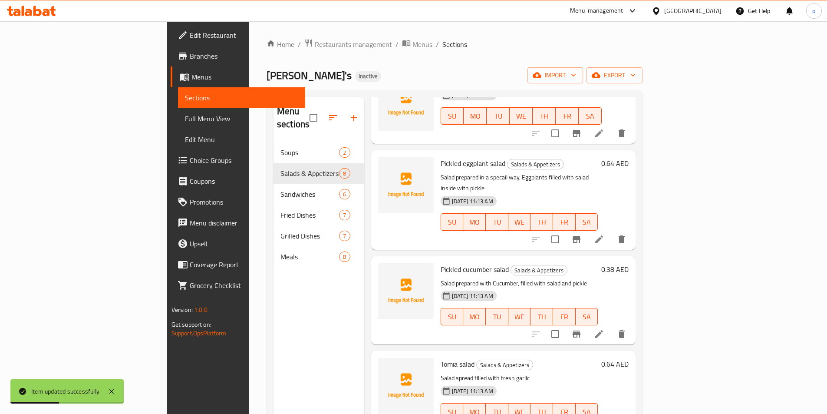
scroll to position [87, 0]
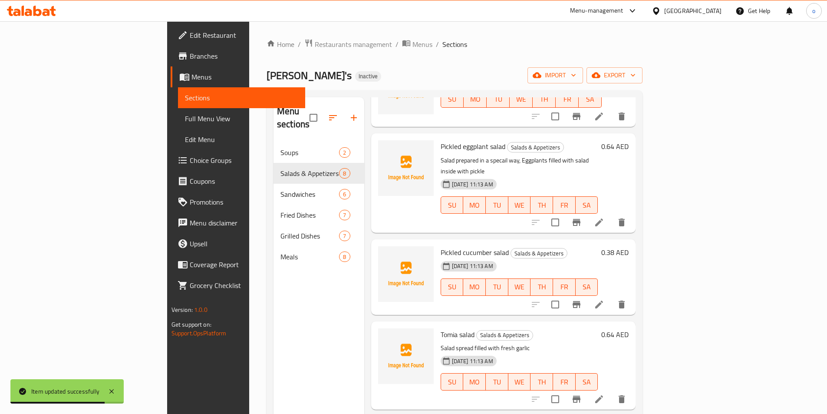
click at [611, 214] on li at bounding box center [599, 222] width 24 height 16
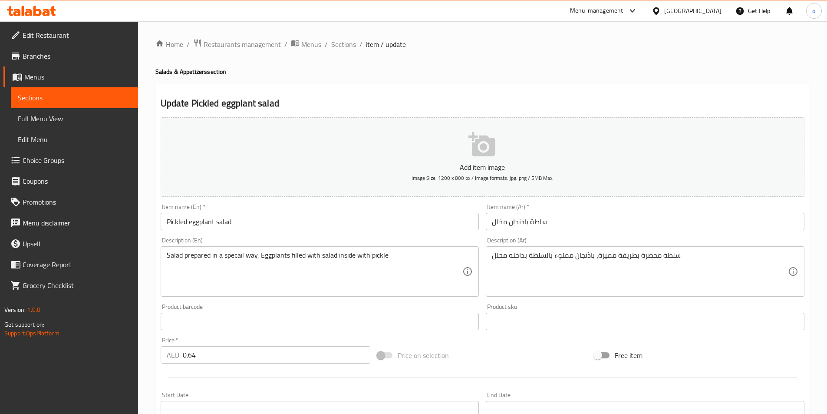
click at [284, 224] on input "Pickled eggplant salad" at bounding box center [320, 221] width 319 height 17
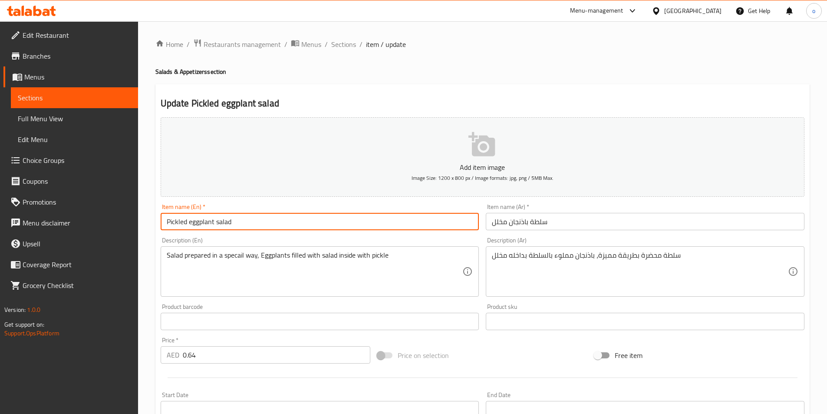
click at [284, 224] on input "Pickled eggplant salad" at bounding box center [320, 221] width 319 height 17
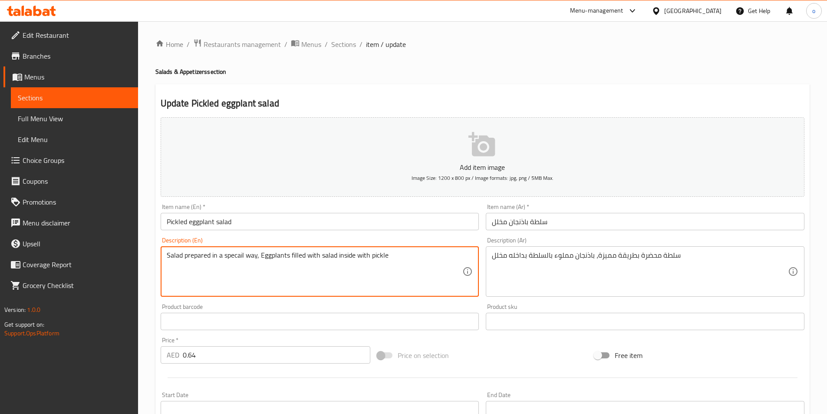
click at [380, 256] on textarea "Salad prepared in a specail way, Eggplants filled with salad inside with pickle" at bounding box center [315, 271] width 296 height 41
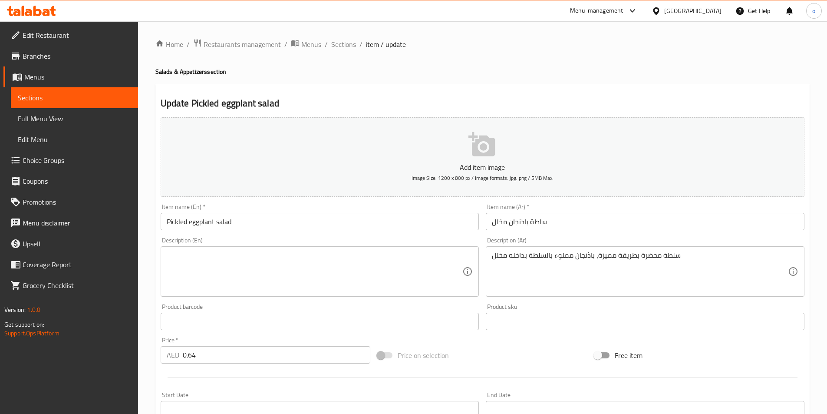
click at [322, 259] on textarea at bounding box center [315, 271] width 296 height 41
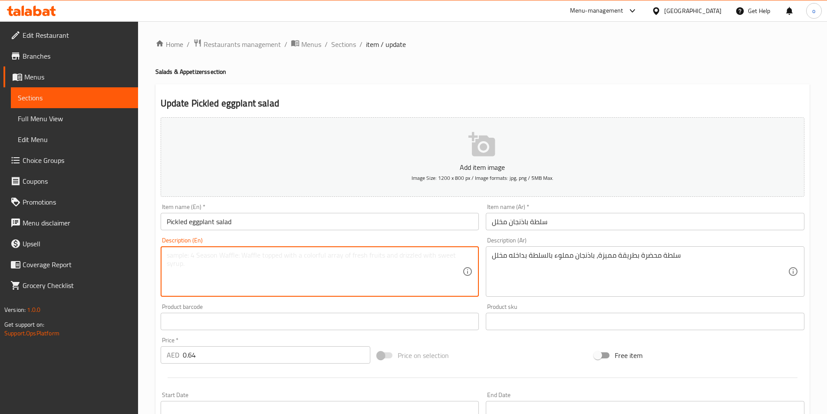
paste textarea "Pickled in a solution of vinegar, water, salt, and spices"
type textarea "Pickled in a solution of vinegar, water, salt, and spices"
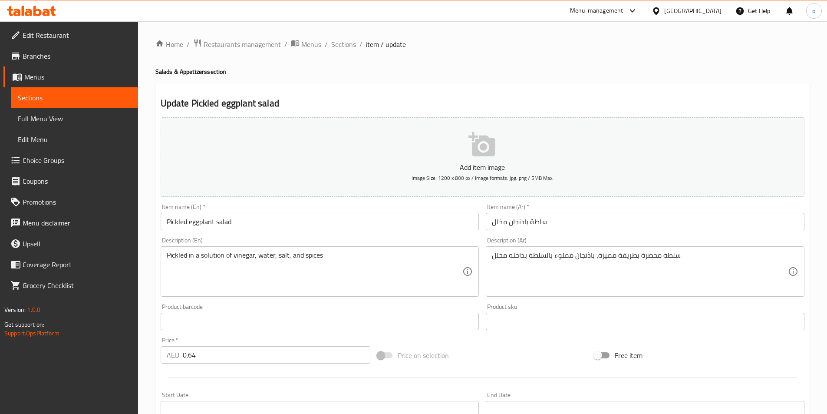
click at [651, 248] on div "سلطة محضرة بطريقة مميزة، باذنجان مملوء بالسلطة بداخله مخلل Description (Ar)" at bounding box center [645, 271] width 319 height 50
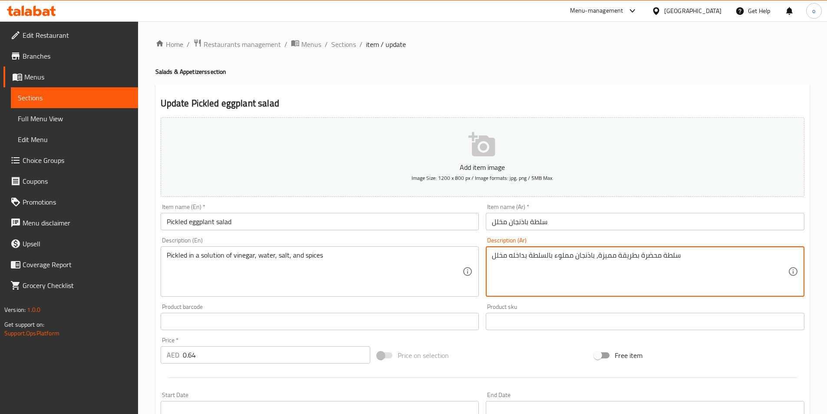
click at [651, 253] on textarea "سلطة محضرة بطريقة مميزة، باذنجان مملوء بالسلطة بداخله مخلل" at bounding box center [640, 271] width 296 height 41
paste textarea "مخلل في محلول الخل والماء والملح والتواب"
type textarea "مخلل في محلول الخل والماء والملح والتوابل"
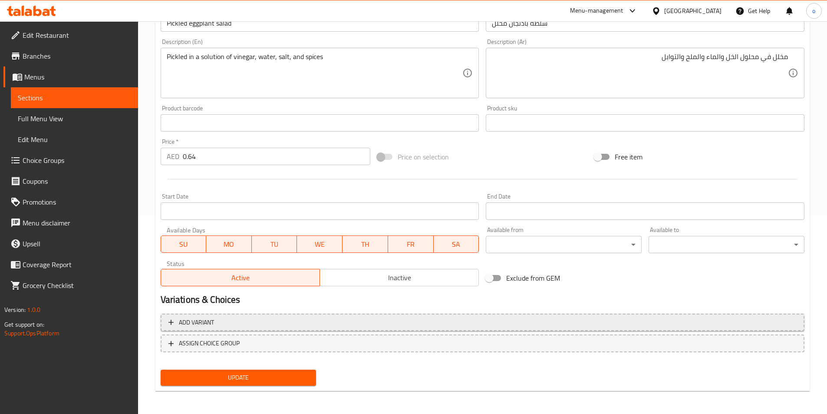
scroll to position [200, 0]
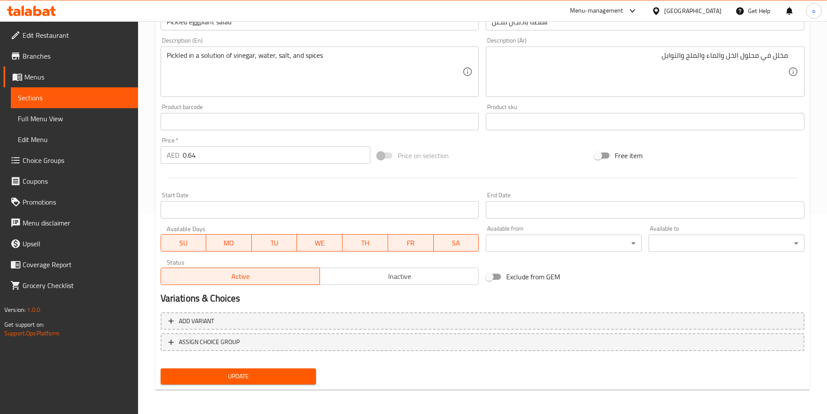
click at [270, 373] on span "Update" at bounding box center [239, 376] width 142 height 11
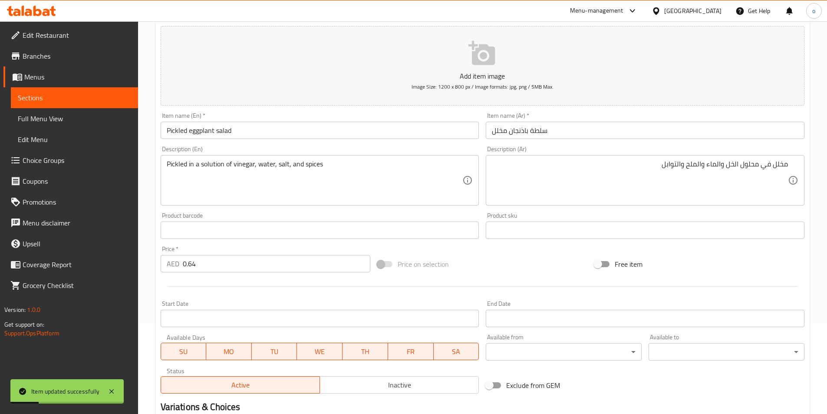
scroll to position [0, 0]
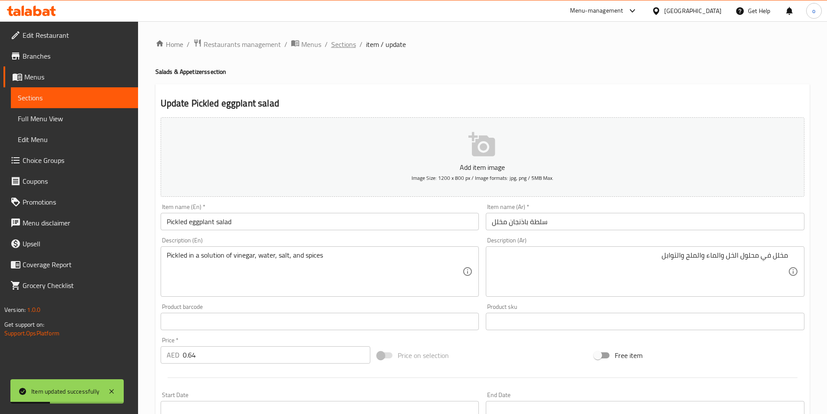
click at [345, 46] on span "Sections" at bounding box center [343, 44] width 25 height 10
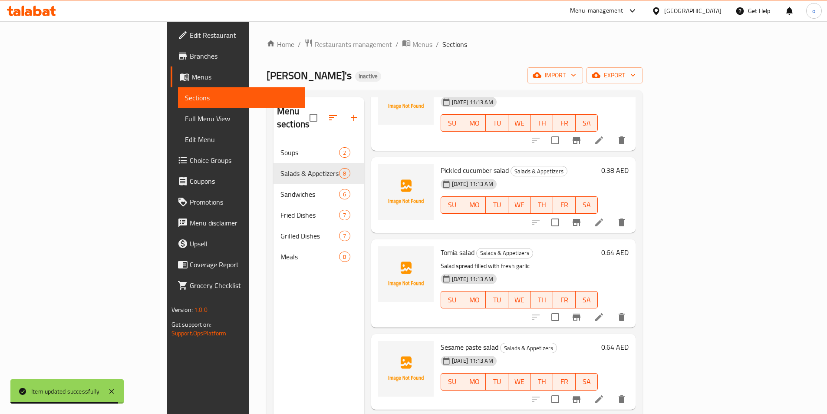
scroll to position [174, 0]
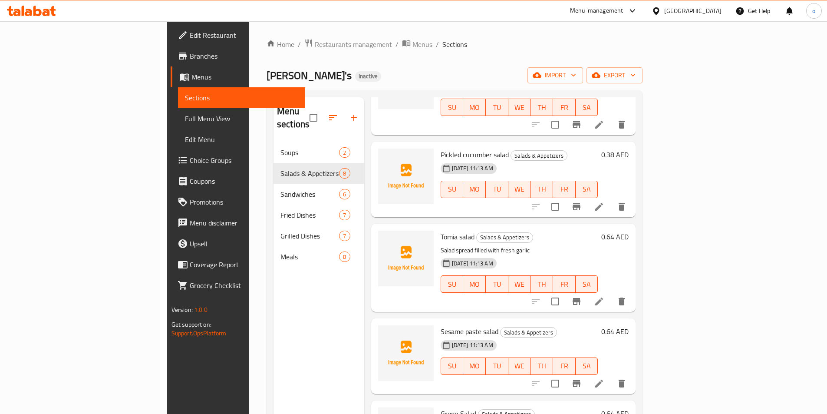
click at [441, 230] on span "Tomia salad" at bounding box center [458, 236] width 34 height 13
copy h6 "Tomia salad"
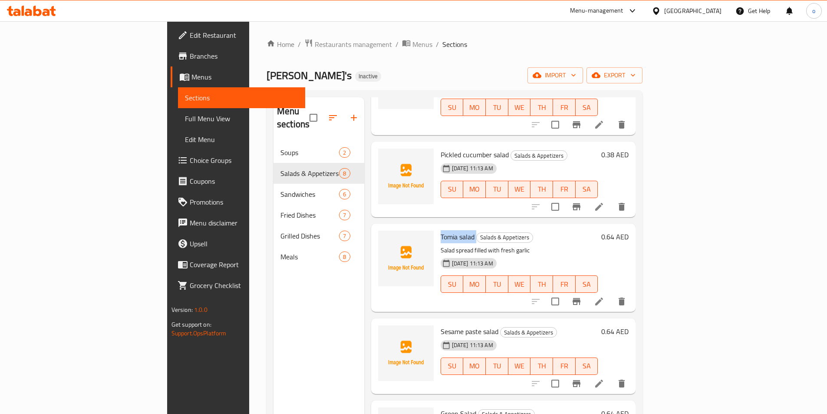
click at [611, 293] on li at bounding box center [599, 301] width 24 height 16
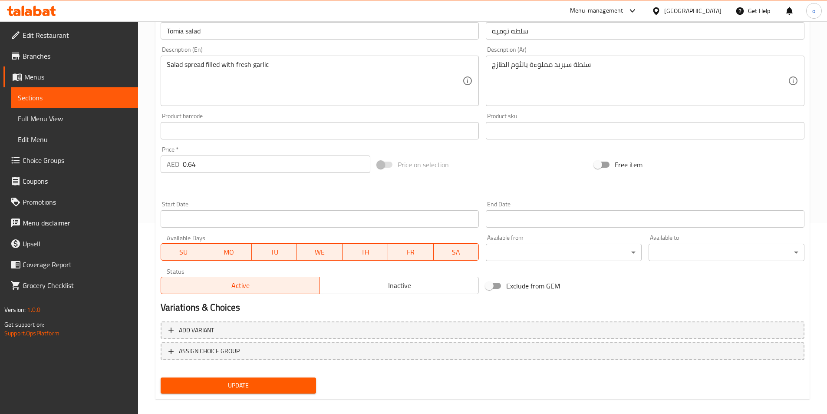
scroll to position [200, 0]
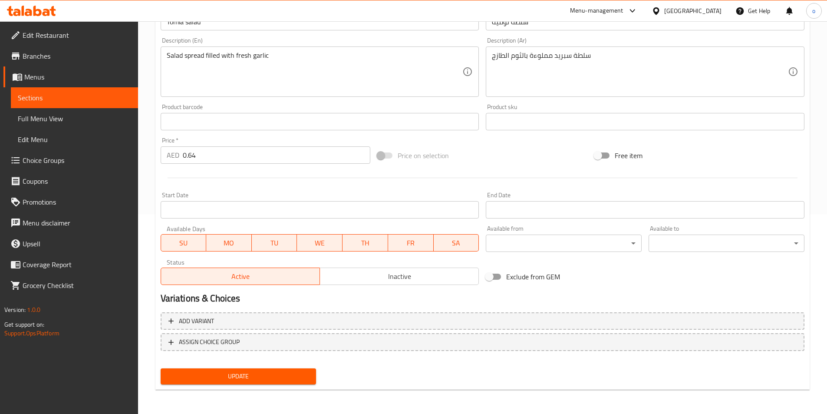
click at [289, 372] on span "Update" at bounding box center [239, 376] width 142 height 11
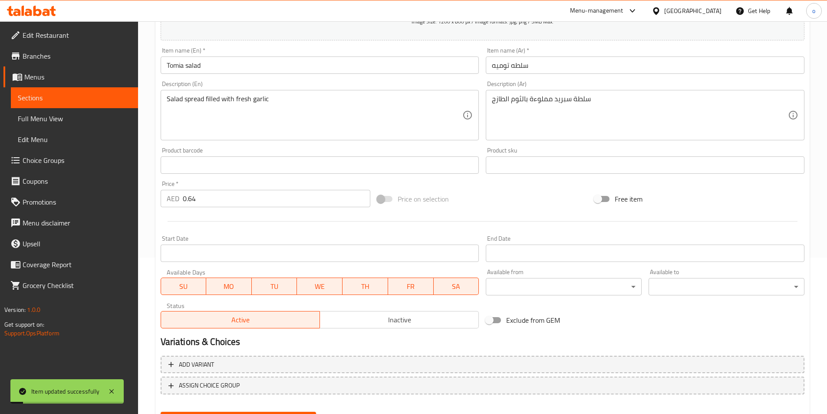
scroll to position [0, 0]
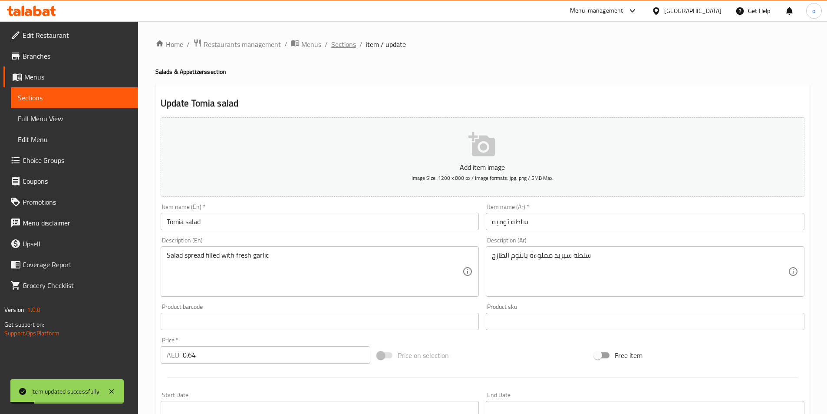
click at [350, 42] on span "Sections" at bounding box center [343, 44] width 25 height 10
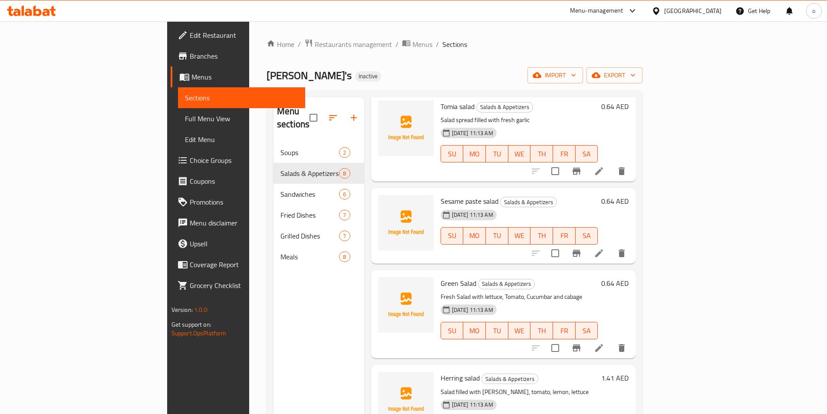
scroll to position [328, 0]
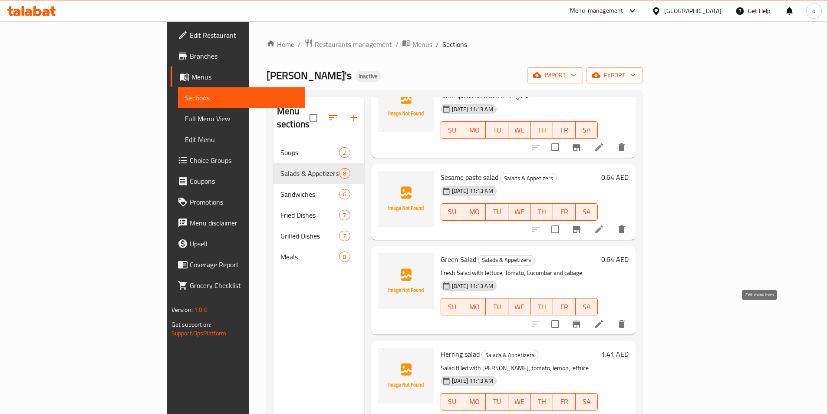
click at [604, 319] on icon at bounding box center [599, 324] width 10 height 10
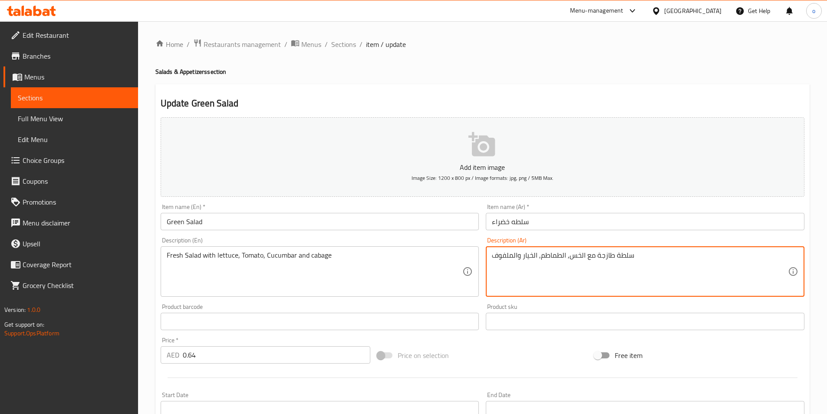
type textarea "سلطة طازجة مع الخس, الطماطم, الخيار والملفوف"
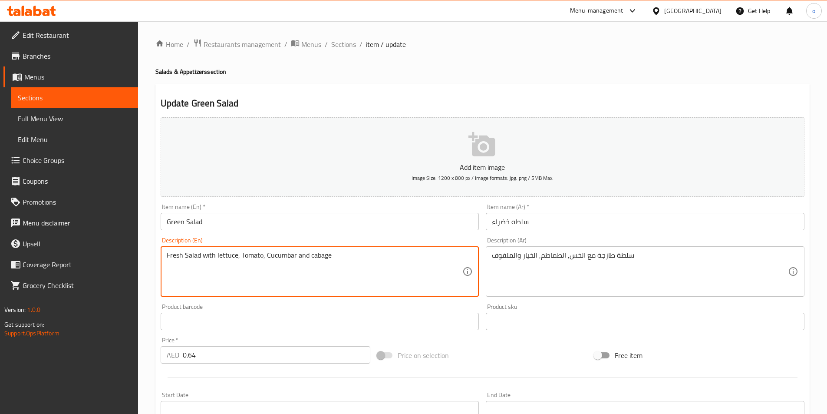
click at [317, 257] on textarea "Fresh Salad with lettuce, Tomato, Cucumbar and cabage" at bounding box center [315, 271] width 296 height 41
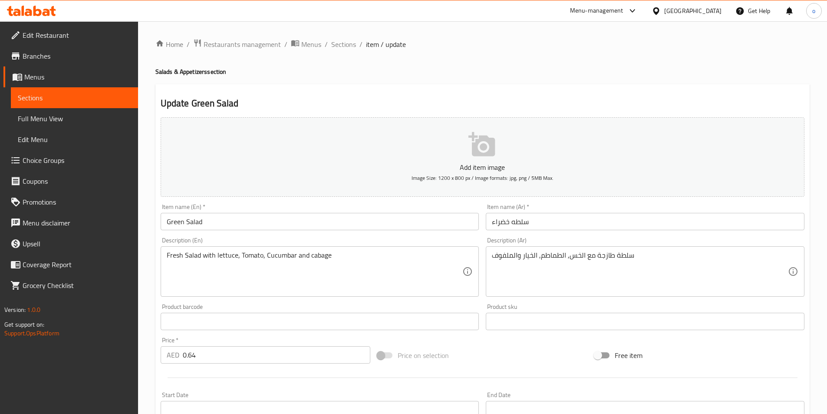
click at [322, 263] on textarea "Fresh Salad with lettuce, Tomato, Cucumbar and cabage" at bounding box center [315, 271] width 296 height 41
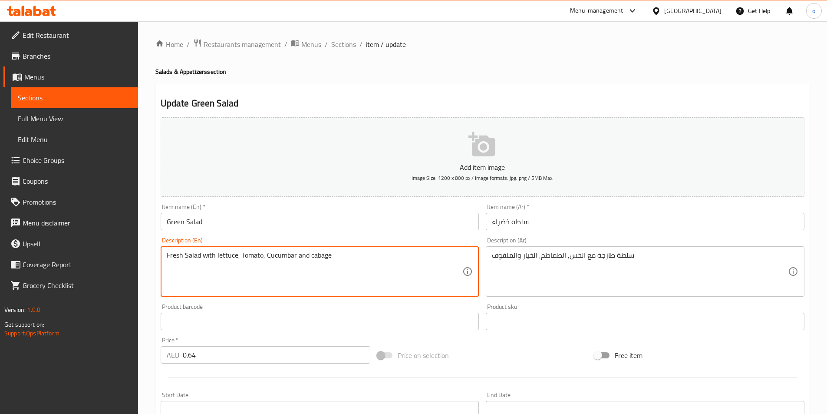
drag, startPoint x: 309, startPoint y: 258, endPoint x: 336, endPoint y: 255, distance: 26.6
click at [336, 255] on textarea "Fresh Salad with lettuce, Tomato, Cucumbar and cabage" at bounding box center [315, 271] width 296 height 41
click at [316, 260] on textarea "Fresh Salad with lettuce, Tomato, Cucumbar and cabage" at bounding box center [315, 271] width 296 height 41
drag, startPoint x: 309, startPoint y: 256, endPoint x: 350, endPoint y: 256, distance: 41.2
click at [349, 256] on textarea "Fresh Salad with lettuce, Tomato, Cucumbar and cabage" at bounding box center [315, 271] width 296 height 41
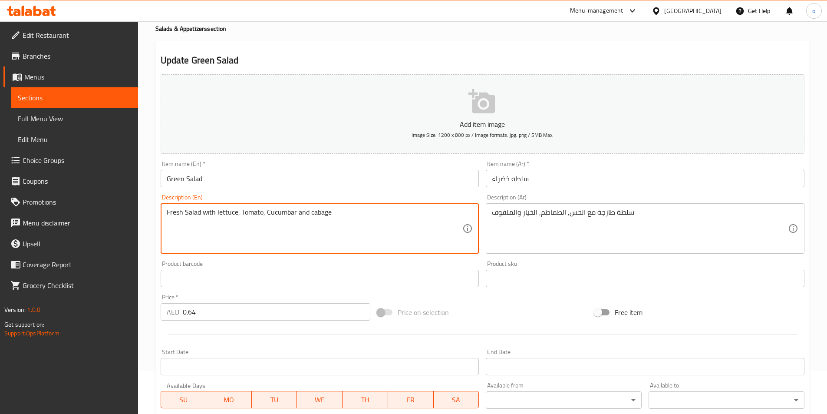
scroll to position [43, 0]
click at [424, 231] on textarea "Fresh Salad with lettuce, Tomato, Cucumbar and cabage" at bounding box center [315, 227] width 296 height 41
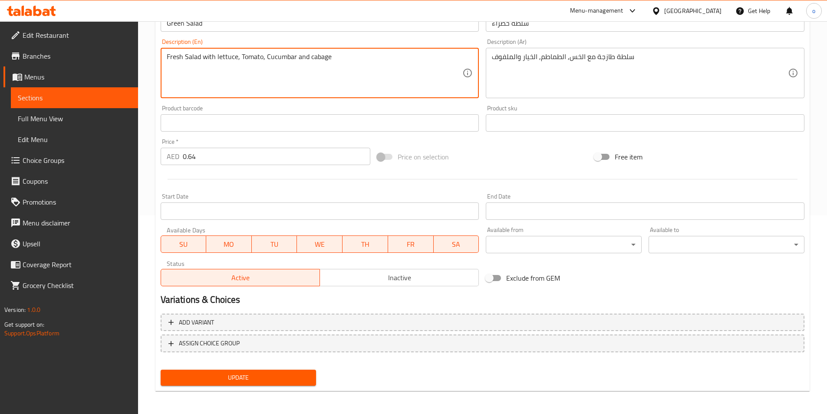
scroll to position [200, 0]
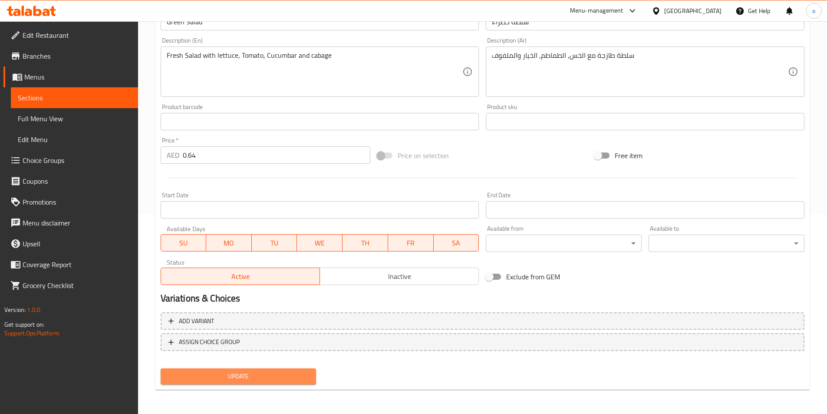
click at [260, 372] on span "Update" at bounding box center [239, 376] width 142 height 11
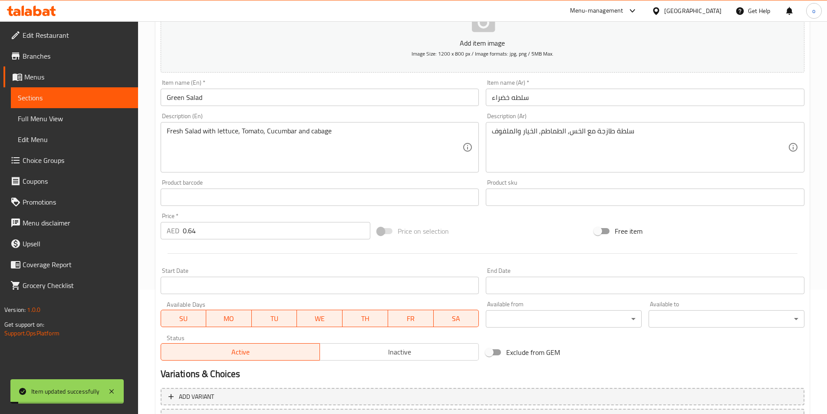
scroll to position [0, 0]
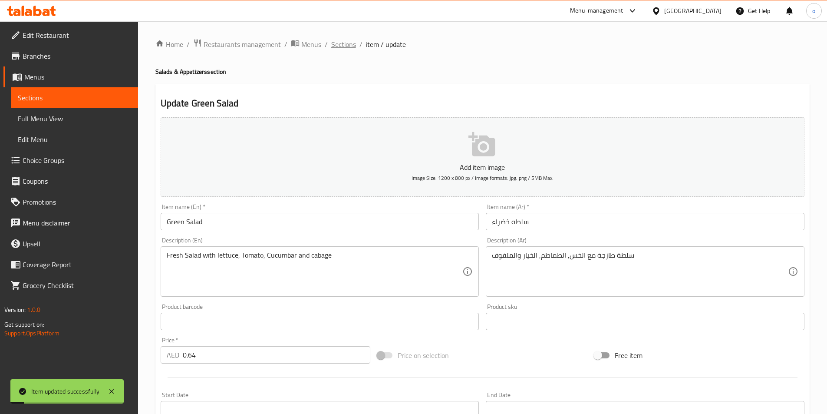
click at [338, 49] on span "Sections" at bounding box center [343, 44] width 25 height 10
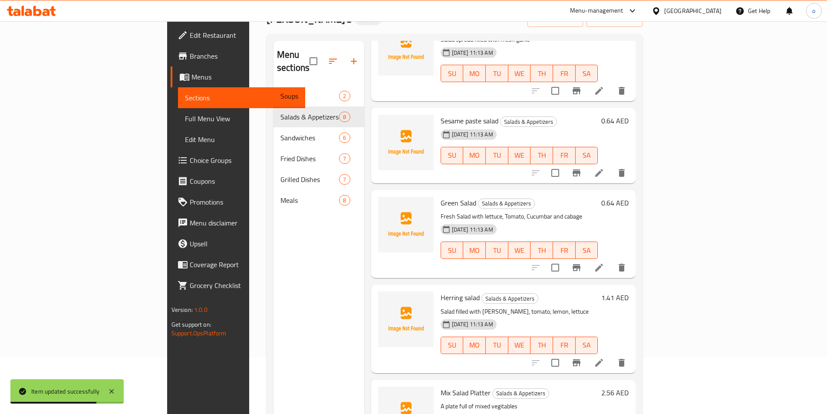
scroll to position [122, 0]
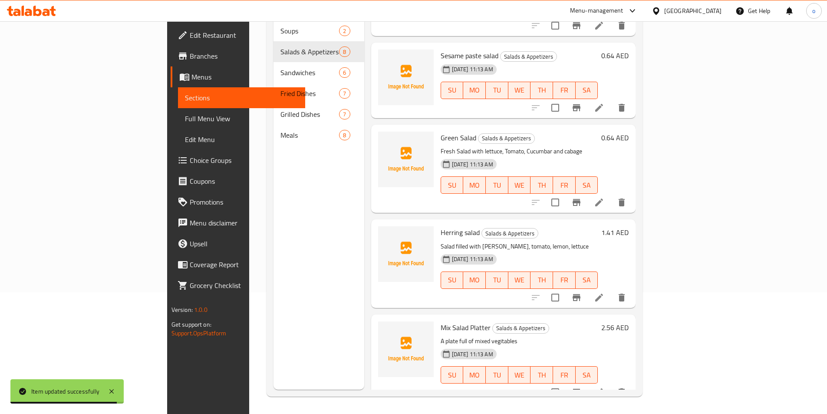
click at [604, 292] on icon at bounding box center [599, 297] width 10 height 10
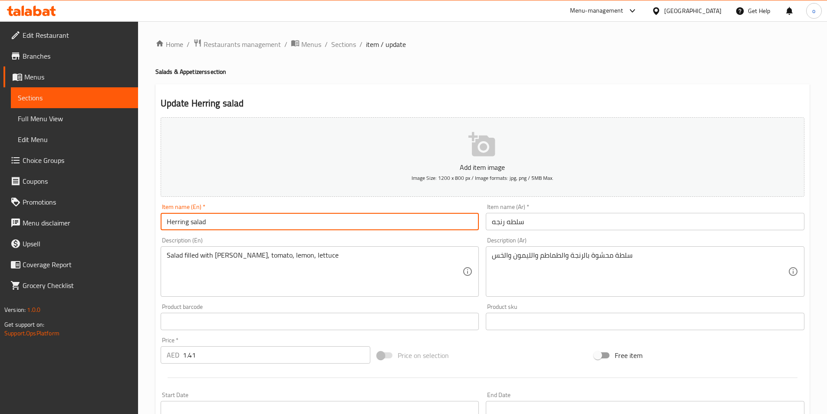
click at [171, 224] on input "Herring salad" at bounding box center [320, 221] width 319 height 17
click at [268, 218] on input "Herring salad" at bounding box center [320, 221] width 319 height 17
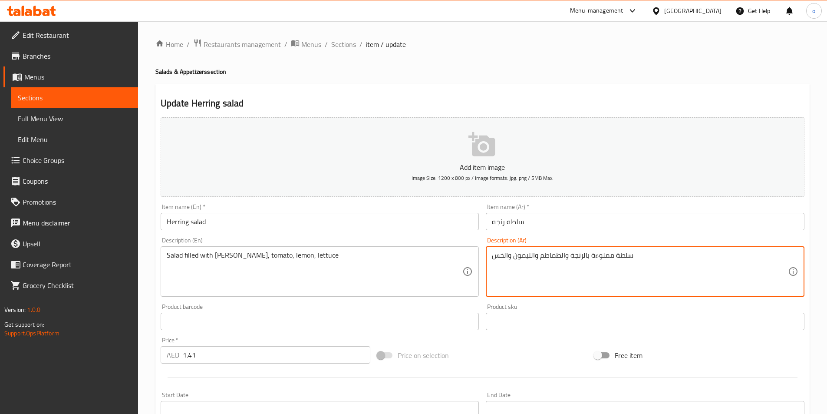
click at [619, 276] on textarea "سلطة مملوءة بالرنجة والطماطم والليمون والخس" at bounding box center [640, 271] width 296 height 41
click at [566, 255] on textarea "سلطة مملوءة بالرنجة والطماطم والليمون والخس" at bounding box center [640, 271] width 296 height 41
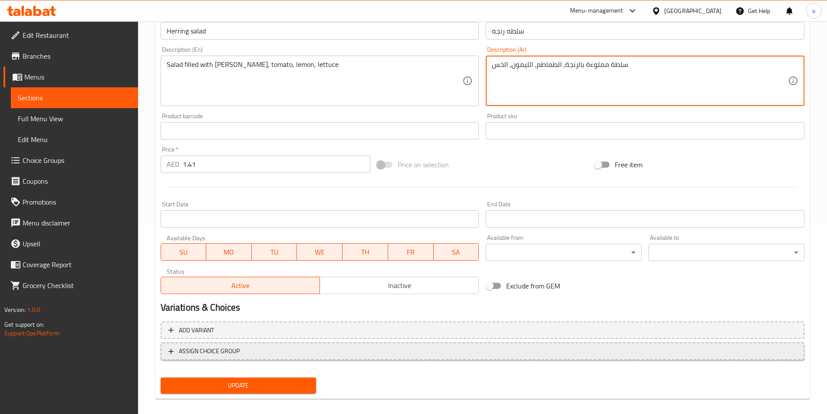
scroll to position [200, 0]
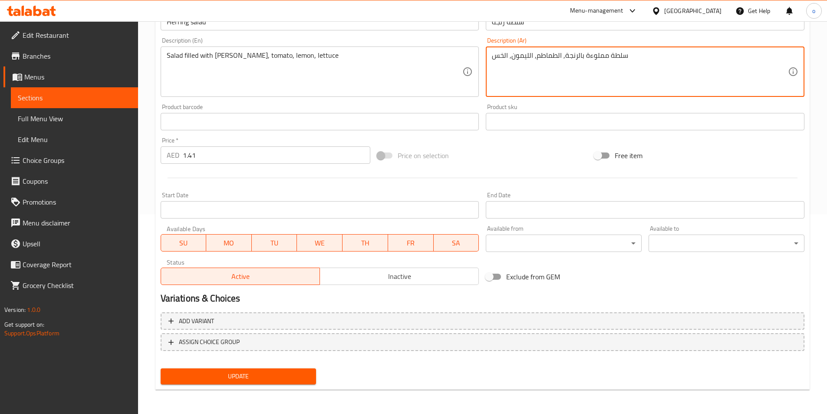
type textarea "سلطة مملوءة بالرنجة, الطماطم, الليمون, الخس"
click at [265, 369] on button "Update" at bounding box center [239, 376] width 156 height 16
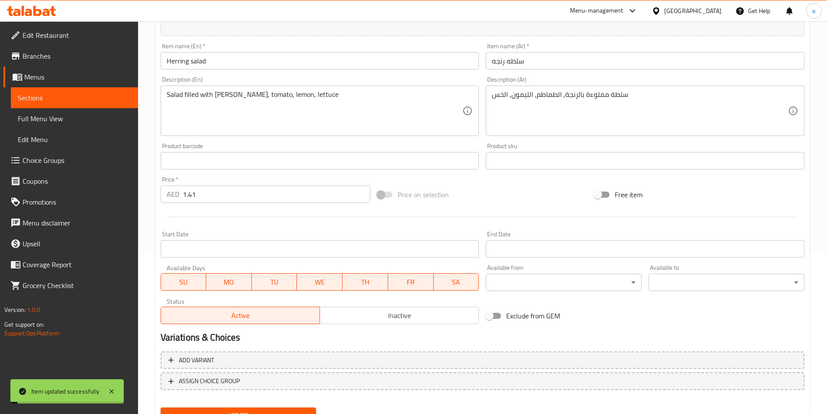
scroll to position [0, 0]
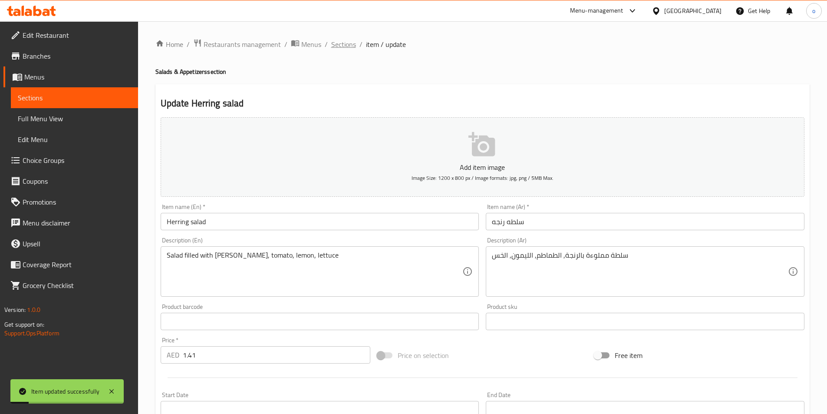
click at [344, 44] on span "Sections" at bounding box center [343, 44] width 25 height 10
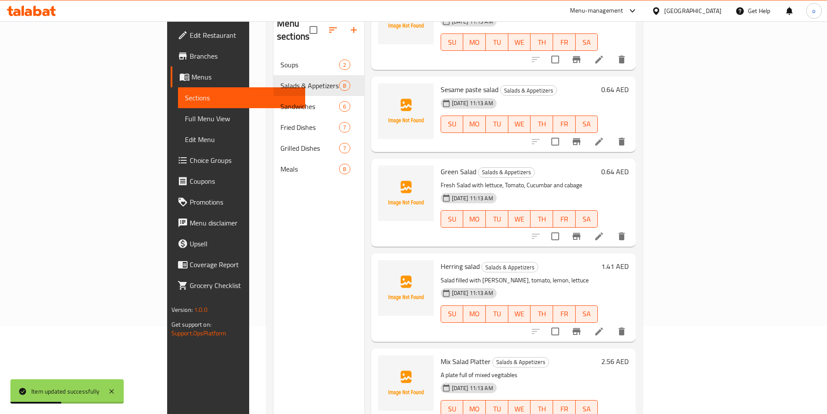
scroll to position [122, 0]
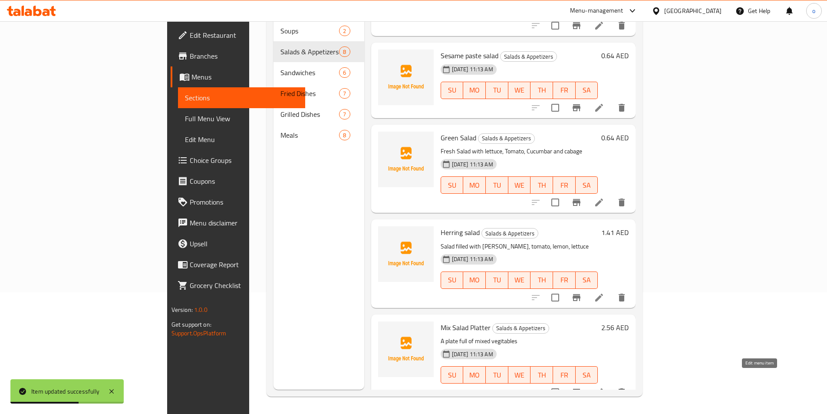
click at [603, 388] on icon at bounding box center [599, 392] width 8 height 8
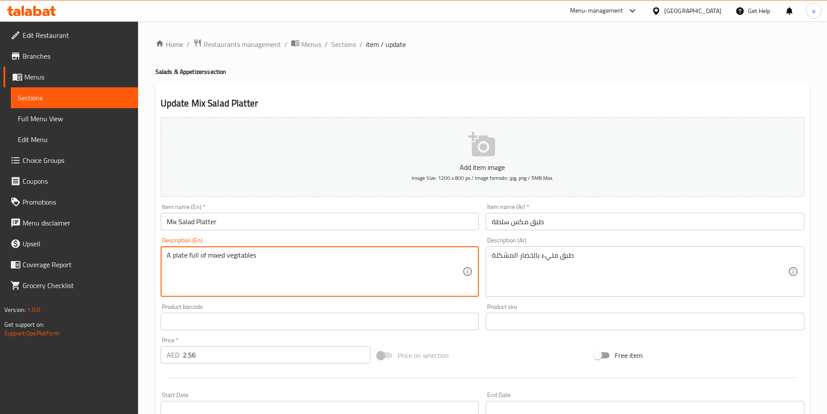
click at [261, 253] on textarea "A plate full of mixed vegitables" at bounding box center [315, 271] width 296 height 41
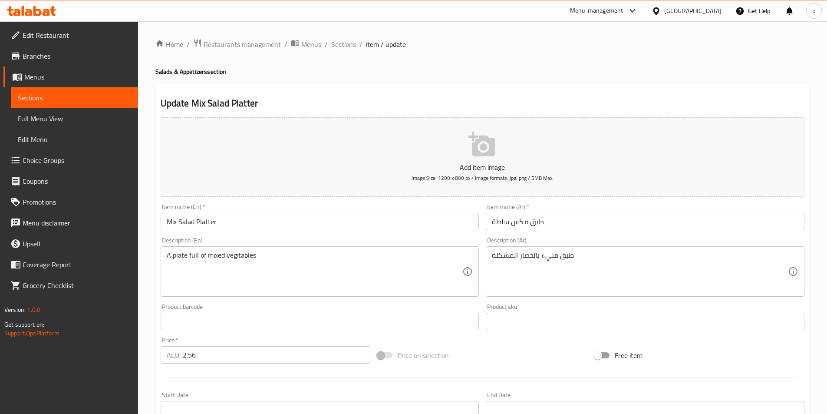
click at [432, 260] on textarea "A plate full of mixed vegitables" at bounding box center [315, 271] width 296 height 41
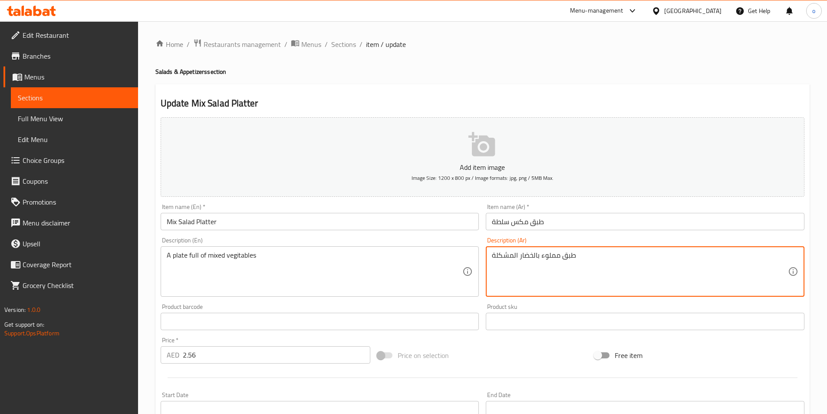
click at [491, 255] on div "طبق مملوء بالخضار المشكلة Description (Ar)" at bounding box center [645, 271] width 319 height 50
click at [493, 256] on textarea "طبق مملوء بالخضار المشكلة" at bounding box center [640, 271] width 296 height 41
click at [495, 256] on textarea "طبق مملوء بالخضار المشكلة" at bounding box center [640, 271] width 296 height 41
click at [495, 256] on textarea "طبق مملوء بالخضار المشة" at bounding box center [640, 271] width 296 height 41
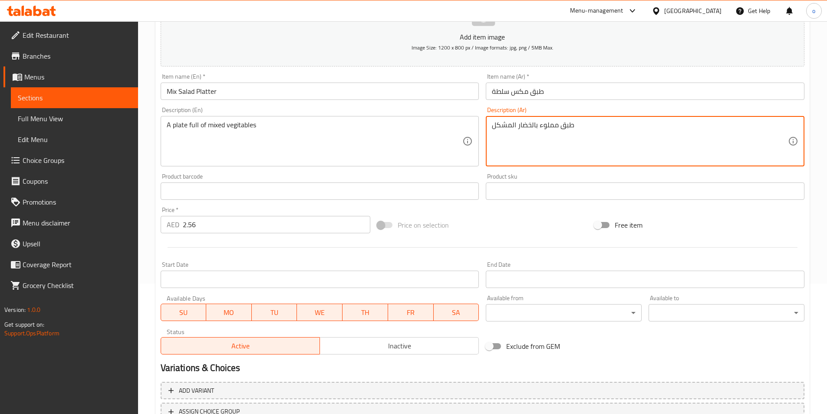
scroll to position [174, 0]
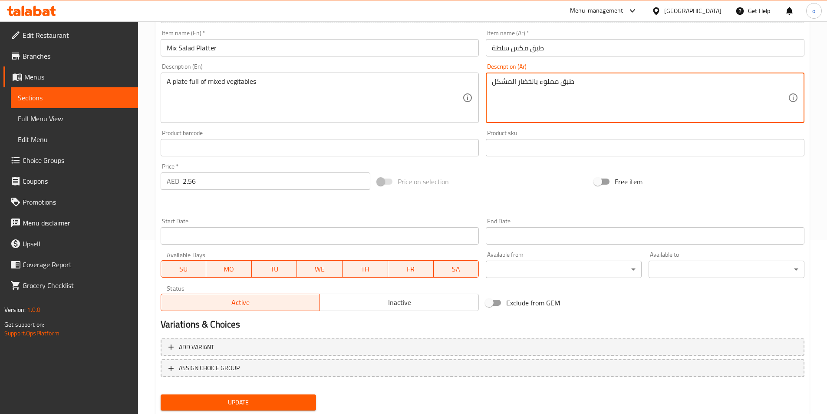
type textarea "طبق مملوء بالخضار المشكل"
click at [299, 398] on span "Update" at bounding box center [239, 402] width 142 height 11
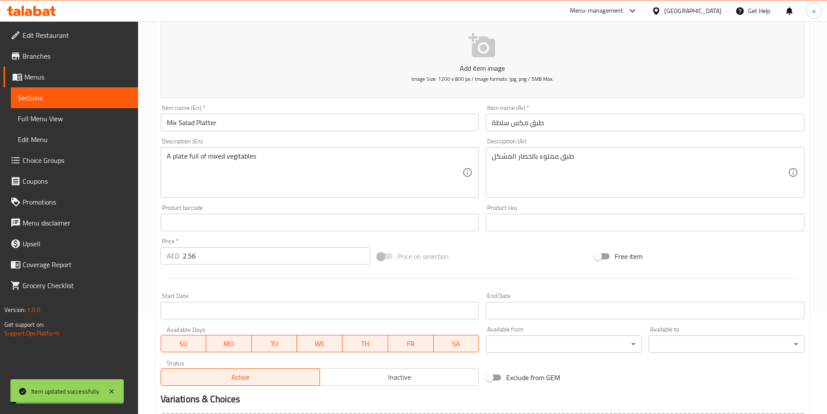
scroll to position [0, 0]
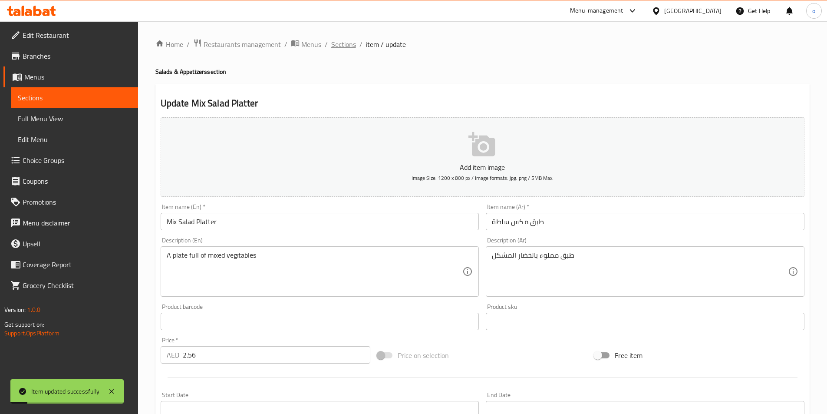
click at [333, 45] on span "Sections" at bounding box center [343, 44] width 25 height 10
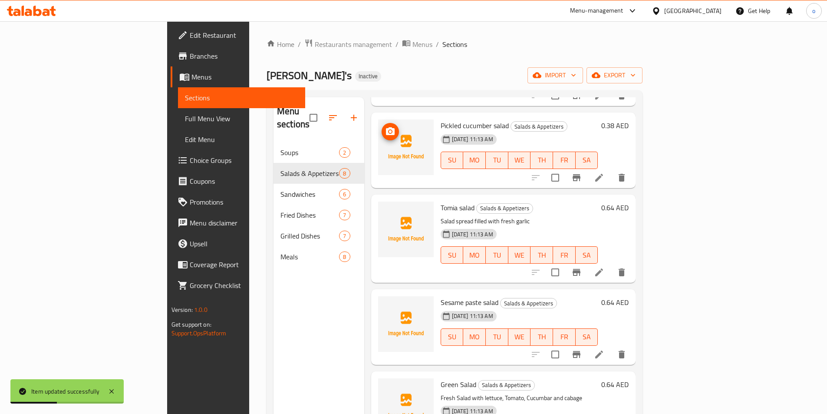
scroll to position [67, 0]
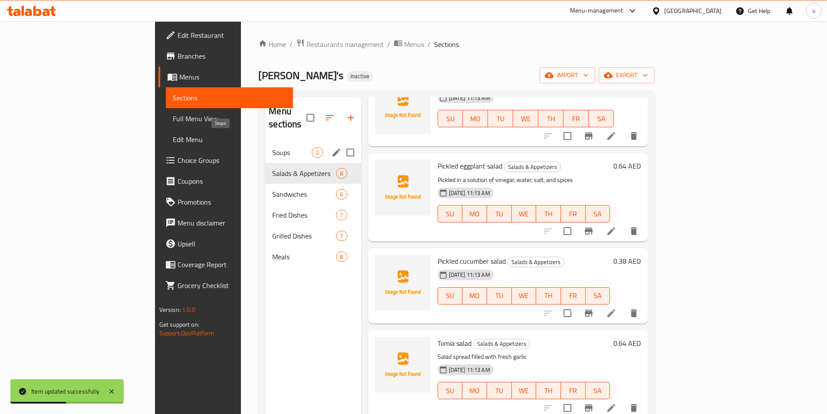
click at [272, 147] on span "Soups" at bounding box center [291, 152] width 39 height 10
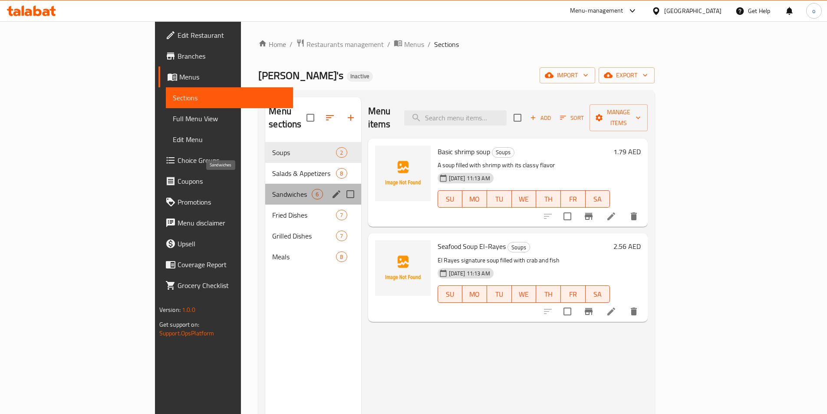
click at [272, 189] on span "Sandwiches" at bounding box center [291, 194] width 39 height 10
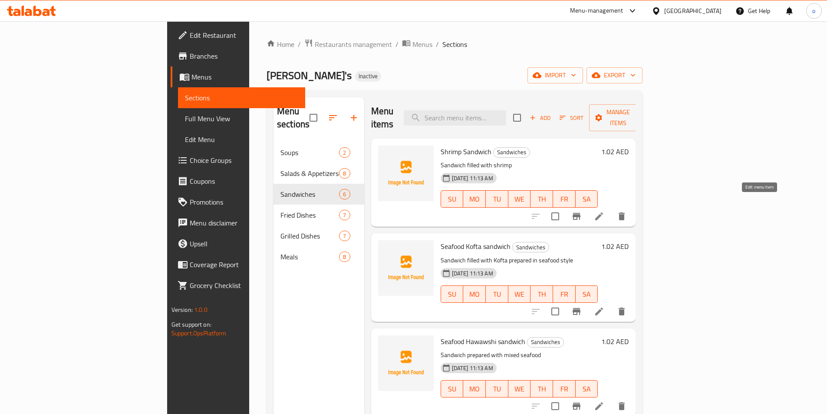
click at [604, 211] on icon at bounding box center [599, 216] width 10 height 10
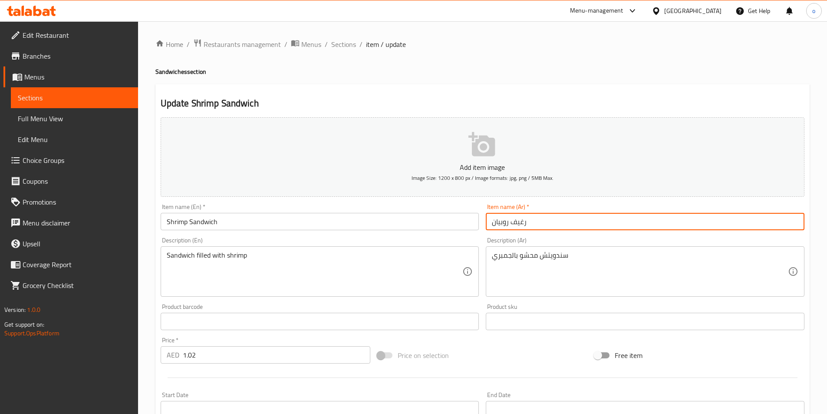
drag, startPoint x: 525, startPoint y: 223, endPoint x: 513, endPoint y: 220, distance: 12.0
click at [513, 220] on input "رغيف روبيان" at bounding box center [645, 221] width 319 height 17
type input "ساندويتش روبيان"
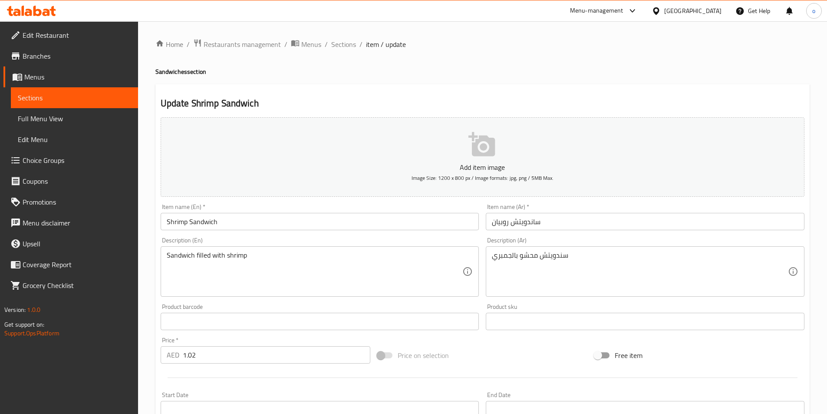
click at [243, 218] on input "Shrimp Sandwich" at bounding box center [320, 221] width 319 height 17
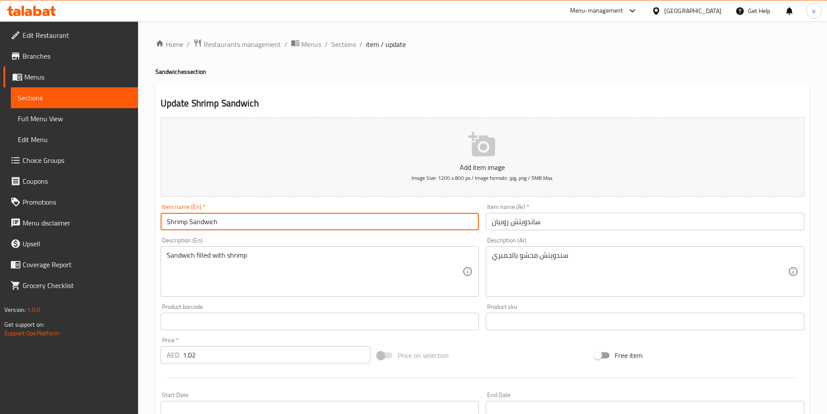
click at [243, 218] on input "Shrimp Sandwich" at bounding box center [320, 221] width 319 height 17
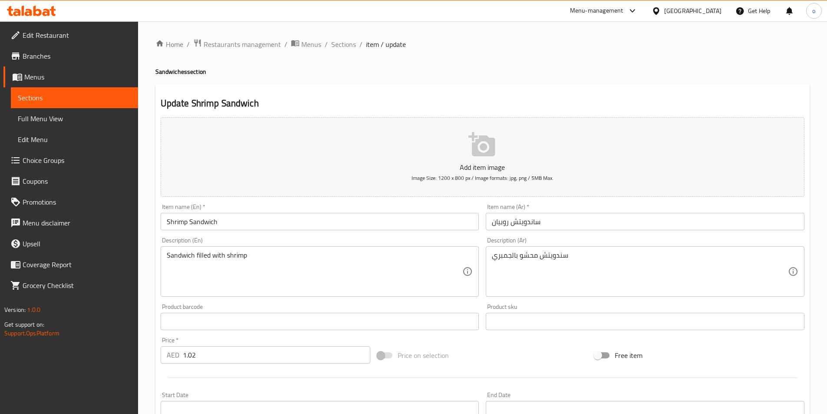
click at [238, 259] on textarea "Sandwich filled with shrimp" at bounding box center [315, 271] width 296 height 41
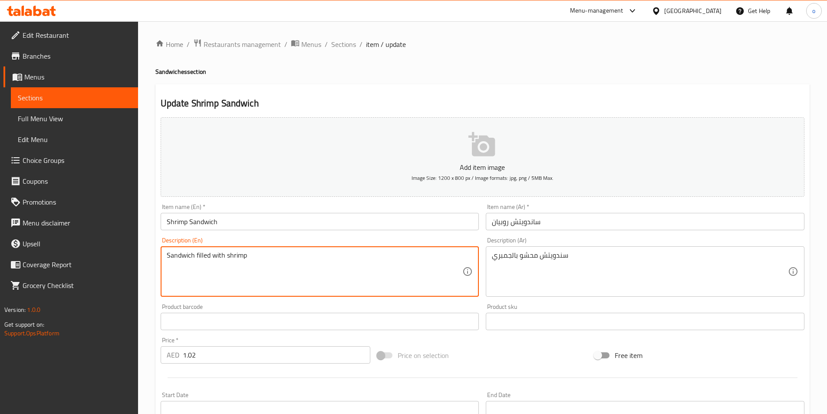
click at [238, 259] on textarea "Sandwich filled with shrimp" at bounding box center [315, 271] width 296 height 41
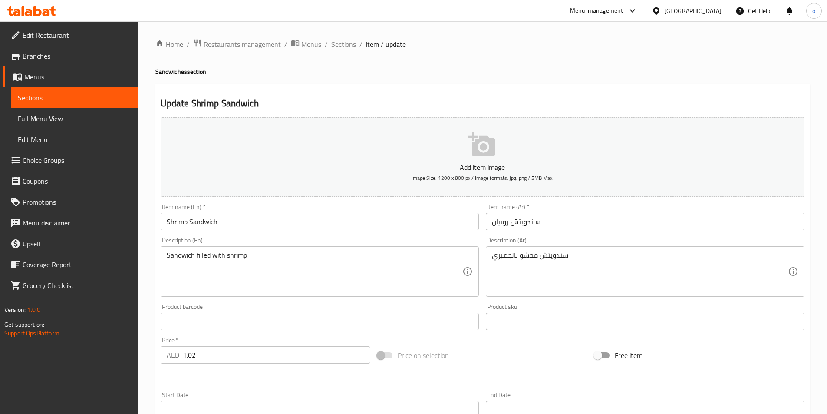
click at [331, 269] on textarea "Sandwich filled with shrimp" at bounding box center [315, 271] width 296 height 41
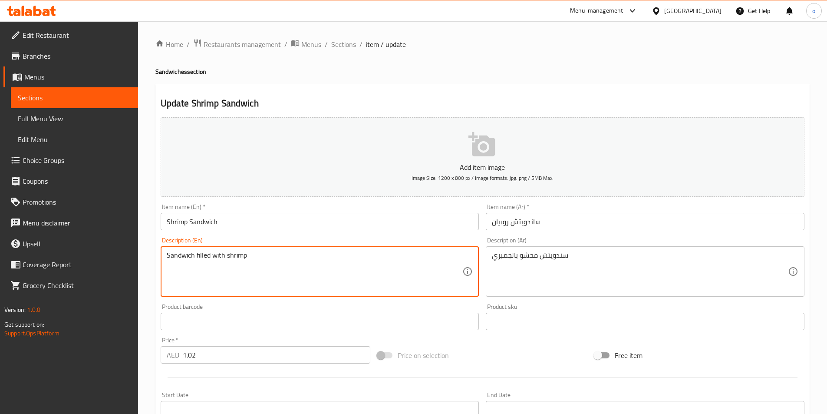
click at [331, 269] on textarea "Sandwich filled with shrimp" at bounding box center [315, 271] width 296 height 41
paste textarea "Made with marinated shrimps and tangy sauce, all nestled in a fresh bread"
type textarea "Made with marinated shrimps and tangy sauce, all nestled in a fresh bread"
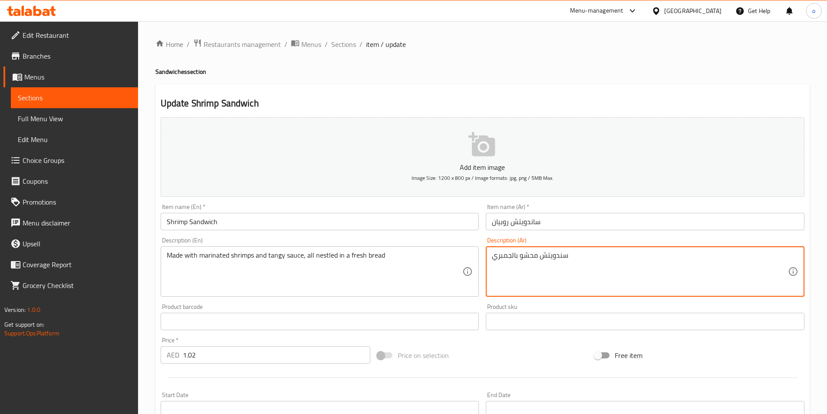
click at [607, 274] on textarea "سندويتش محشو بالجمبري" at bounding box center [640, 271] width 296 height 41
paste textarea "محضرة من روبيان متبل و صوص تانجى فى خبز طازج"
type textarea "محضرة من روبيان متبل و صوص تانجى فى خبز طازج"
click at [214, 221] on input "Shrimp Sandwich" at bounding box center [320, 221] width 319 height 17
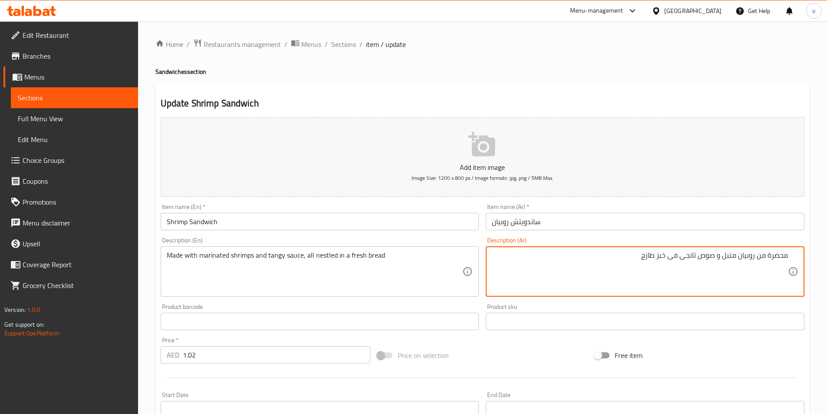
click at [214, 221] on input "Shrimp Sandwich" at bounding box center [320, 221] width 319 height 17
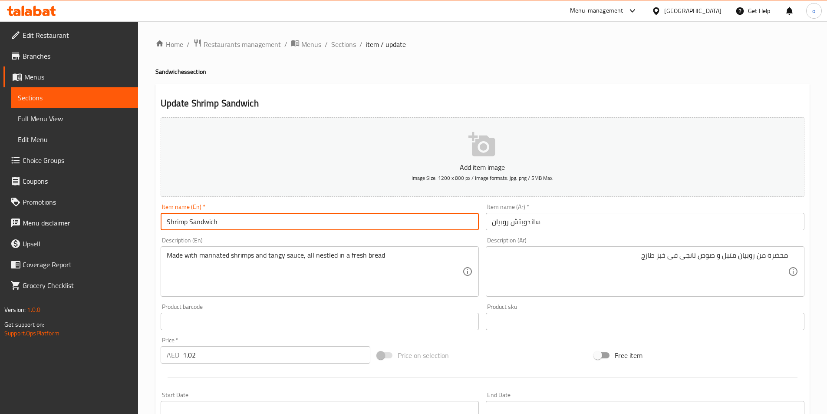
click at [214, 221] on input "Shrimp Sandwich" at bounding box center [320, 221] width 319 height 17
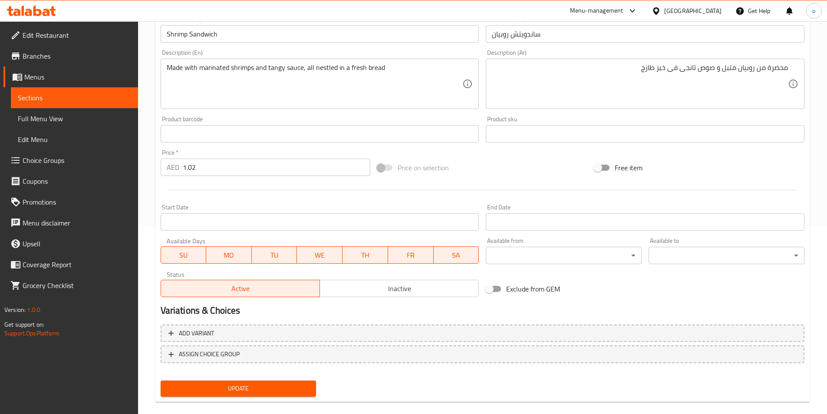
scroll to position [200, 0]
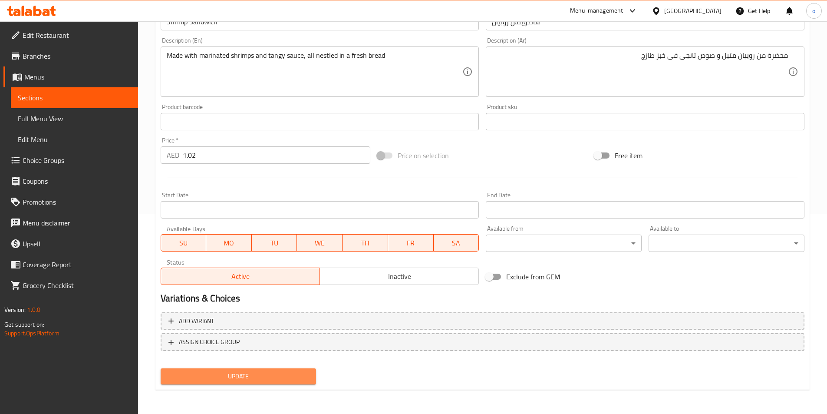
click at [279, 374] on span "Update" at bounding box center [239, 376] width 142 height 11
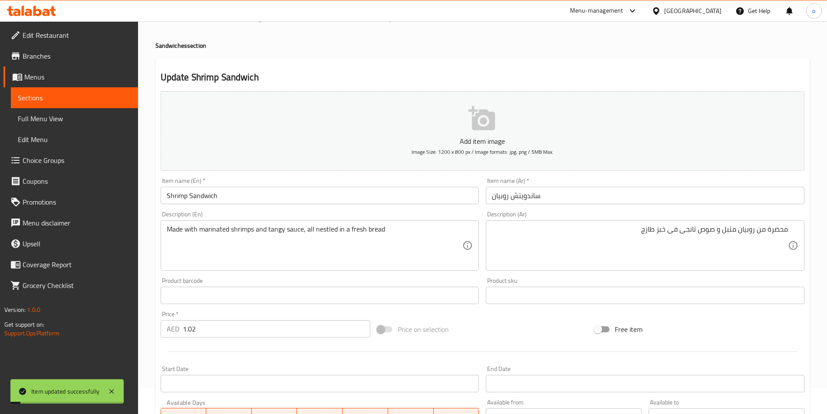
scroll to position [0, 0]
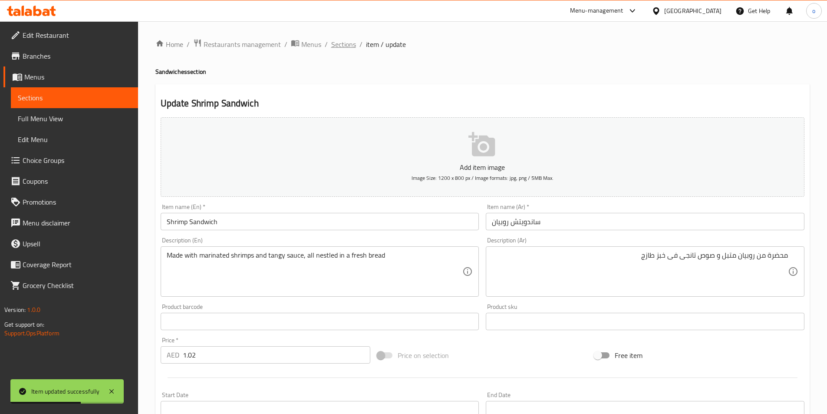
click at [336, 43] on span "Sections" at bounding box center [343, 44] width 25 height 10
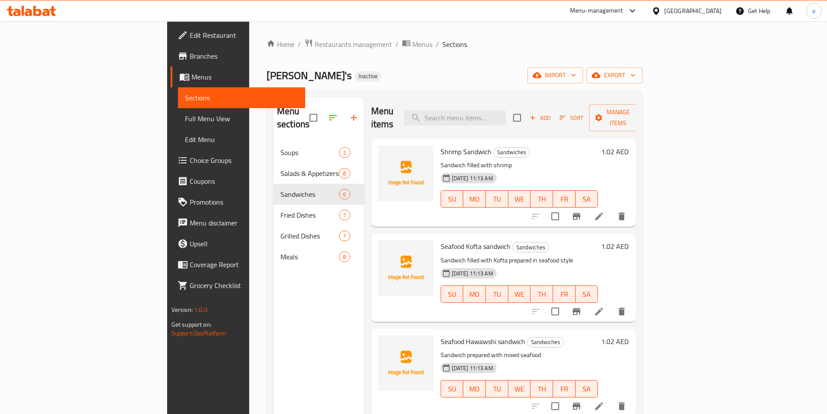
click at [611, 208] on li at bounding box center [599, 216] width 24 height 16
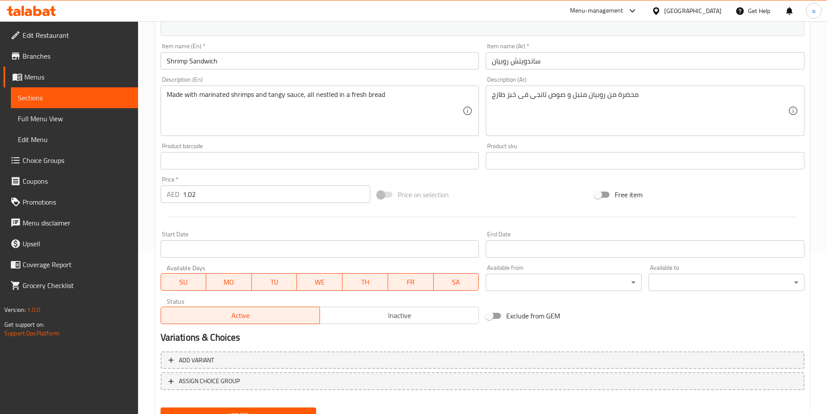
scroll to position [200, 0]
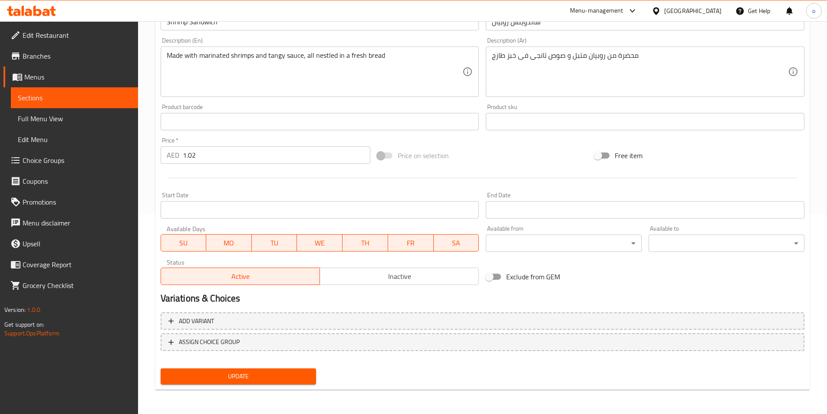
click at [292, 374] on span "Update" at bounding box center [239, 376] width 142 height 11
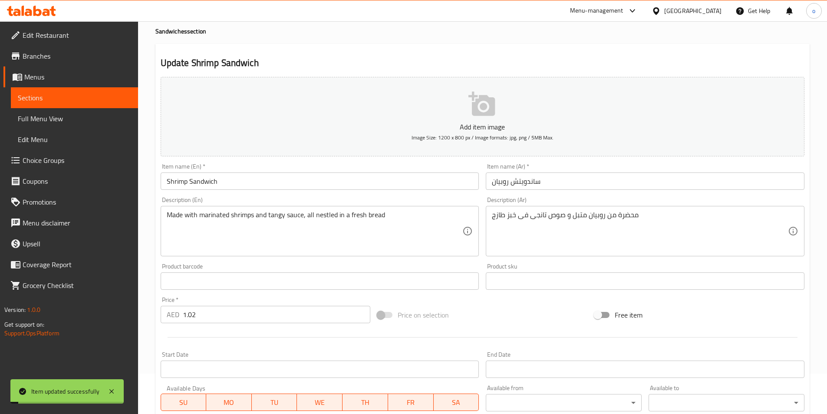
scroll to position [0, 0]
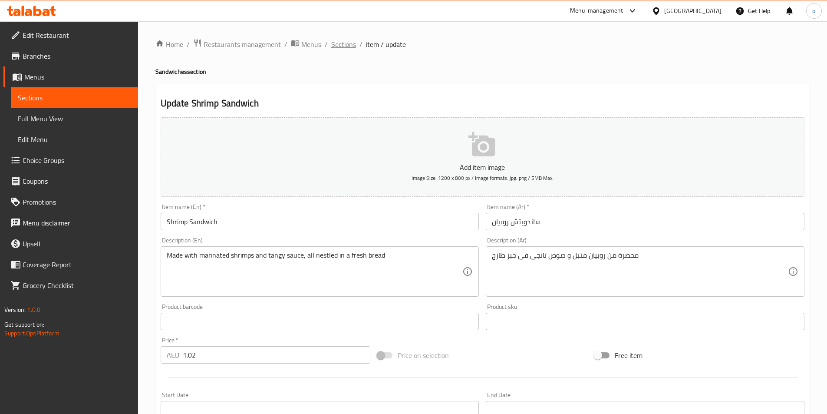
click at [342, 42] on span "Sections" at bounding box center [343, 44] width 25 height 10
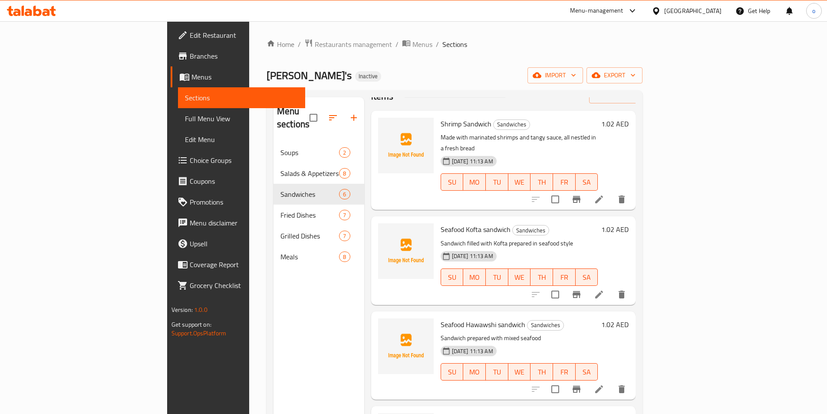
scroll to position [43, 0]
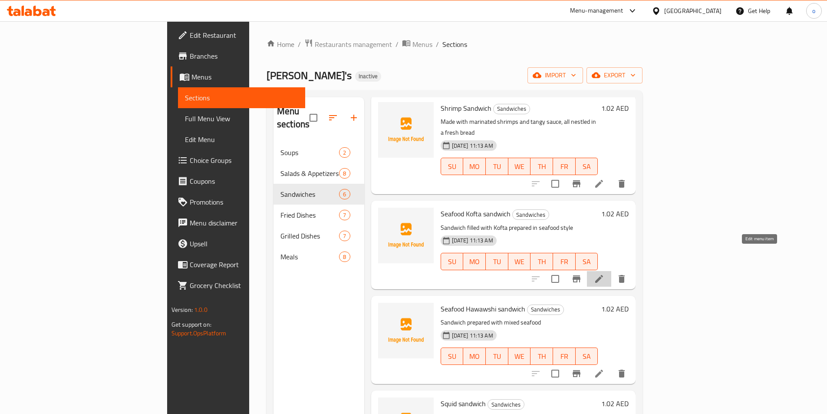
click at [604, 273] on icon at bounding box center [599, 278] width 10 height 10
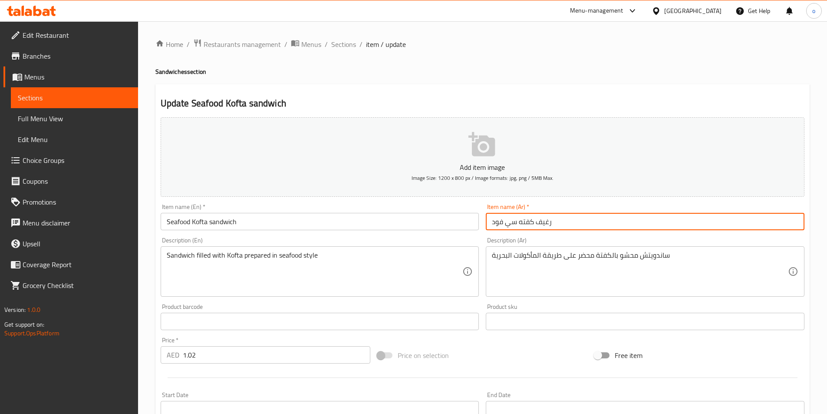
drag, startPoint x: 537, startPoint y: 221, endPoint x: 557, endPoint y: 220, distance: 20.0
click at [557, 220] on input "رغيف كفته سي فود" at bounding box center [645, 221] width 319 height 17
type input "ساندويتش كفته سي فود"
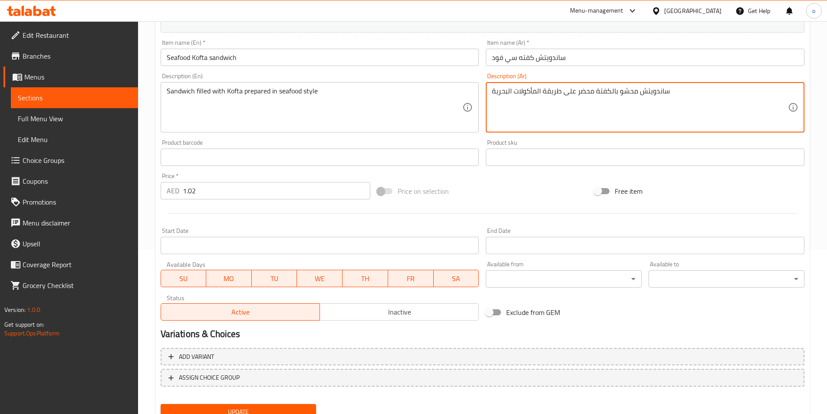
scroll to position [200, 0]
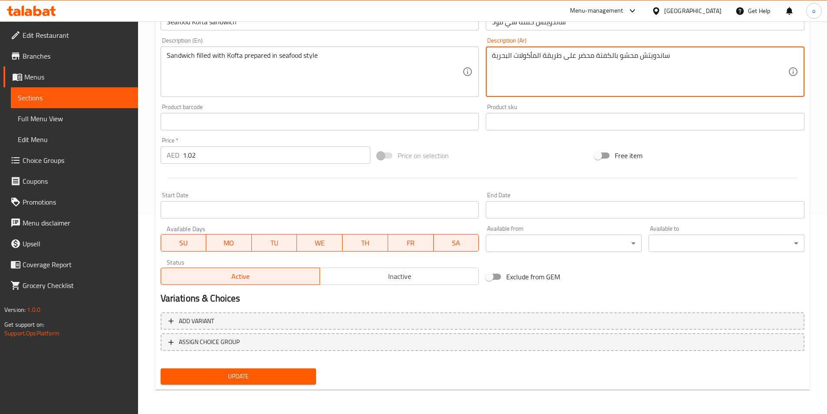
click at [249, 374] on span "Update" at bounding box center [239, 376] width 142 height 11
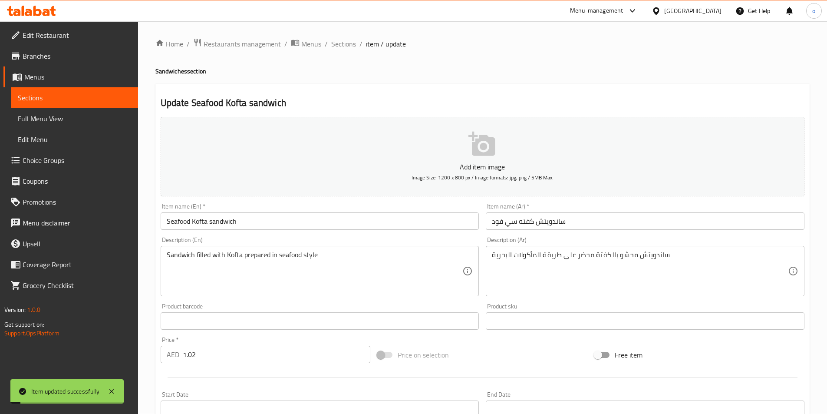
scroll to position [0, 0]
click at [342, 46] on span "Sections" at bounding box center [343, 44] width 25 height 10
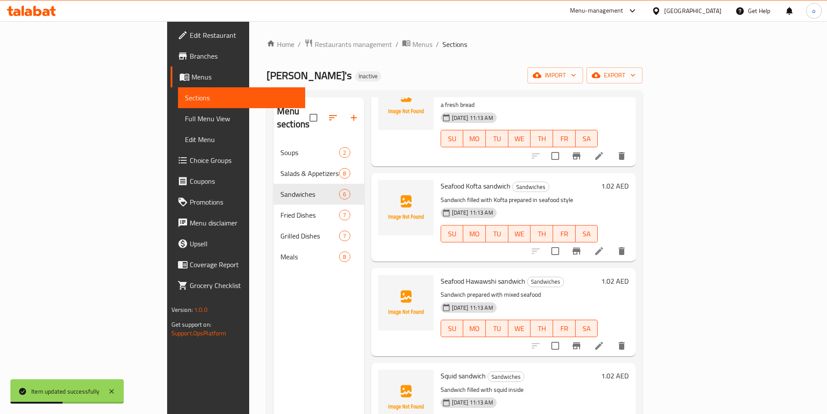
scroll to position [87, 0]
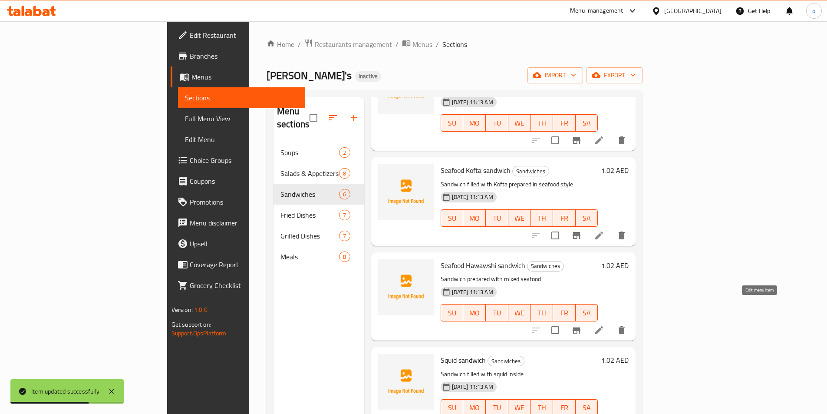
click at [604, 325] on icon at bounding box center [599, 330] width 10 height 10
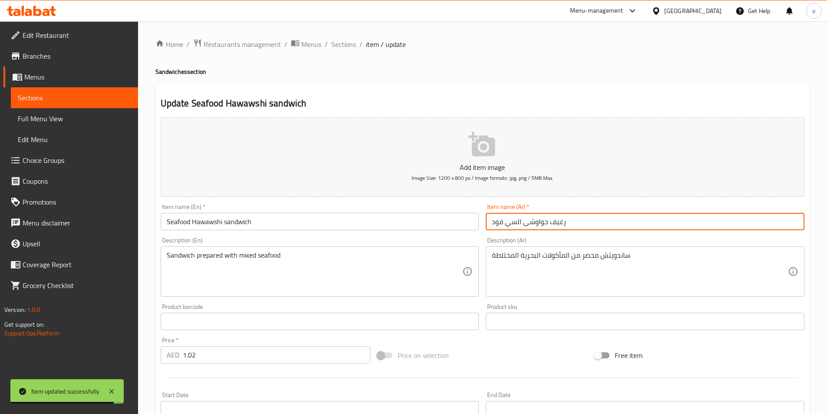
drag, startPoint x: 549, startPoint y: 222, endPoint x: 592, endPoint y: 225, distance: 42.6
click at [592, 225] on input "رغيف حواوشى السي فود" at bounding box center [645, 221] width 319 height 17
type input "ساندويتش حواوشى السي فود"
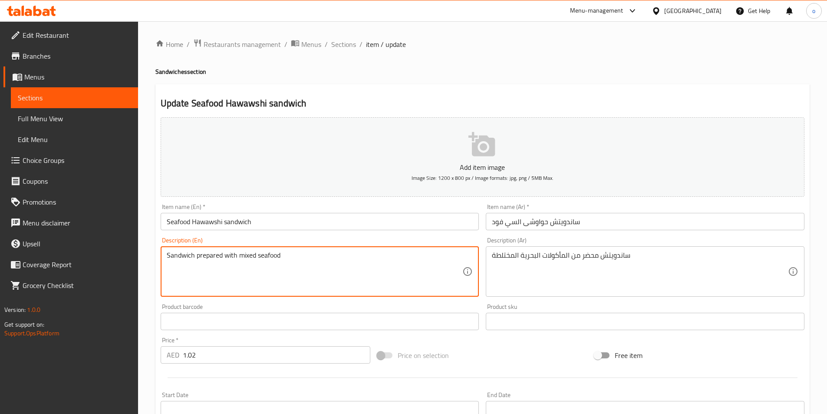
click at [195, 225] on input "Seafood Hawawshi sandwich" at bounding box center [320, 221] width 319 height 17
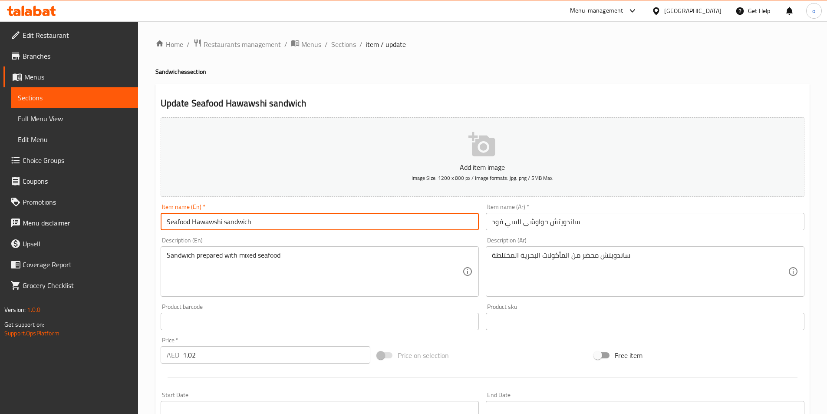
click at [195, 225] on input "Seafood Hawawshi sandwich" at bounding box center [320, 221] width 319 height 17
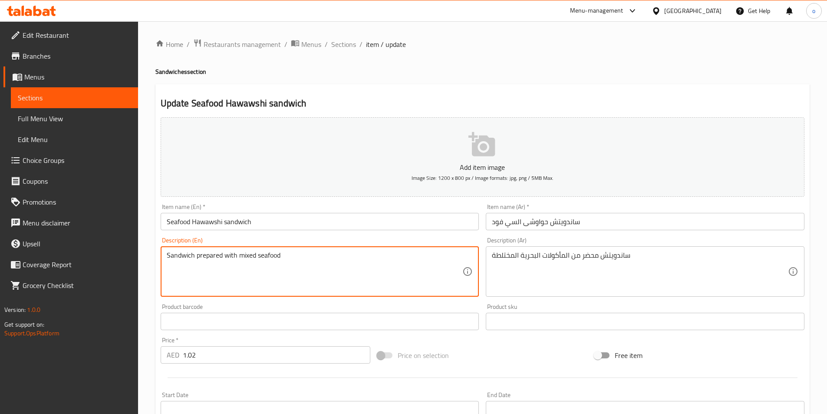
click at [290, 261] on textarea "Sandwich prepared with mixed seafood" at bounding box center [315, 271] width 296 height 41
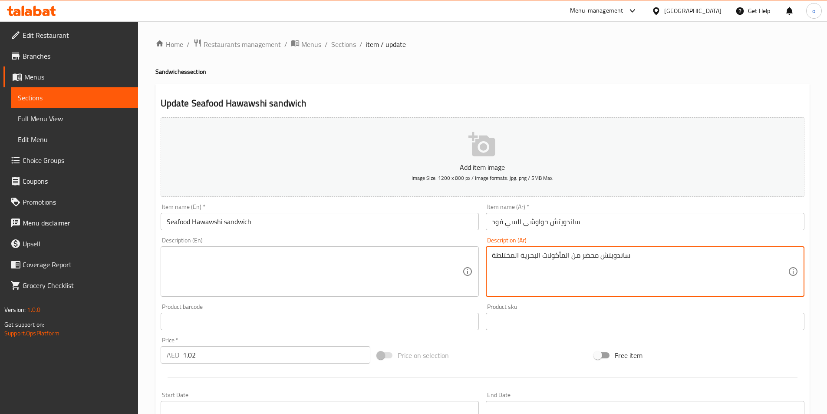
click at [521, 251] on textarea "ساندويتش محضر من المأكولات البحرية المختلطة" at bounding box center [640, 271] width 296 height 41
click at [522, 252] on textarea "ساندويتش محضر من المأكولات البحرية المختلطة" at bounding box center [640, 271] width 296 height 41
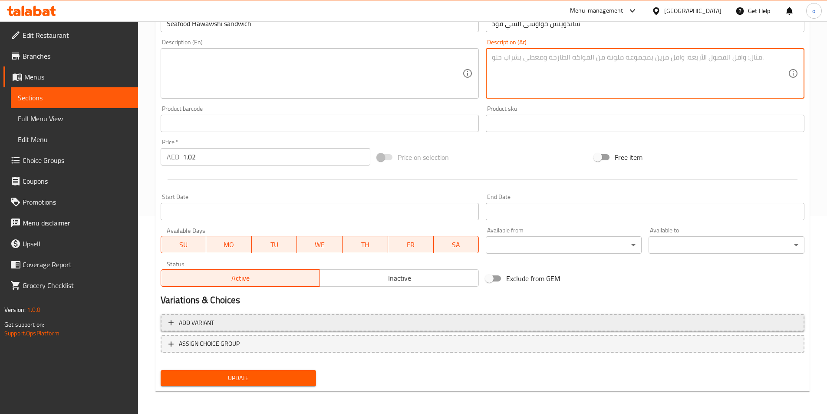
scroll to position [200, 0]
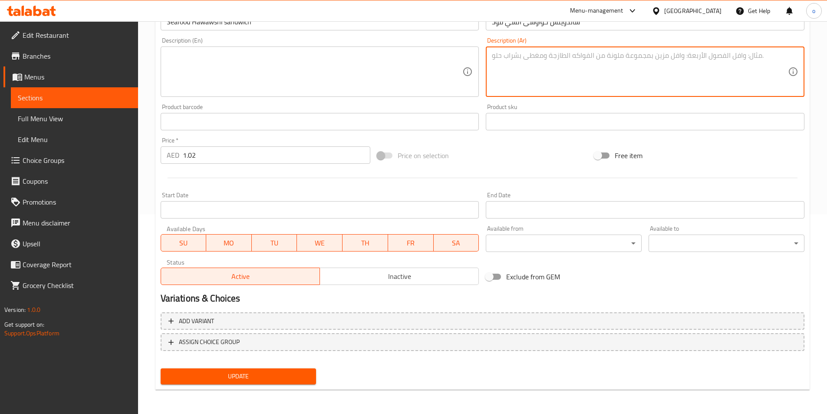
click at [277, 378] on span "Update" at bounding box center [239, 376] width 142 height 11
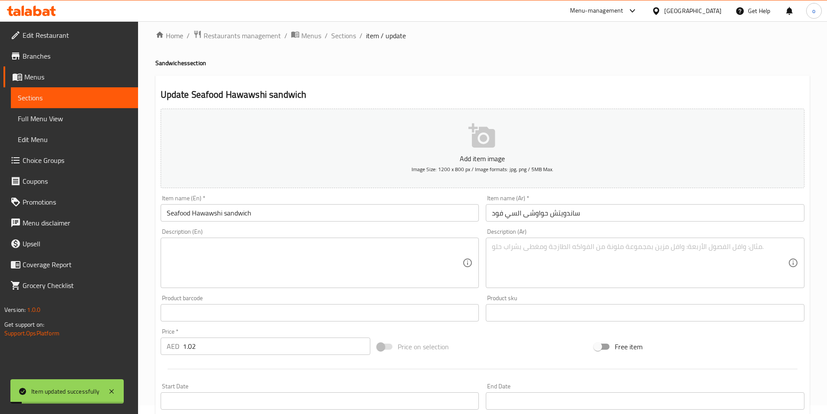
scroll to position [0, 0]
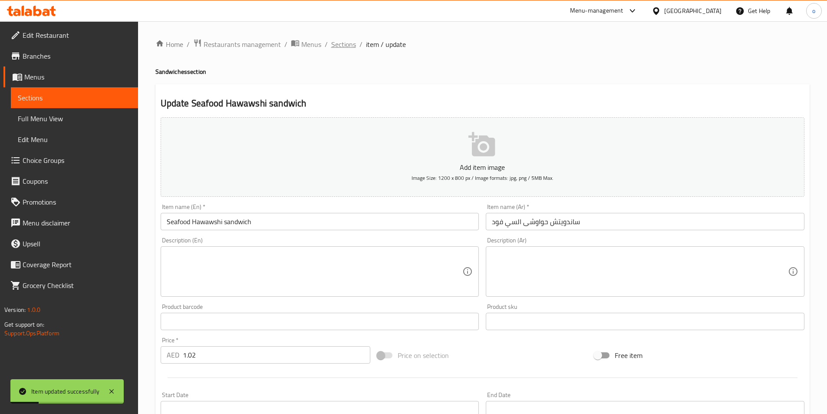
click at [354, 45] on span "Sections" at bounding box center [343, 44] width 25 height 10
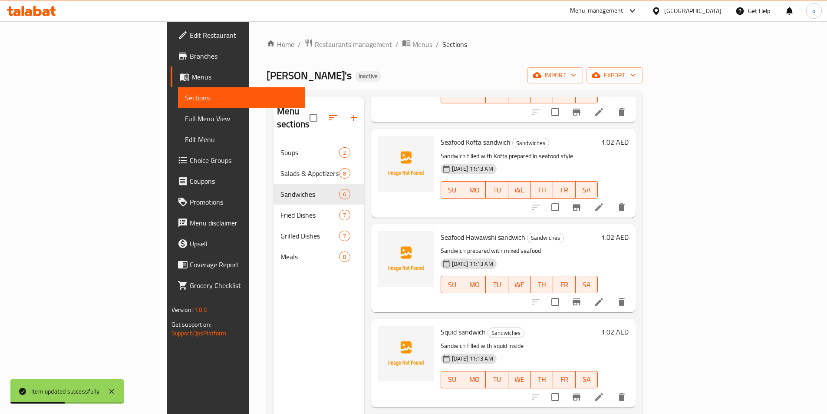
scroll to position [130, 0]
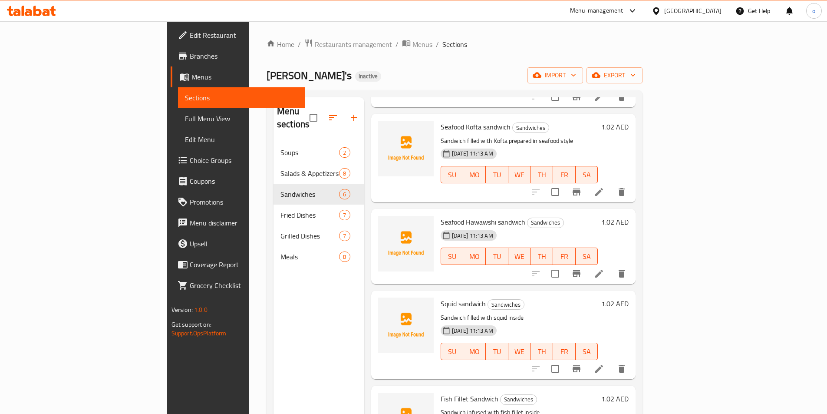
click at [468, 215] on span "Seafood Hawawshi sandwich" at bounding box center [483, 221] width 85 height 13
copy h6 "Seafood Hawawshi sandwich"
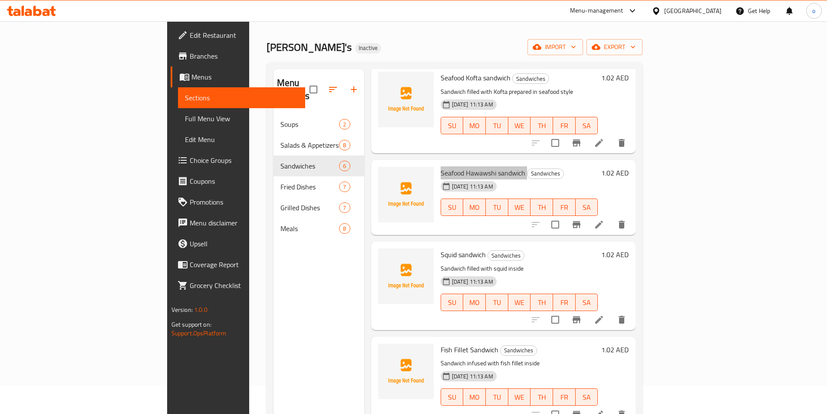
scroll to position [43, 0]
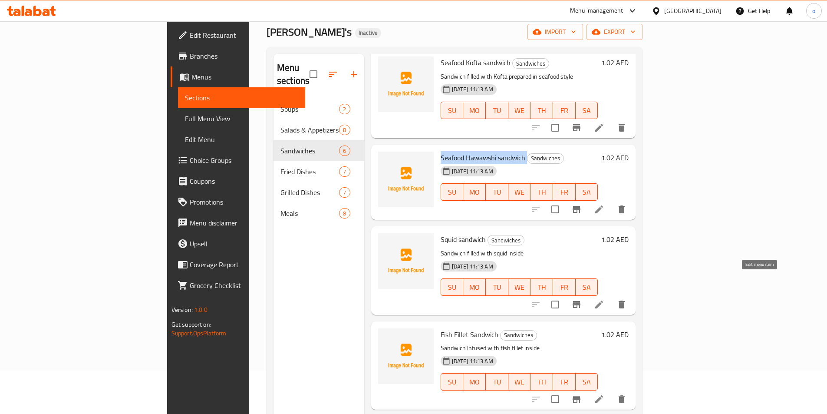
click at [604, 299] on icon at bounding box center [599, 304] width 10 height 10
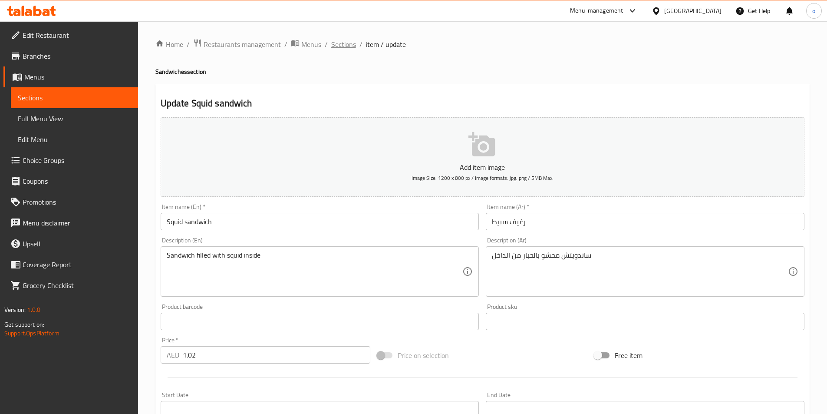
click at [350, 45] on span "Sections" at bounding box center [343, 44] width 25 height 10
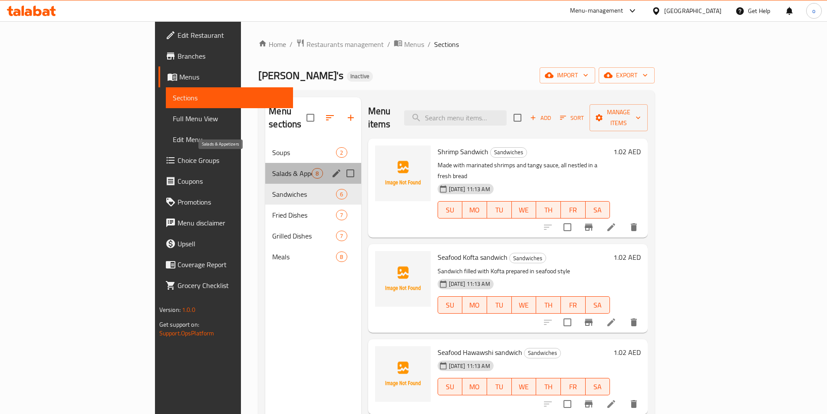
click at [272, 168] on span "Salads & Appetizers" at bounding box center [291, 173] width 39 height 10
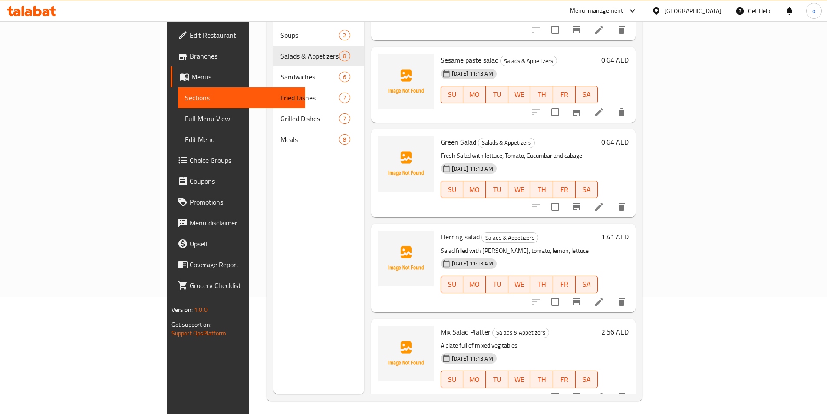
scroll to position [122, 0]
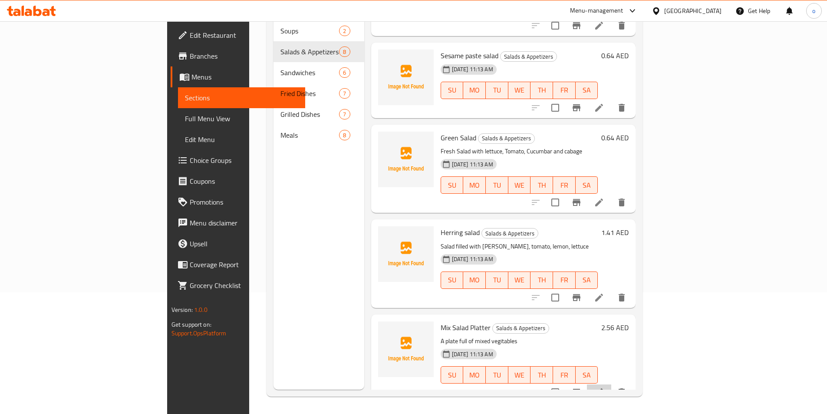
click at [611, 384] on li at bounding box center [599, 392] width 24 height 16
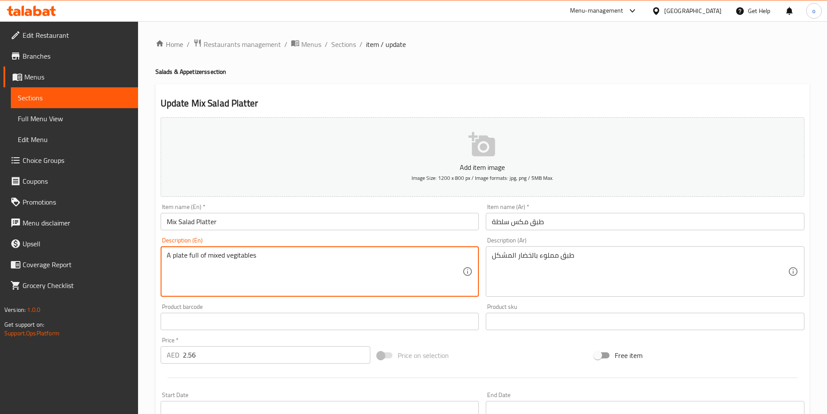
click at [263, 256] on textarea "A plate full of mixed vegitables" at bounding box center [315, 271] width 296 height 41
click at [342, 43] on span "Sections" at bounding box center [343, 44] width 25 height 10
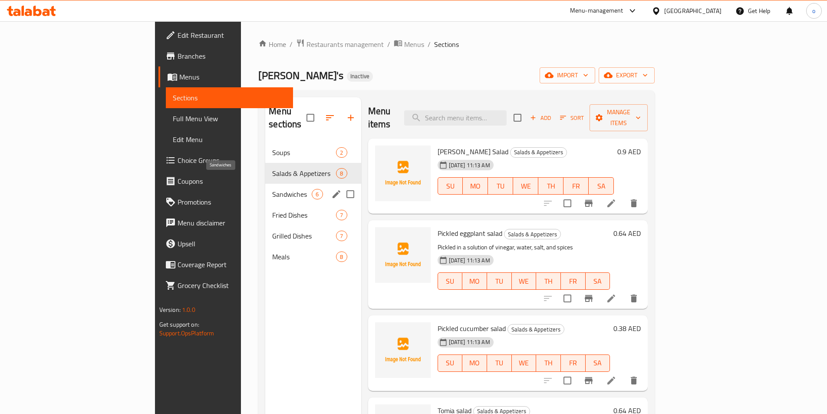
click at [272, 189] on span "Sandwiches" at bounding box center [291, 194] width 39 height 10
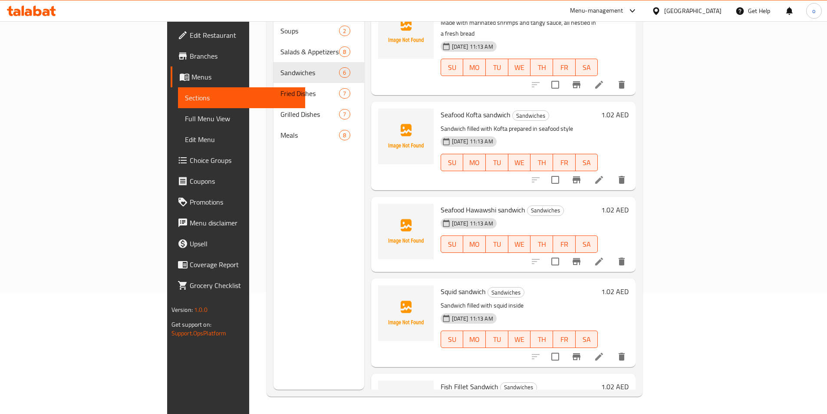
scroll to position [108, 0]
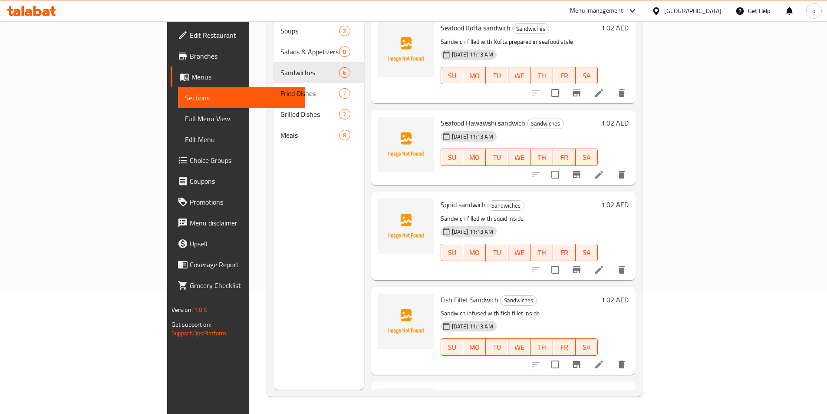
click at [441, 198] on span "Squid sandwich" at bounding box center [463, 204] width 45 height 13
copy h6 "Squid sandwich"
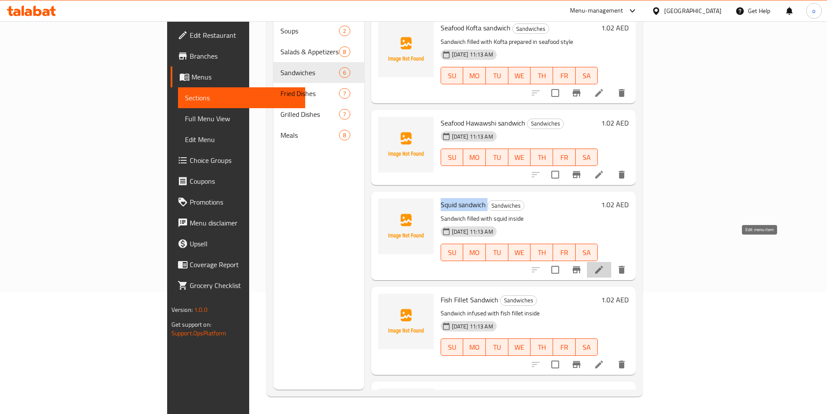
click at [604, 264] on icon at bounding box center [599, 269] width 10 height 10
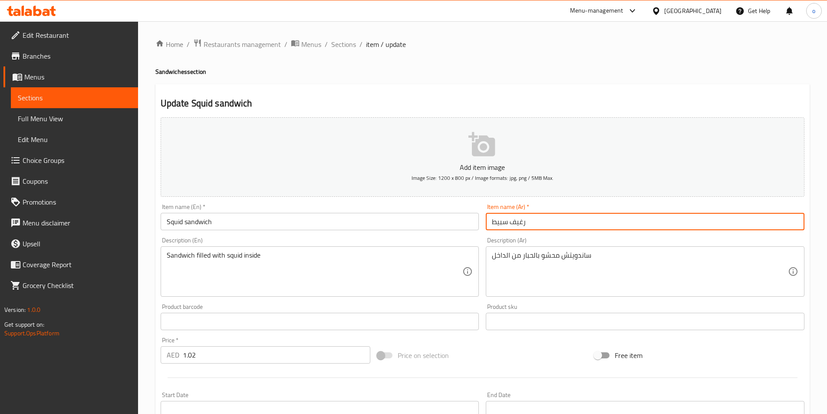
drag, startPoint x: 512, startPoint y: 220, endPoint x: 531, endPoint y: 220, distance: 19.5
click at [531, 220] on input "رغيف سبيط" at bounding box center [645, 221] width 319 height 17
type input "سبيط"
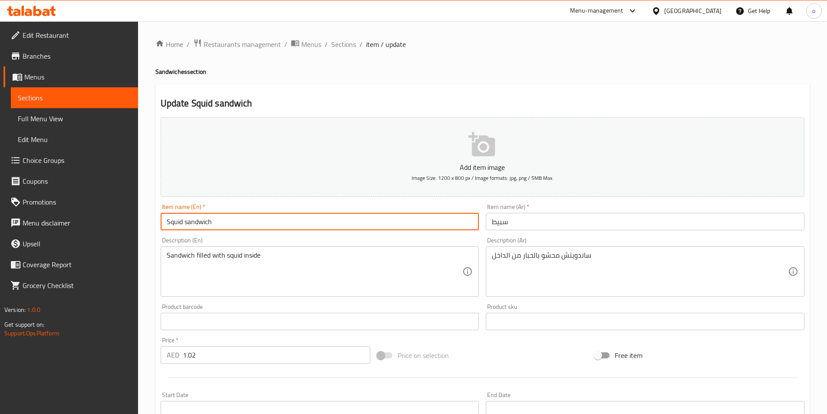
click at [170, 223] on input "Squid sandwich" at bounding box center [320, 221] width 319 height 17
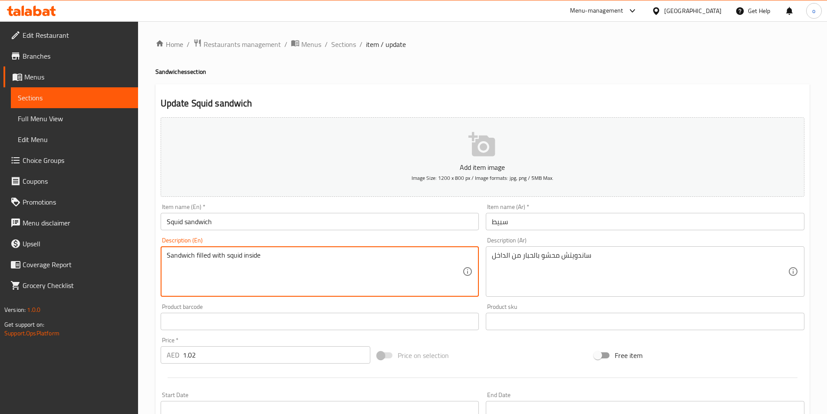
click at [319, 260] on textarea "Sandwich filled with squid inside" at bounding box center [315, 271] width 296 height 41
paste textarea "Made with crispy and tender squid, fresh lettuce, juicy tomatoes, and a zesty s…"
type textarea "Made with crispy and tender squid, fresh lettuce, juicy tomatoes, and a zesty s…"
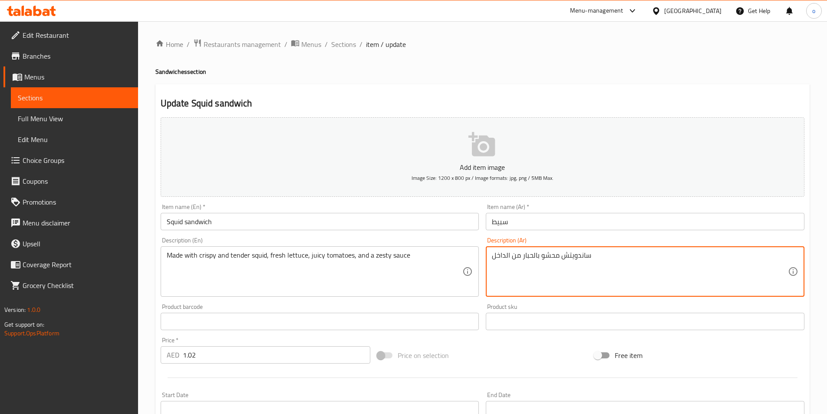
click at [608, 254] on textarea "ساندويتش محشو بالحبار من الداخل" at bounding box center [640, 271] width 296 height 41
click at [545, 255] on textarea "ساندويتش محشو بالحبار من الداخل" at bounding box center [640, 271] width 296 height 41
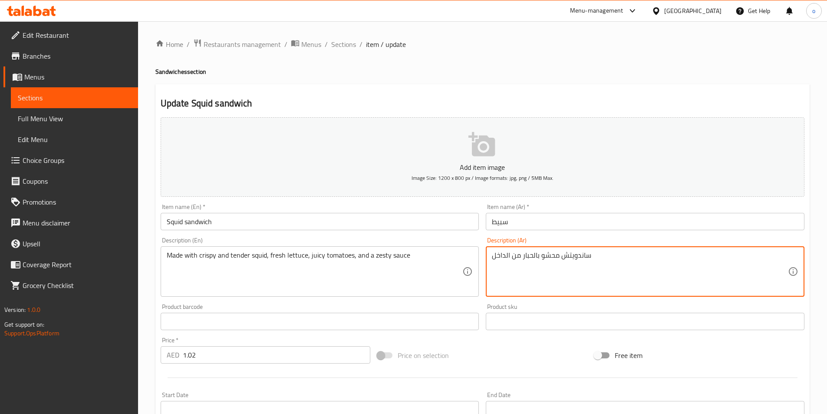
click at [545, 255] on textarea "ساندويتش محشو بالحبار من الداخل" at bounding box center [640, 271] width 296 height 41
paste textarea "محضر من الحبار المقرمش والطري ، والخس الطازج ، والطماطم ، والصلصة الحارة"
type textarea "محضر من الحبار المقرمش والطري ، والخس الطازج ، والطماطم ، والصلصة الحارة"
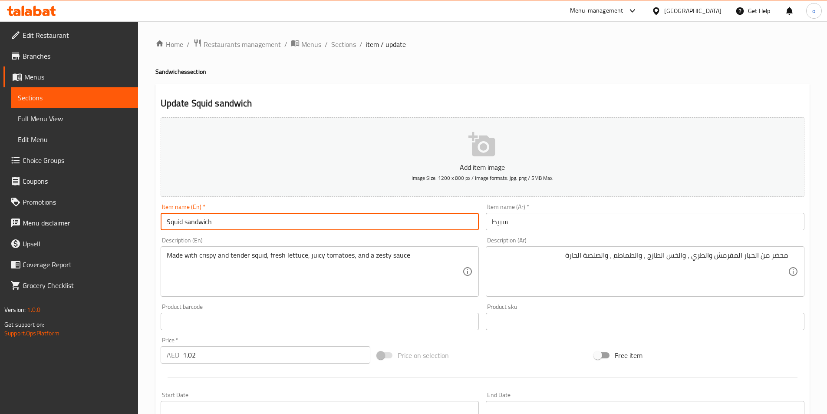
click at [220, 220] on input "Squid sandwich" at bounding box center [320, 221] width 319 height 17
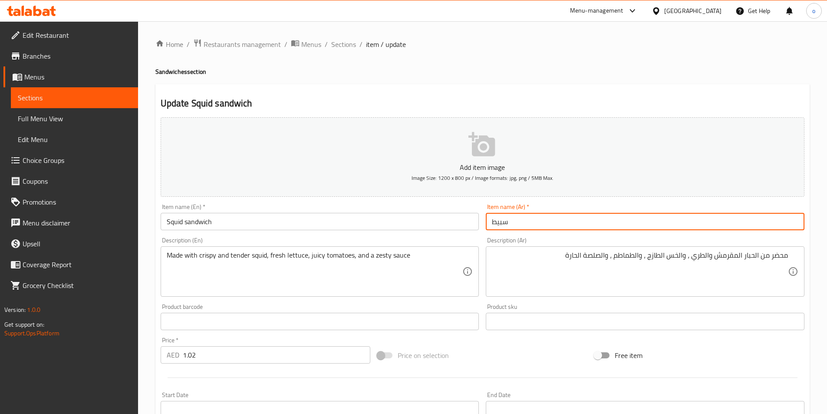
click at [546, 227] on input "سبيط" at bounding box center [645, 221] width 319 height 17
type input "s"
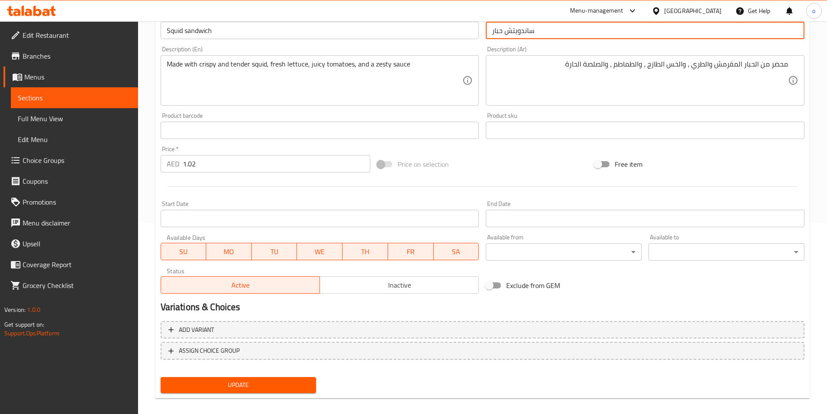
scroll to position [200, 0]
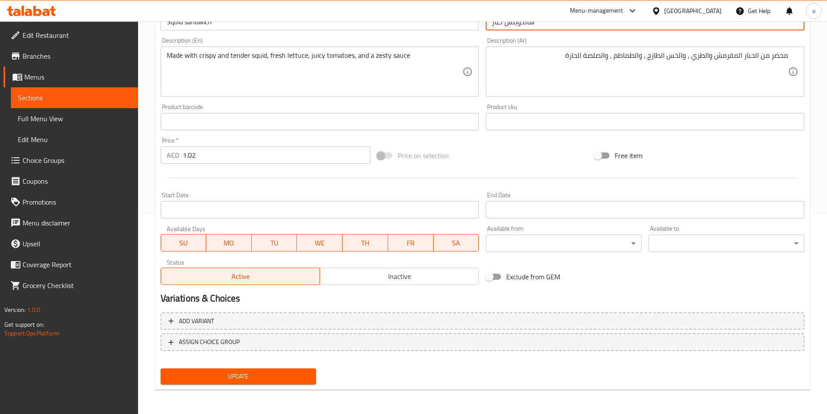
type input "ساندويتش حبار"
click at [233, 370] on button "Update" at bounding box center [239, 376] width 156 height 16
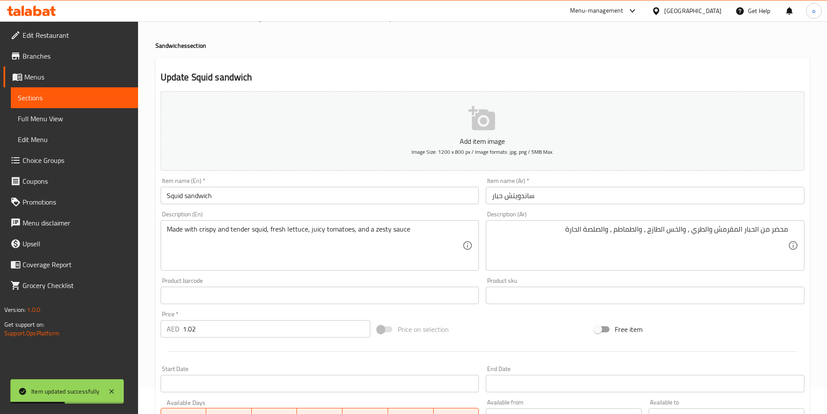
scroll to position [0, 0]
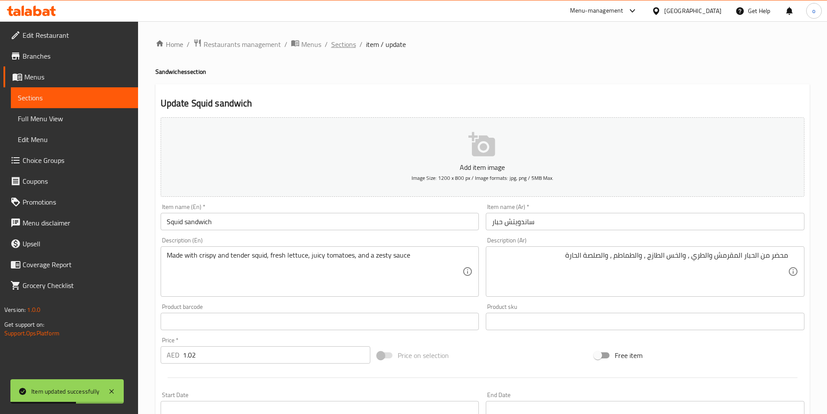
click at [336, 47] on span "Sections" at bounding box center [343, 44] width 25 height 10
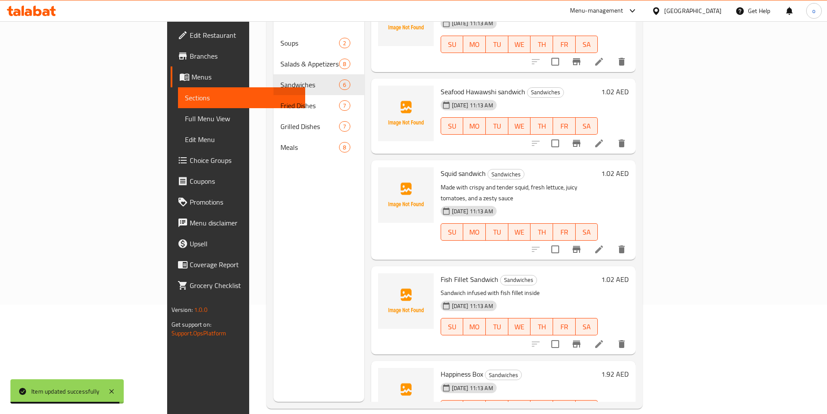
scroll to position [122, 0]
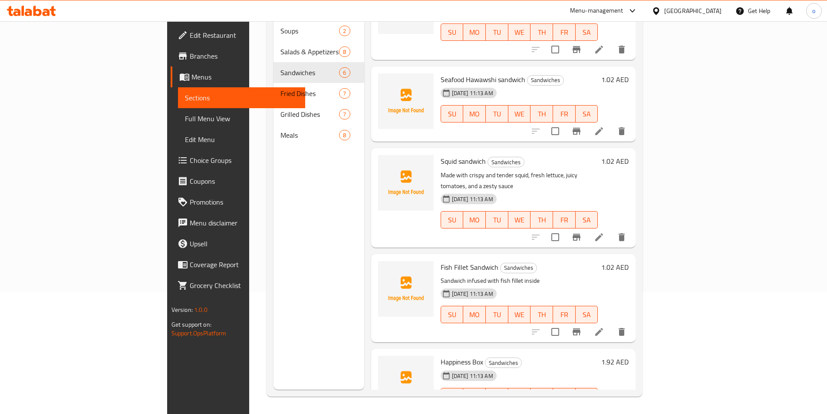
click at [604, 326] on icon at bounding box center [599, 331] width 10 height 10
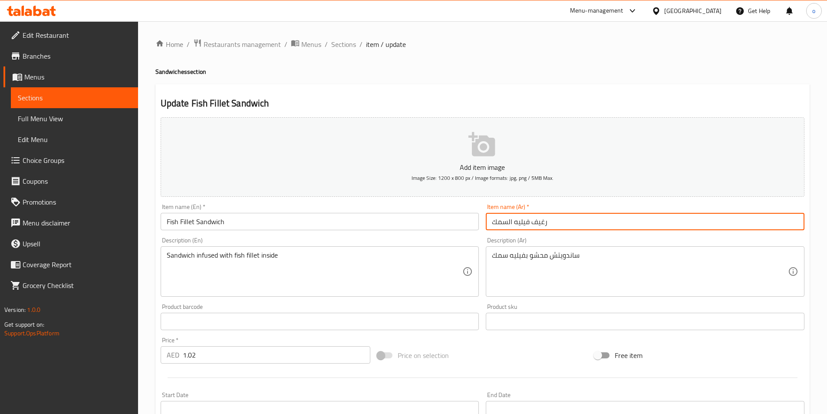
drag, startPoint x: 533, startPoint y: 221, endPoint x: 549, endPoint y: 222, distance: 15.6
click at [549, 222] on input "رغيف فيليه السمك" at bounding box center [645, 221] width 319 height 17
type input "ساندويتش فيليه السمك"
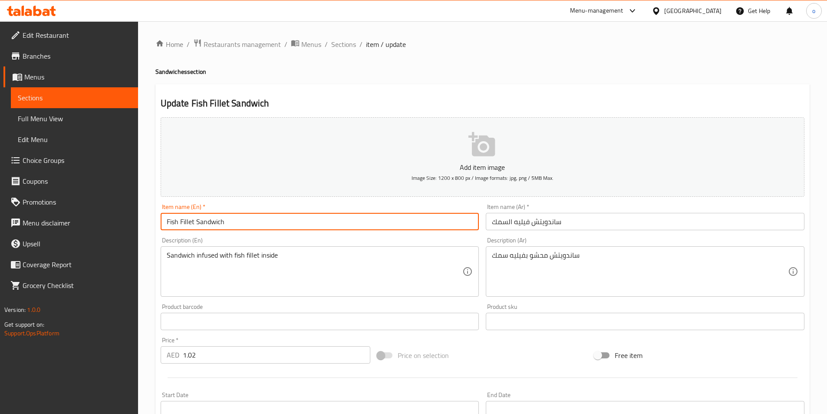
click at [198, 220] on input "Fish Fillet Sandwich" at bounding box center [320, 221] width 319 height 17
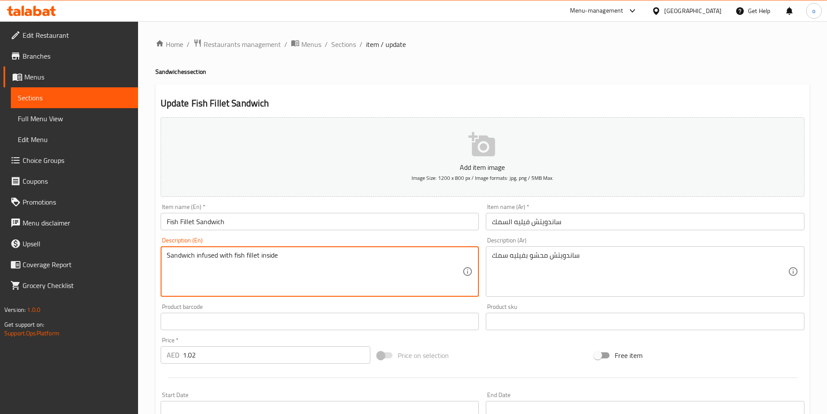
click at [279, 262] on textarea "Sandwich infused with fish fillet inside" at bounding box center [315, 271] width 296 height 41
paste textarea "Made with crispy and [PERSON_NAME] fillet of fresh fish, nestled between two to…"
type textarea "Made with crispy and [PERSON_NAME] fillet of fresh fish, nestled between two to…"
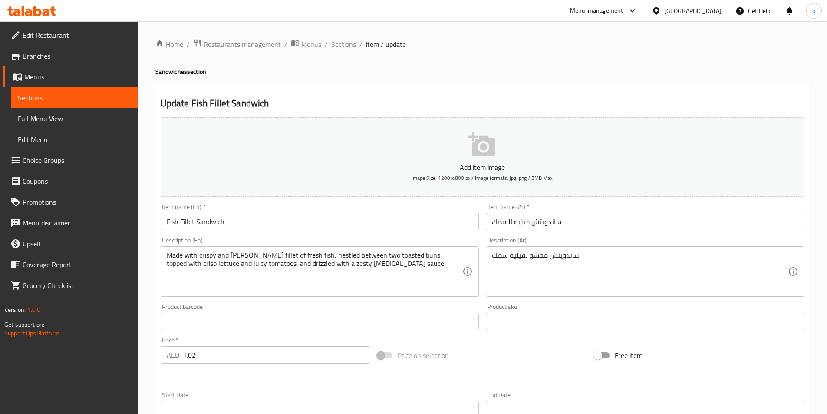
click at [587, 254] on textarea "ساندويتش محشو بفيليه سمك" at bounding box center [640, 271] width 296 height 41
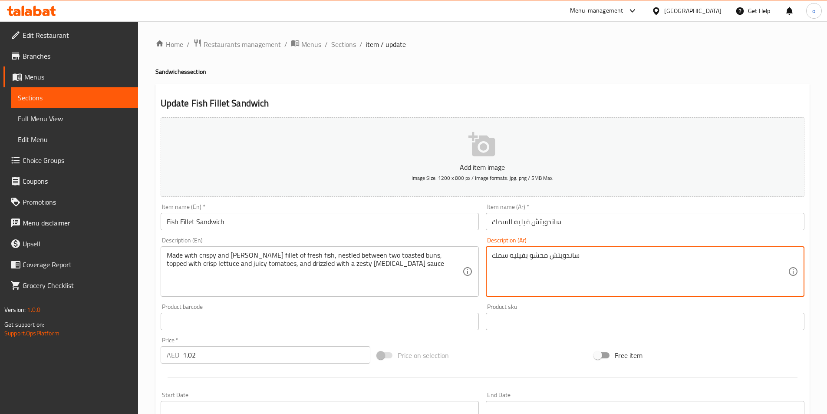
click at [587, 254] on textarea "ساندويتش محشو بفيليه سمك" at bounding box center [640, 271] width 296 height 41
paste textarea "محضرة من شرائح السمك الطازجة المقرمشة ذات اللون البني الذهبي ، بين قطعتين من ال…"
type textarea "محضرة من شرائح السمك الطازجة المقرمشة ذات اللون البني الذهبي ، بين قطعتين من ال…"
click at [215, 221] on input "Fish Fillet Sandwich" at bounding box center [320, 221] width 319 height 17
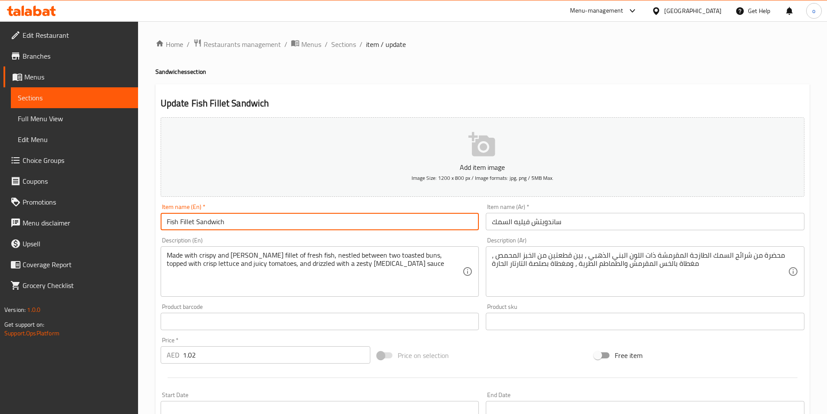
click at [215, 221] on input "Fish Fillet Sandwich" at bounding box center [320, 221] width 319 height 17
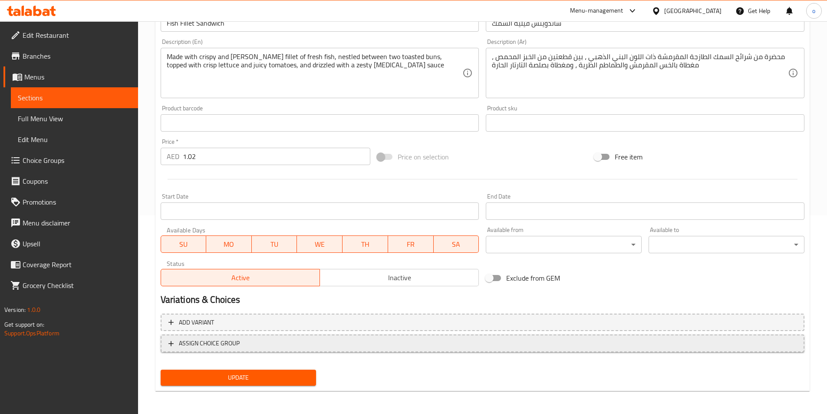
scroll to position [200, 0]
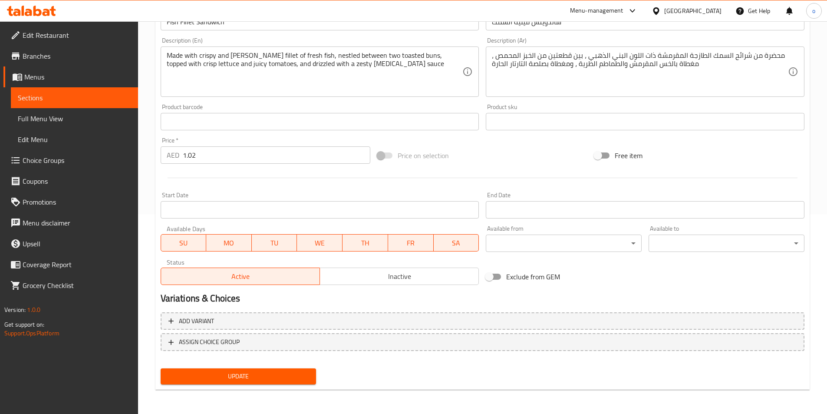
click at [262, 382] on button "Update" at bounding box center [239, 376] width 156 height 16
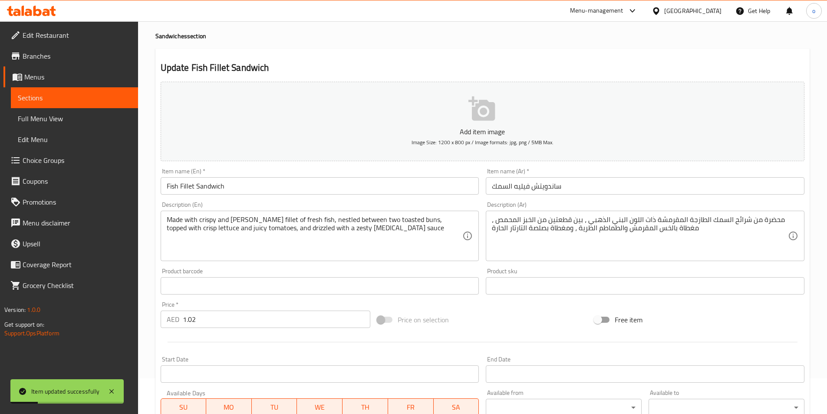
scroll to position [0, 0]
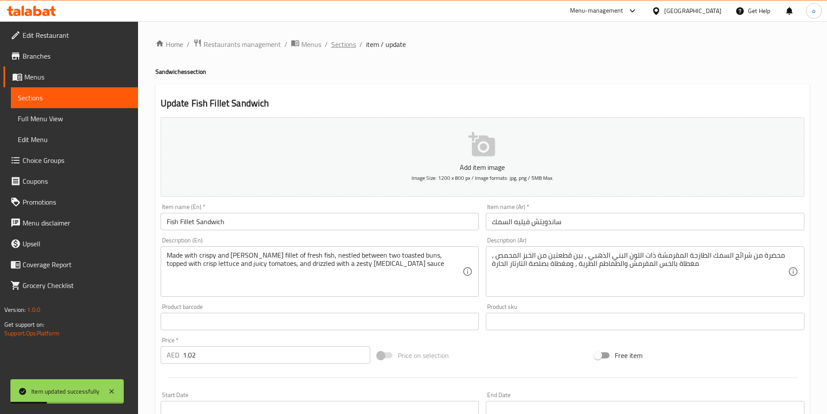
click at [353, 44] on span "Sections" at bounding box center [343, 44] width 25 height 10
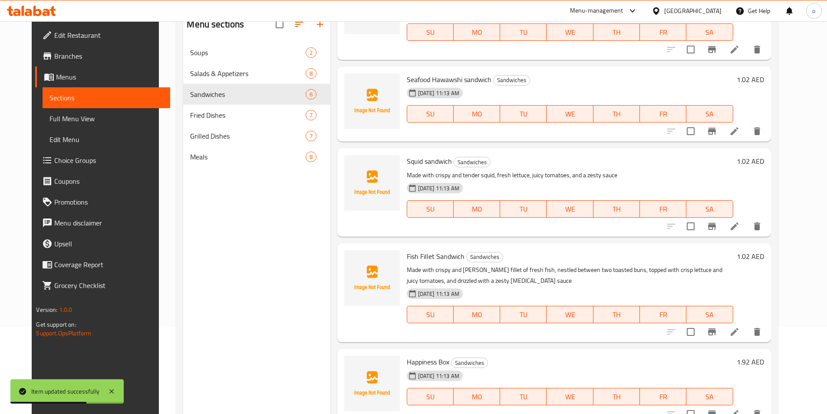
scroll to position [122, 0]
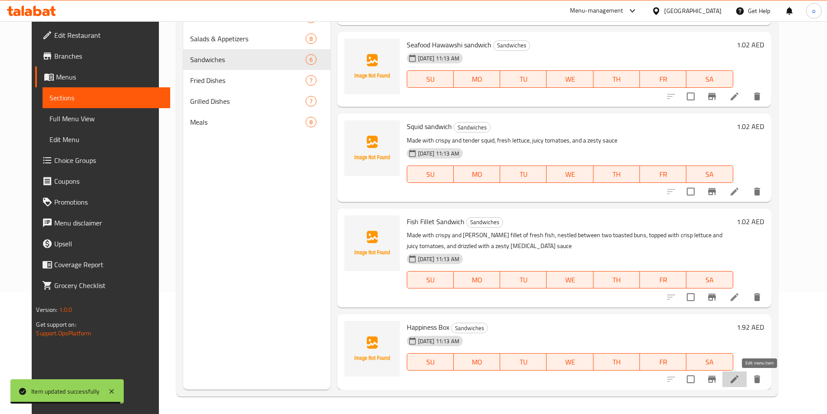
click at [740, 378] on icon at bounding box center [734, 379] width 10 height 10
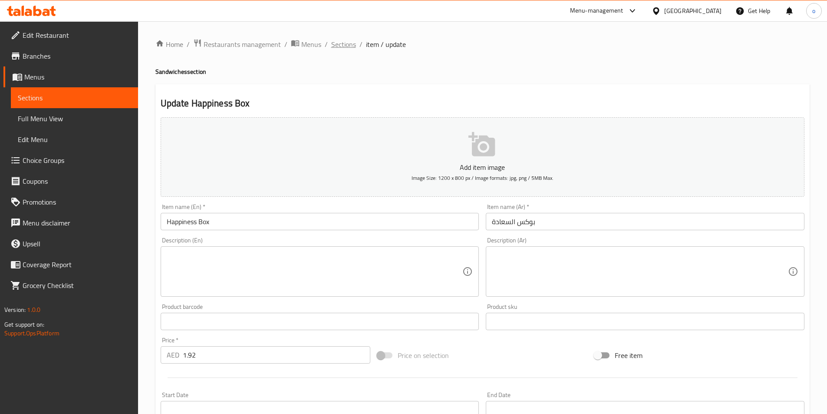
click at [336, 42] on span "Sections" at bounding box center [343, 44] width 25 height 10
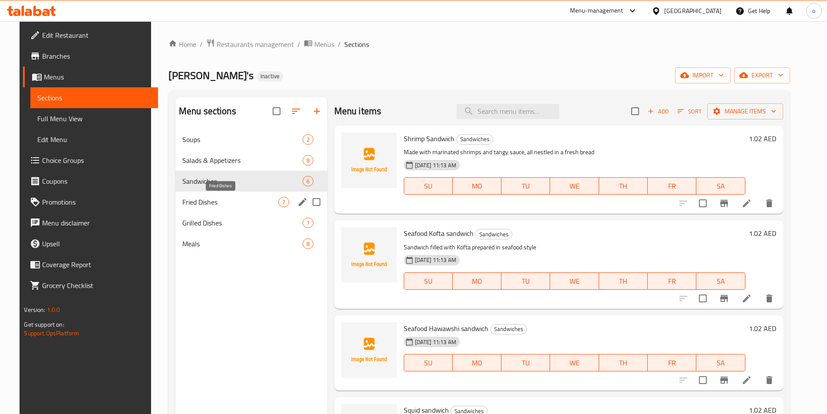
click at [233, 201] on span "Fried Dishes" at bounding box center [230, 202] width 96 height 10
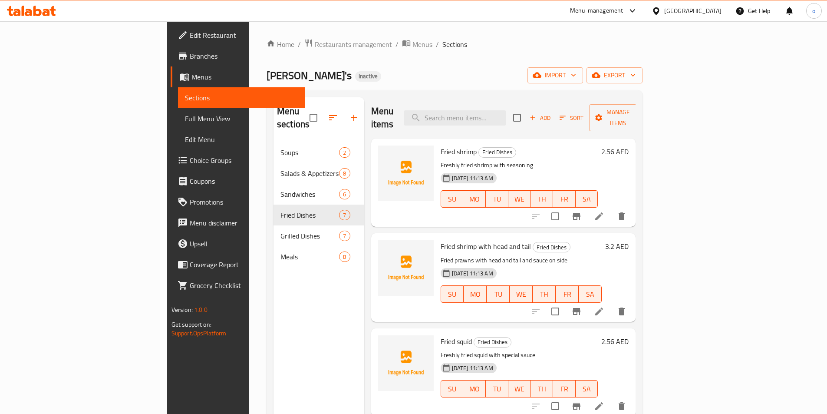
click at [611, 208] on li at bounding box center [599, 216] width 24 height 16
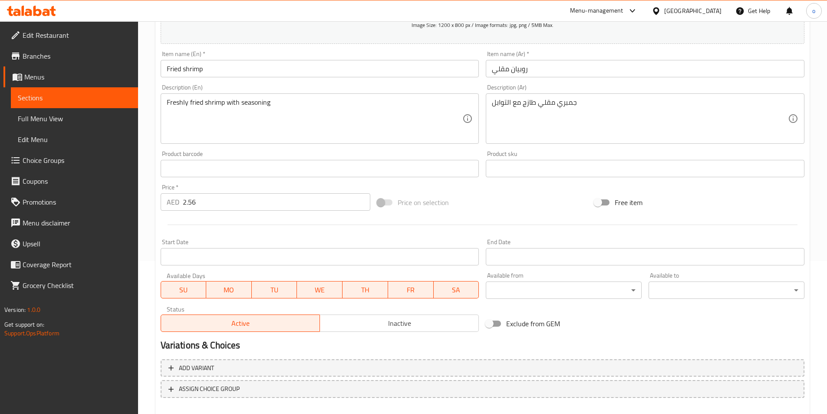
scroll to position [174, 0]
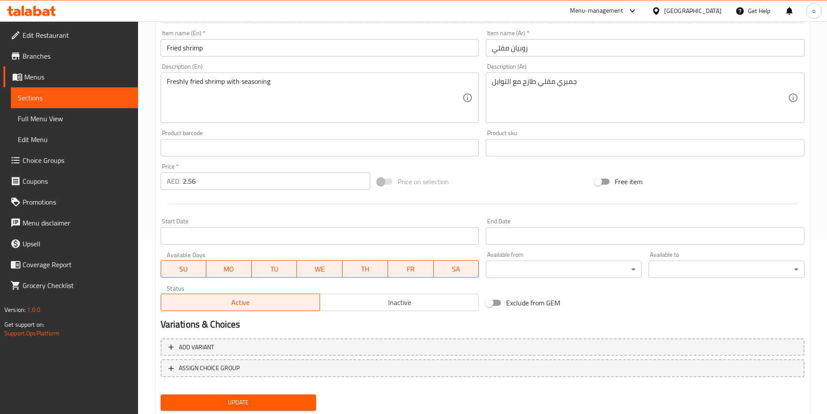
click at [266, 399] on span "Update" at bounding box center [239, 402] width 142 height 11
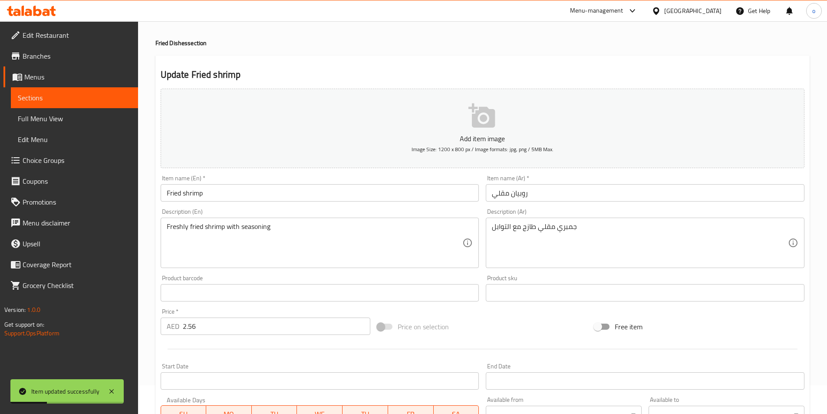
scroll to position [0, 0]
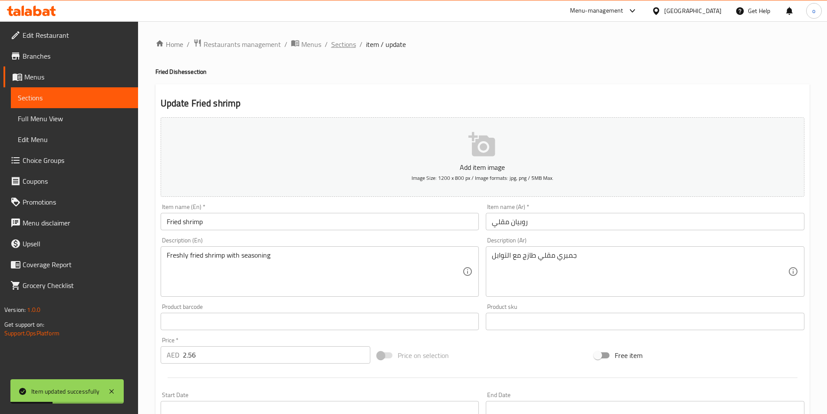
click at [343, 43] on span "Sections" at bounding box center [343, 44] width 25 height 10
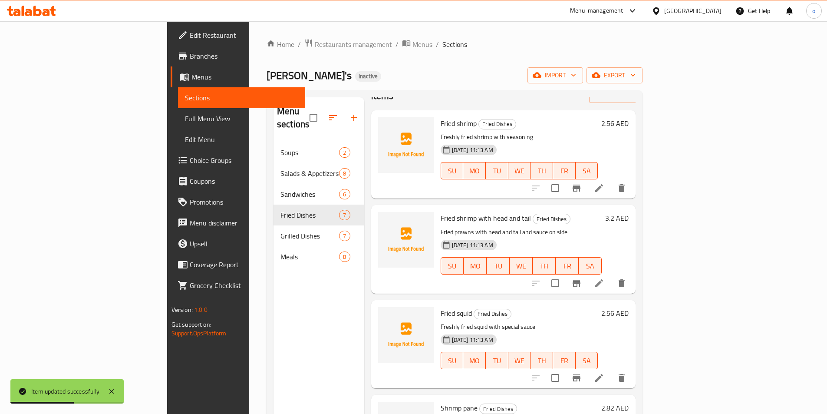
scroll to position [43, 0]
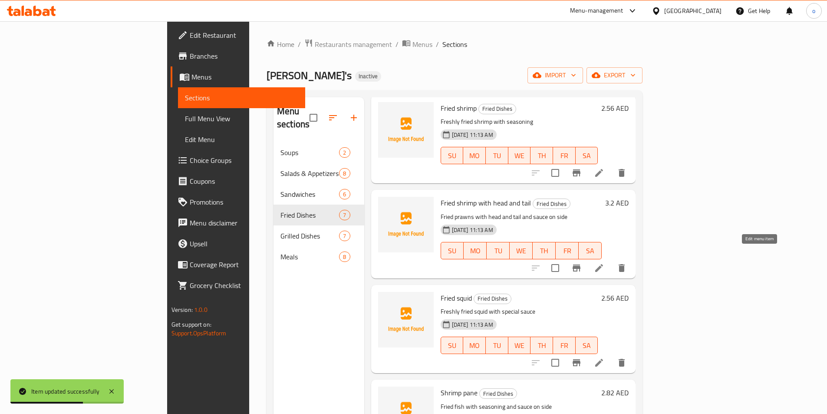
click at [604, 263] on icon at bounding box center [599, 268] width 10 height 10
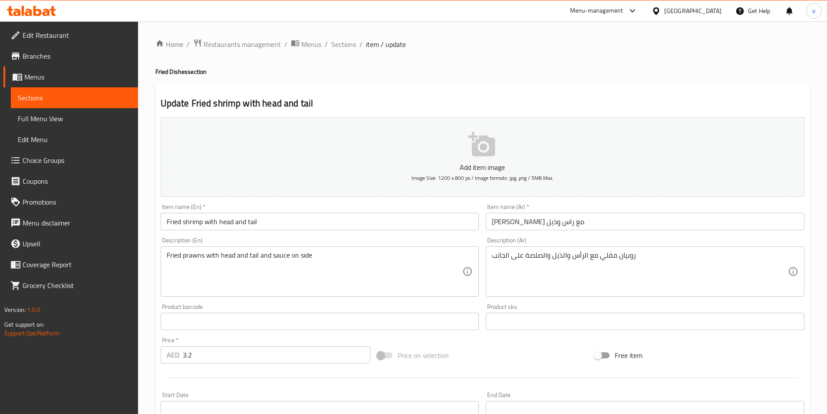
click at [250, 220] on input "Fried shrimp with head and tail" at bounding box center [320, 221] width 319 height 17
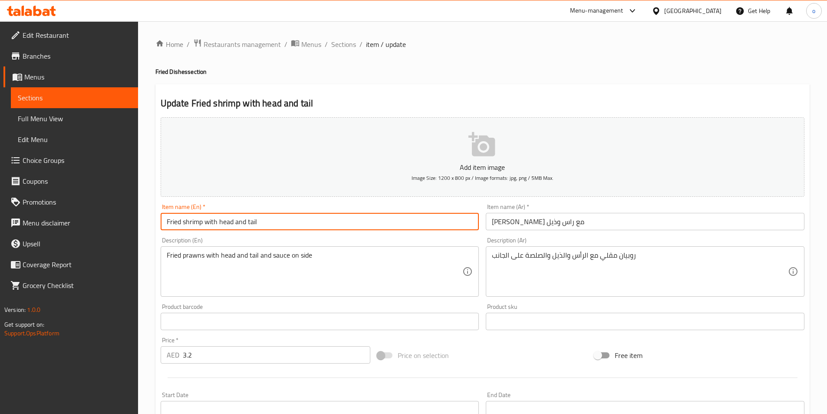
click at [250, 220] on input "Fried shrimp with head and tail" at bounding box center [320, 221] width 319 height 17
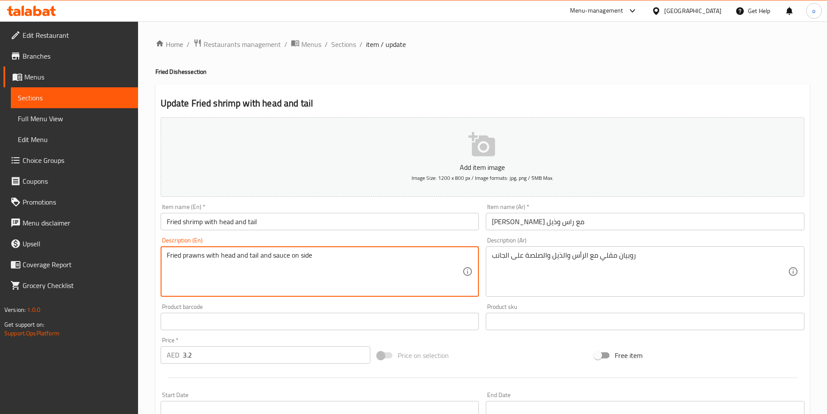
click at [423, 258] on textarea "Fried prawns with head and tail and sauce on side" at bounding box center [315, 271] width 296 height 41
type textarea "Fried prawns with head and tail and sauce on side"
click at [416, 274] on textarea "Fried prawns with head and tail and sauce on side" at bounding box center [315, 271] width 296 height 41
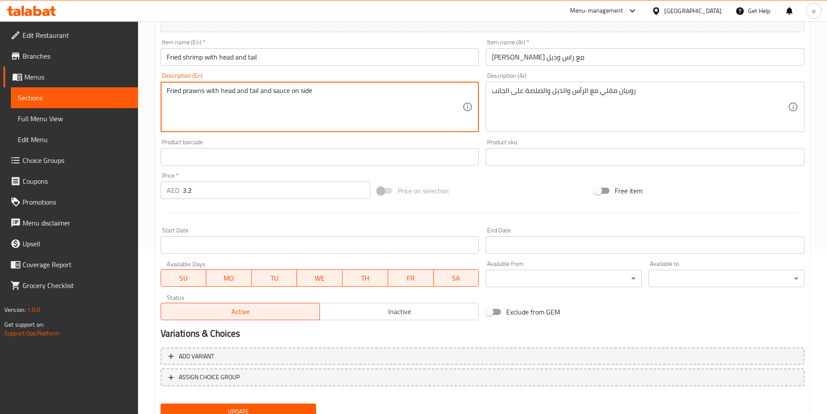
scroll to position [200, 0]
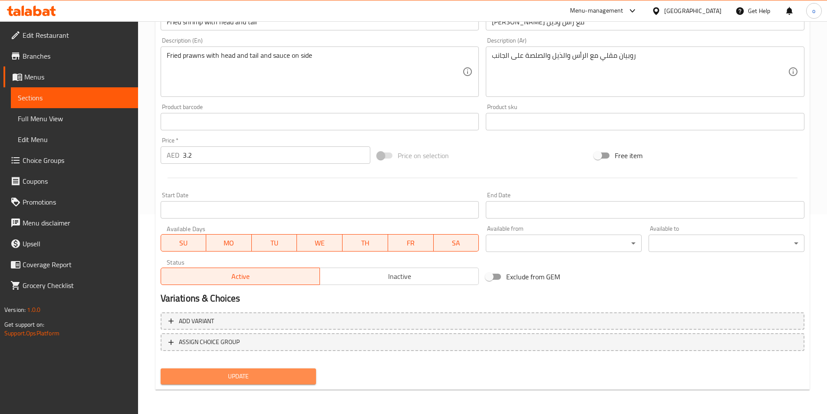
click at [261, 377] on span "Update" at bounding box center [239, 376] width 142 height 11
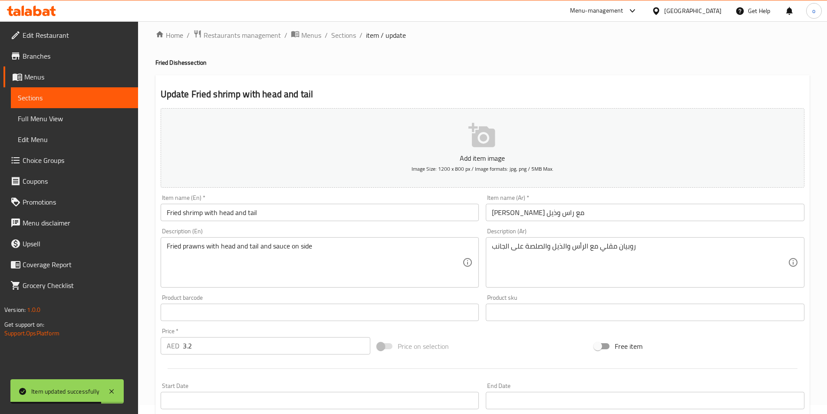
scroll to position [0, 0]
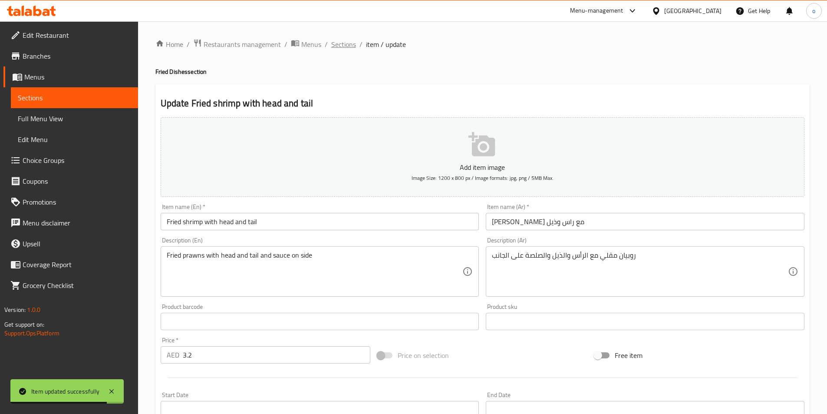
click at [339, 43] on span "Sections" at bounding box center [343, 44] width 25 height 10
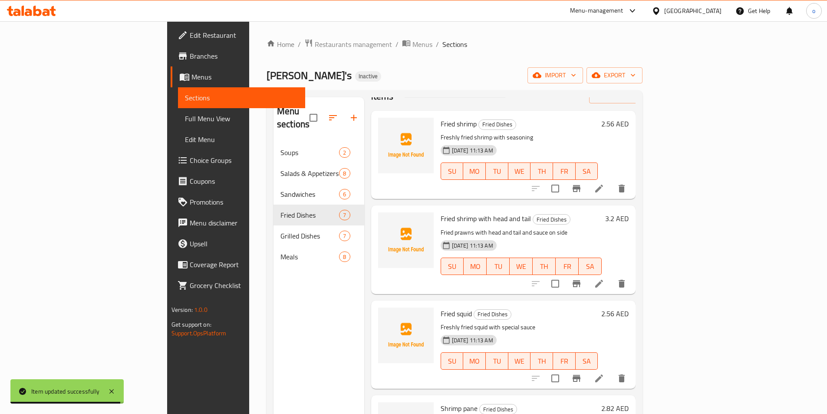
scroll to position [43, 0]
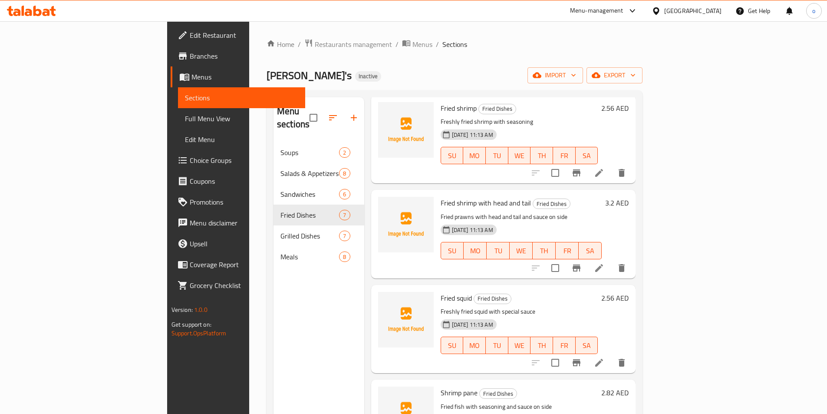
click at [611, 260] on li at bounding box center [599, 268] width 24 height 16
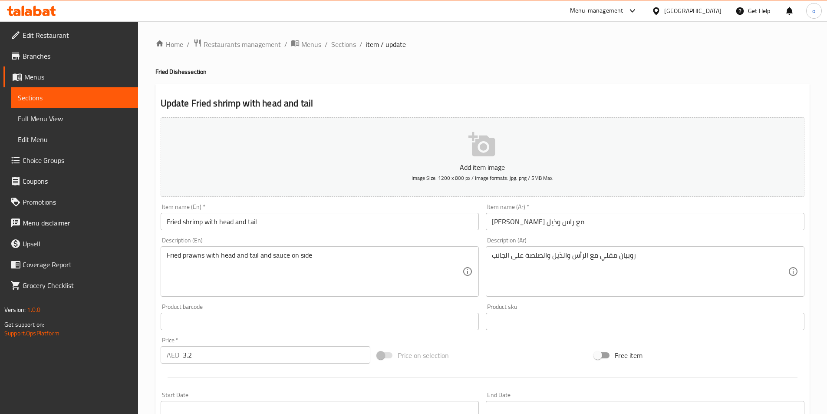
click at [342, 49] on span "Sections" at bounding box center [343, 44] width 25 height 10
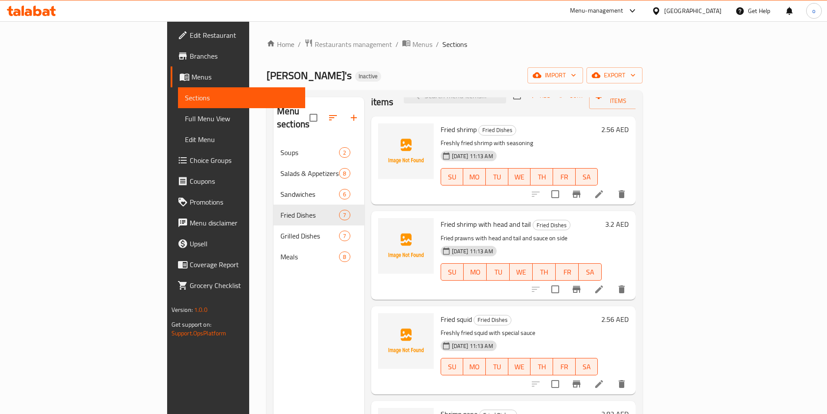
scroll to position [43, 0]
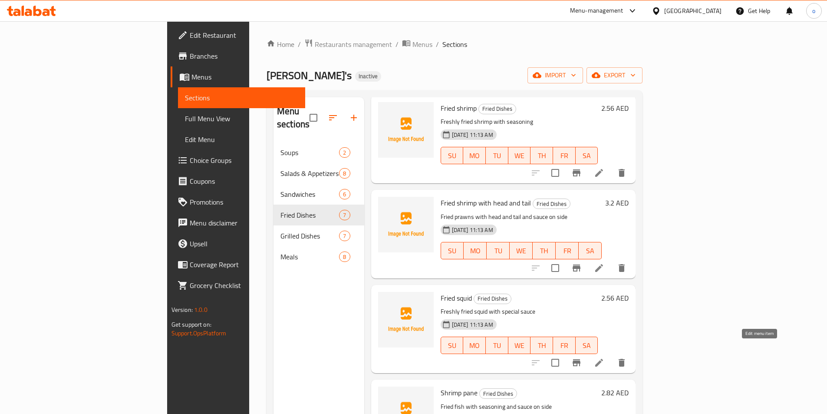
click at [603, 358] on icon at bounding box center [599, 362] width 8 height 8
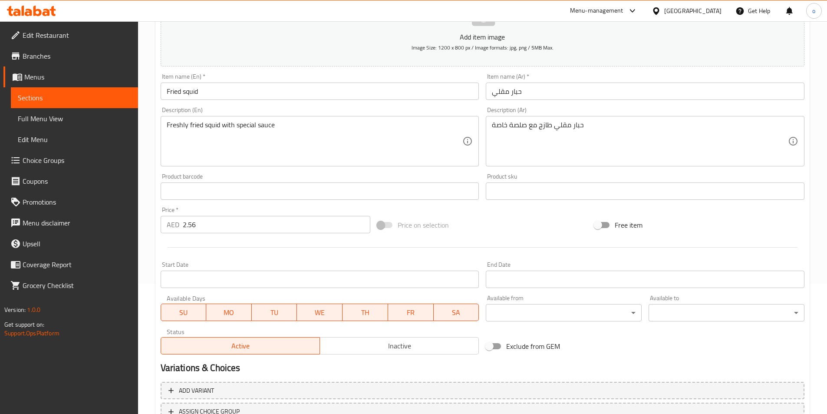
scroll to position [200, 0]
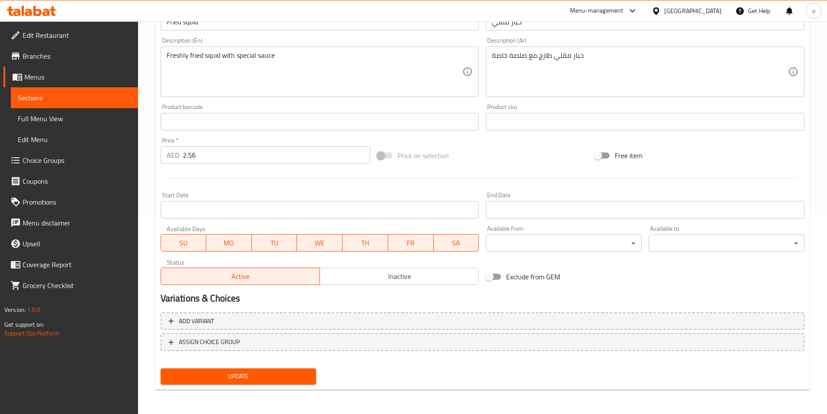
click at [270, 369] on button "Update" at bounding box center [239, 376] width 156 height 16
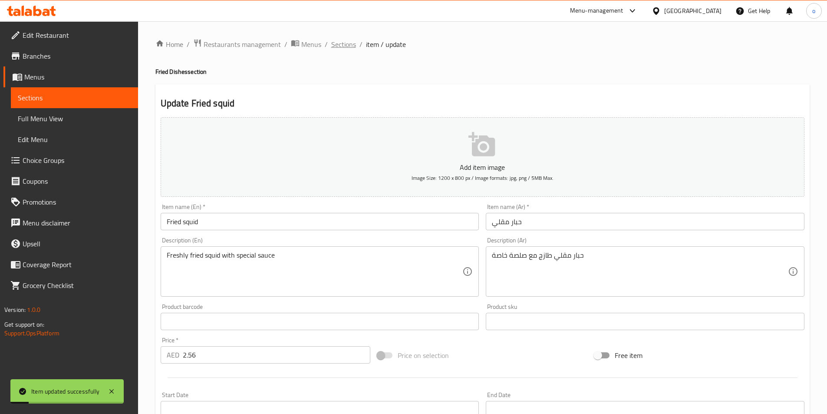
click at [352, 46] on span "Sections" at bounding box center [343, 44] width 25 height 10
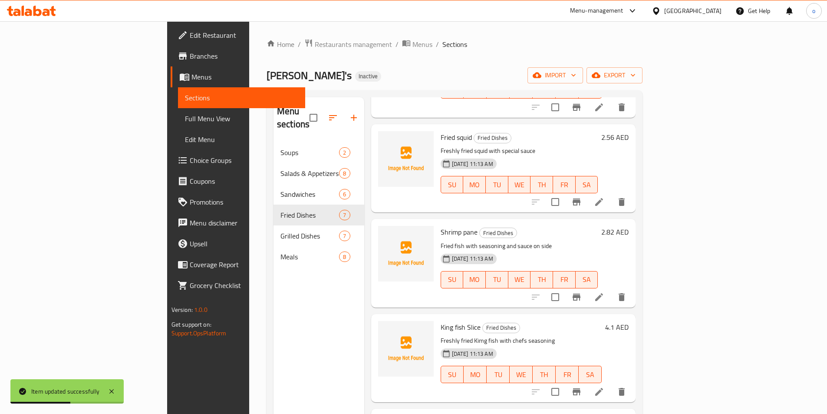
scroll to position [217, 0]
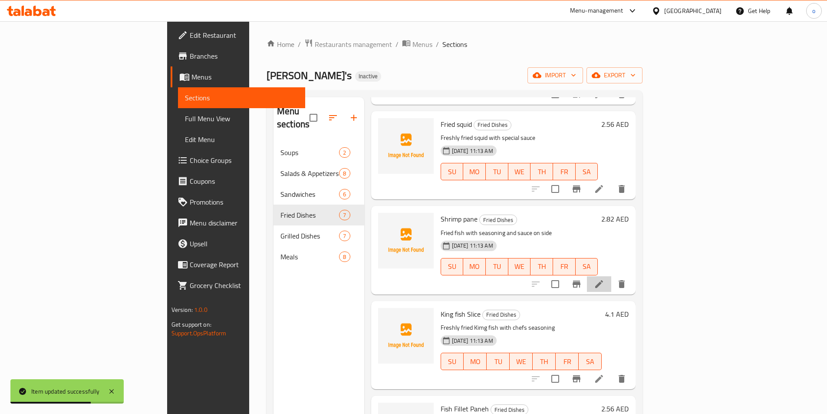
click at [611, 276] on li at bounding box center [599, 284] width 24 height 16
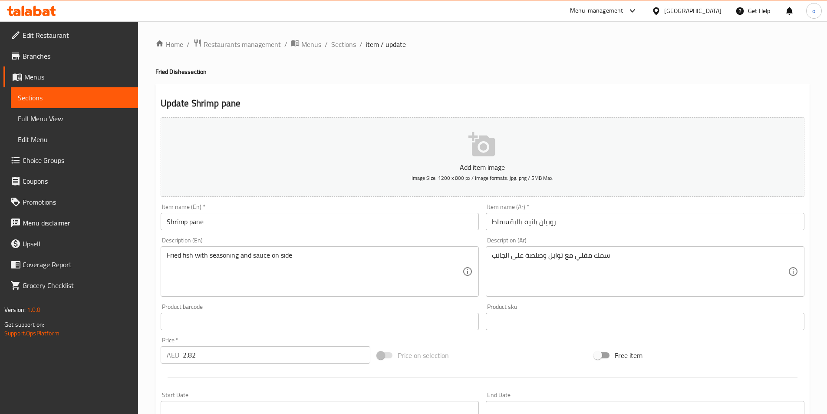
click at [205, 219] on input "Shrimp pane" at bounding box center [320, 221] width 319 height 17
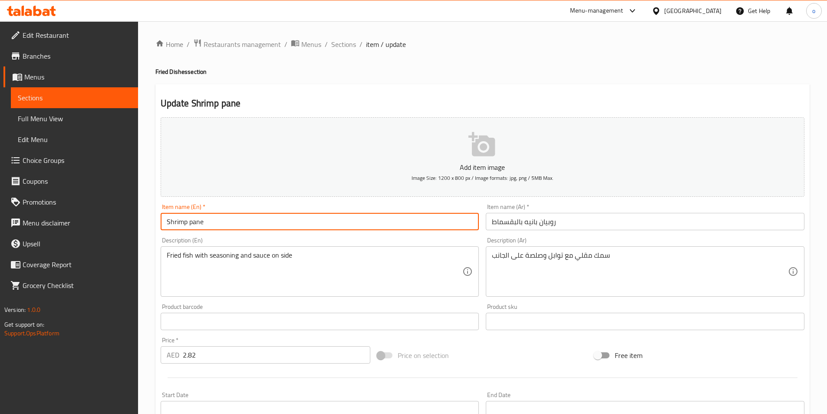
click at [205, 219] on input "Shrimp pane" at bounding box center [320, 221] width 319 height 17
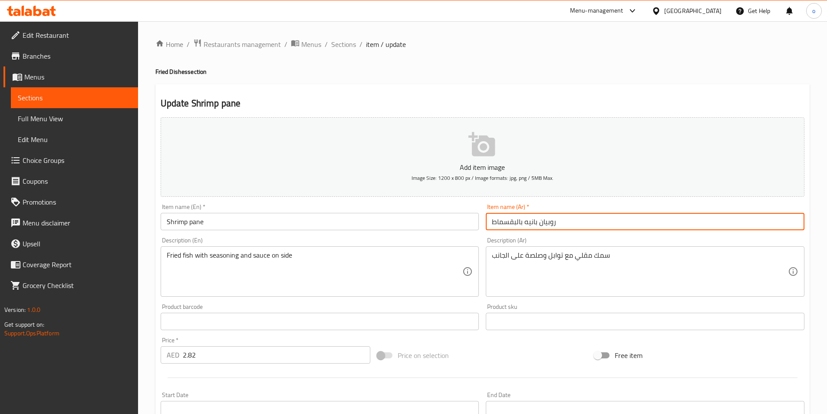
drag, startPoint x: 493, startPoint y: 222, endPoint x: 523, endPoint y: 220, distance: 29.5
click at [523, 220] on input "روبيان بانيه بالبقسماط" at bounding box center [645, 221] width 319 height 17
type input "روبيان بانيه"
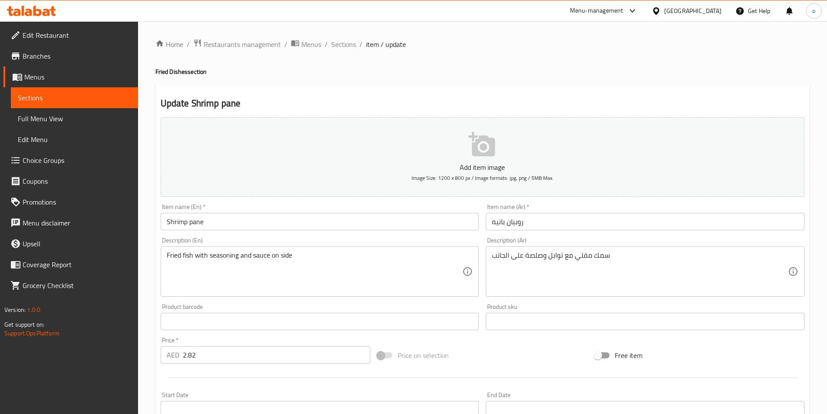
click at [212, 222] on input "Shrimp pane" at bounding box center [320, 221] width 319 height 17
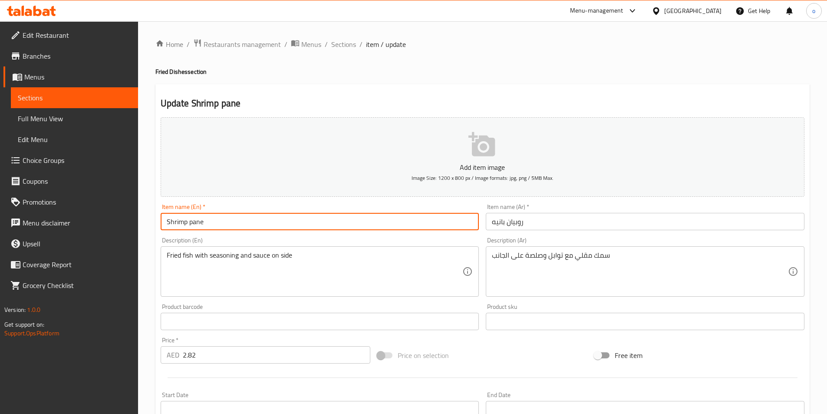
click at [212, 222] on input "Shrimp pane" at bounding box center [320, 221] width 319 height 17
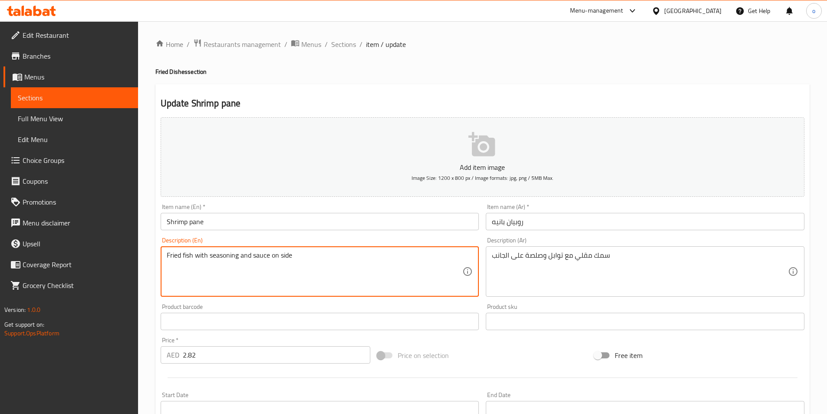
click at [298, 256] on textarea "Fried fish with seasoning and sauce on side" at bounding box center [315, 271] width 296 height 41
paste textarea "Shrimp pane, onion, fresh parsley, fresh cilantro, spices, bread crumbs, egg, a…"
type textarea "Shrimp pane, onion, fresh parsley, fresh cilantro, spices, bread crumbs, egg, a…"
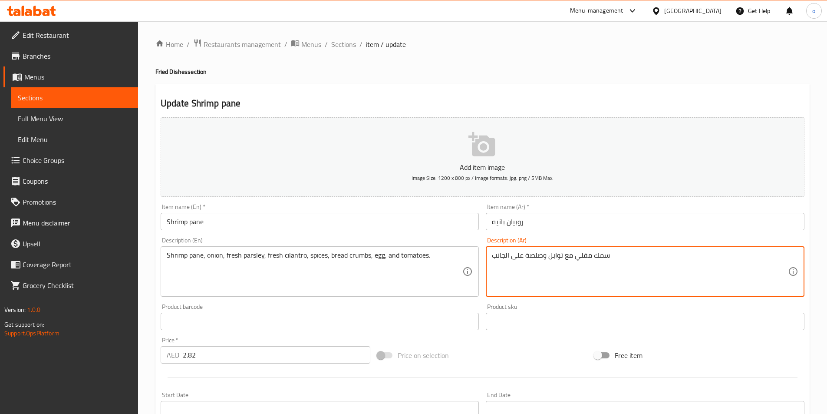
click at [565, 259] on textarea "سمك مقلي مع توابل وصلصة على الجانب" at bounding box center [640, 271] width 296 height 41
paste textarea "وبيان بانيه، بصل، بقدونس طازج، كزبرة طازجة، بهارات، بقسماط، بيض وطماطم"
type textarea "روبيان بانيه، بصل، بقدونس طازج، كزبرة طازجة، بهارات، بقسماط، بيض وطماطم"
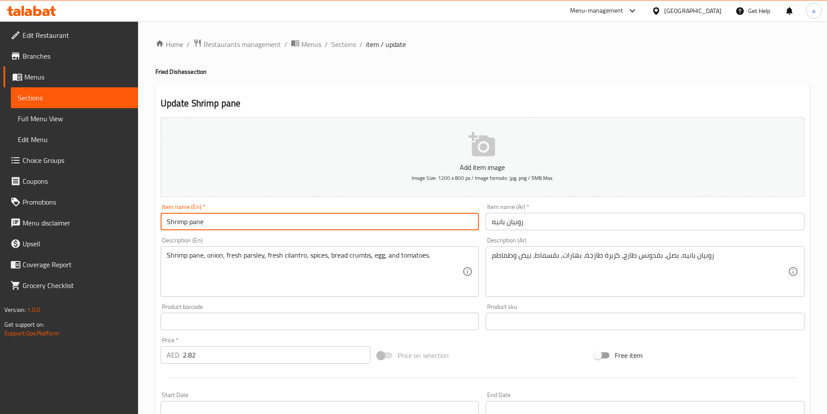
click at [216, 227] on input "Shrimp pane" at bounding box center [320, 221] width 319 height 17
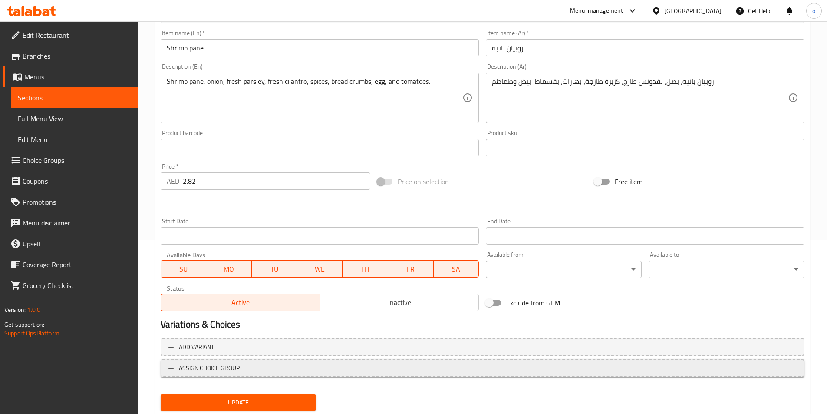
scroll to position [200, 0]
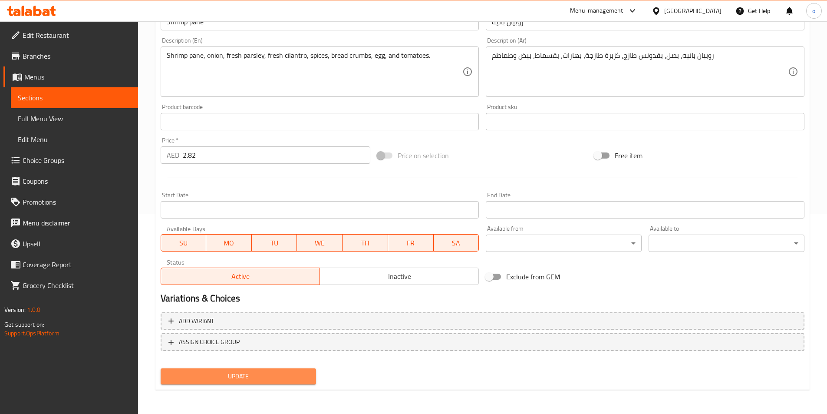
click at [255, 376] on span "Update" at bounding box center [239, 376] width 142 height 11
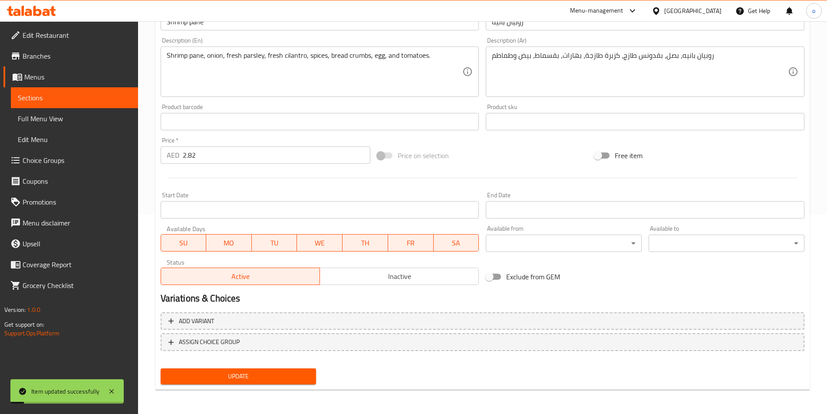
scroll to position [0, 0]
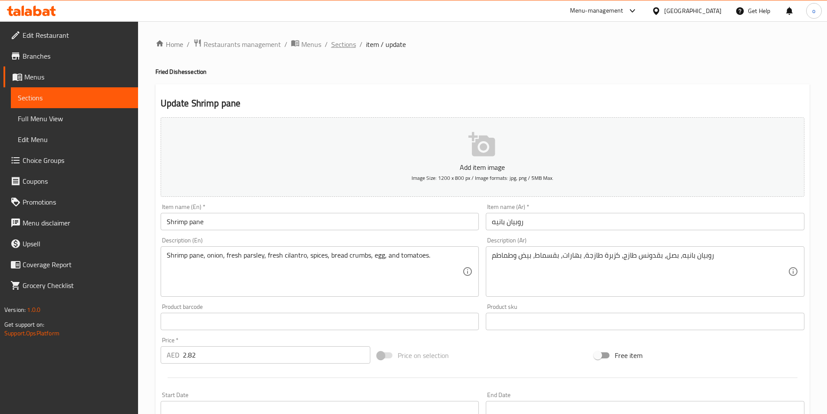
click at [349, 42] on span "Sections" at bounding box center [343, 44] width 25 height 10
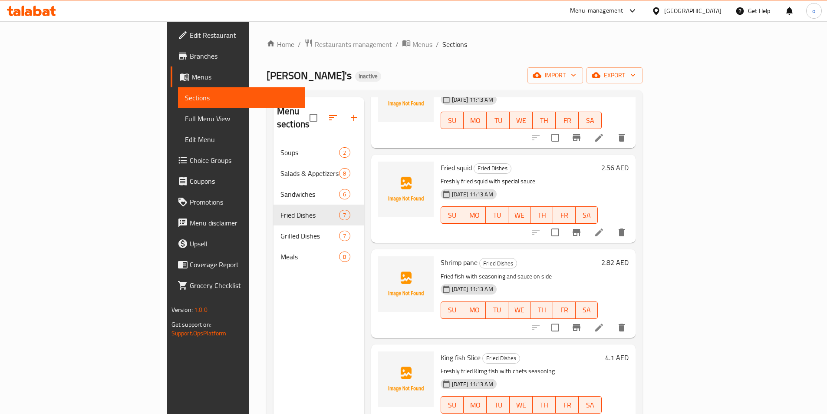
scroll to position [272, 0]
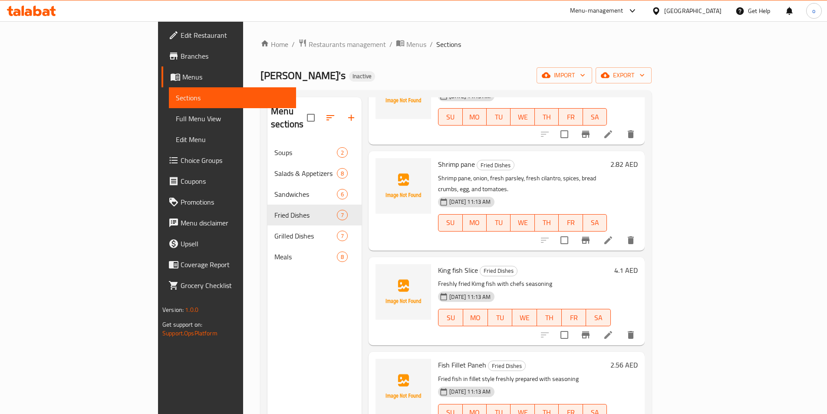
click at [613, 235] on icon at bounding box center [608, 240] width 10 height 10
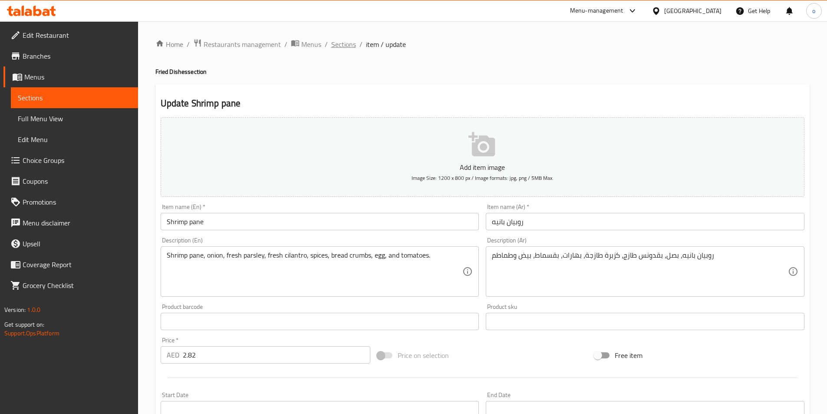
click at [338, 41] on span "Sections" at bounding box center [343, 44] width 25 height 10
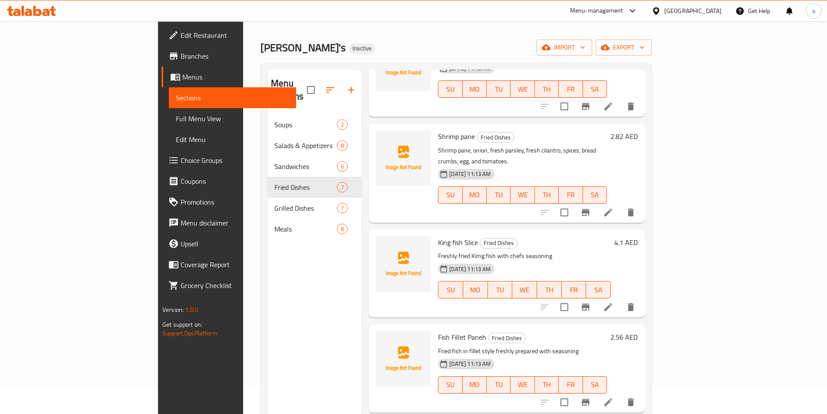
scroll to position [43, 0]
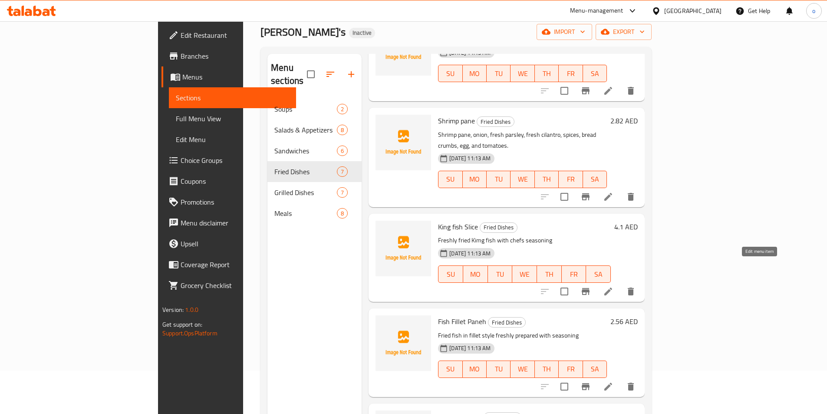
click at [613, 286] on icon at bounding box center [608, 291] width 10 height 10
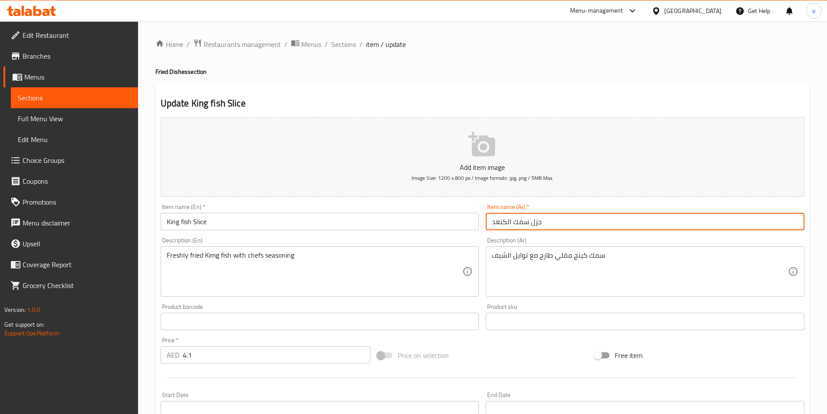
drag, startPoint x: 532, startPoint y: 220, endPoint x: 541, endPoint y: 222, distance: 8.8
click at [541, 222] on input "جزل سمك الكنعد" at bounding box center [645, 221] width 319 height 17
type input "شريحة سمك الكنعد"
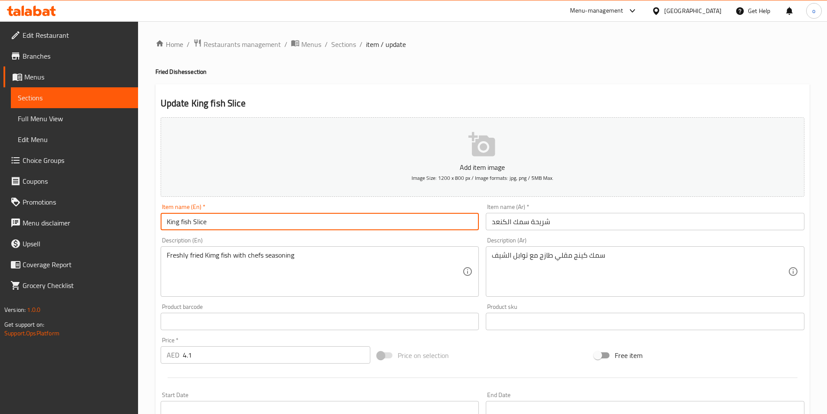
drag, startPoint x: 189, startPoint y: 221, endPoint x: 177, endPoint y: 221, distance: 12.2
click at [177, 221] on input "King fish Slice" at bounding box center [320, 221] width 319 height 17
click at [190, 222] on input "King fish Slice" at bounding box center [320, 221] width 319 height 17
drag, startPoint x: 190, startPoint y: 222, endPoint x: 161, endPoint y: 220, distance: 28.7
click at [161, 220] on input "King fish Slice" at bounding box center [320, 221] width 319 height 17
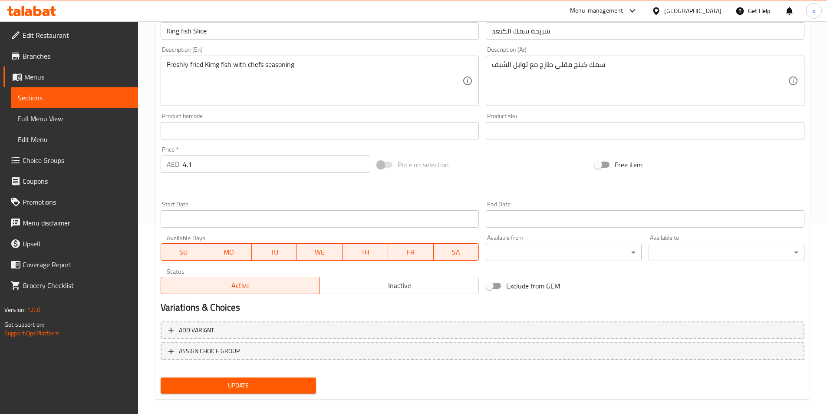
scroll to position [200, 0]
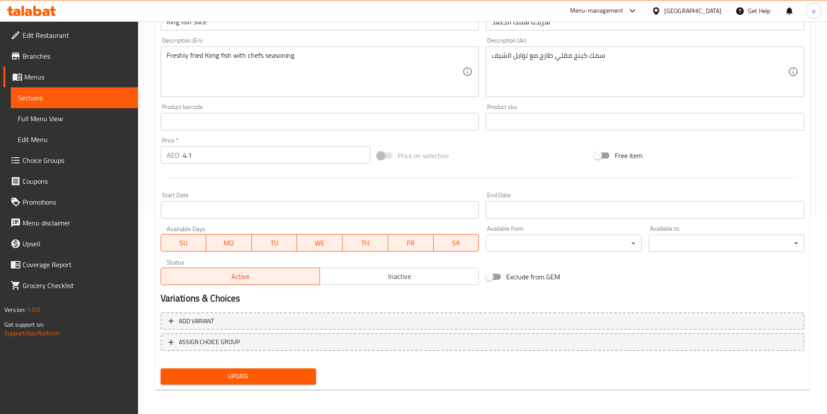
click at [246, 372] on span "Update" at bounding box center [239, 376] width 142 height 11
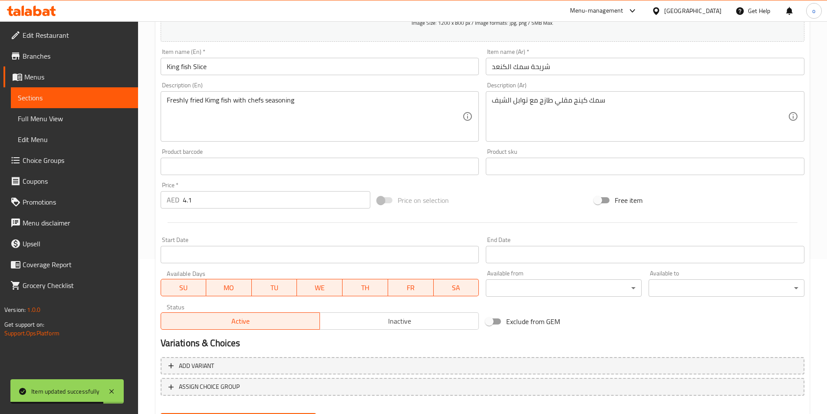
scroll to position [69, 0]
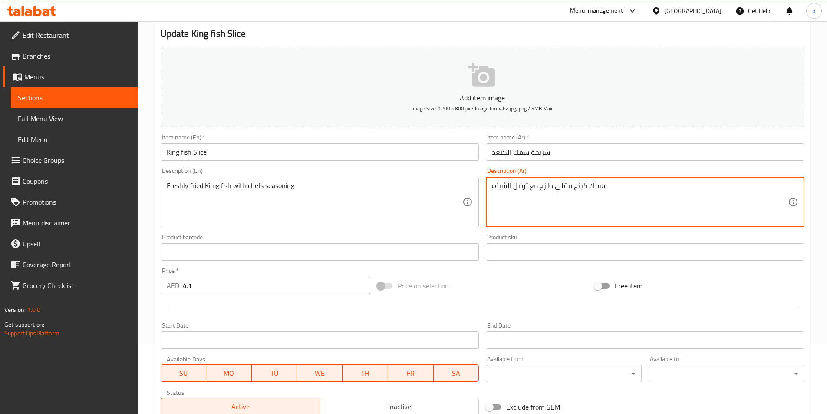
click at [573, 187] on textarea "سمك كينج مقلي طازج مع توابل الشيف" at bounding box center [640, 201] width 296 height 41
drag, startPoint x: 573, startPoint y: 187, endPoint x: 579, endPoint y: 187, distance: 5.2
click at [579, 187] on textarea "سمك كينج مقلي طازج مع توابل الشيف" at bounding box center [640, 201] width 296 height 41
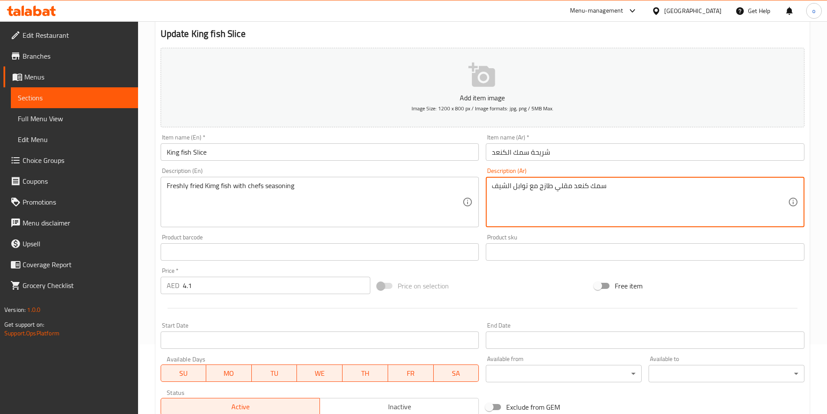
click at [601, 214] on textarea "سمك كنعد مقلي طازج مع توابل الشيف" at bounding box center [640, 201] width 296 height 41
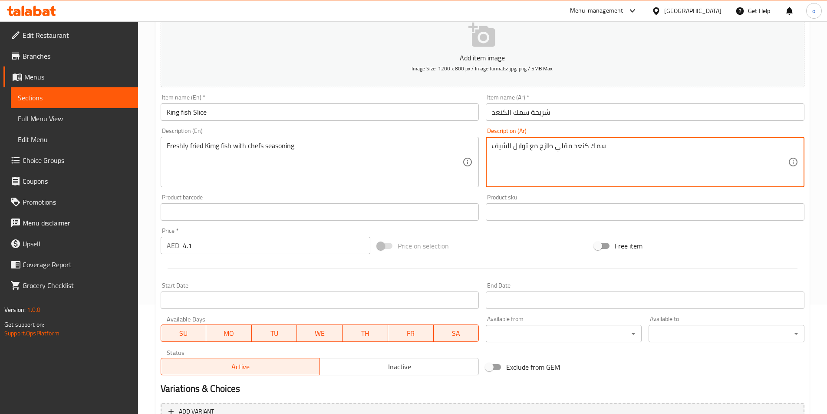
scroll to position [200, 0]
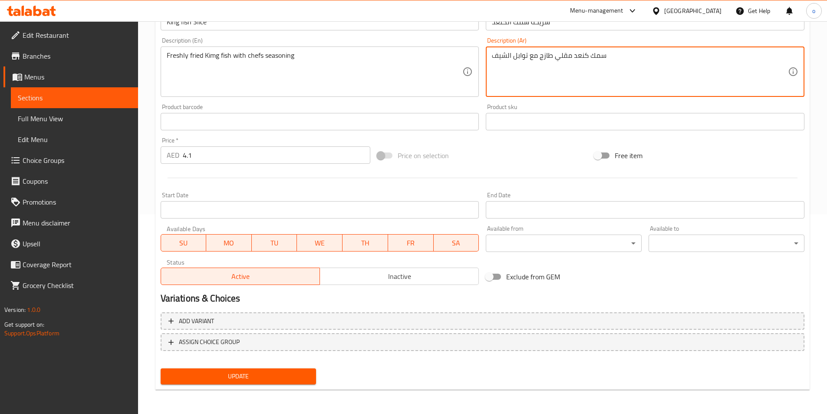
type textarea "سمك كنعد مقلي طازج مع توابل الشيف"
click at [257, 382] on button "Update" at bounding box center [239, 376] width 156 height 16
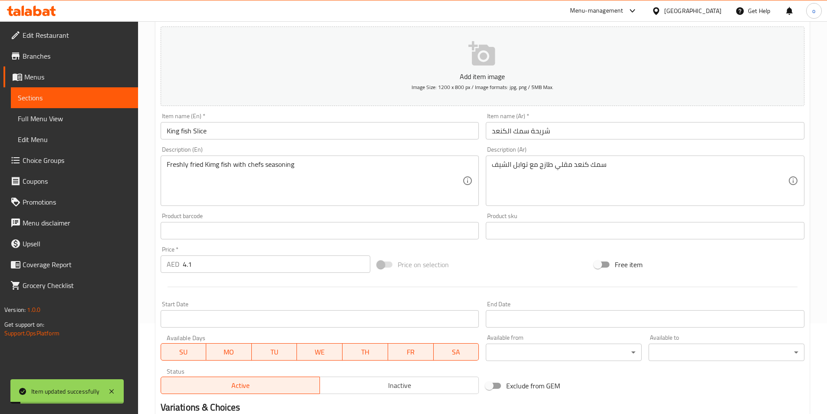
scroll to position [0, 0]
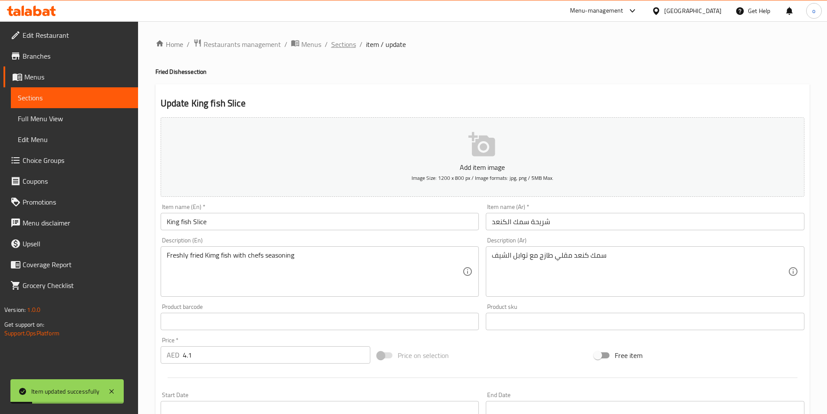
click at [341, 42] on span "Sections" at bounding box center [343, 44] width 25 height 10
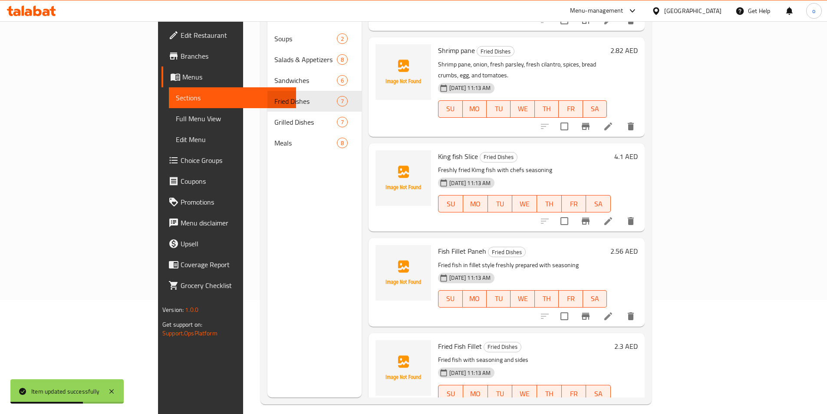
scroll to position [122, 0]
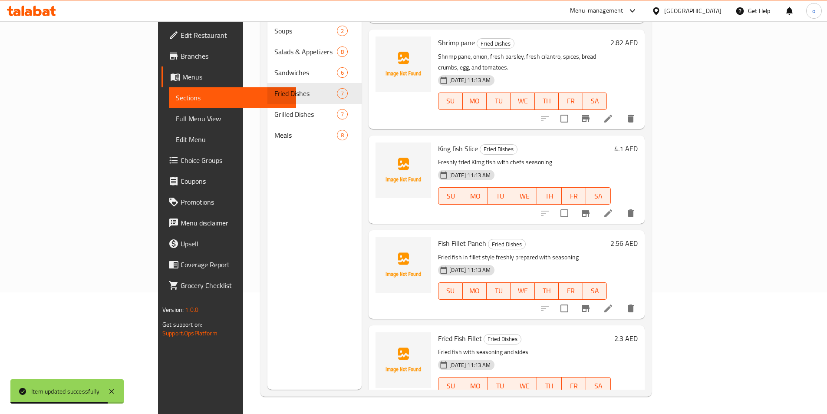
click at [620, 300] on li at bounding box center [608, 308] width 24 height 16
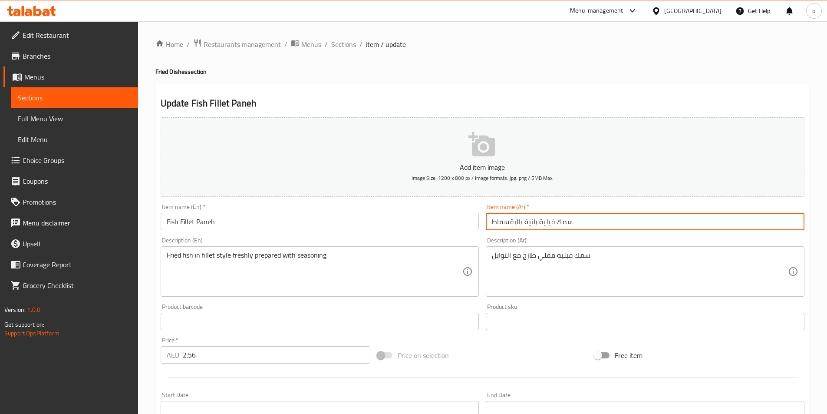
drag, startPoint x: 493, startPoint y: 221, endPoint x: 522, endPoint y: 220, distance: 29.5
click at [522, 220] on input "سمك فيلية بانية بالبقسماط" at bounding box center [645, 221] width 319 height 17
click at [506, 223] on input "سمك فيلية بانية" at bounding box center [645, 221] width 319 height 17
click at [493, 223] on input "سمك فيليه بانية" at bounding box center [645, 221] width 319 height 17
click at [541, 221] on input "سمك فيليه بانية" at bounding box center [645, 221] width 319 height 17
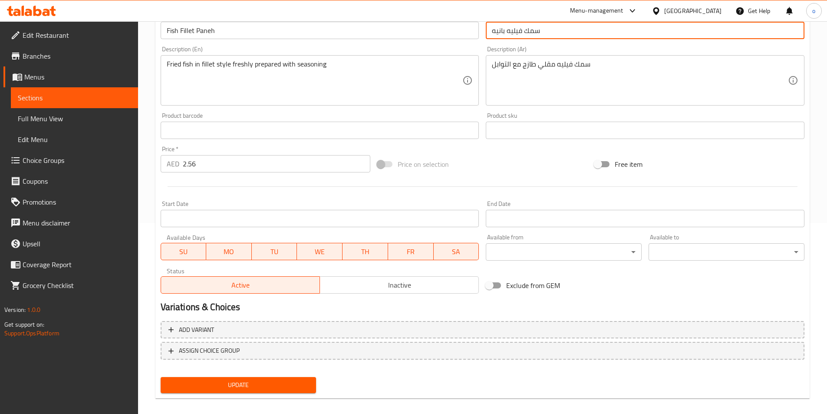
scroll to position [200, 0]
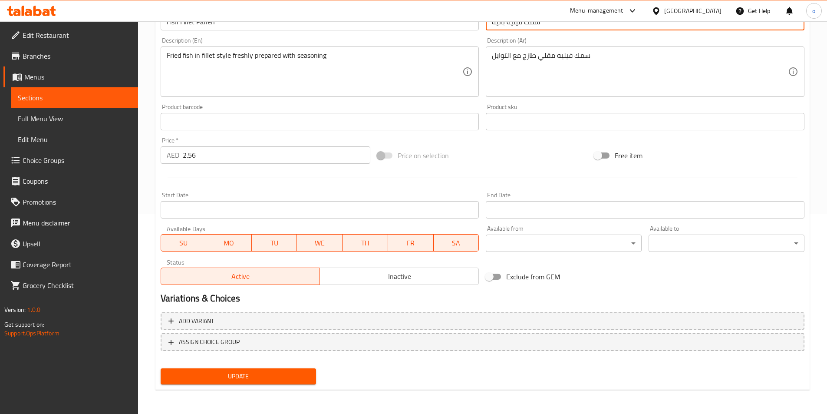
type input "سمك فيليه بانيه"
click at [265, 381] on span "Update" at bounding box center [239, 376] width 142 height 11
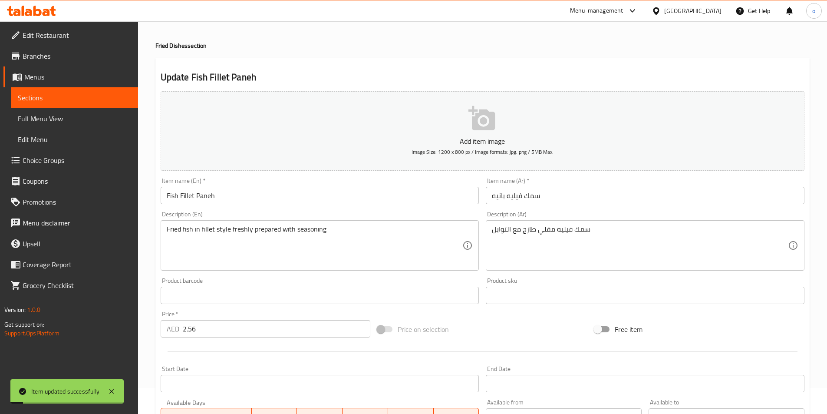
scroll to position [0, 0]
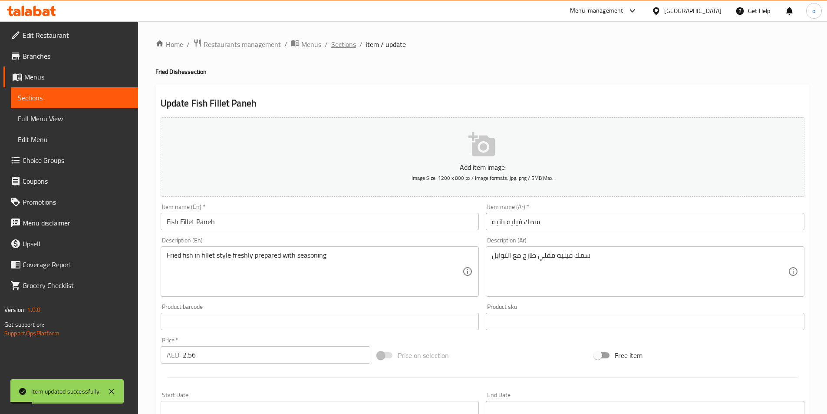
click at [350, 43] on span "Sections" at bounding box center [343, 44] width 25 height 10
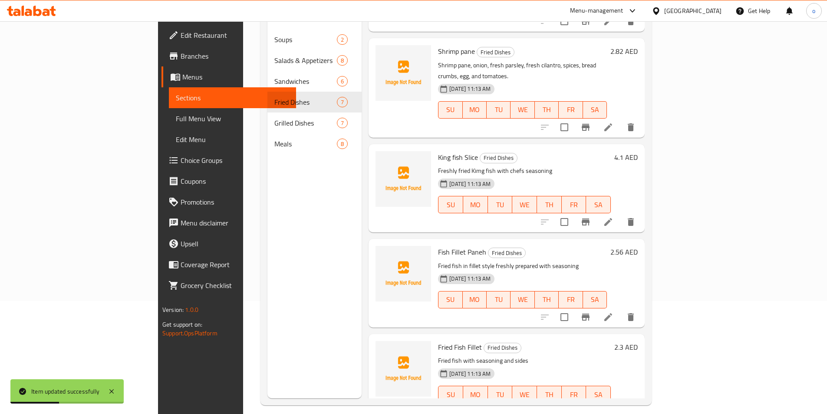
scroll to position [122, 0]
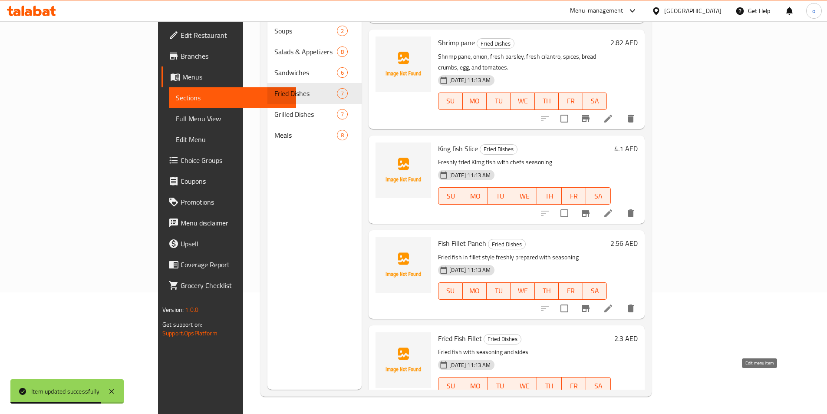
click at [613, 398] on icon at bounding box center [608, 403] width 10 height 10
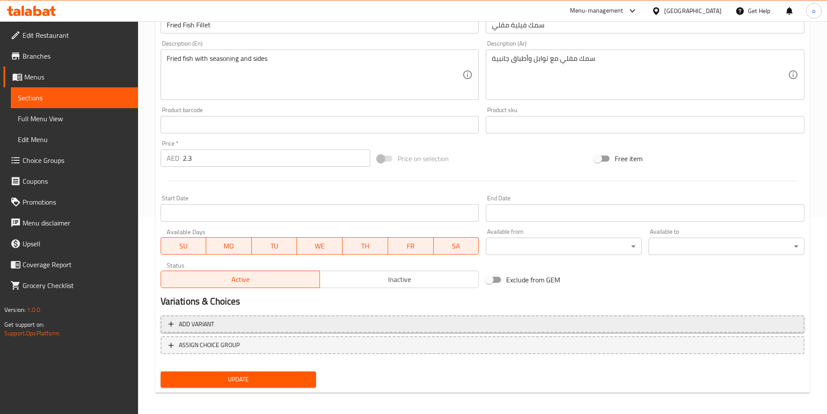
scroll to position [200, 0]
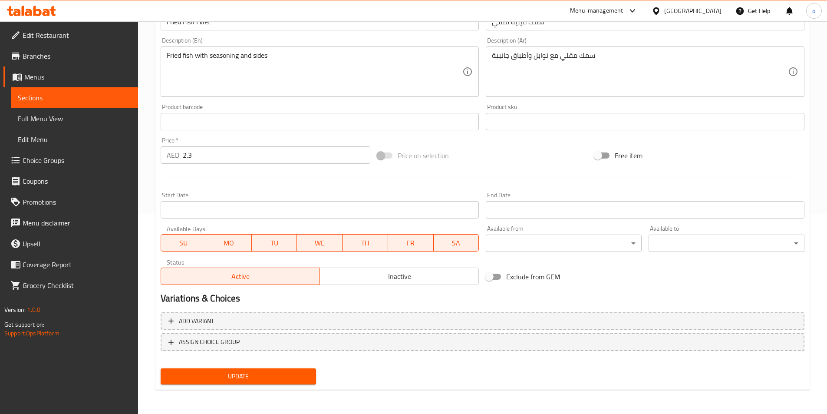
click at [265, 375] on span "Update" at bounding box center [239, 376] width 142 height 11
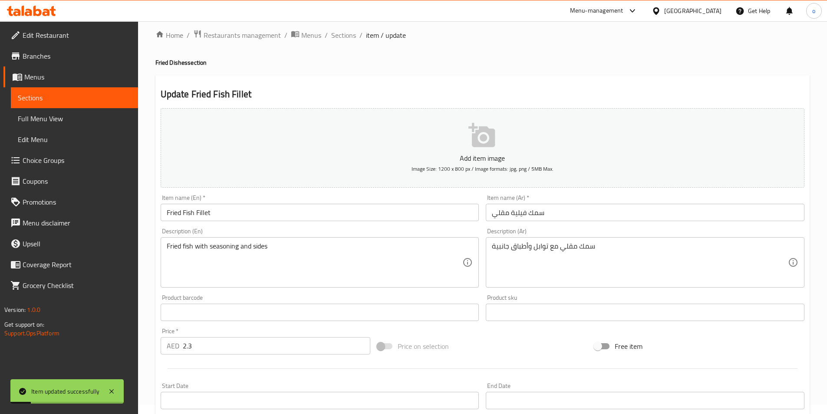
scroll to position [0, 0]
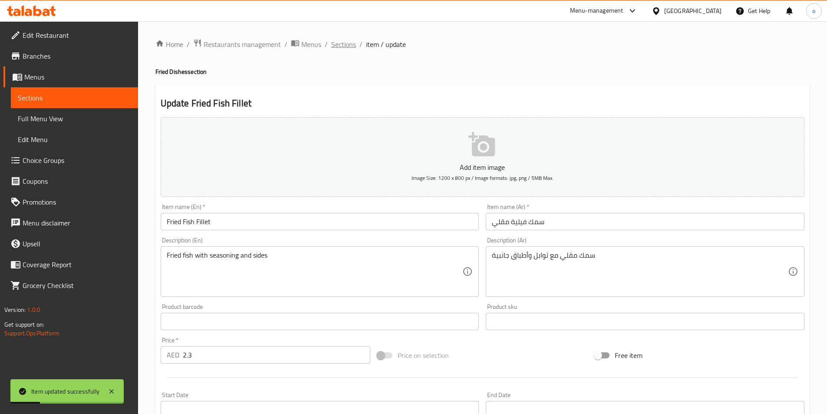
click at [333, 42] on span "Sections" at bounding box center [343, 44] width 25 height 10
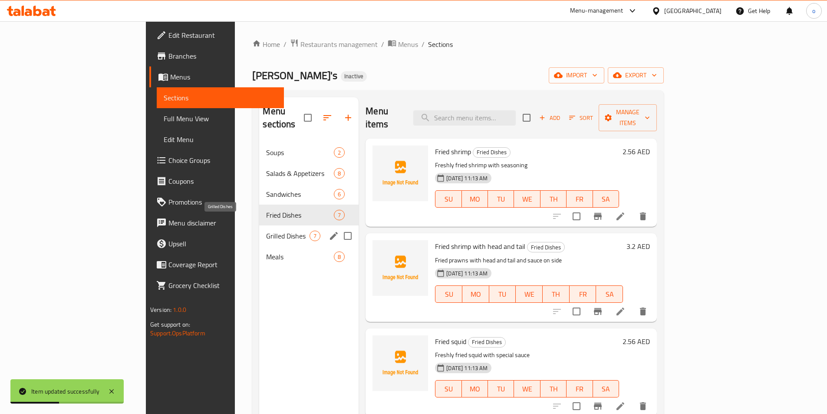
click at [266, 230] on span "Grilled Dishes" at bounding box center [287, 235] width 43 height 10
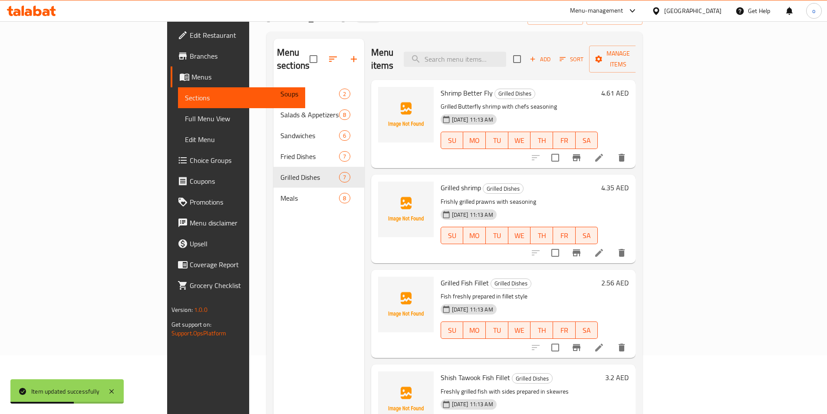
scroll to position [43, 0]
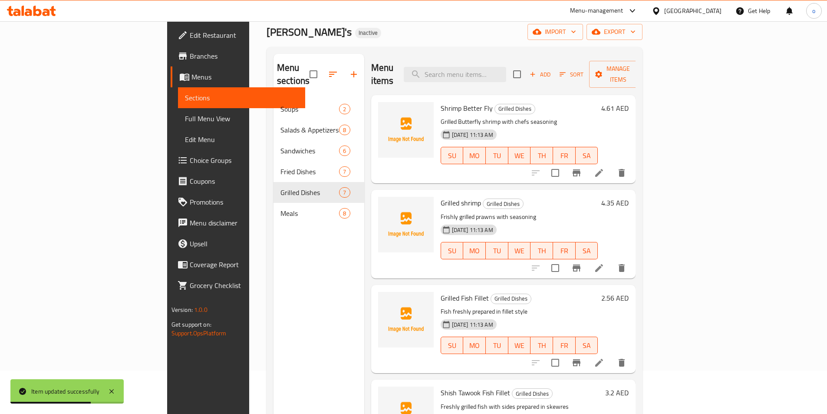
click at [603, 169] on icon at bounding box center [599, 173] width 8 height 8
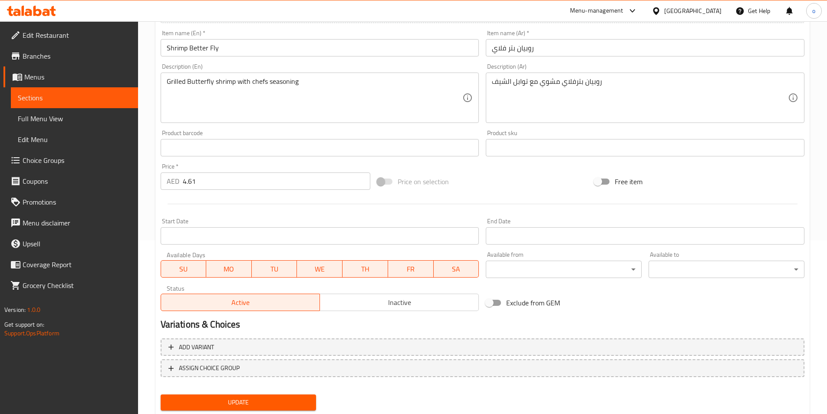
scroll to position [200, 0]
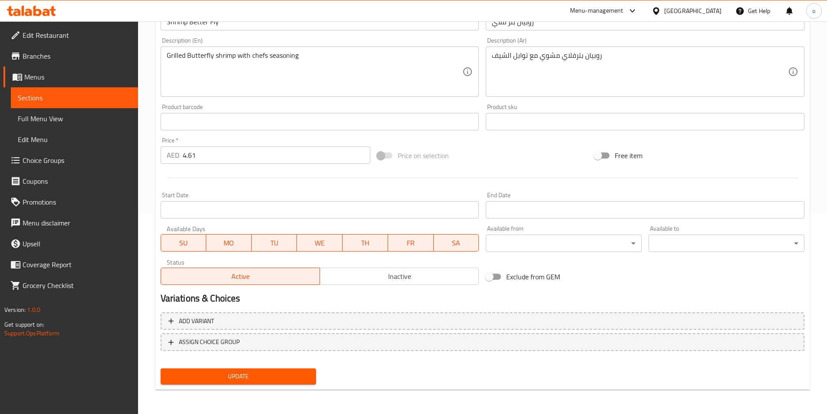
click at [262, 376] on span "Update" at bounding box center [239, 376] width 142 height 11
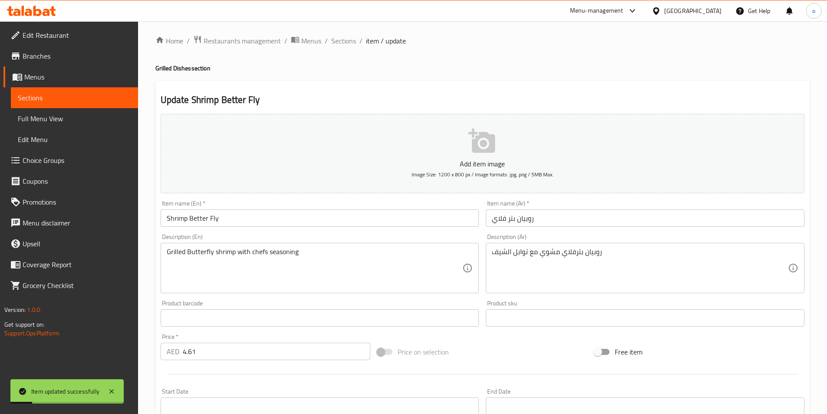
scroll to position [0, 0]
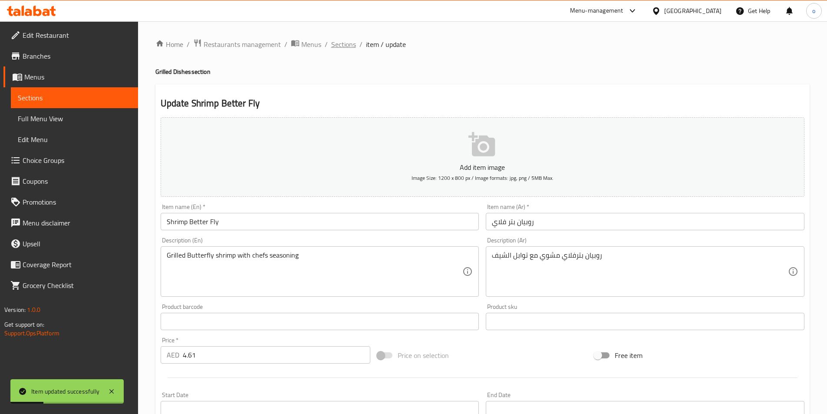
click at [341, 46] on span "Sections" at bounding box center [343, 44] width 25 height 10
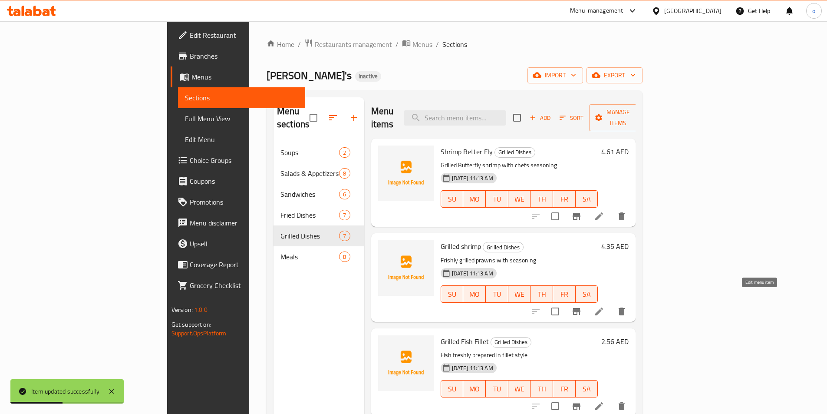
click at [604, 306] on icon at bounding box center [599, 311] width 10 height 10
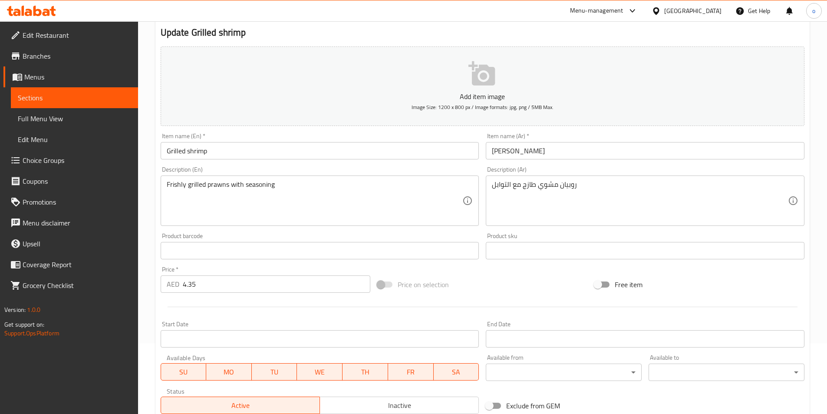
scroll to position [200, 0]
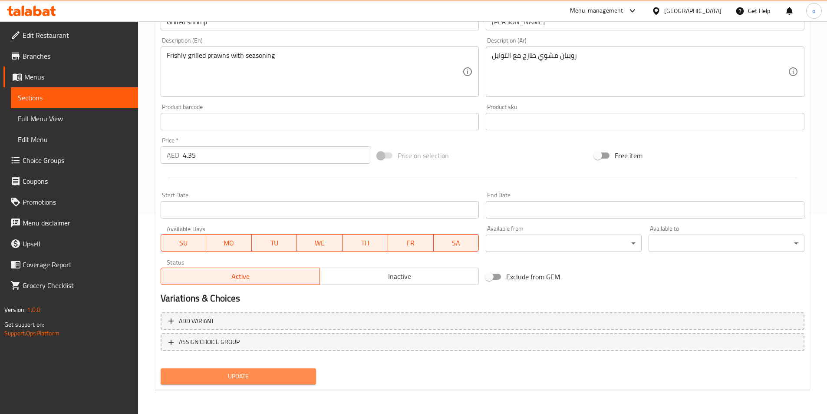
click at [295, 378] on span "Update" at bounding box center [239, 376] width 142 height 11
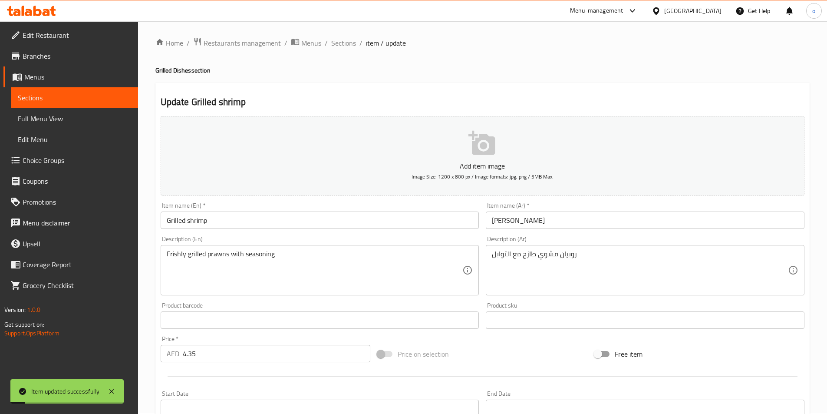
scroll to position [0, 0]
click at [349, 40] on span "Sections" at bounding box center [343, 44] width 25 height 10
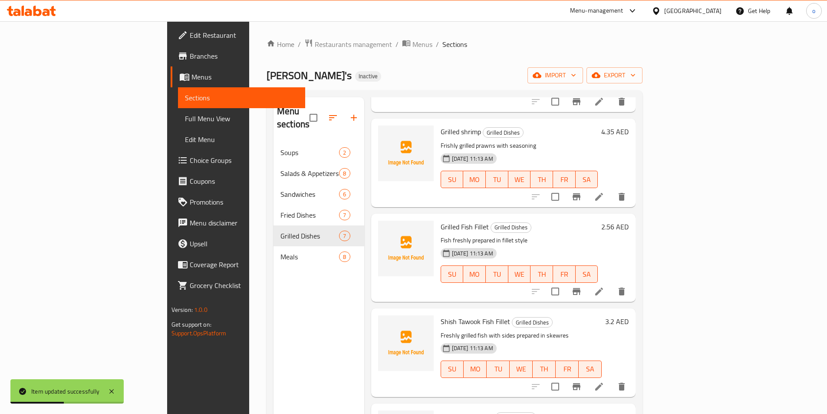
scroll to position [130, 0]
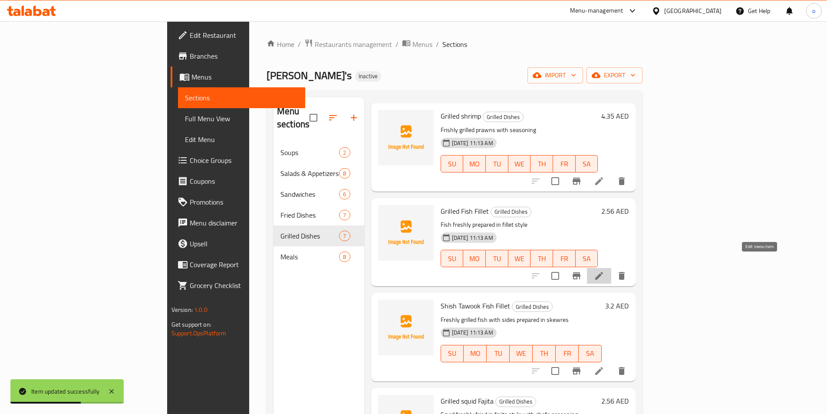
click at [604, 270] on icon at bounding box center [599, 275] width 10 height 10
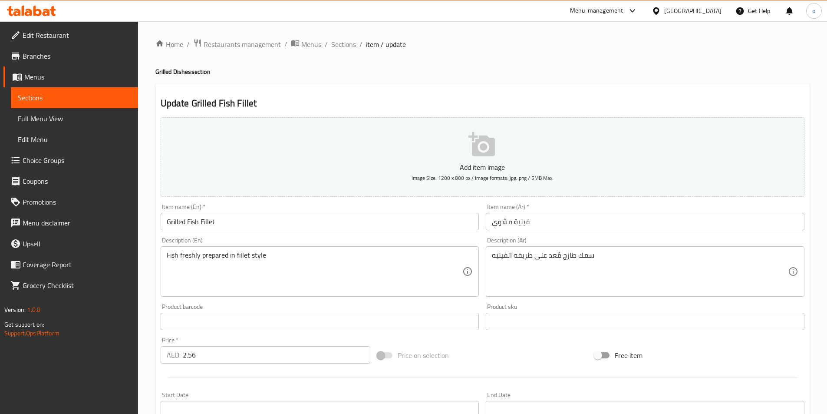
click at [534, 224] on input "فيلية مشوي" at bounding box center [645, 221] width 319 height 17
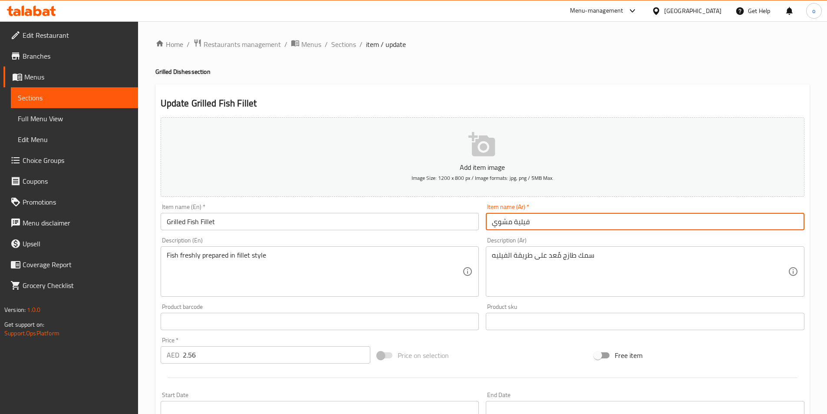
click at [515, 220] on input "فيلية مشوي" at bounding box center [645, 221] width 319 height 17
click at [489, 220] on input "فيليه مشوي" at bounding box center [645, 221] width 319 height 17
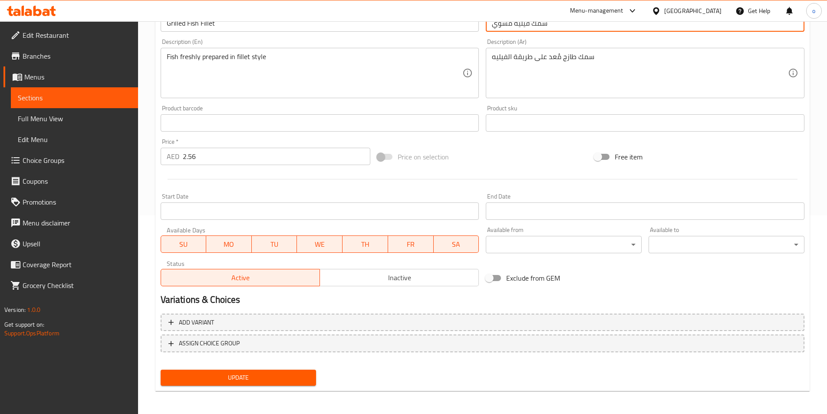
scroll to position [200, 0]
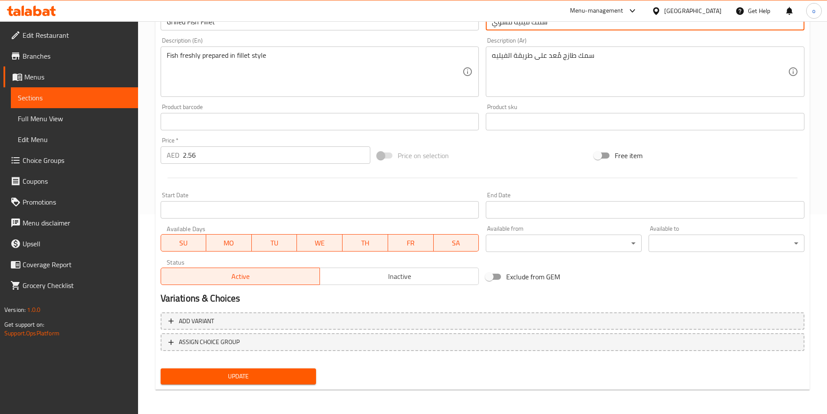
type input "سمك فيليه مشوي"
click at [283, 368] on button "Update" at bounding box center [239, 376] width 156 height 16
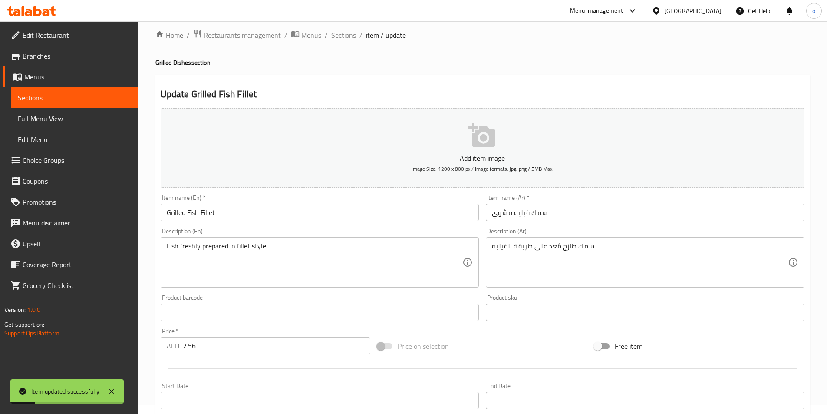
scroll to position [0, 0]
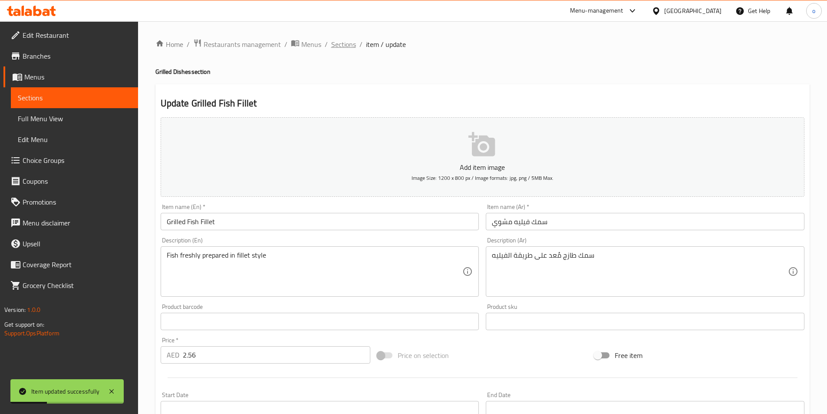
click at [350, 47] on span "Sections" at bounding box center [343, 44] width 25 height 10
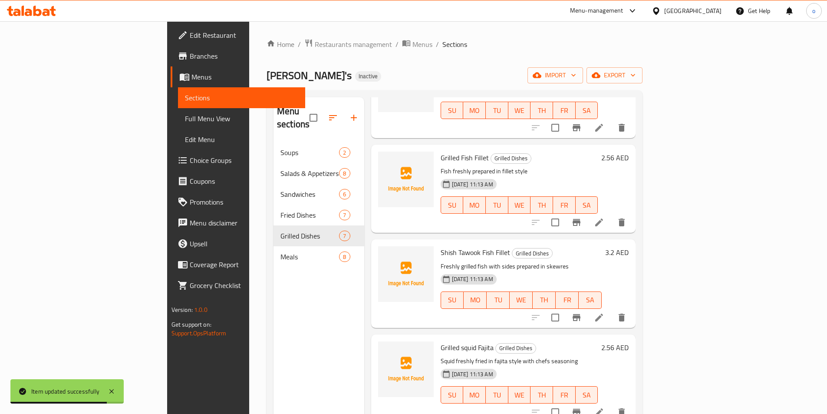
scroll to position [174, 0]
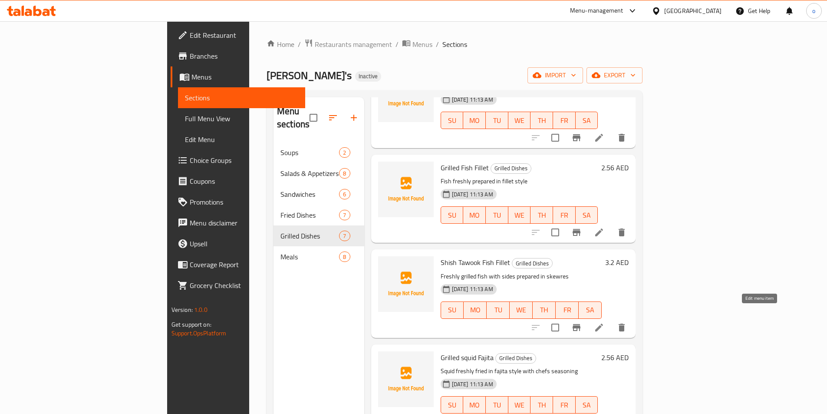
click at [604, 322] on icon at bounding box center [599, 327] width 10 height 10
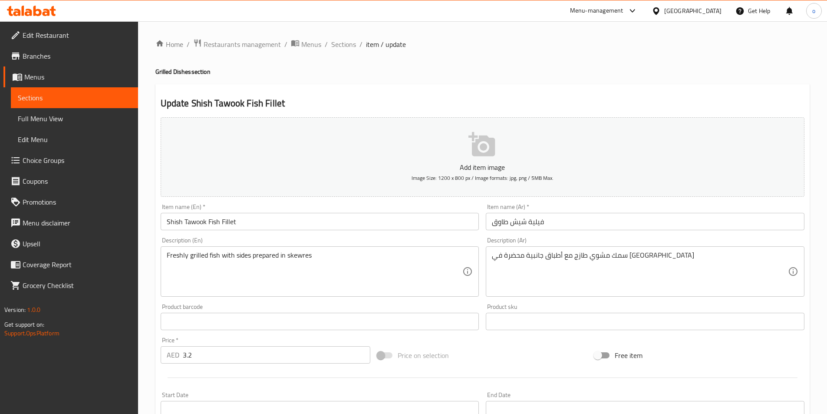
click at [528, 221] on input "فيلية شيش طاوق" at bounding box center [645, 221] width 319 height 17
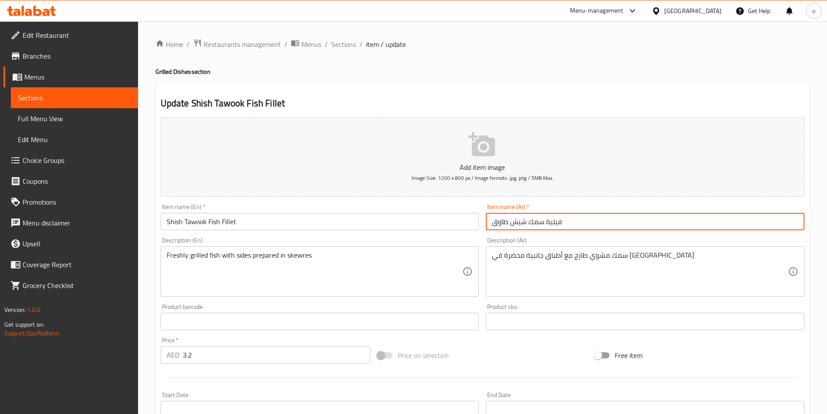
type input "فيلية سمك شيش طاوق"
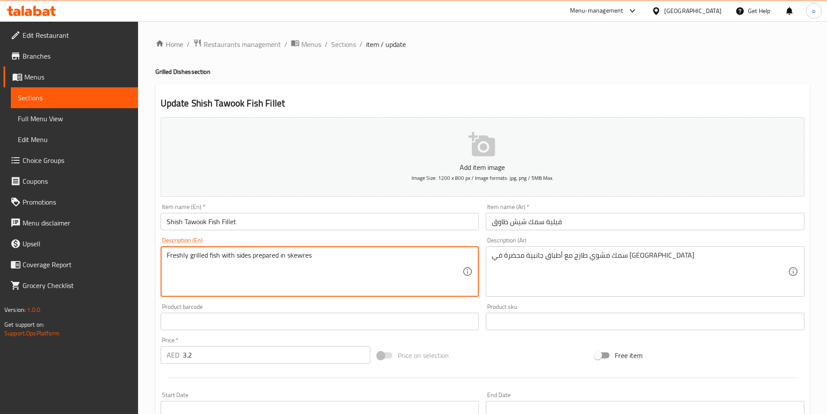
click at [235, 223] on input "Shish Tawook Fish Fillet" at bounding box center [320, 221] width 319 height 17
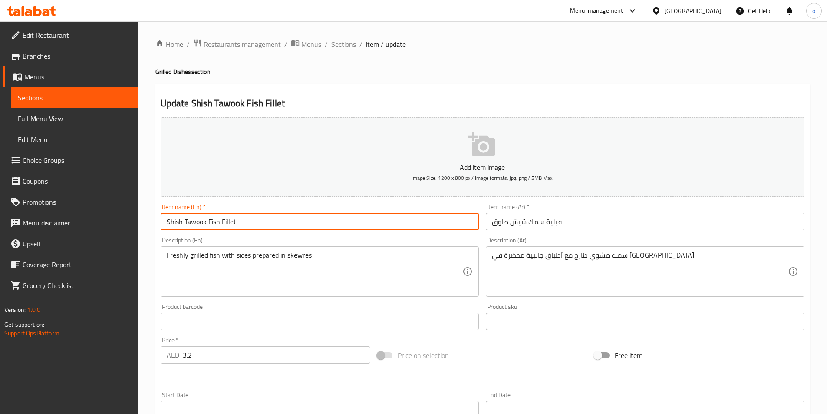
click at [235, 223] on input "Shish Tawook Fish Fillet" at bounding box center [320, 221] width 319 height 17
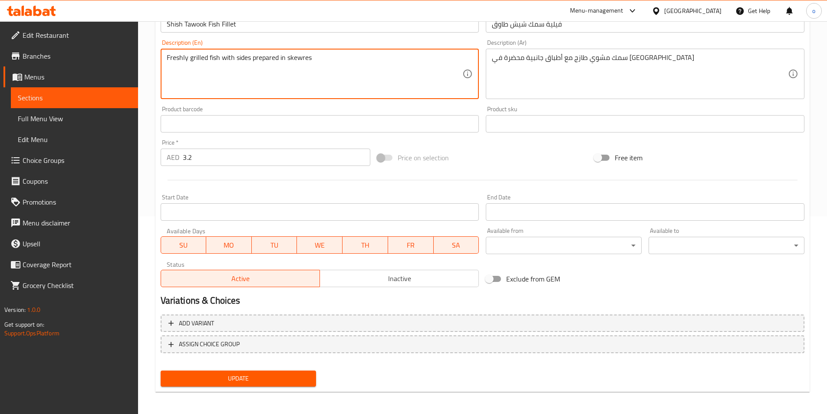
scroll to position [200, 0]
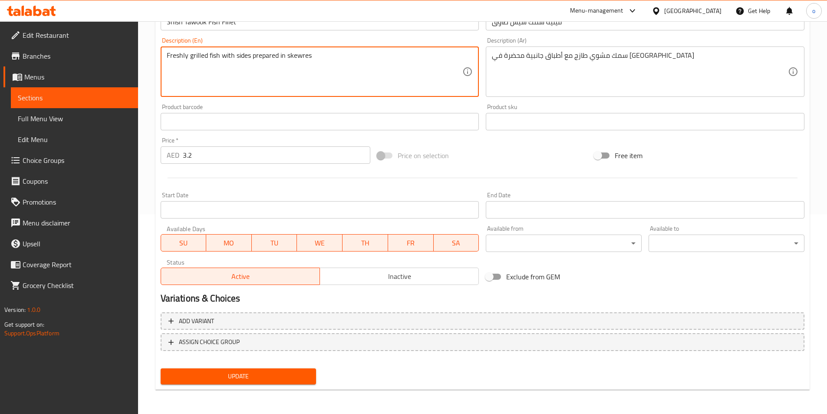
click at [236, 375] on span "Update" at bounding box center [239, 376] width 142 height 11
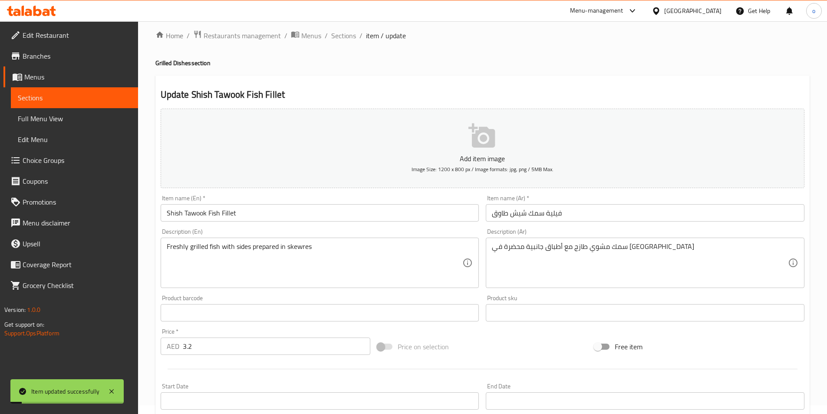
scroll to position [0, 0]
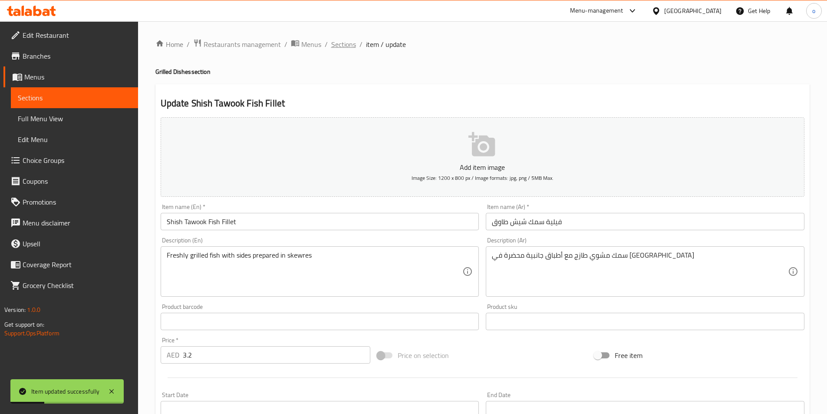
click at [353, 44] on span "Sections" at bounding box center [343, 44] width 25 height 10
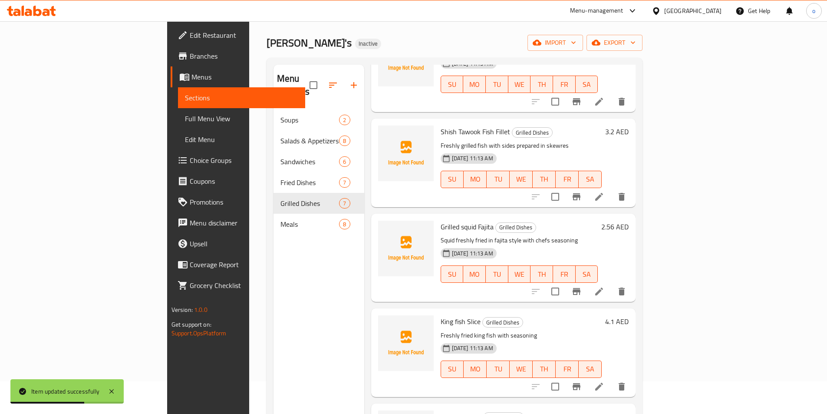
scroll to position [122, 0]
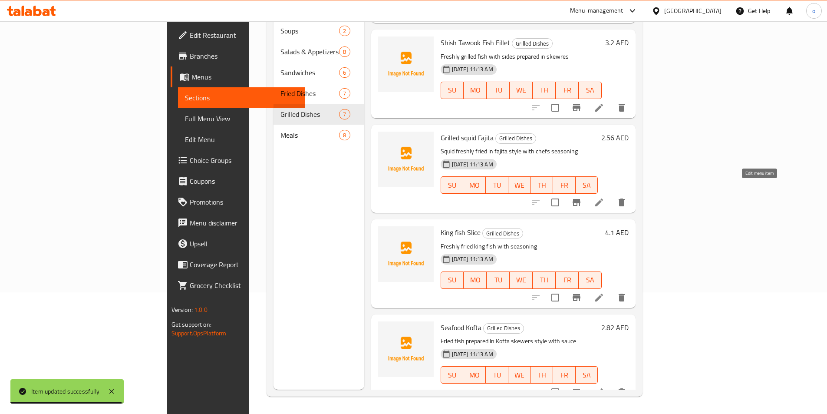
click at [604, 197] on icon at bounding box center [599, 202] width 10 height 10
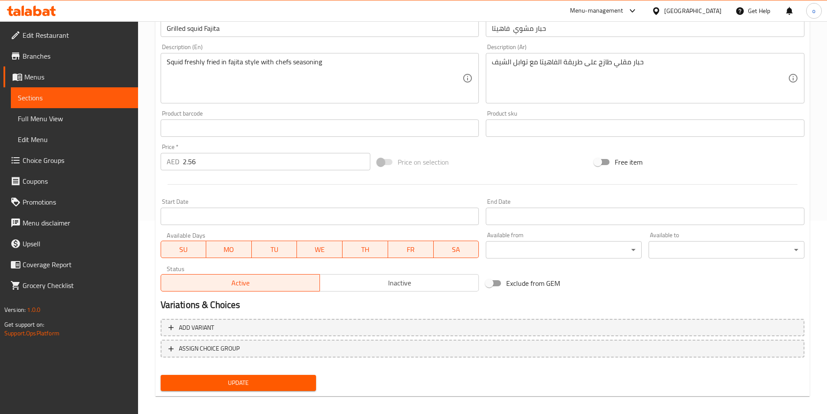
scroll to position [200, 0]
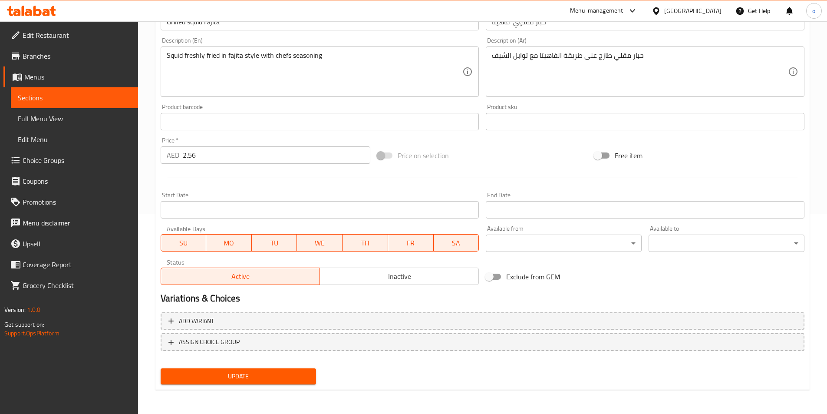
click at [242, 378] on span "Update" at bounding box center [239, 376] width 142 height 11
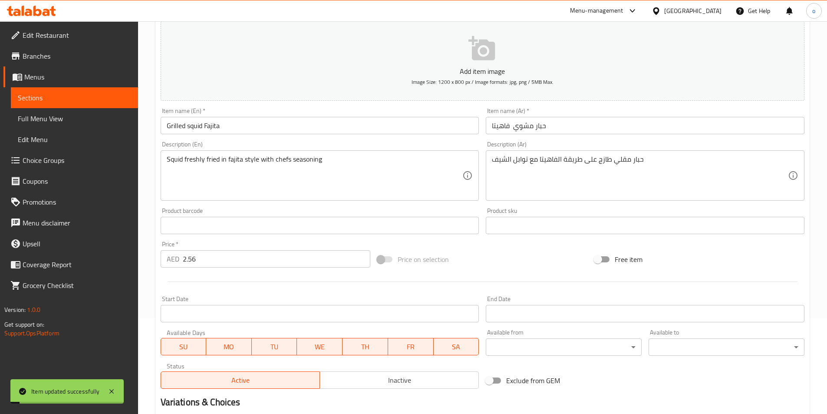
scroll to position [0, 0]
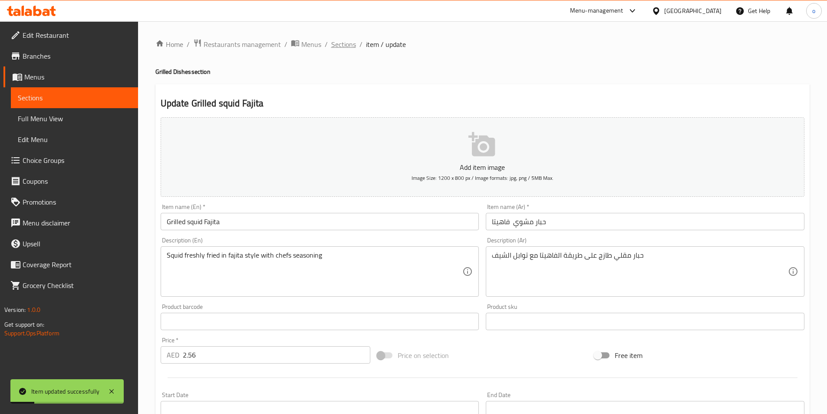
click at [349, 48] on span "Sections" at bounding box center [343, 44] width 25 height 10
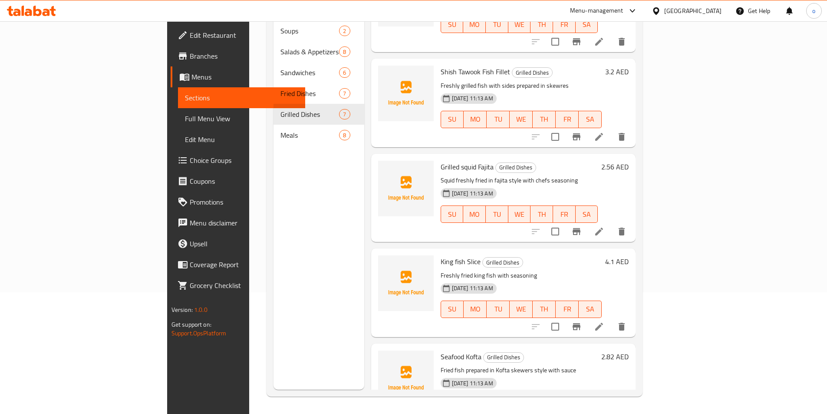
scroll to position [228, 0]
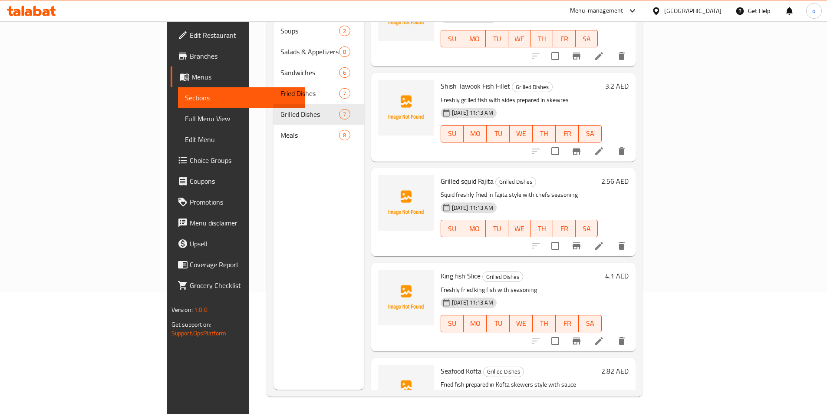
click at [611, 333] on li at bounding box center [599, 341] width 24 height 16
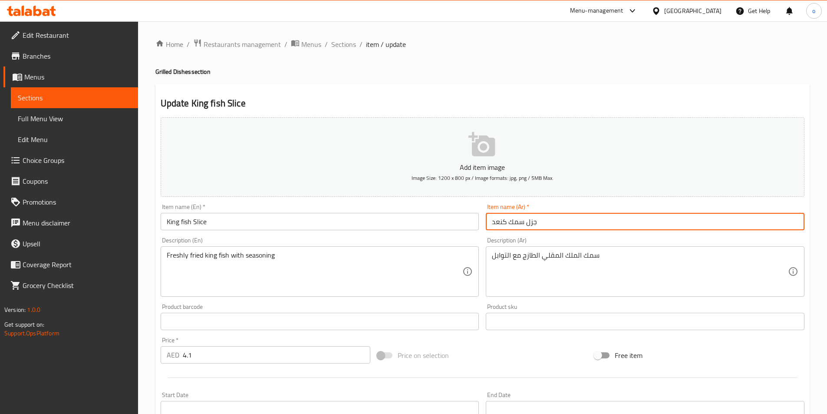
drag, startPoint x: 527, startPoint y: 224, endPoint x: 539, endPoint y: 222, distance: 12.3
click at [539, 222] on input "جزل سمك كنعد" at bounding box center [645, 221] width 319 height 17
type input "شريحة سمك كنعد"
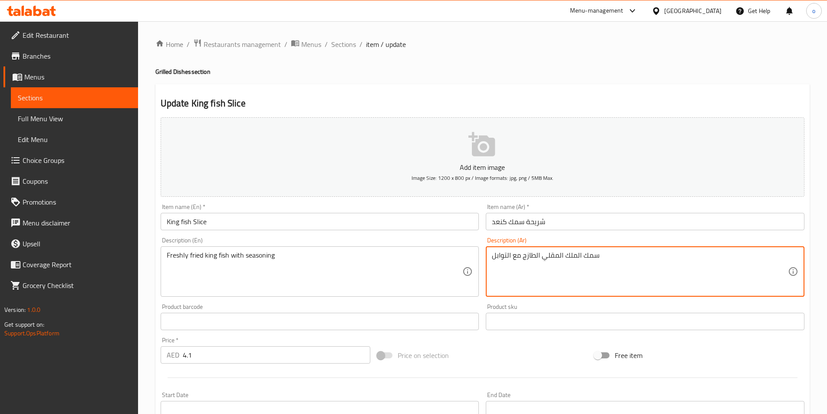
drag, startPoint x: 569, startPoint y: 252, endPoint x: 570, endPoint y: 260, distance: 7.6
click at [569, 256] on textarea "سمك الملك المقلي الطازج مع التوابل" at bounding box center [640, 271] width 296 height 41
click at [571, 260] on textarea "سمك الملك المقلي الطازج مع التوابل" at bounding box center [640, 271] width 296 height 41
click at [571, 258] on textarea "سمك الملك المقلي الطازج مع التوابل" at bounding box center [640, 271] width 296 height 41
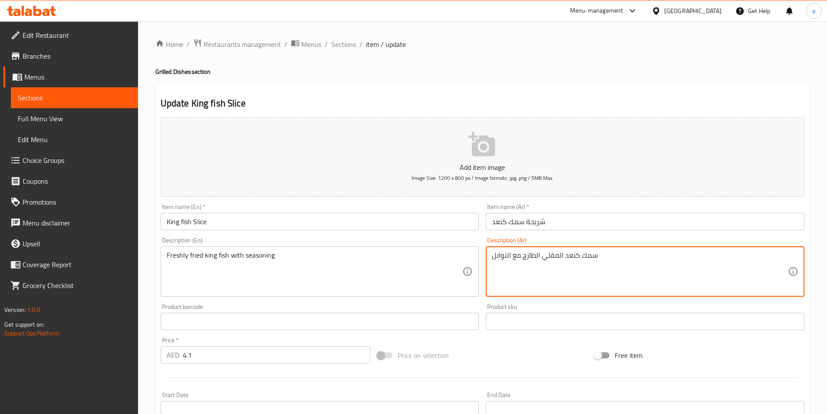
click at [578, 256] on textarea "سمك كنعد المقلي الطازج مع التوابل" at bounding box center [640, 271] width 296 height 41
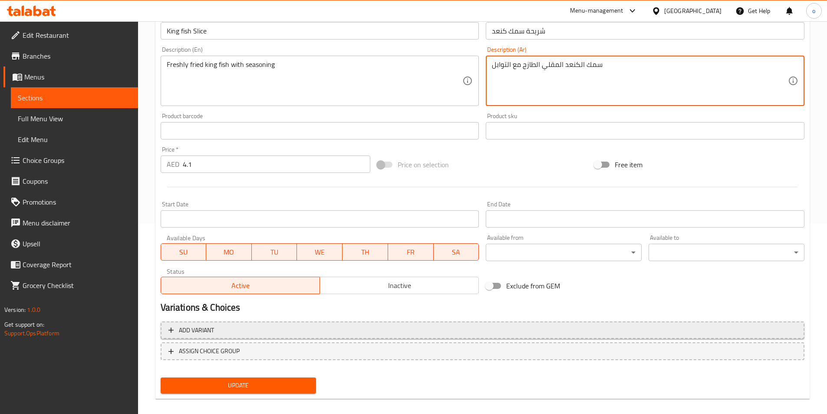
scroll to position [200, 0]
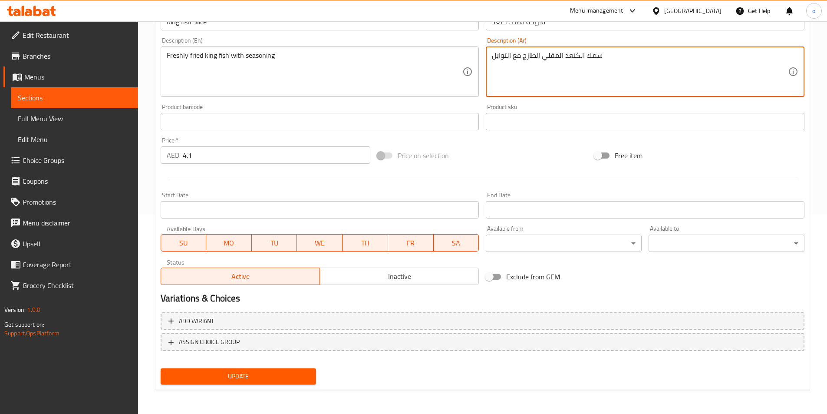
type textarea "سمك الكنعد المقلي الطازج مع التوابل"
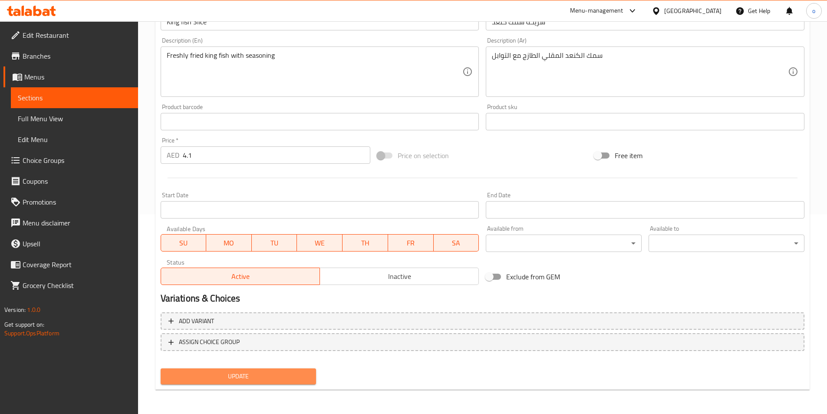
click at [282, 373] on span "Update" at bounding box center [239, 376] width 142 height 11
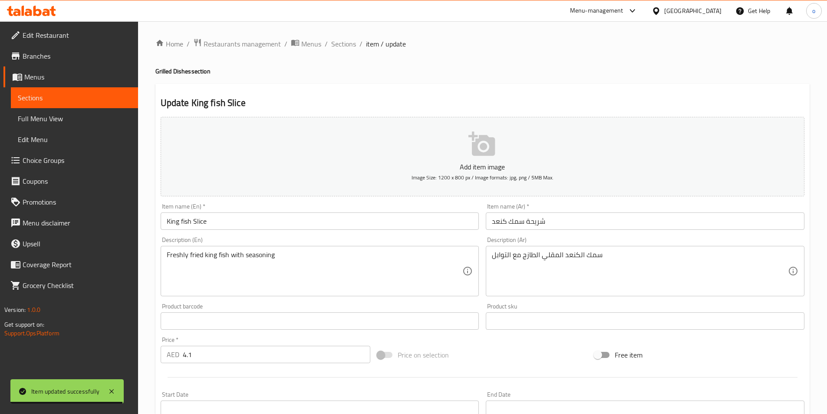
scroll to position [0, 0]
click at [349, 46] on span "Sections" at bounding box center [343, 44] width 25 height 10
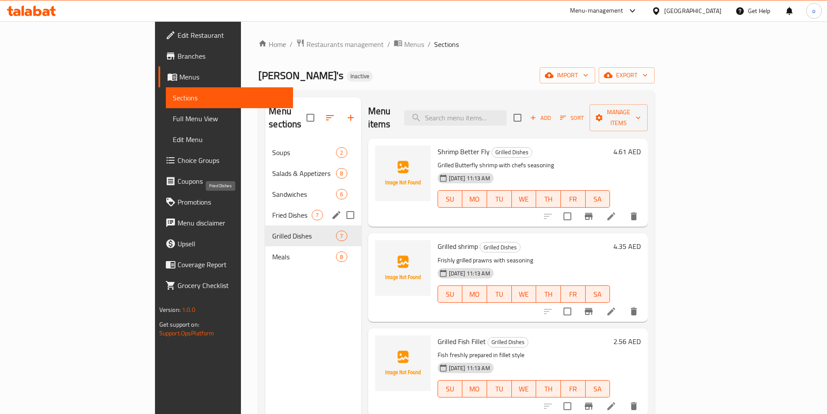
click at [272, 210] on span "Fried Dishes" at bounding box center [291, 215] width 39 height 10
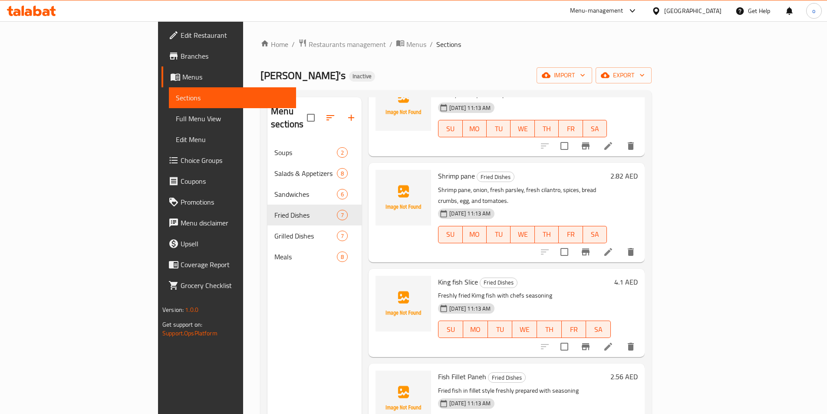
scroll to position [260, 0]
click at [612, 247] on icon at bounding box center [608, 251] width 8 height 8
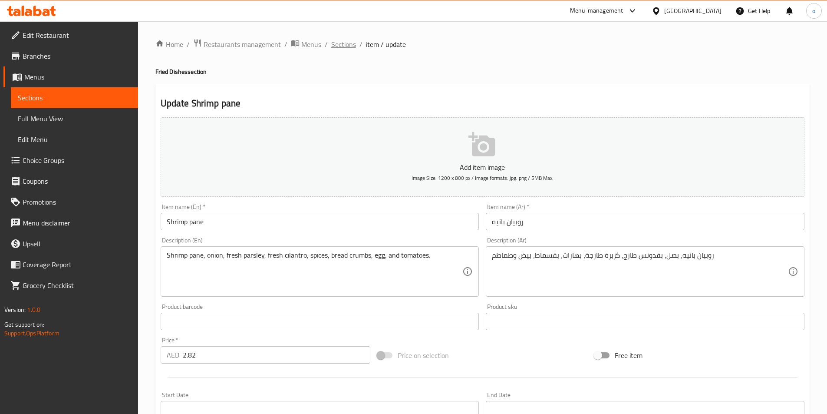
click at [335, 43] on span "Sections" at bounding box center [343, 44] width 25 height 10
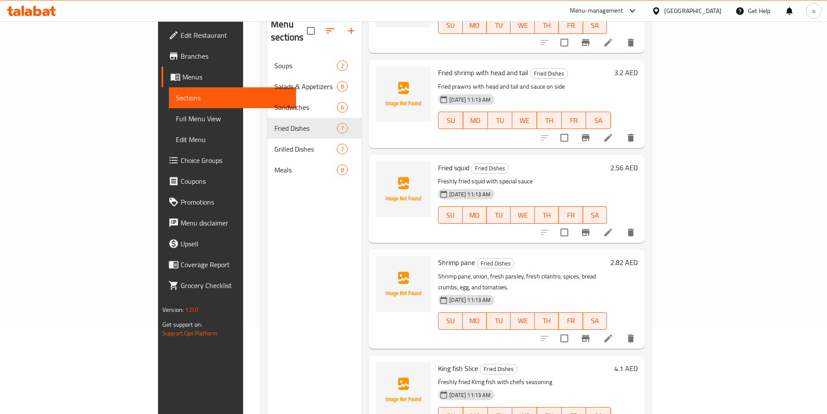
scroll to position [174, 0]
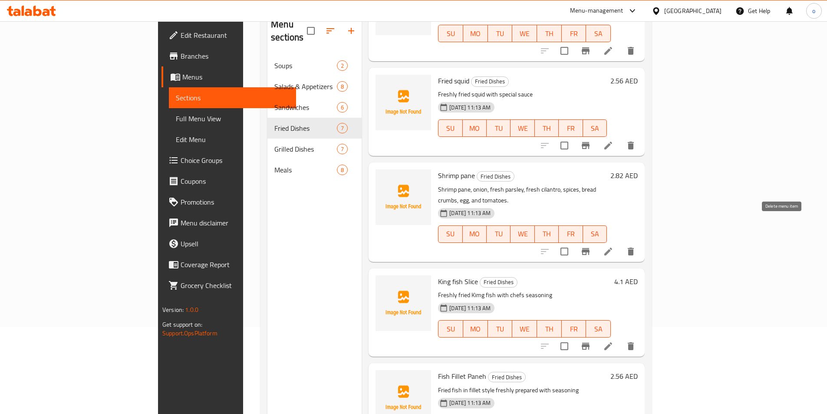
click at [634, 247] on icon "delete" at bounding box center [631, 251] width 6 height 8
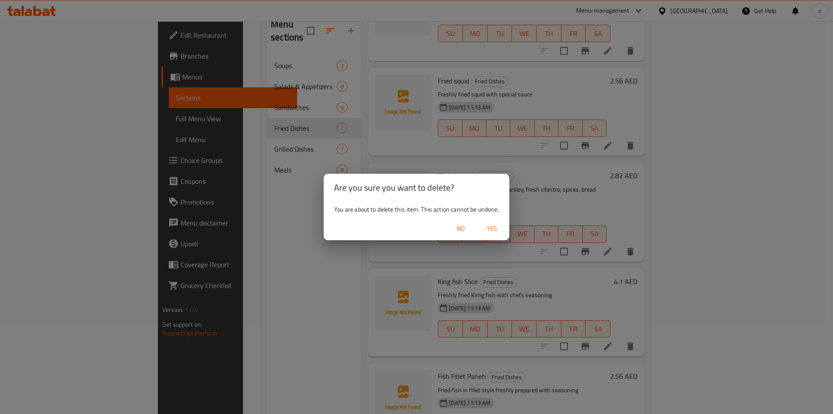
click at [497, 226] on span "Yes" at bounding box center [492, 228] width 21 height 11
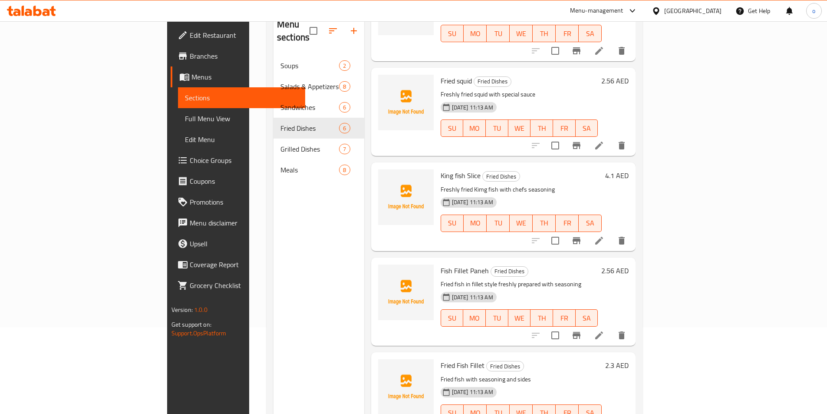
scroll to position [177, 0]
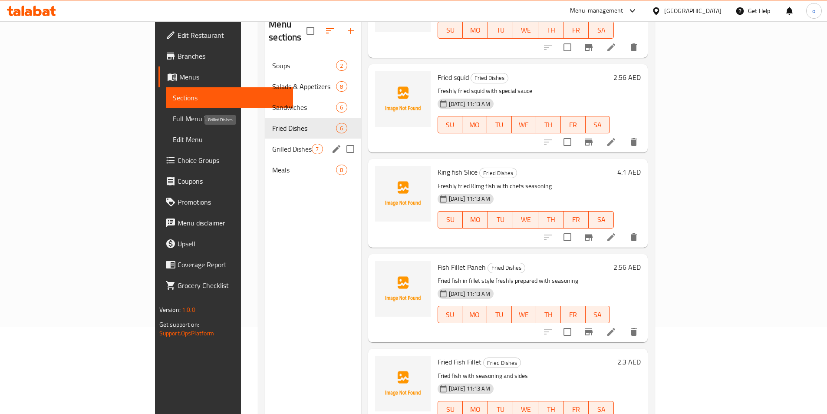
click at [272, 144] on span "Grilled Dishes" at bounding box center [291, 149] width 39 height 10
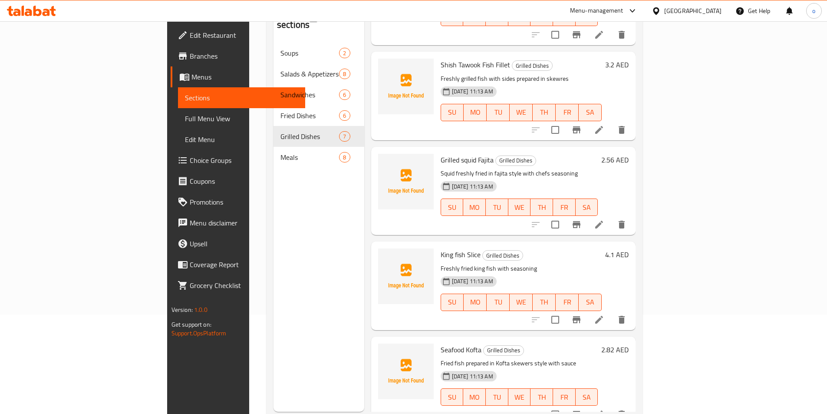
scroll to position [122, 0]
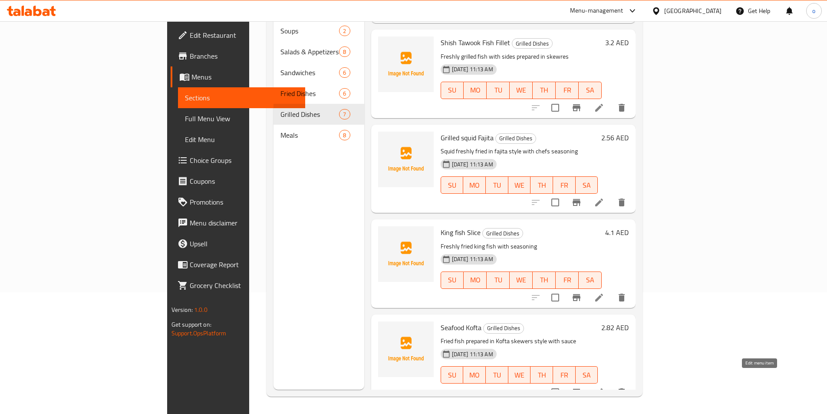
click at [604, 387] on icon at bounding box center [599, 392] width 10 height 10
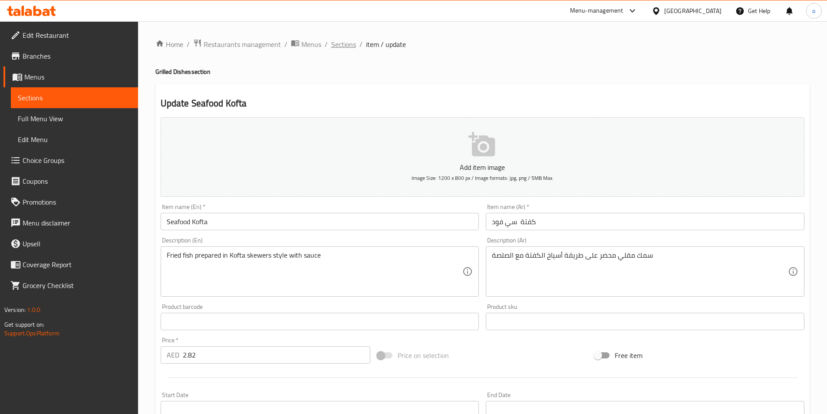
click at [339, 46] on span "Sections" at bounding box center [343, 44] width 25 height 10
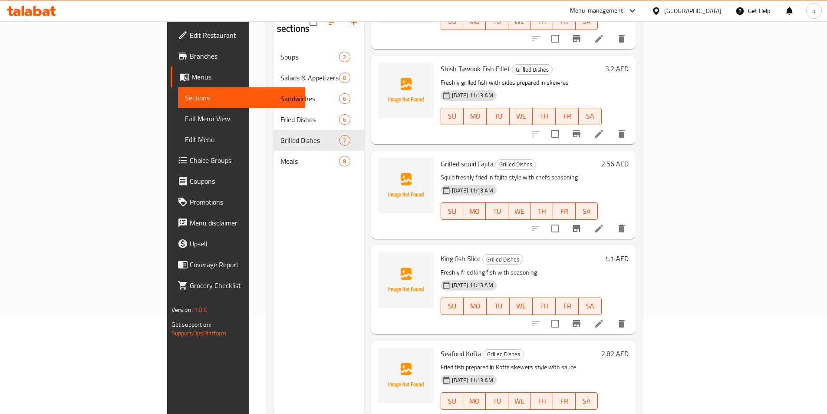
scroll to position [122, 0]
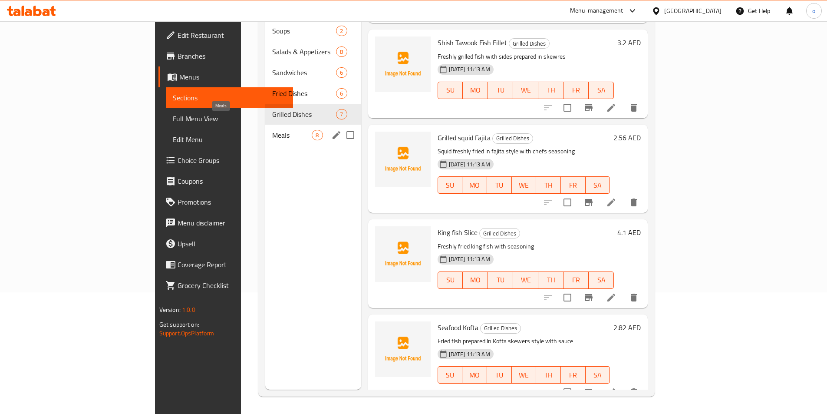
click at [272, 130] on span "Meals" at bounding box center [291, 135] width 39 height 10
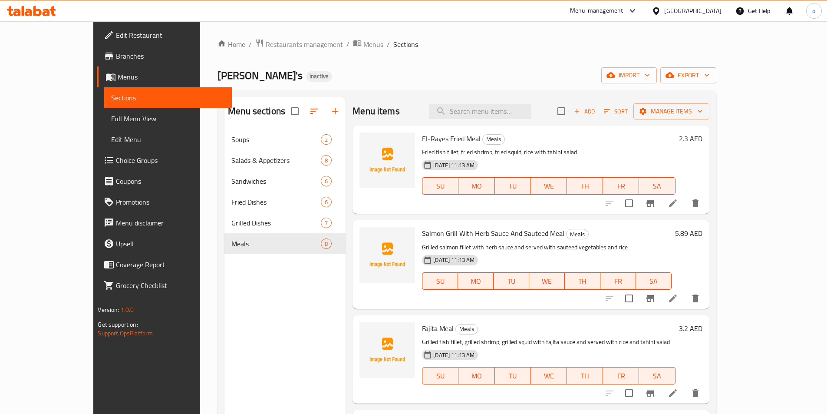
click at [685, 206] on li at bounding box center [673, 203] width 24 height 16
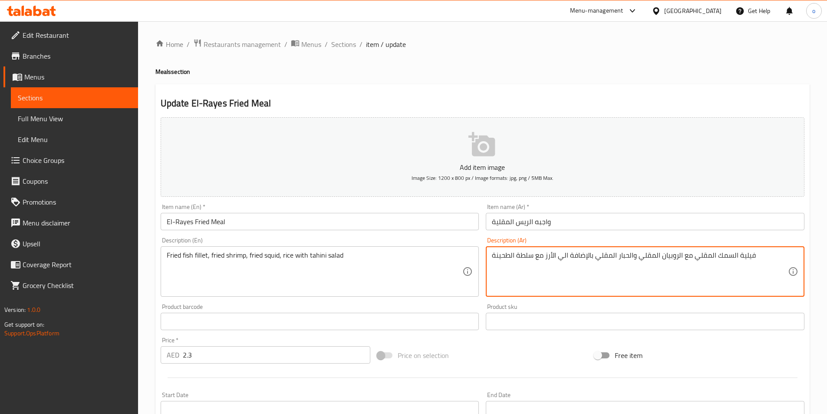
drag, startPoint x: 559, startPoint y: 256, endPoint x: 592, endPoint y: 255, distance: 33.4
click at [592, 255] on textarea "فيلية السمك المقلي مع الروبيان المقلي والحبار المقلي بالإضافة الي الأرز مع سلطة…" at bounding box center [640, 271] width 296 height 41
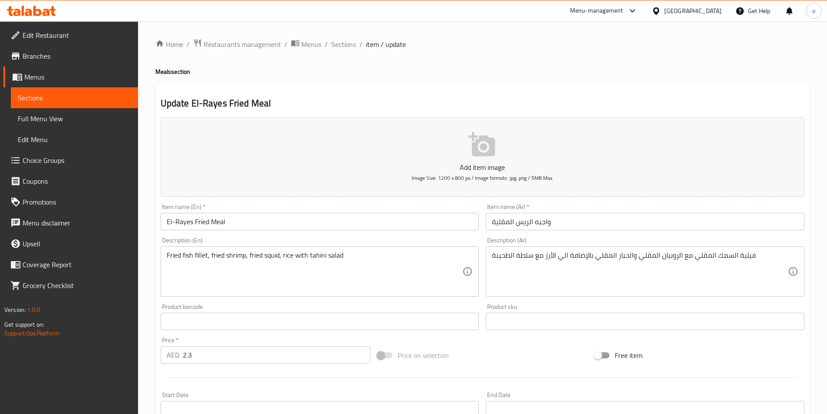
click at [570, 256] on textarea "فيلية السمك المقلي مع الروبيان المقلي والحبار المقلي بالإضافة الي الأرز مع سلطة…" at bounding box center [640, 271] width 296 height 41
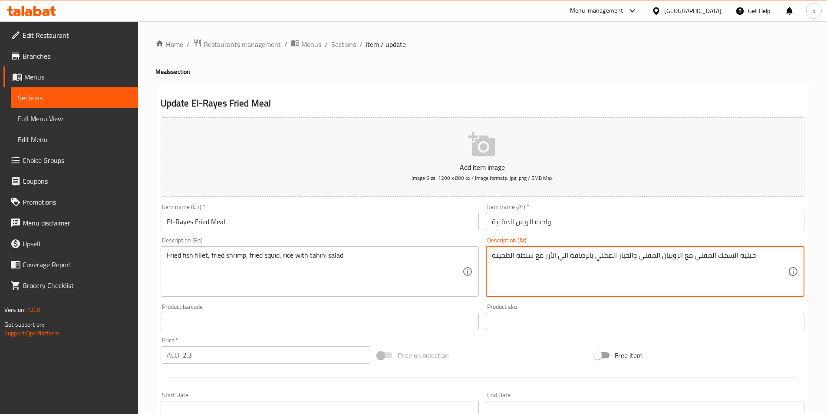
click at [561, 255] on textarea "فيلية السمك المقلي مع الروبيان المقلي والحبار المقلي بالإضافة الي الأرز مع سلطة…" at bounding box center [640, 271] width 296 height 41
click at [564, 256] on textarea "فيلية السمك المقلي مع الروبيان المقلي والحبار المقلي بالإضافة الي الأرز مع سلطة…" at bounding box center [640, 271] width 296 height 41
click at [569, 273] on textarea "فيلية السمك المقلي مع الروبيان المقلي والحبار المقلي بالإضافة الي الأرز مع سلطة…" at bounding box center [640, 271] width 296 height 41
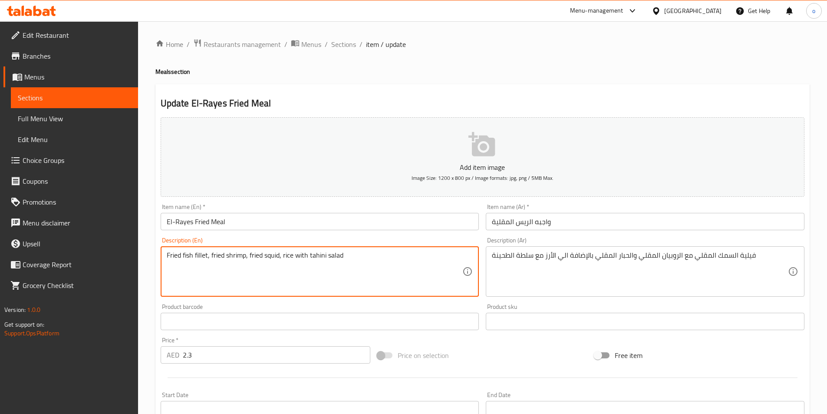
paste textarea "In addition to"
click at [281, 257] on textarea "Fried fish fillet, fried shrimp, fried squid,In addition to rice with tahini sa…" at bounding box center [315, 271] width 296 height 41
type textarea "Fried fish fillet, fried shrimp, fried squid, in addition to rice with tahini s…"
drag, startPoint x: 282, startPoint y: 256, endPoint x: 323, endPoint y: 255, distance: 41.7
click at [323, 255] on textarea "Fried fish fillet, fried shrimp, fried squid, in addition to rice with tahini s…" at bounding box center [315, 271] width 296 height 41
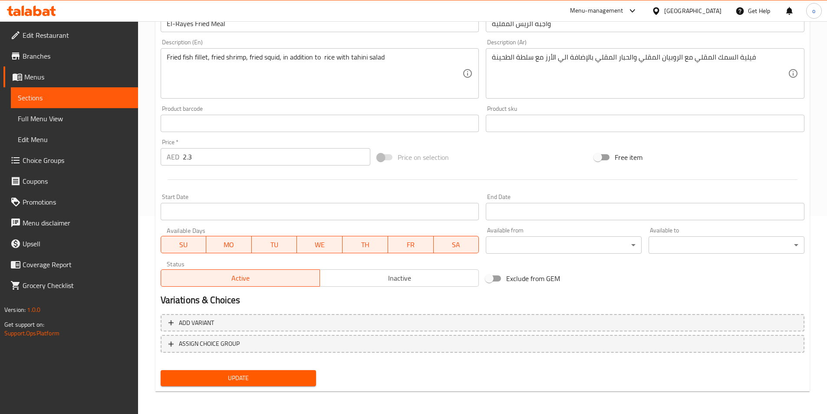
scroll to position [200, 0]
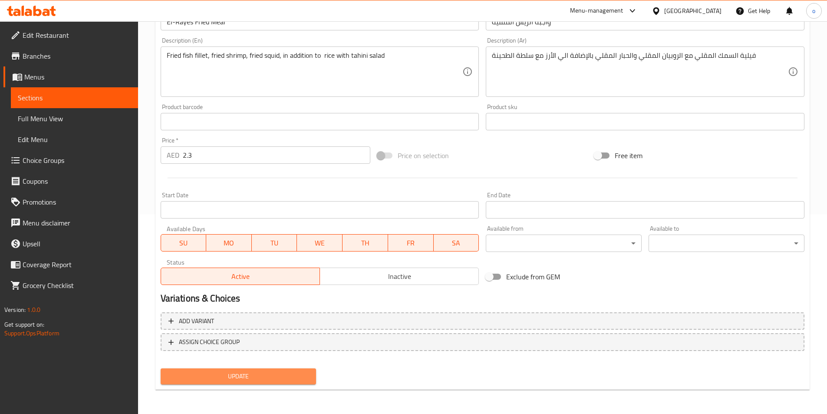
click at [290, 375] on span "Update" at bounding box center [239, 376] width 142 height 11
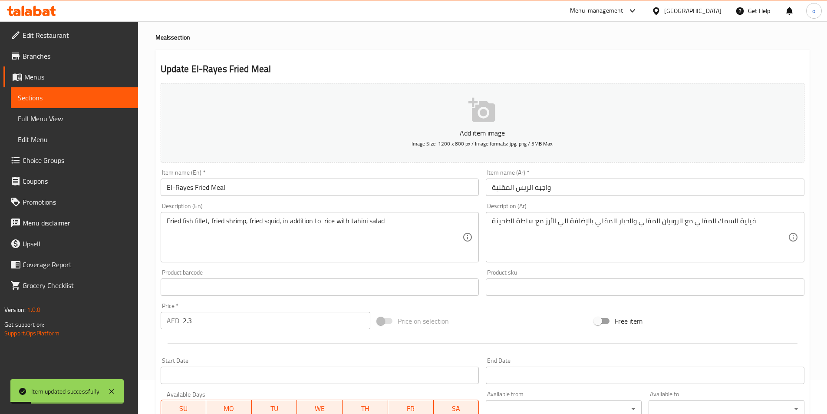
scroll to position [0, 0]
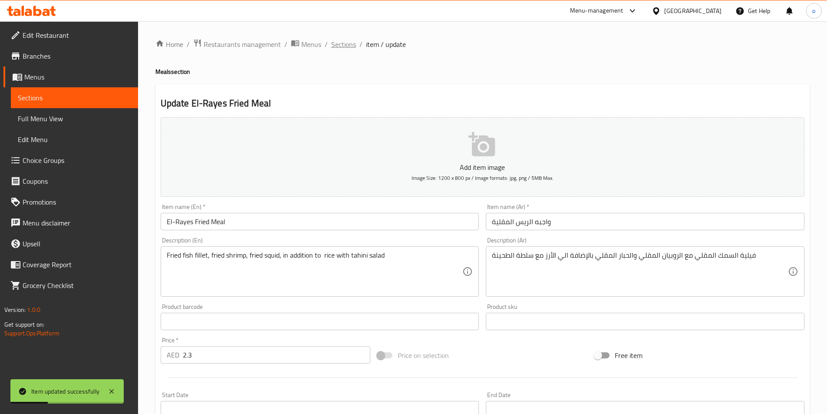
click at [349, 47] on span "Sections" at bounding box center [343, 44] width 25 height 10
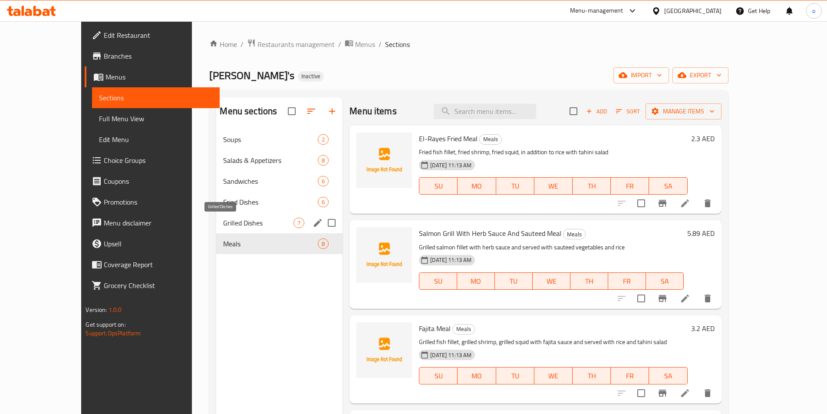
click at [233, 220] on span "Grilled Dishes" at bounding box center [258, 222] width 70 height 10
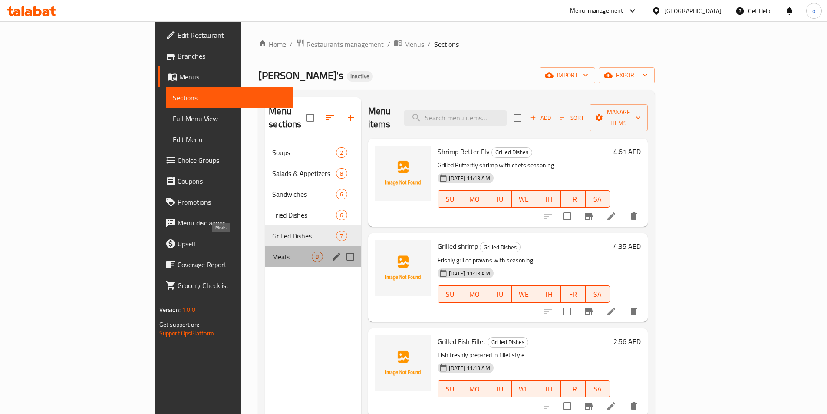
click at [272, 251] on span "Meals" at bounding box center [291, 256] width 39 height 10
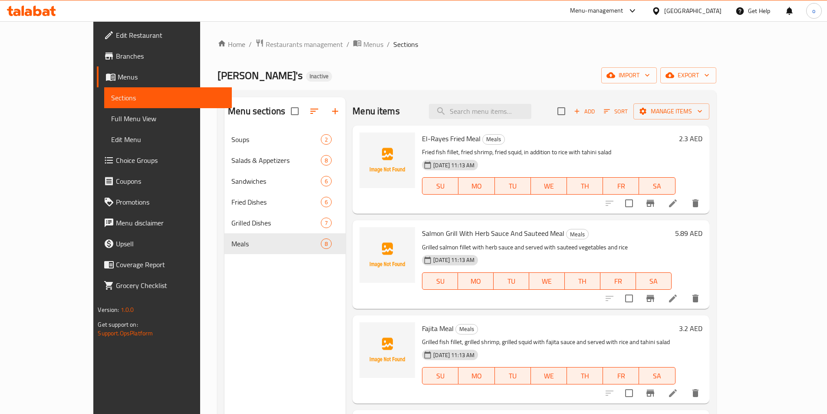
click at [685, 304] on li at bounding box center [673, 298] width 24 height 16
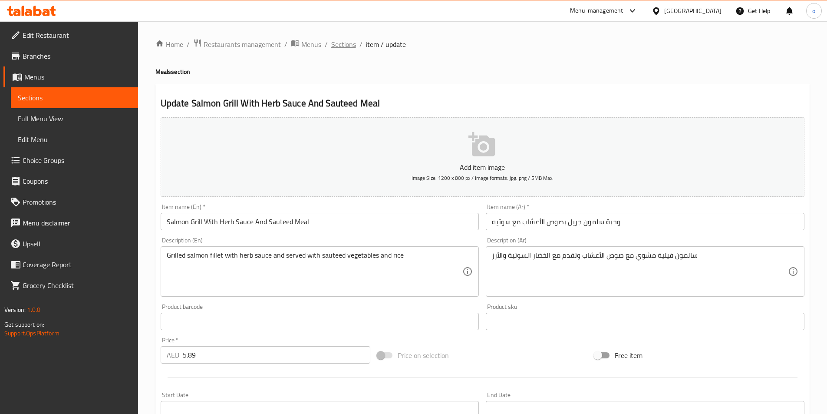
click at [349, 45] on span "Sections" at bounding box center [343, 44] width 25 height 10
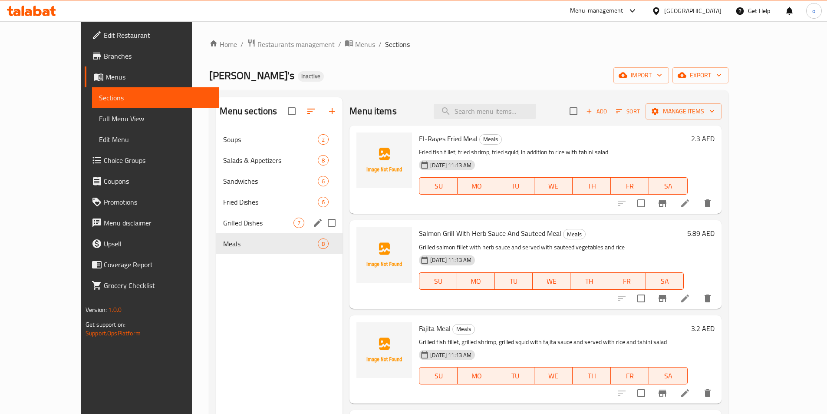
click at [223, 217] on span "Grilled Dishes" at bounding box center [258, 222] width 70 height 10
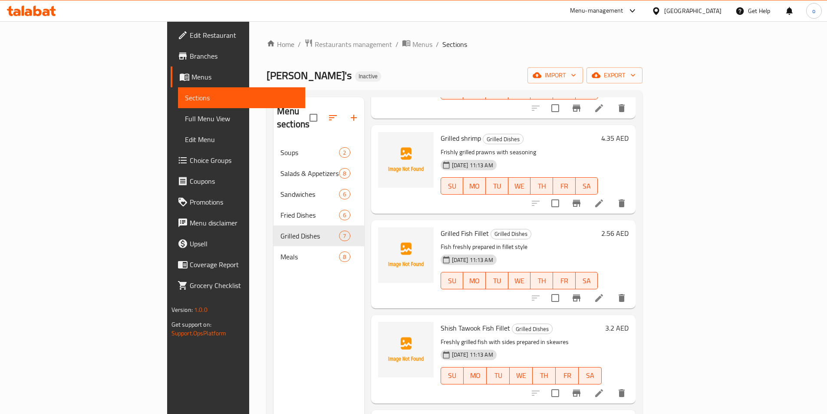
scroll to position [87, 0]
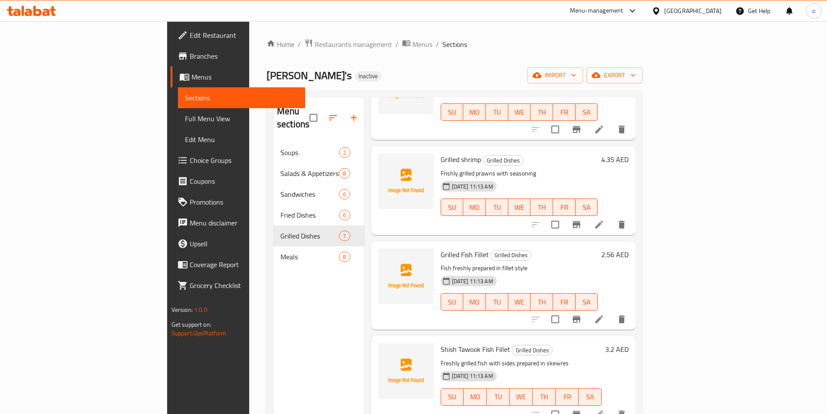
click at [441, 168] on p "Frishly grilled prawns with seasoning" at bounding box center [520, 173] width 158 height 11
click at [611, 217] on li at bounding box center [599, 225] width 24 height 16
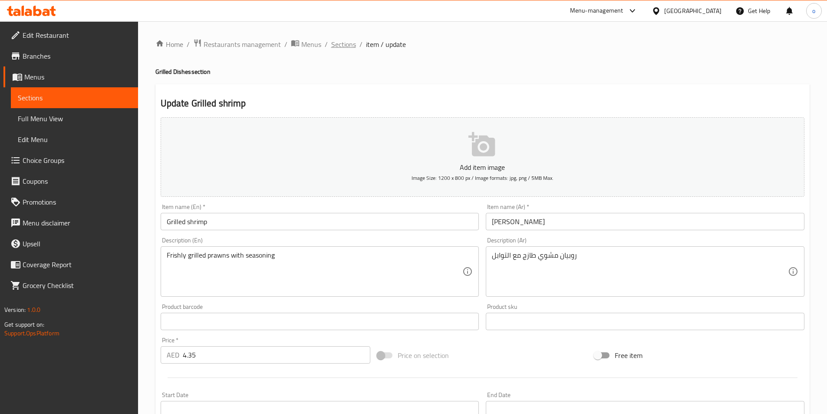
click at [352, 46] on span "Sections" at bounding box center [343, 44] width 25 height 10
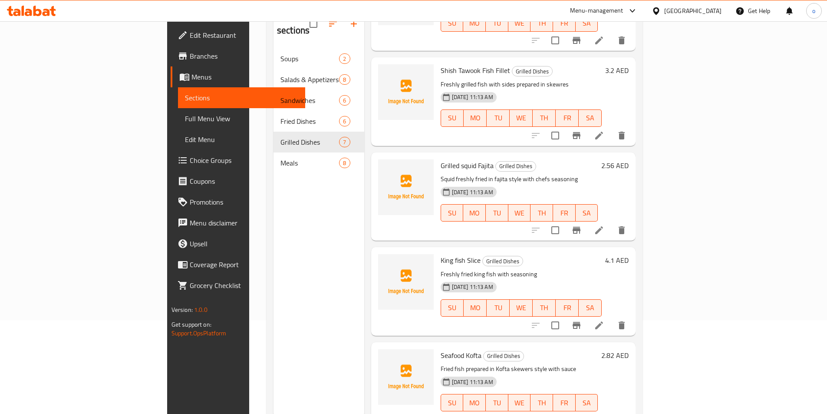
scroll to position [122, 0]
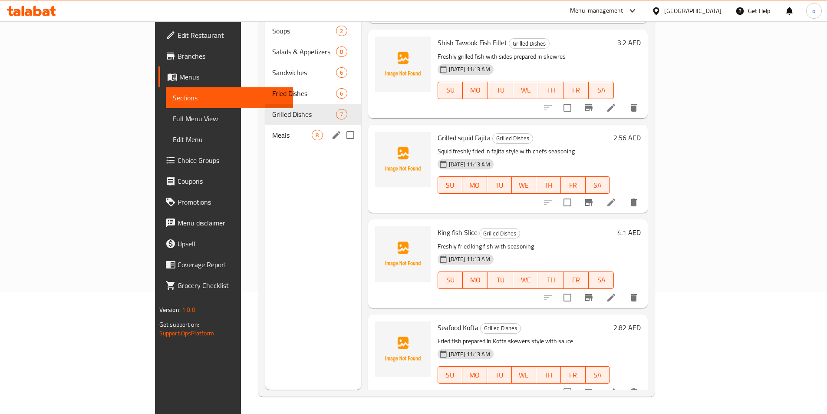
click at [265, 125] on div "Meals 8" at bounding box center [312, 135] width 95 height 21
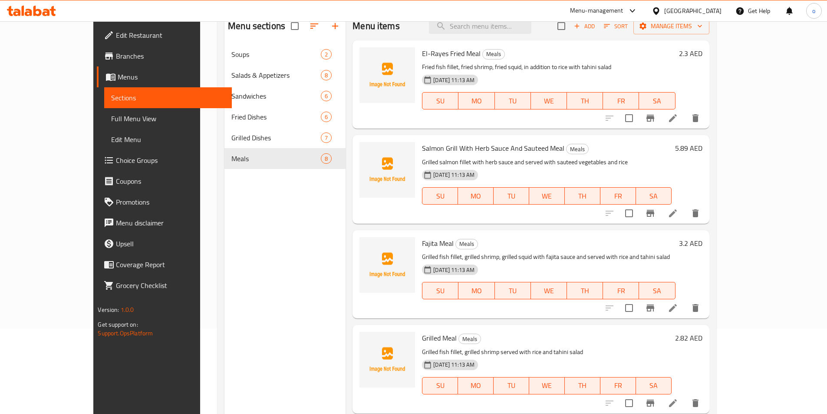
scroll to position [35, 0]
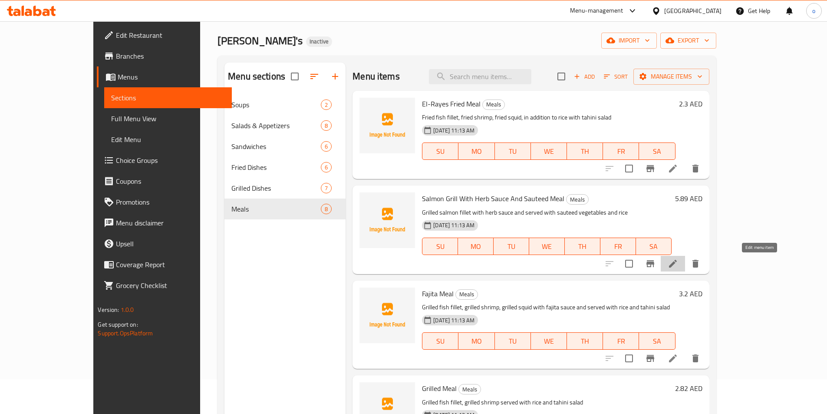
click at [678, 266] on icon at bounding box center [673, 263] width 10 height 10
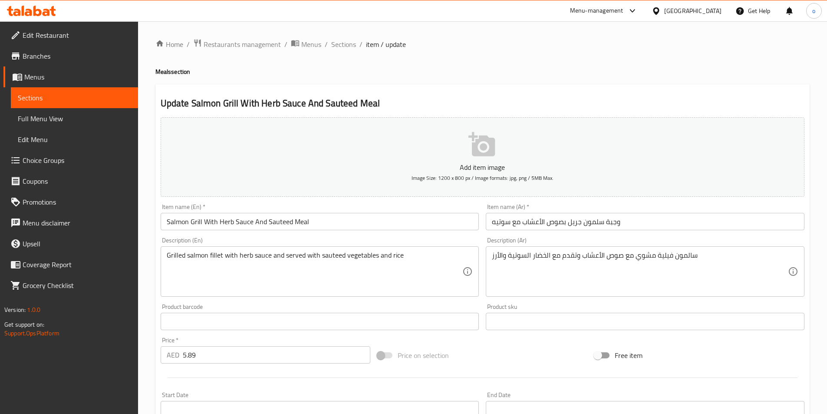
click at [513, 224] on input "وجبة سلمون جريل بصوص الأعشاب مع سوتيه" at bounding box center [645, 221] width 319 height 17
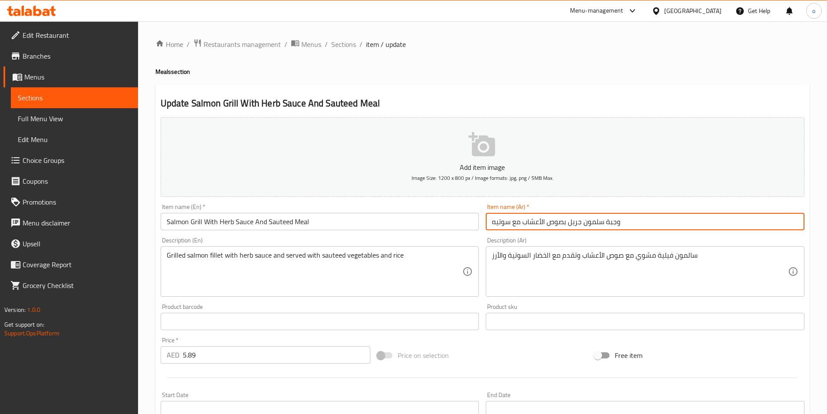
click at [513, 224] on input "وجبة سلمون جريل بصوص الأعشاب مع سوتيه" at bounding box center [645, 221] width 319 height 17
type input "وجبة سلمون جريل بصوص الأعشاب و سوتيه"
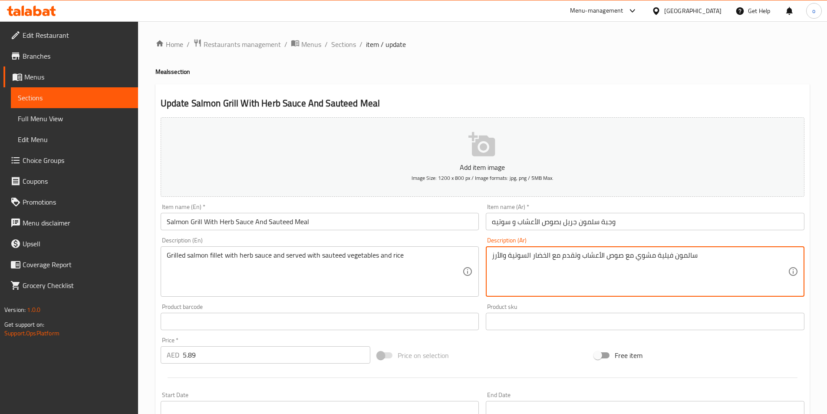
click at [530, 255] on textarea "سالمون فيلية مشوي مع صوص الأعشاب وتقدم مع الخضار السوتية والأرز" at bounding box center [640, 271] width 296 height 41
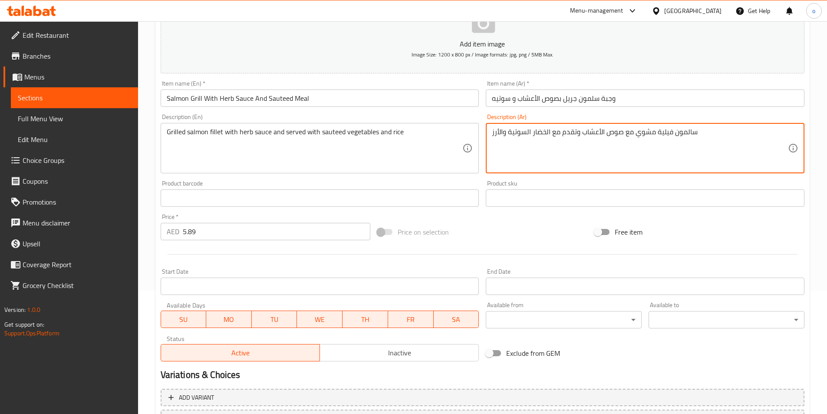
scroll to position [174, 0]
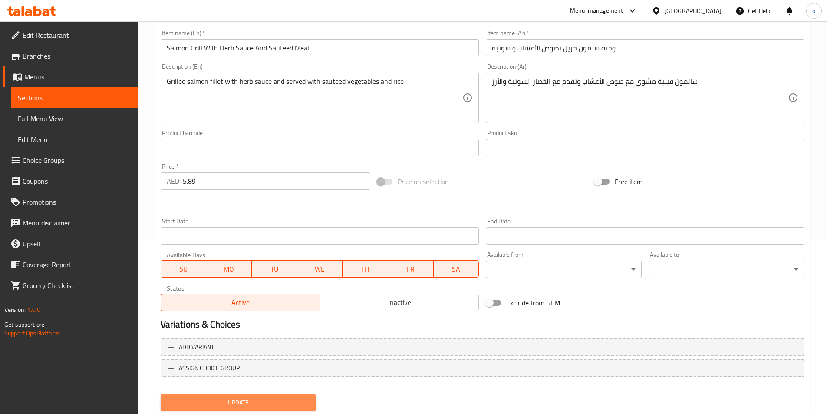
click at [299, 395] on button "Update" at bounding box center [239, 402] width 156 height 16
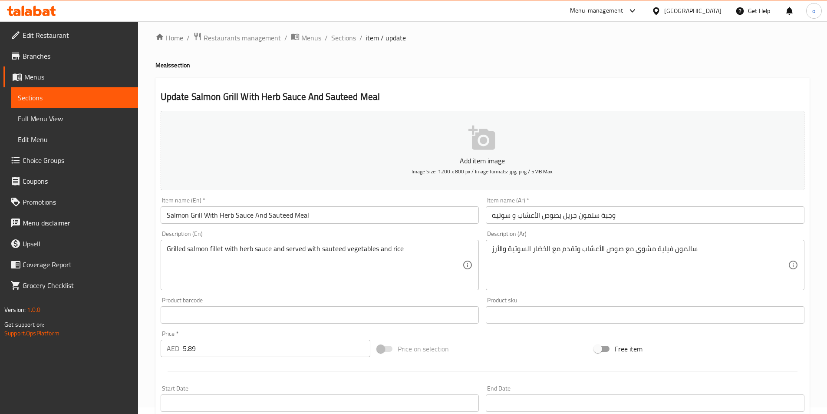
scroll to position [0, 0]
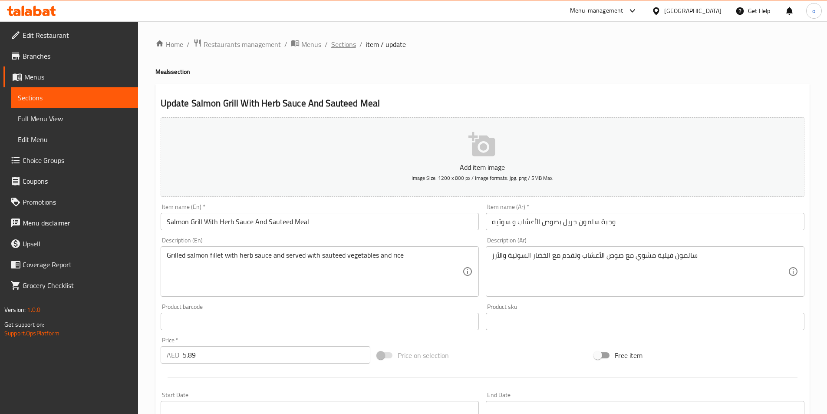
click at [347, 46] on span "Sections" at bounding box center [343, 44] width 25 height 10
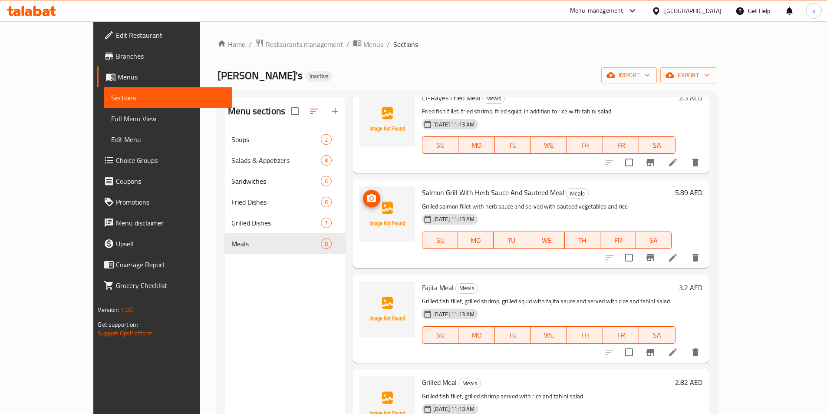
scroll to position [87, 0]
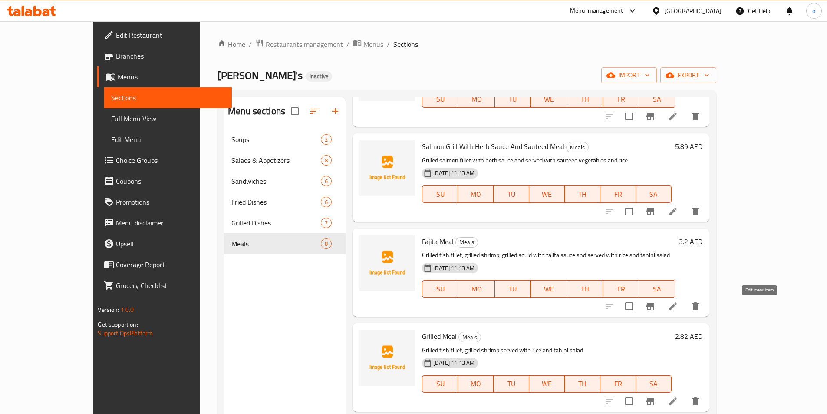
click at [678, 306] on icon at bounding box center [673, 306] width 10 height 10
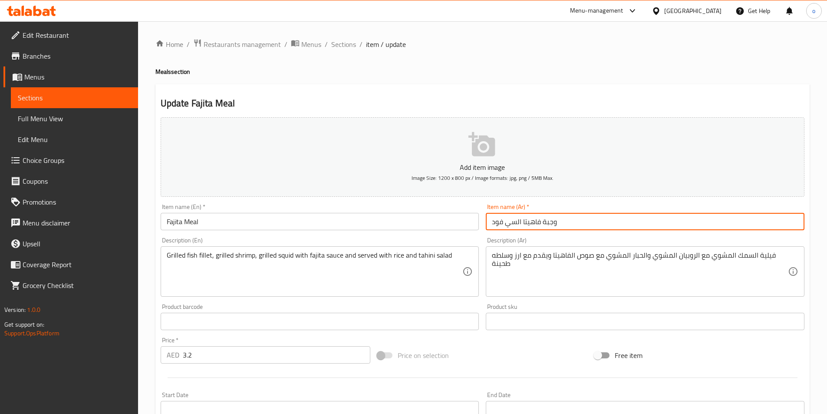
drag, startPoint x: 491, startPoint y: 221, endPoint x: 521, endPoint y: 225, distance: 30.2
click at [521, 225] on input "وجبة فاهيتا السي فود" at bounding box center [645, 221] width 319 height 17
click at [665, 208] on div "Item name (Ar)   * وجبة فاهيتا السي فود Item name (Ar) *" at bounding box center [645, 217] width 319 height 26
drag, startPoint x: 491, startPoint y: 222, endPoint x: 522, endPoint y: 224, distance: 30.5
click at [522, 224] on input "وجبة فاهيتا السي فود" at bounding box center [645, 221] width 319 height 17
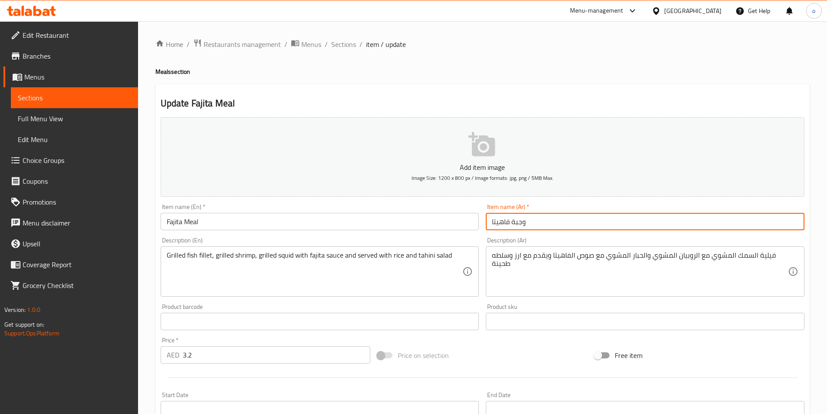
type input "وجبة فاهيتا"
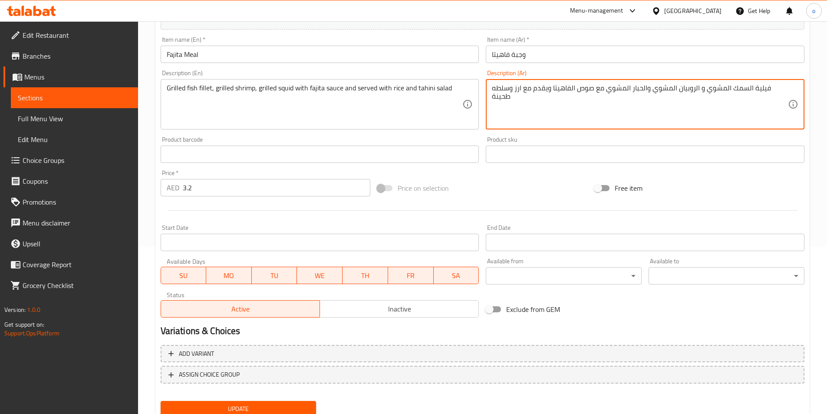
scroll to position [174, 0]
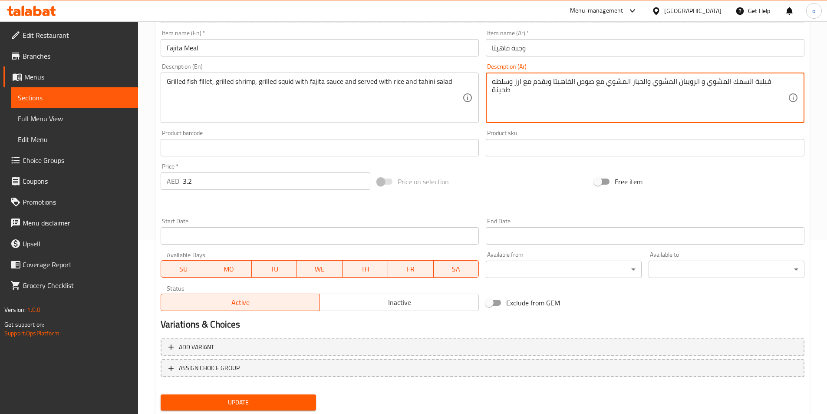
click at [218, 399] on span "Update" at bounding box center [239, 402] width 142 height 11
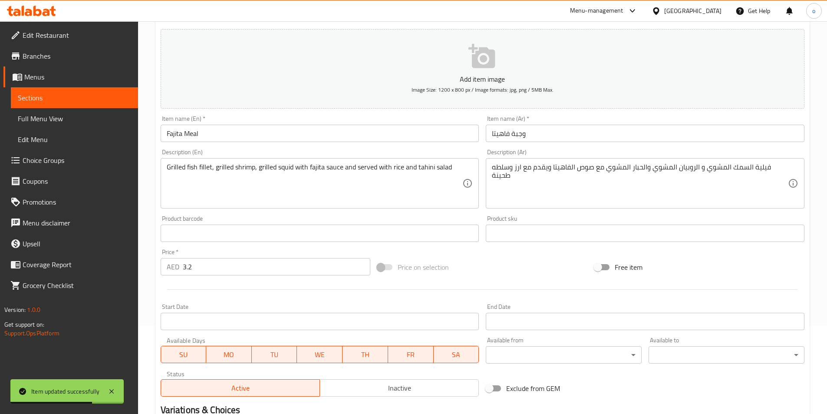
scroll to position [0, 0]
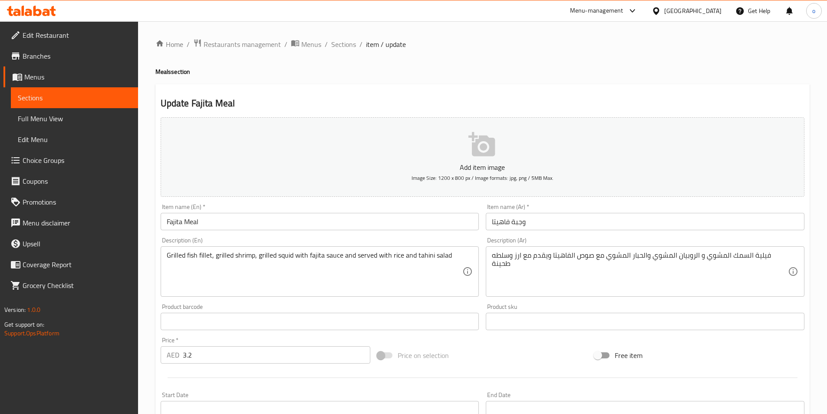
click at [347, 221] on input "Fajita Meal" at bounding box center [320, 221] width 319 height 17
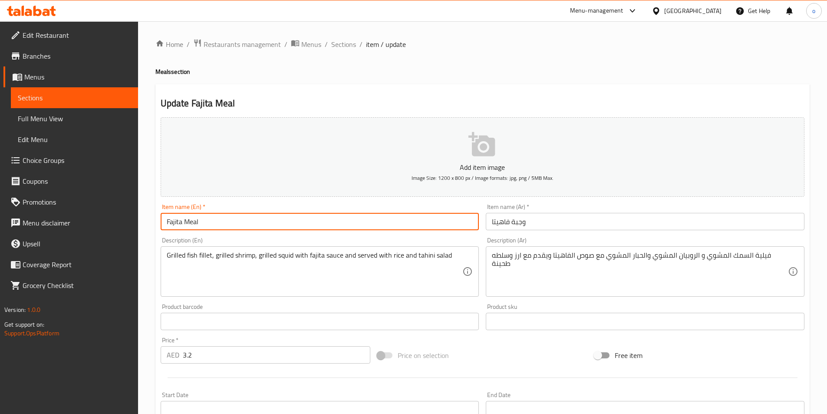
click at [492, 223] on input "وجبة فاهيتا" at bounding box center [645, 221] width 319 height 17
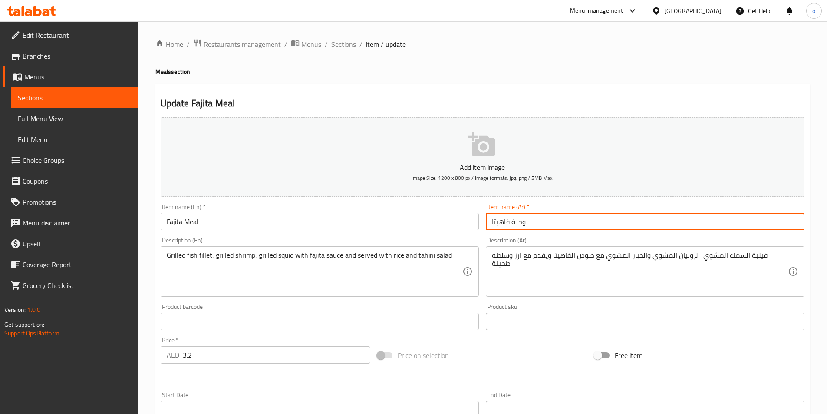
click at [492, 223] on input "وجبة فاهيتا" at bounding box center [645, 221] width 319 height 17
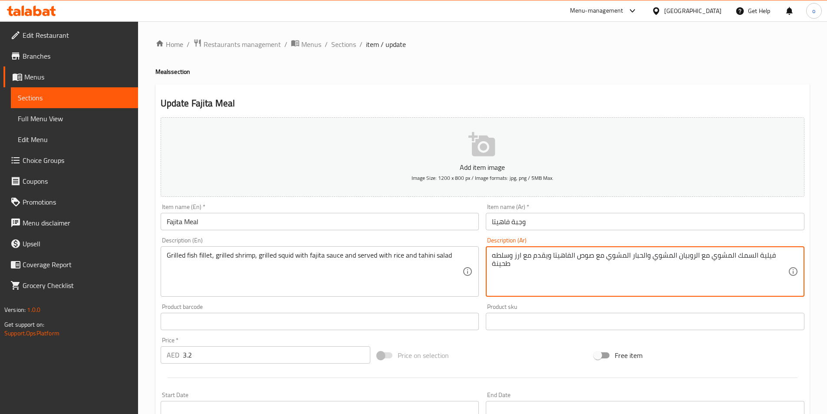
type textarea "فيلية السمك المشوي مع الروبيان المشوي والحبار المشوي مع صوص الفاهيتا ويقدم مع ا…"
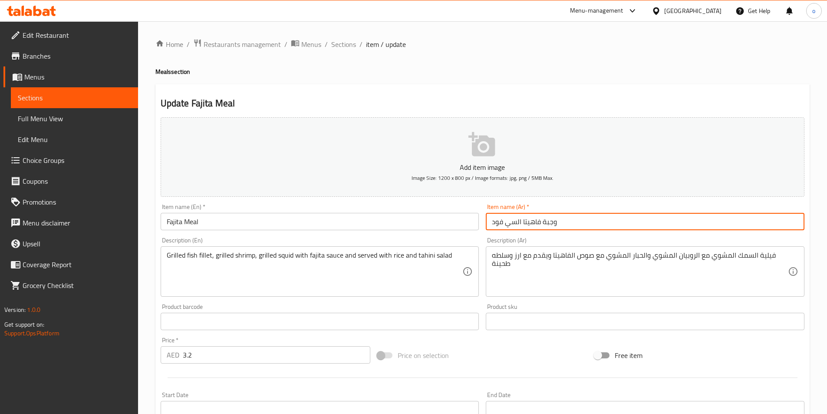
type input "وجبة فاهيتا السي فود"
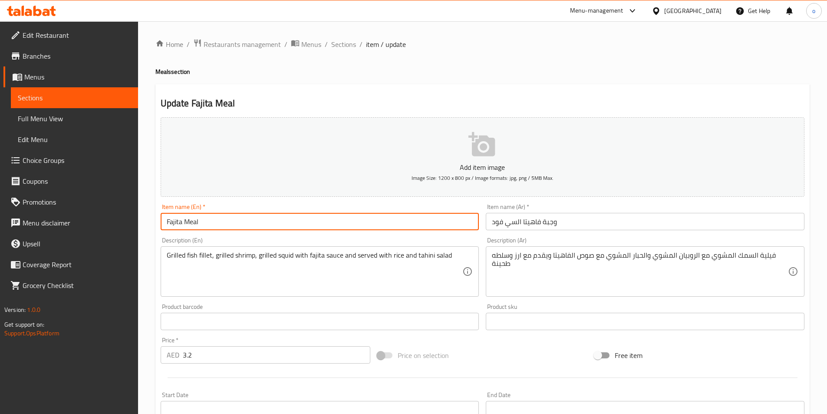
click at [363, 222] on input "Fajita Meal" at bounding box center [320, 221] width 319 height 17
click at [181, 220] on input "Fajita Meal" at bounding box center [320, 221] width 319 height 17
type input "Fajita Seafood Meal"
click at [278, 234] on div "Description (En) Grilled fish fillet, grilled shrimp, grilled squid with fajita…" at bounding box center [320, 266] width 326 height 66
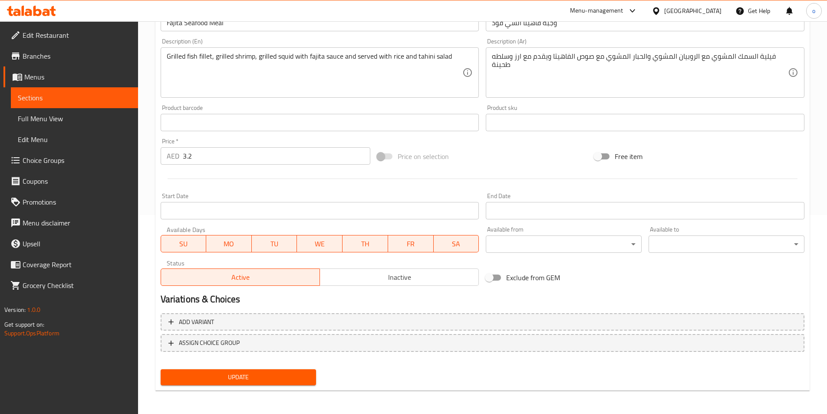
scroll to position [200, 0]
click at [297, 369] on button "Update" at bounding box center [239, 376] width 156 height 16
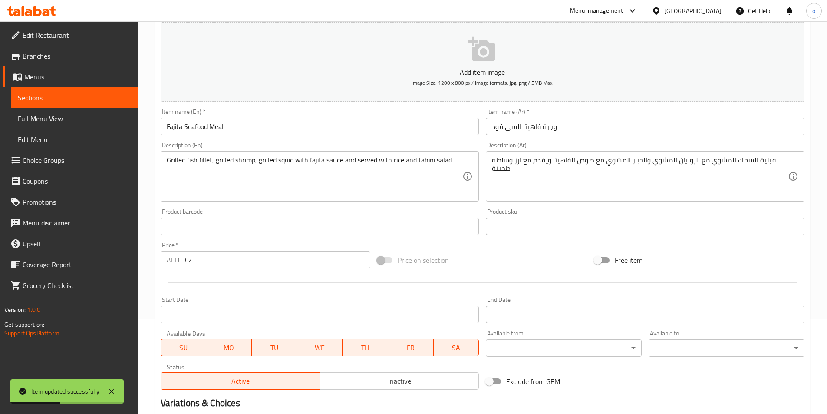
scroll to position [0, 0]
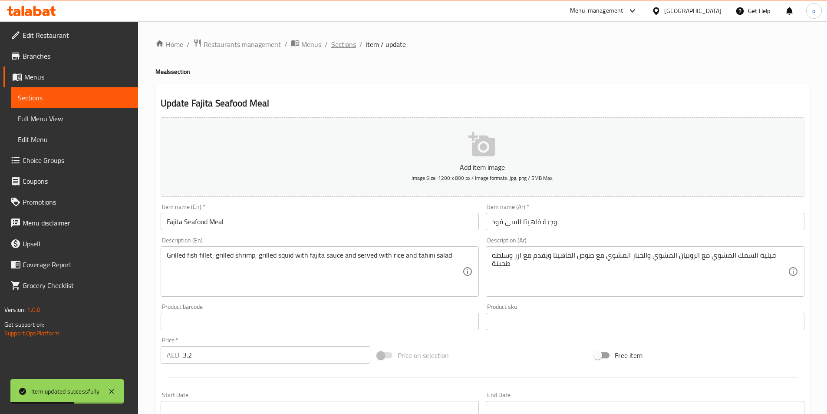
click at [345, 46] on span "Sections" at bounding box center [343, 44] width 25 height 10
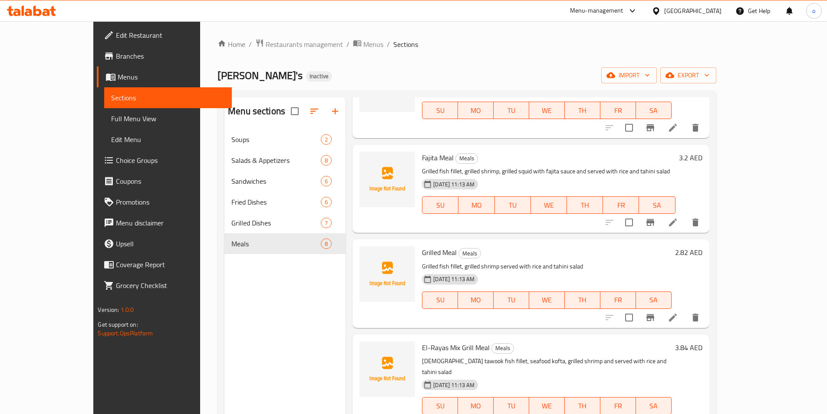
scroll to position [174, 0]
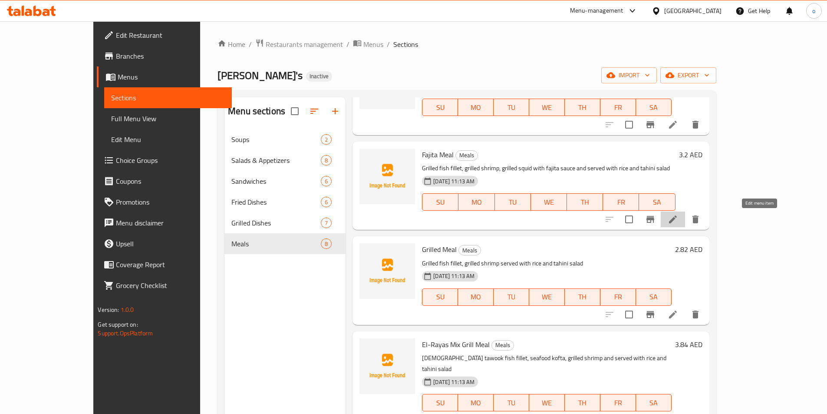
click at [678, 218] on icon at bounding box center [673, 219] width 10 height 10
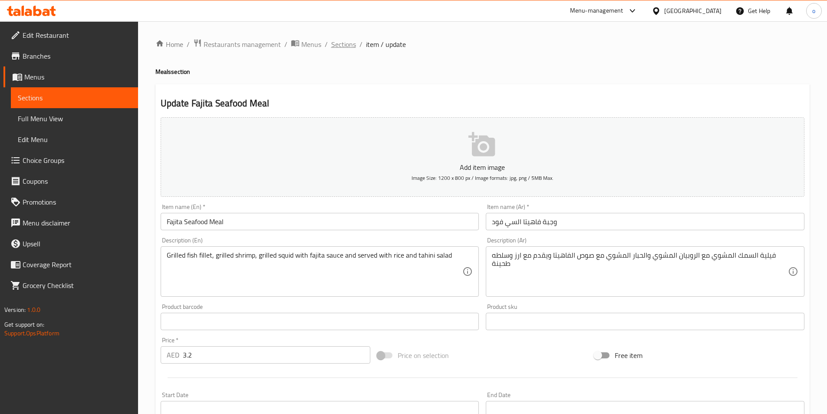
click at [348, 46] on span "Sections" at bounding box center [343, 44] width 25 height 10
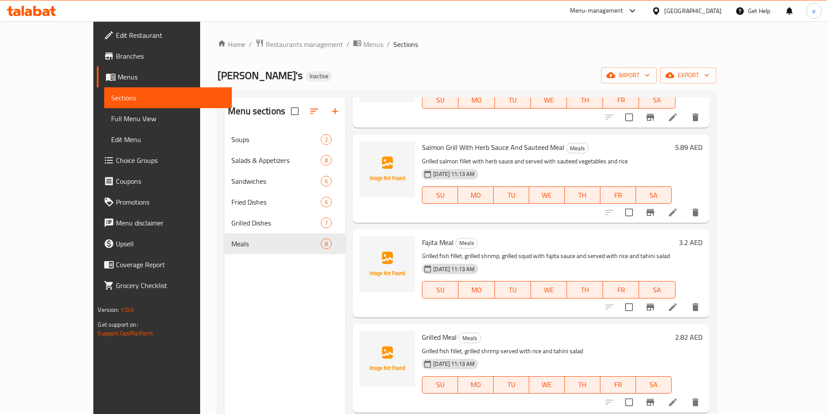
scroll to position [87, 0]
click at [363, 40] on span "Menus" at bounding box center [373, 44] width 20 height 10
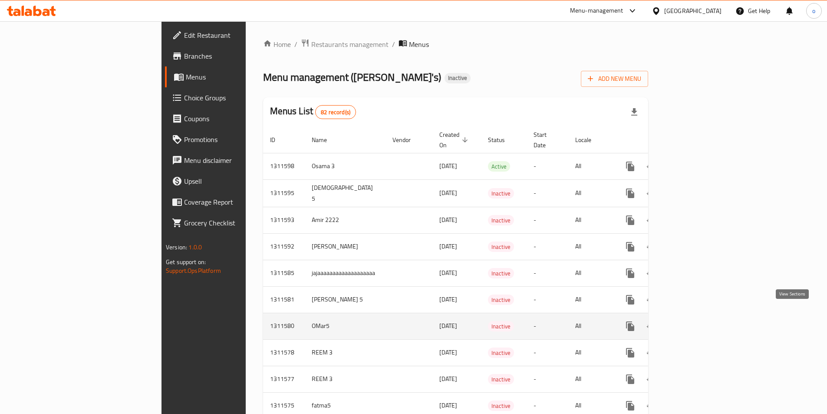
click at [697, 322] on icon "enhanced table" at bounding box center [693, 326] width 8 height 8
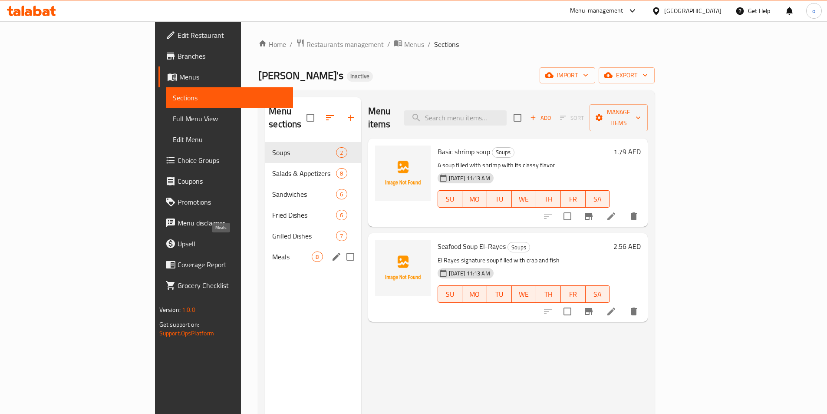
click at [272, 251] on span "Meals" at bounding box center [291, 256] width 39 height 10
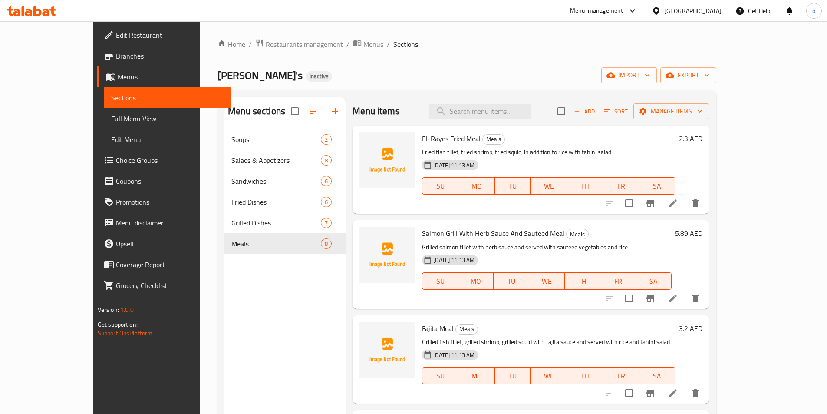
scroll to position [87, 0]
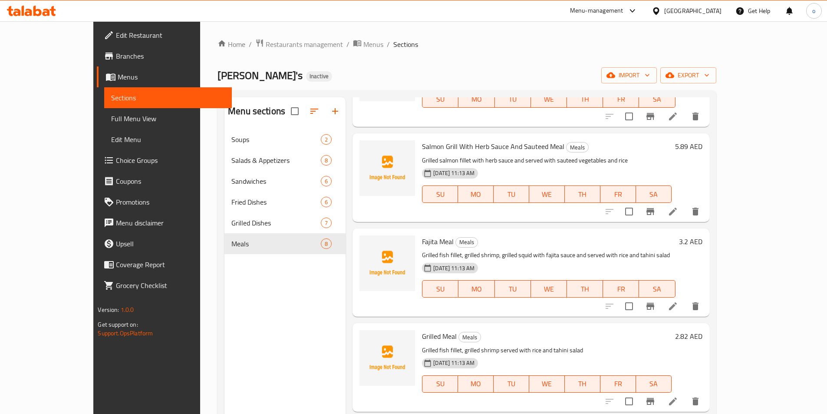
click at [678, 302] on icon at bounding box center [673, 306] width 10 height 10
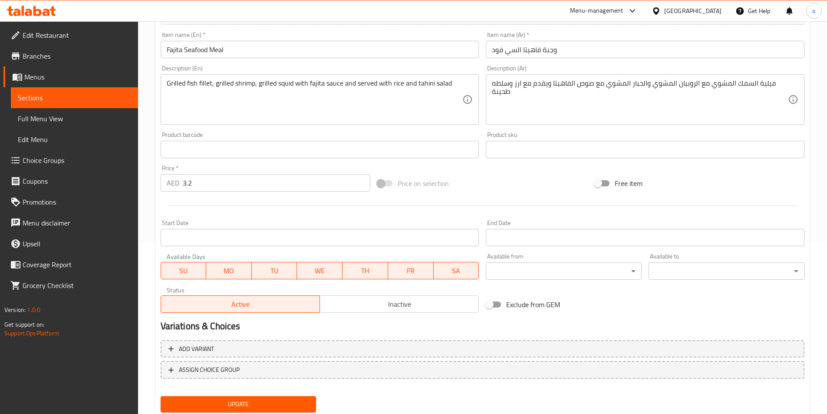
scroll to position [174, 0]
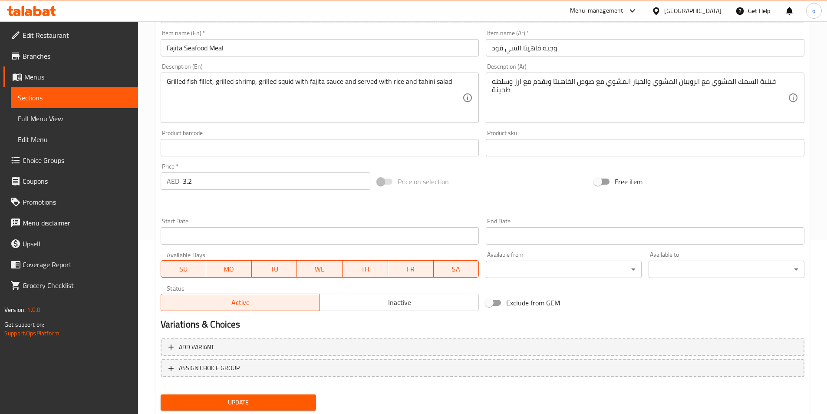
click at [204, 396] on button "Update" at bounding box center [239, 402] width 156 height 16
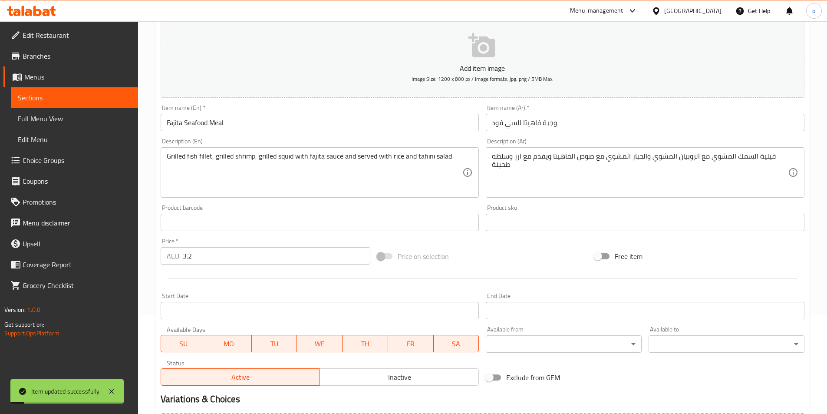
scroll to position [0, 0]
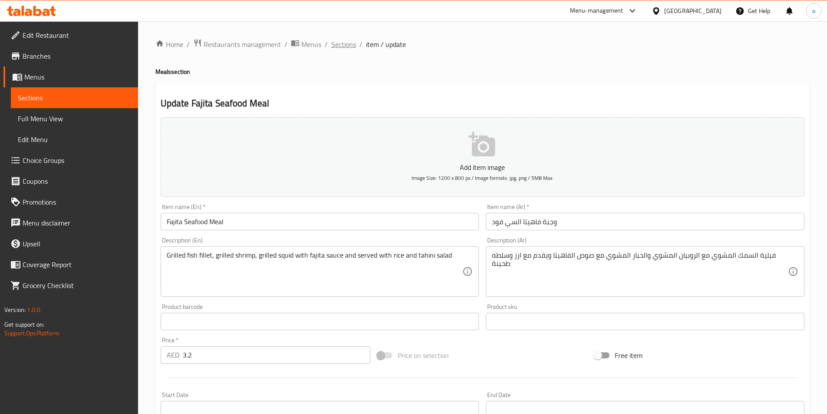
click at [341, 45] on span "Sections" at bounding box center [343, 44] width 25 height 10
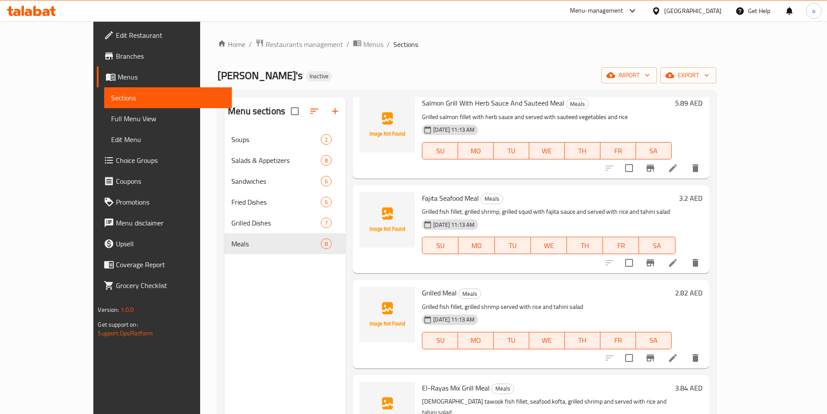
scroll to position [174, 0]
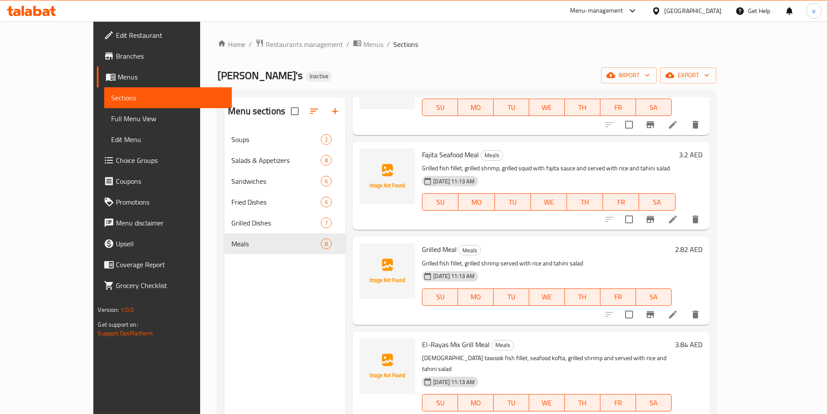
click at [685, 320] on li at bounding box center [673, 314] width 24 height 16
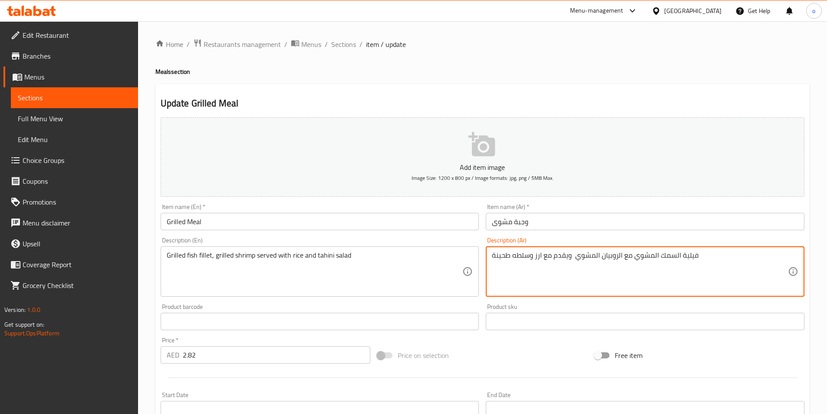
click at [625, 256] on textarea "فيلية السمك المشوي مع الروبيان المشوي ويقدم مع ارز وسلطه طحينة" at bounding box center [640, 271] width 296 height 41
click at [623, 257] on textarea "فيلية السمك المشوي مع الروبيان المشوي ويقدم مع ارز وسلطه طحينة" at bounding box center [640, 271] width 296 height 41
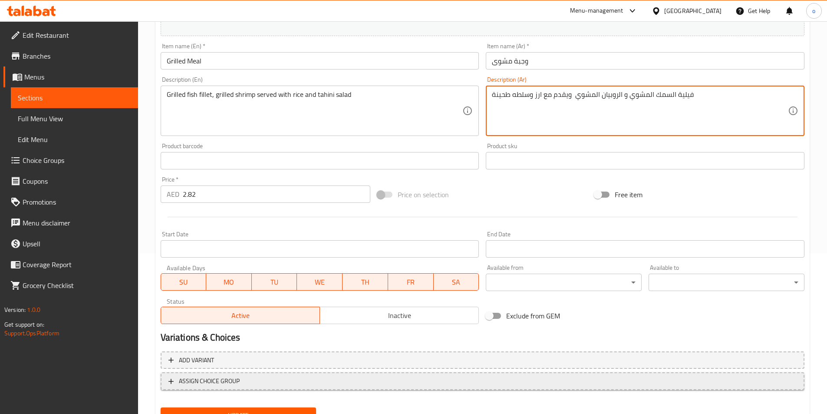
scroll to position [174, 0]
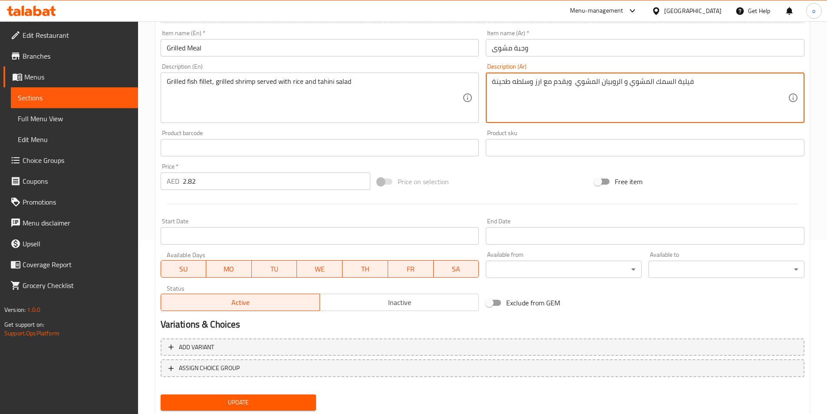
type textarea "فيلية السمك المشوي و الروبيان المشوي ويقدم مع ارز وسلطه طحينة"
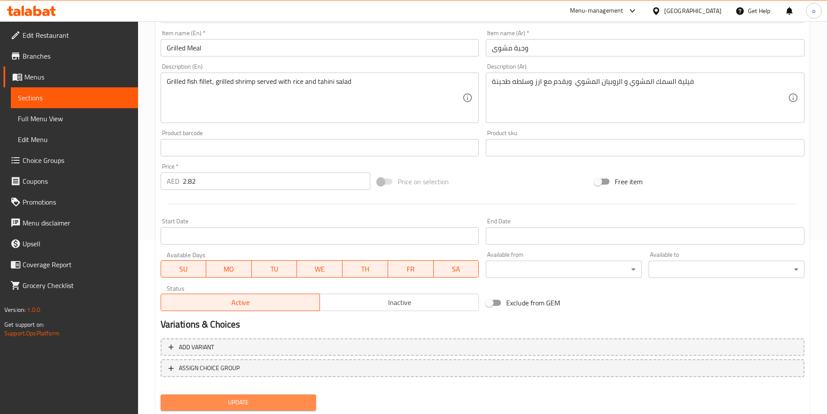
click at [283, 402] on span "Update" at bounding box center [239, 402] width 142 height 11
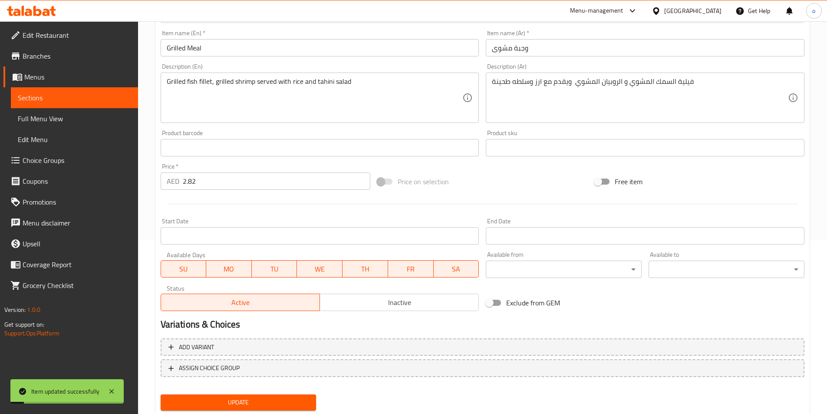
scroll to position [0, 0]
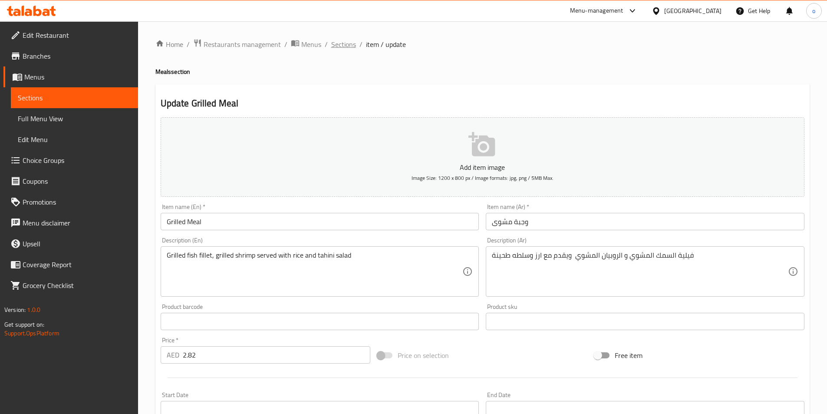
click at [350, 47] on span "Sections" at bounding box center [343, 44] width 25 height 10
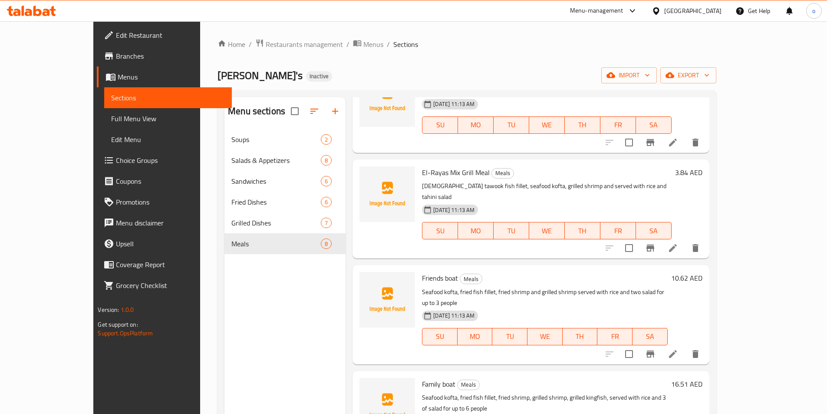
scroll to position [347, 0]
click at [677, 242] on icon at bounding box center [673, 246] width 8 height 8
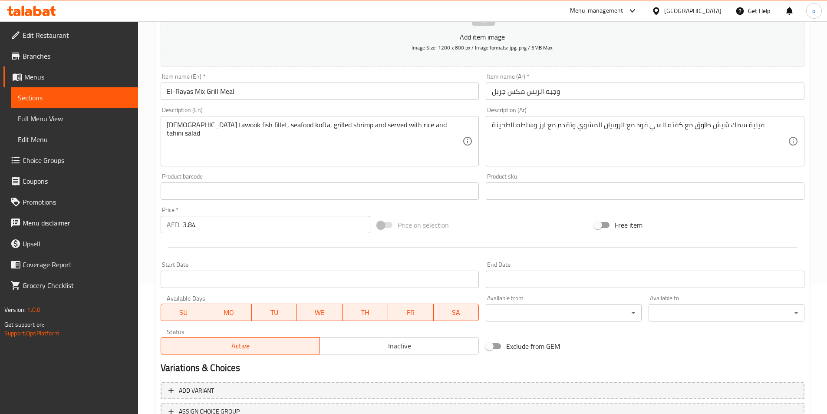
scroll to position [174, 0]
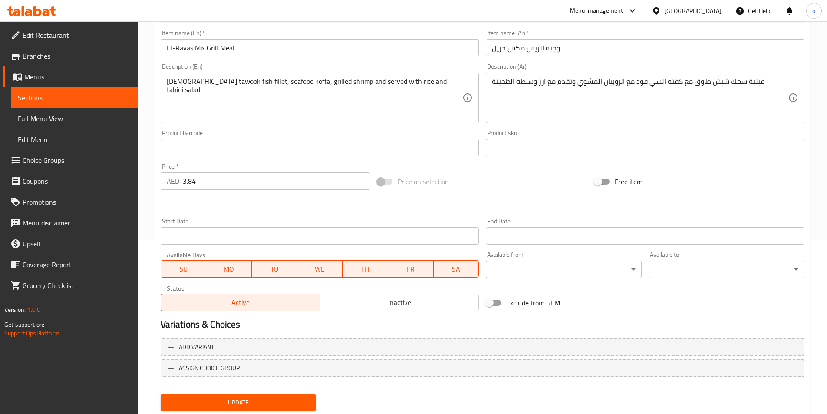
click at [229, 395] on button "Update" at bounding box center [239, 402] width 156 height 16
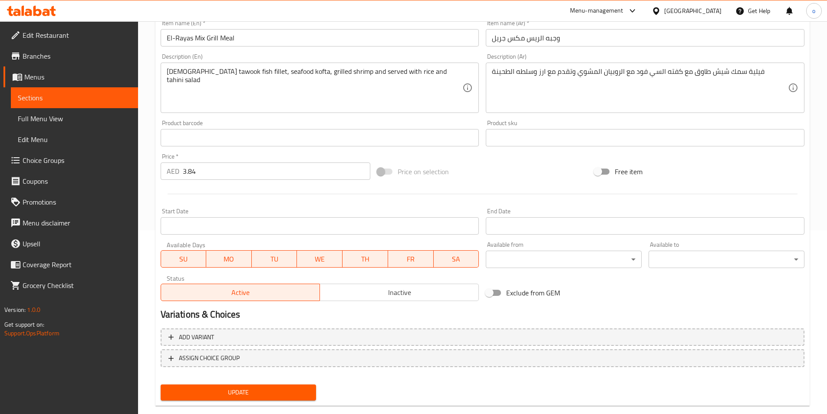
scroll to position [200, 0]
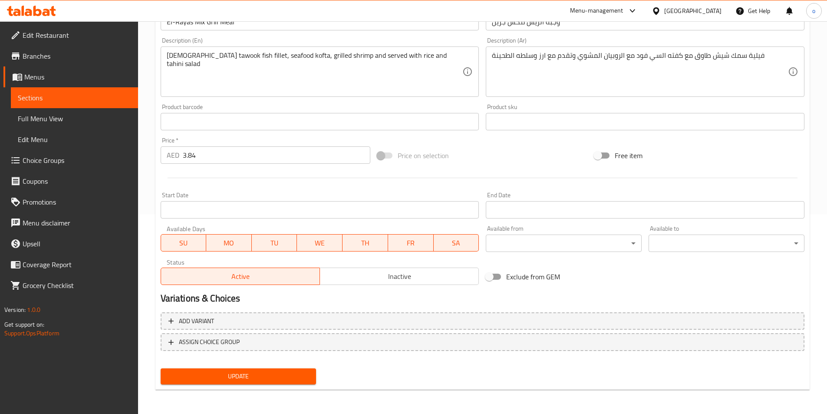
click at [293, 376] on span "Update" at bounding box center [239, 376] width 142 height 11
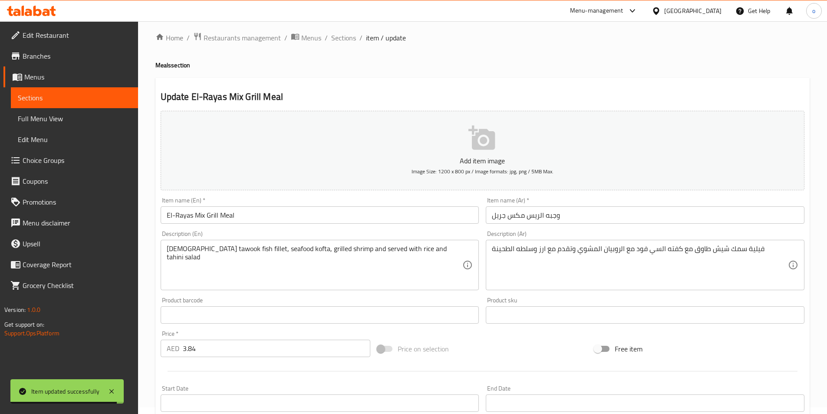
scroll to position [0, 0]
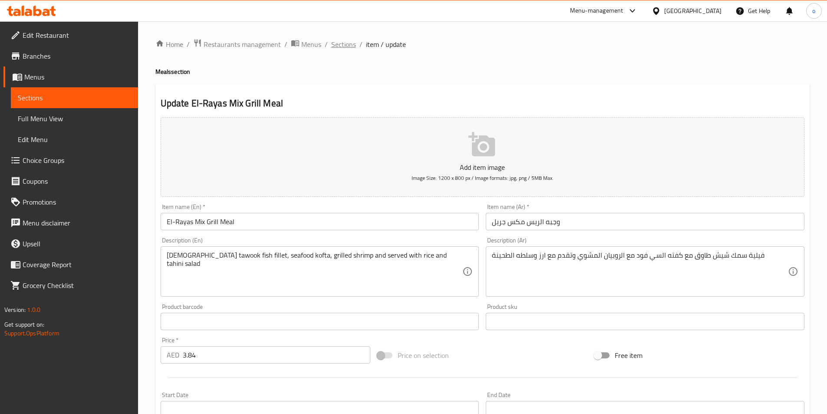
click at [339, 49] on span "Sections" at bounding box center [343, 44] width 25 height 10
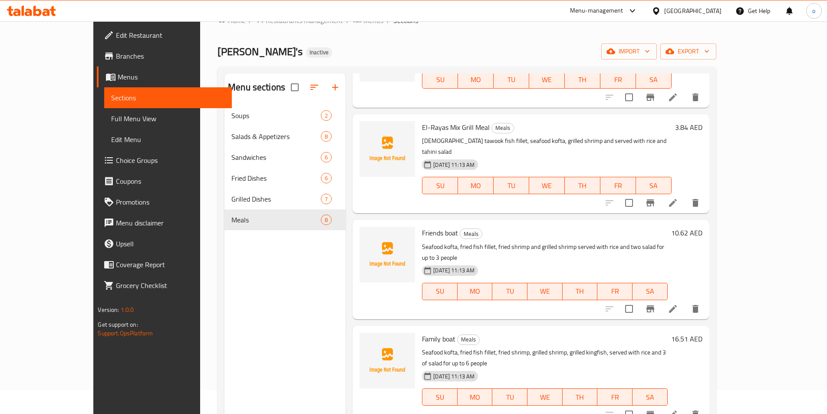
scroll to position [43, 0]
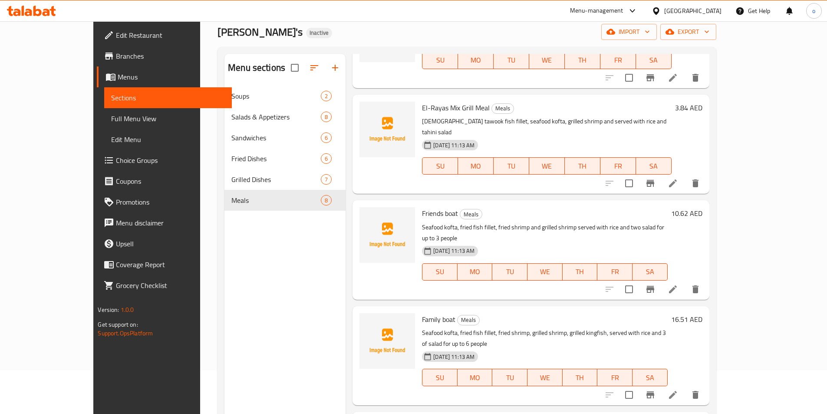
click at [678, 284] on icon at bounding box center [673, 289] width 10 height 10
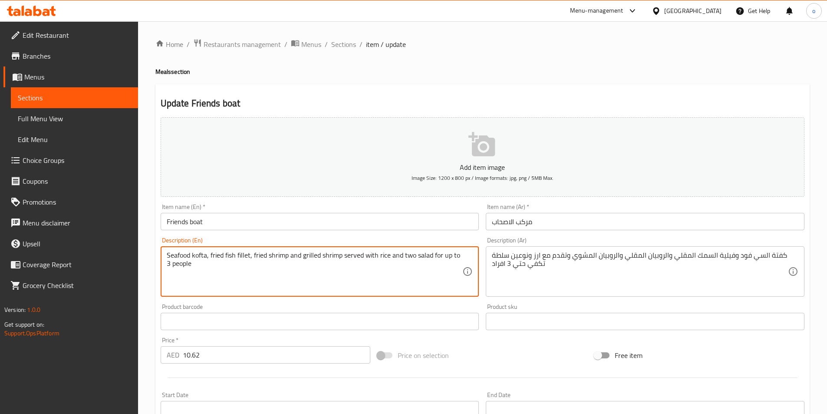
click at [194, 265] on textarea "Seafood kofta, fried fish fillet, fried shrimp and grilled shrimp served with r…" at bounding box center [315, 271] width 296 height 41
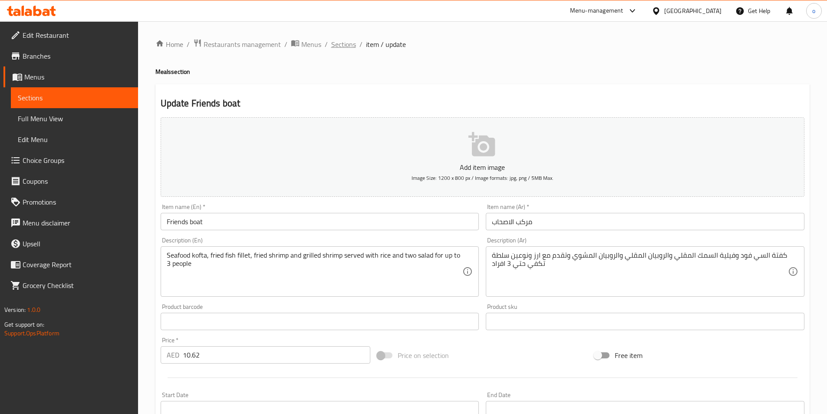
click at [343, 48] on span "Sections" at bounding box center [343, 44] width 25 height 10
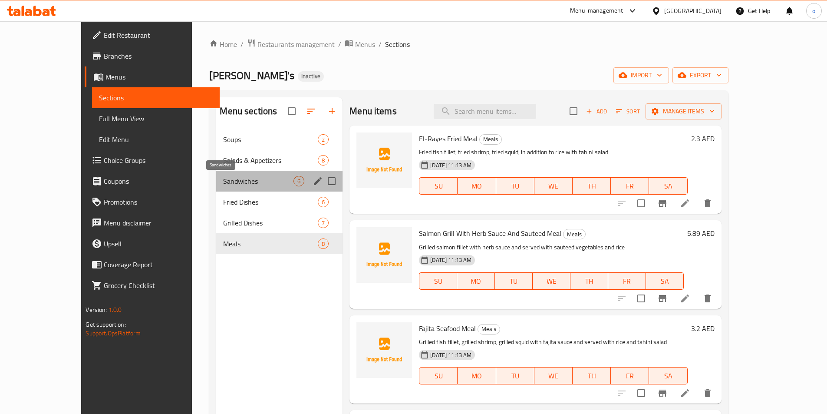
click at [243, 184] on span "Sandwiches" at bounding box center [258, 181] width 70 height 10
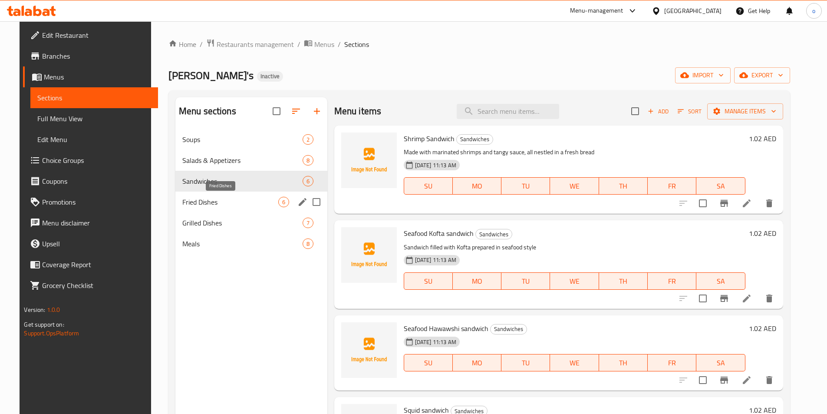
click at [219, 197] on span "Fried Dishes" at bounding box center [230, 202] width 96 height 10
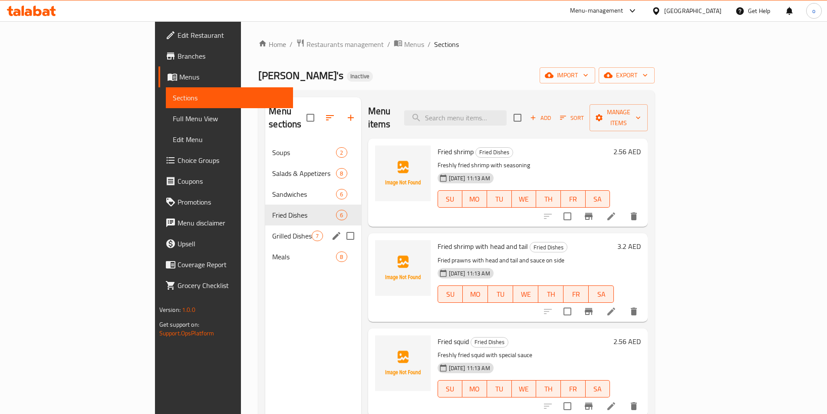
click at [265, 225] on div "Grilled Dishes 7" at bounding box center [312, 235] width 95 height 21
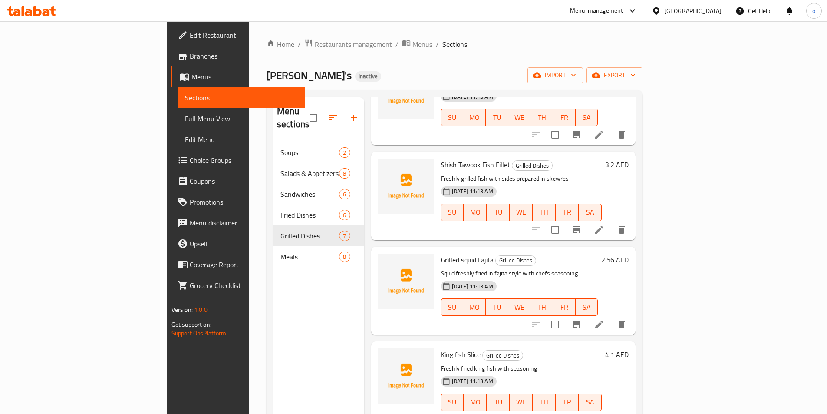
scroll to position [272, 0]
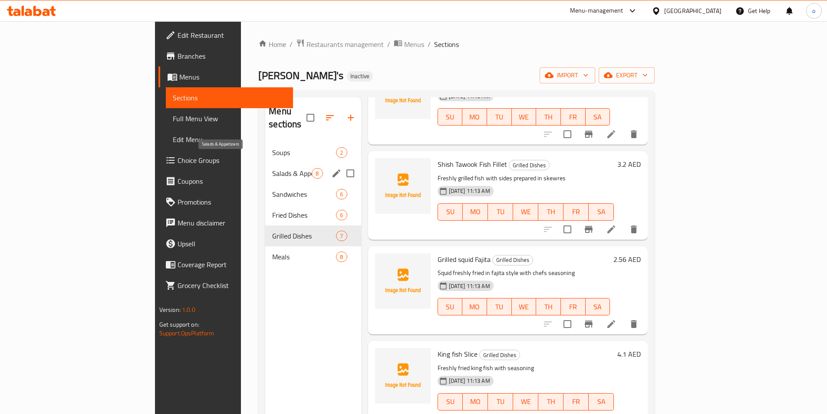
click at [272, 168] on span "Salads & Appetizers" at bounding box center [291, 173] width 39 height 10
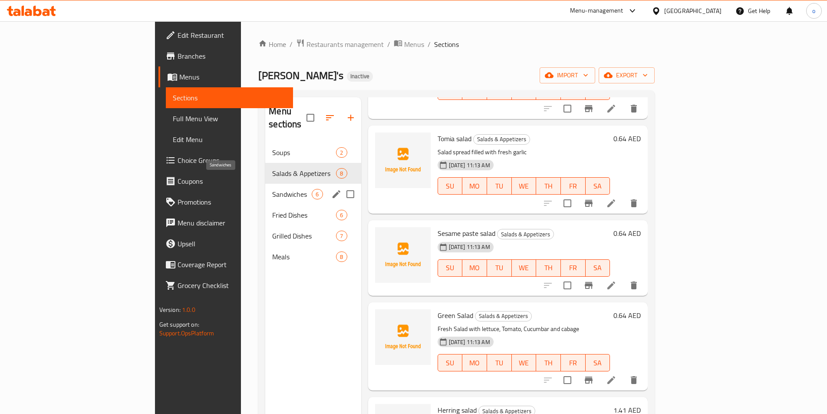
click at [272, 189] on span "Sandwiches" at bounding box center [291, 194] width 39 height 10
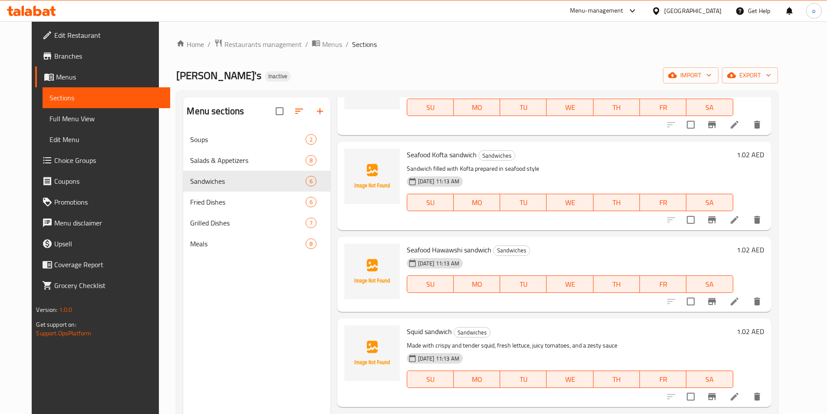
scroll to position [87, 0]
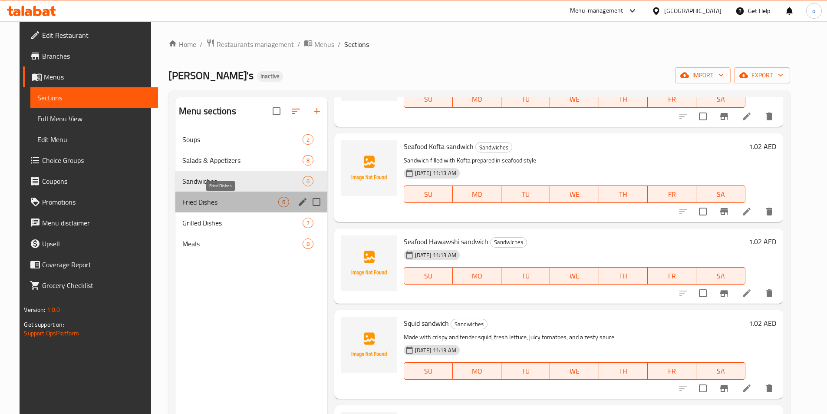
click at [215, 200] on span "Fried Dishes" at bounding box center [230, 202] width 96 height 10
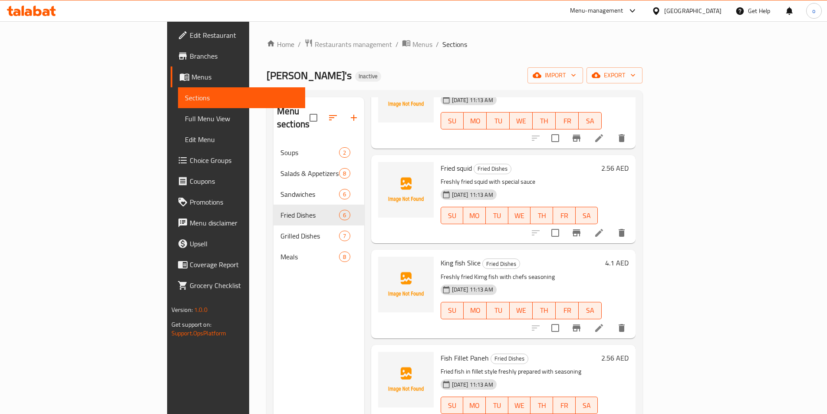
scroll to position [177, 0]
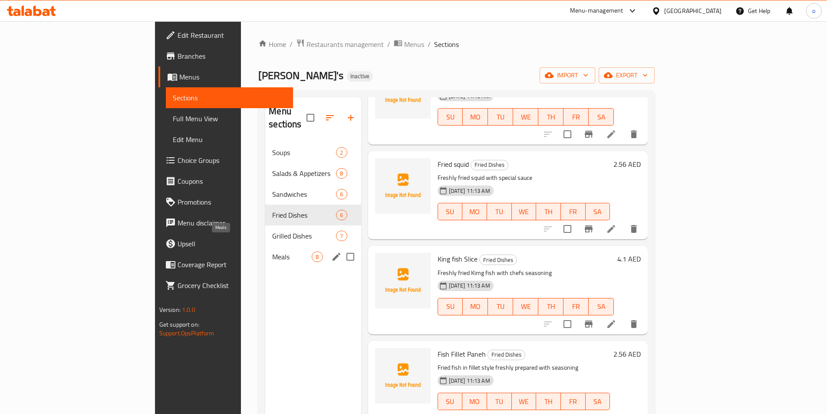
click at [272, 251] on span "Meals" at bounding box center [291, 256] width 39 height 10
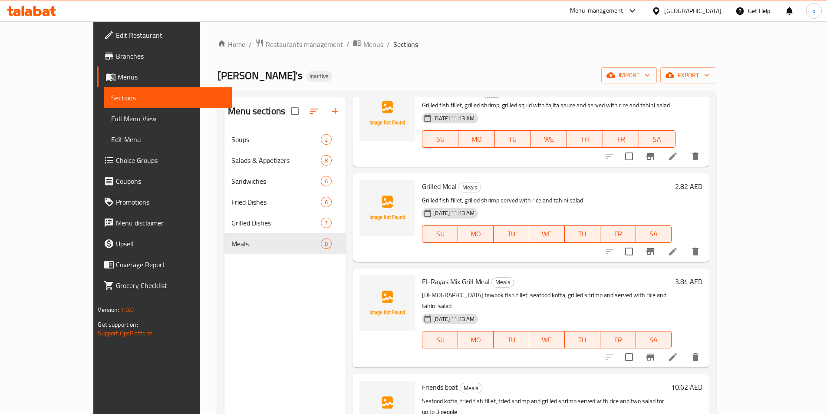
scroll to position [150, 0]
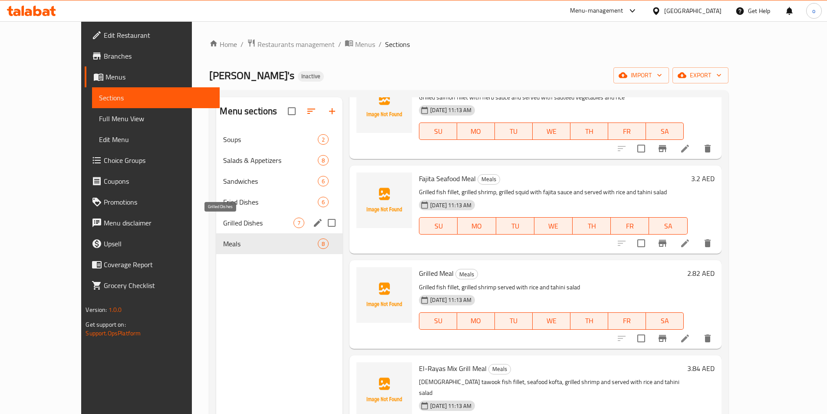
click at [223, 223] on span "Grilled Dishes" at bounding box center [258, 222] width 70 height 10
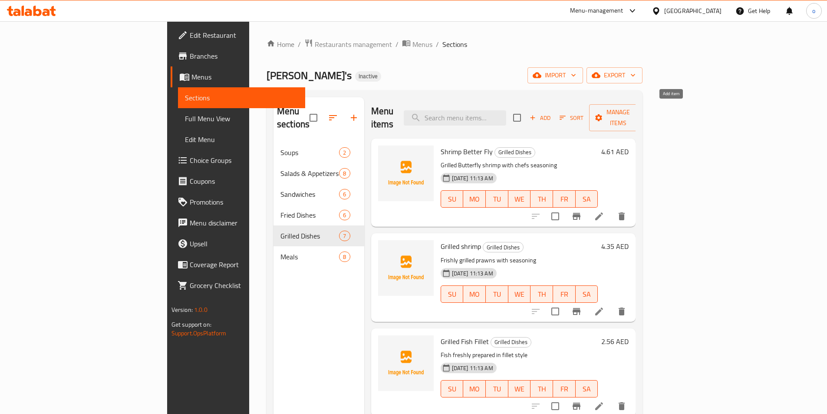
click at [552, 113] on span "Add" at bounding box center [539, 118] width 23 height 10
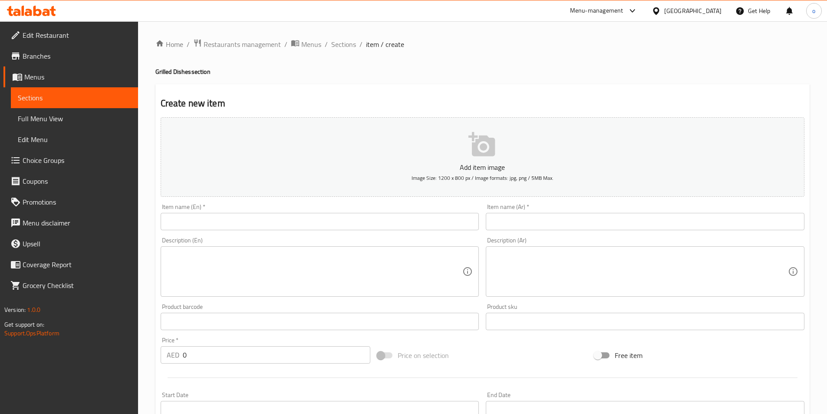
click at [379, 219] on input "text" at bounding box center [320, 221] width 319 height 17
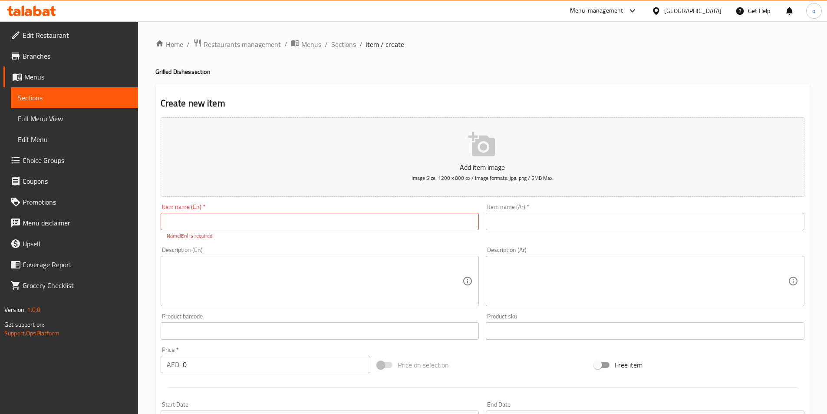
click at [397, 231] on div "Item name (En)   * Item name (En) * Name(En) is required" at bounding box center [320, 222] width 319 height 36
click at [398, 227] on input "text" at bounding box center [320, 221] width 319 height 17
paste input "Shrimp pane"
type input "Shrimp pane"
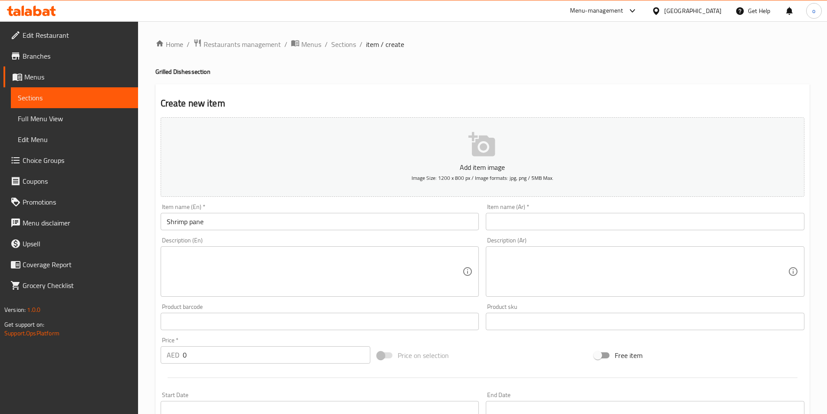
click at [571, 208] on div "Item name (Ar)   * Item name (Ar) *" at bounding box center [645, 217] width 319 height 26
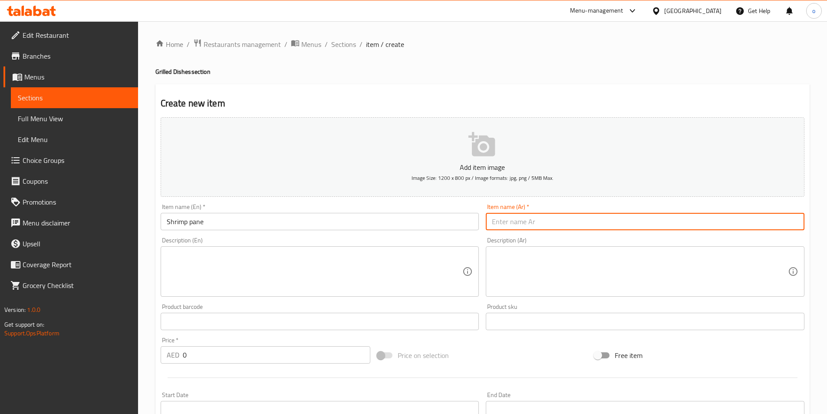
click at [570, 215] on input "text" at bounding box center [645, 221] width 319 height 17
paste input "روبيان بانيه بالبقسماط"
type input "روبيان بانيه بالبقسماط"
click at [292, 223] on input "Shrimp pane" at bounding box center [320, 221] width 319 height 17
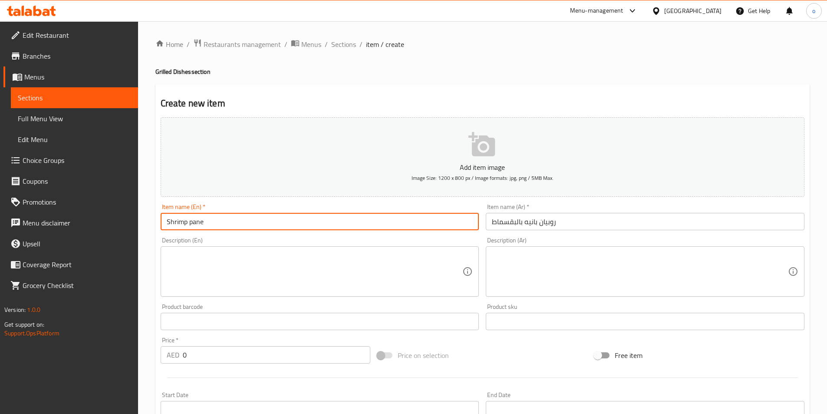
click at [214, 222] on input "Shrimp pane" at bounding box center [320, 221] width 319 height 17
paste input "Breaded"
click at [227, 223] on input "Shrimp pane Breaded" at bounding box center [320, 221] width 319 height 17
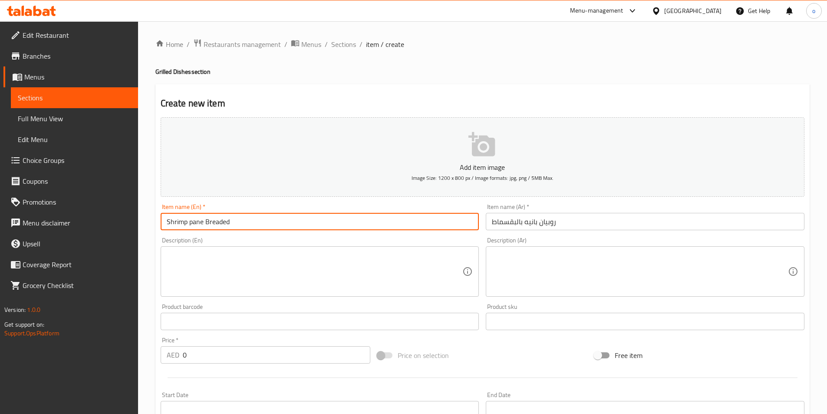
type input "Shrimp pane Breaded"
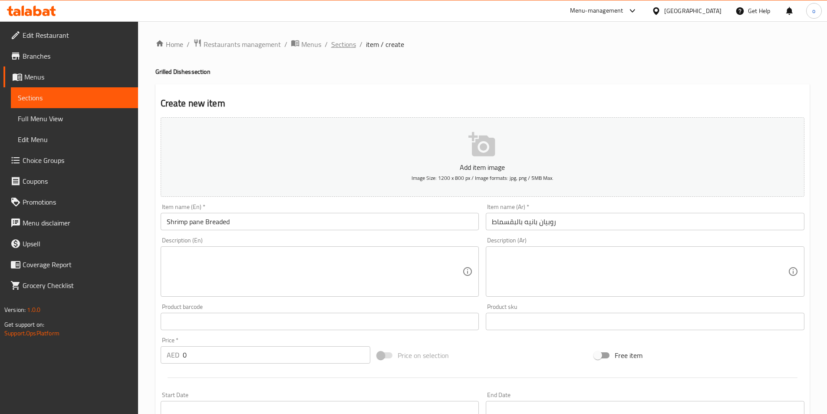
click at [339, 44] on span "Sections" at bounding box center [343, 44] width 25 height 10
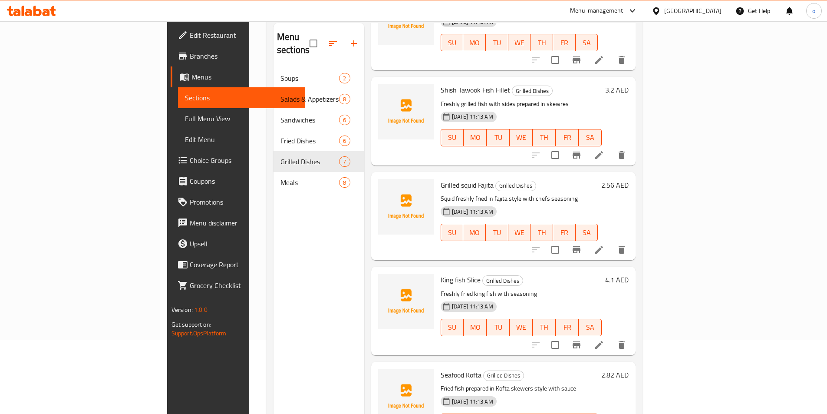
scroll to position [122, 0]
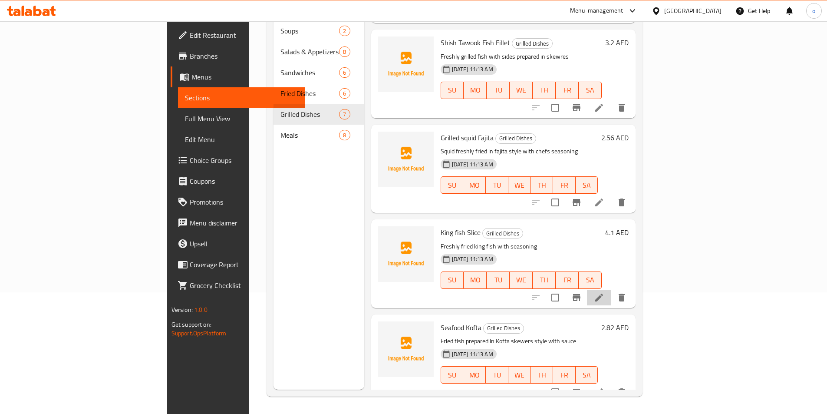
click at [611, 289] on li at bounding box center [599, 297] width 24 height 16
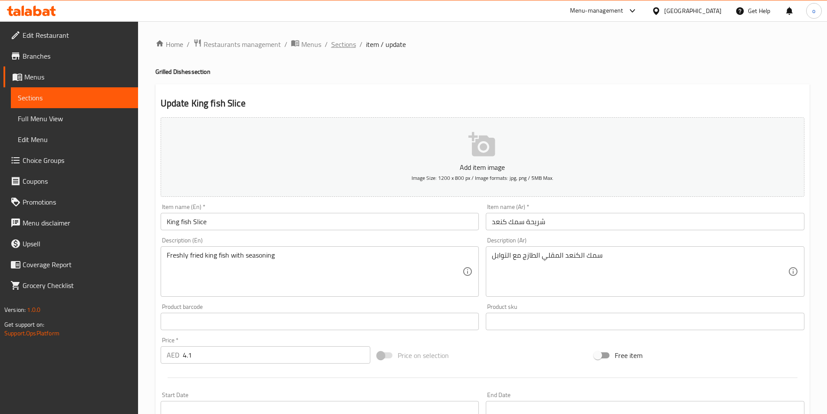
click at [337, 48] on span "Sections" at bounding box center [343, 44] width 25 height 10
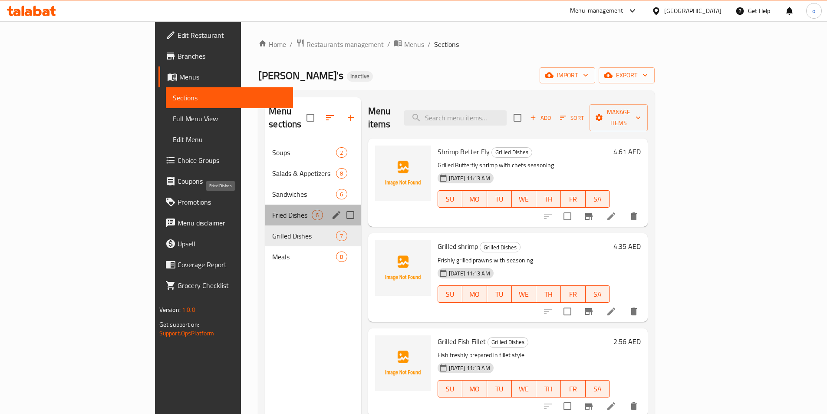
click at [272, 210] on span "Fried Dishes" at bounding box center [291, 215] width 39 height 10
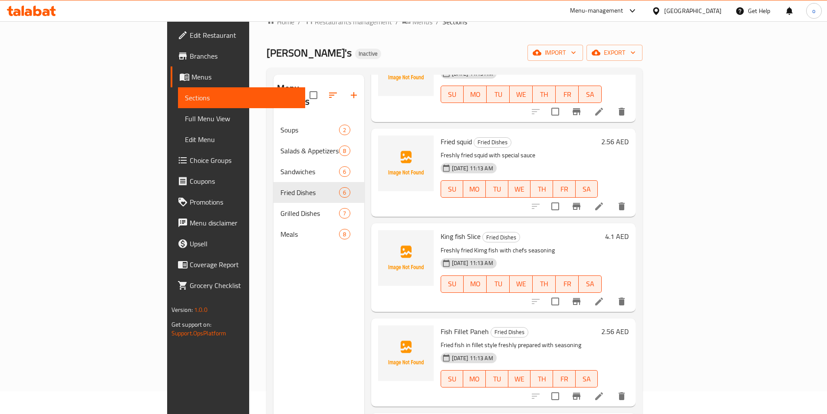
scroll to position [43, 0]
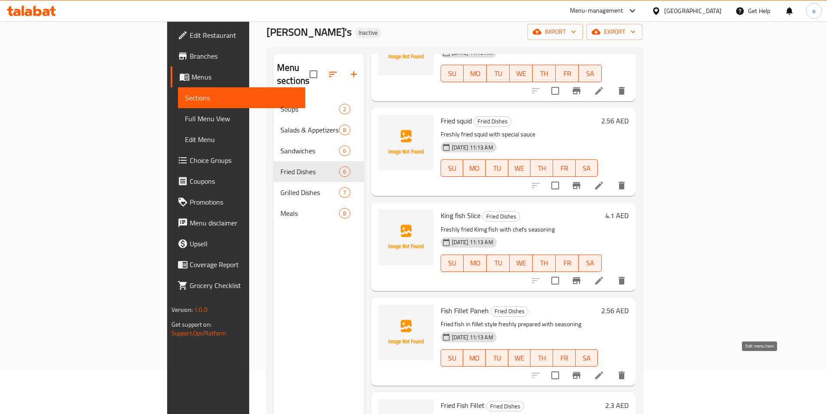
click at [604, 370] on icon at bounding box center [599, 375] width 10 height 10
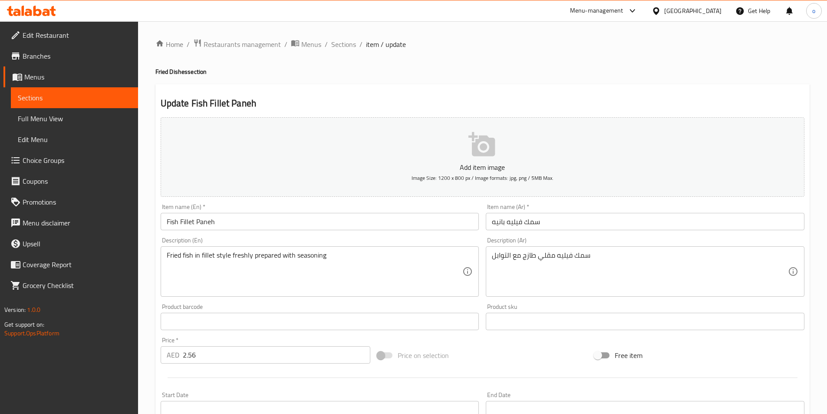
click at [264, 222] on input "Fish Fillet Paneh" at bounding box center [320, 221] width 319 height 17
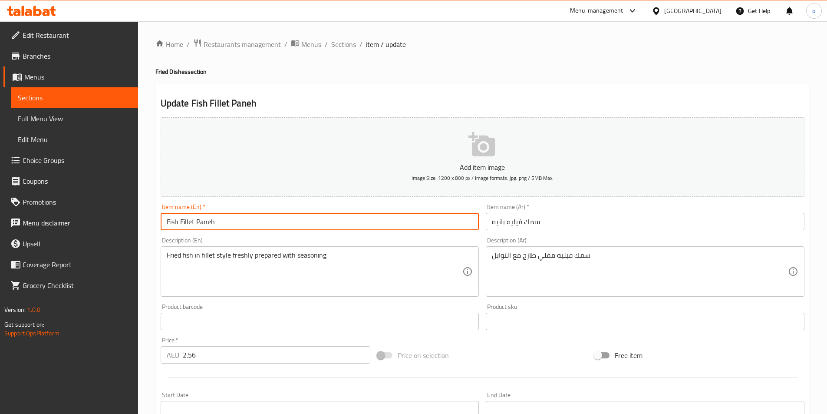
type input "Fish Fillet Paneh"
click at [491, 220] on input "سمك فيليه بانيه" at bounding box center [645, 221] width 319 height 17
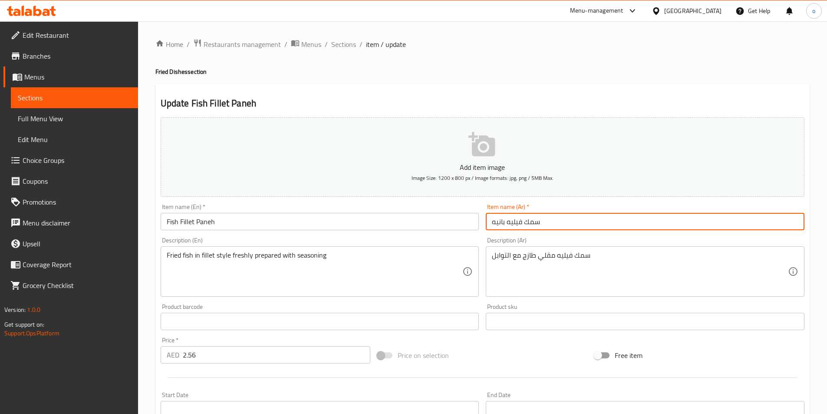
click at [551, 223] on input "سمك فيليه بانيه" at bounding box center [645, 221] width 319 height 17
click at [491, 223] on input "سمك فيليه بانيه بالبقسماط" at bounding box center [645, 221] width 319 height 17
type input "سمك فيليه بانيه بالبقسماط"
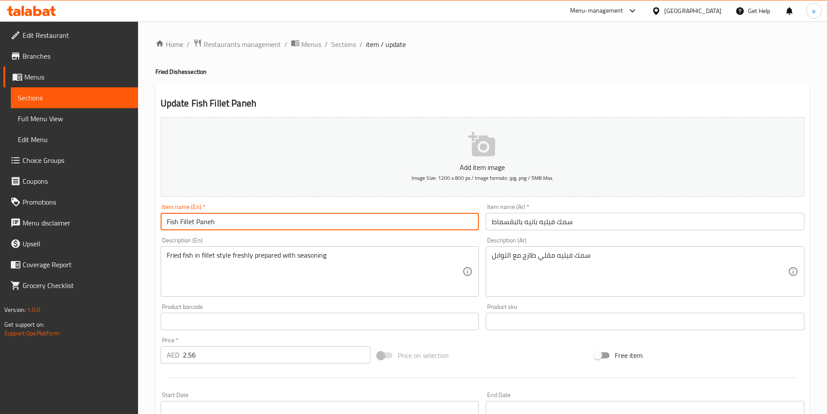
click at [252, 218] on input "Fish Fillet Paneh" at bounding box center [320, 221] width 319 height 17
click at [258, 221] on input "Fish Fillet Paneh breaded" at bounding box center [320, 221] width 319 height 17
click at [219, 221] on input "Fish Fillet Paneh breaded" at bounding box center [320, 221] width 319 height 17
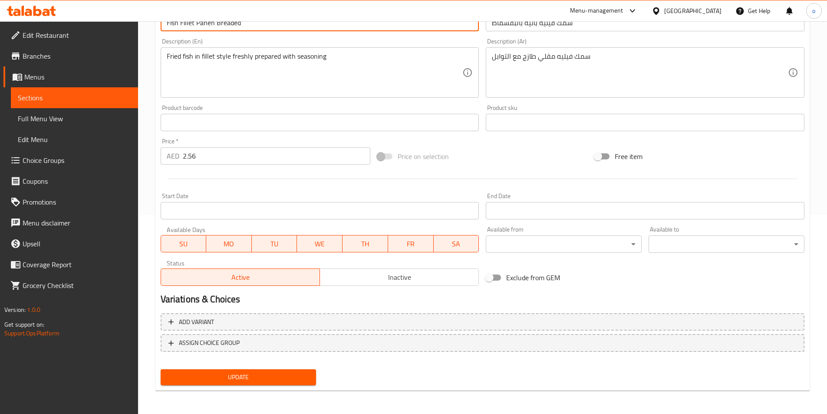
scroll to position [200, 0]
type input "Fish Fillet Paneh Breaded"
click at [262, 377] on span "Update" at bounding box center [239, 376] width 142 height 11
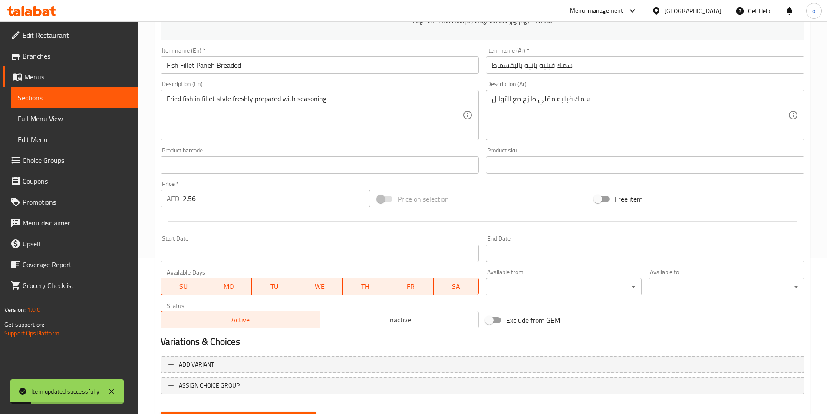
scroll to position [0, 0]
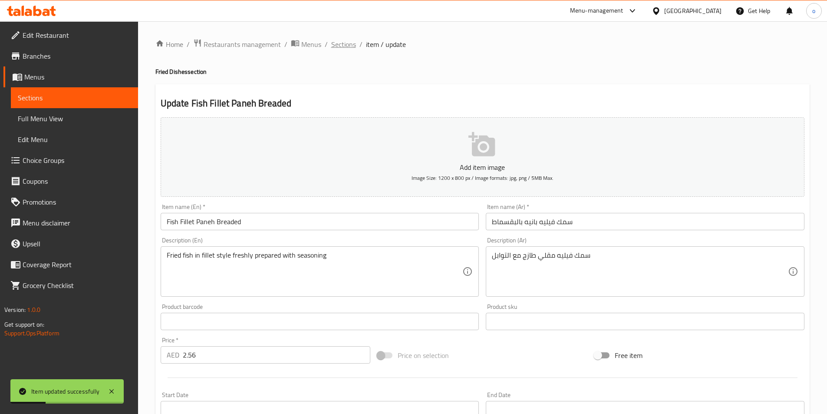
click at [340, 48] on span "Sections" at bounding box center [343, 44] width 25 height 10
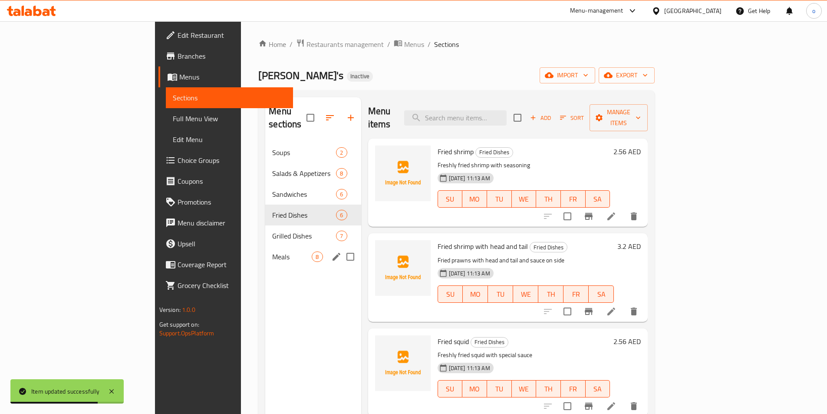
click at [265, 249] on div "Meals 8" at bounding box center [312, 256] width 95 height 21
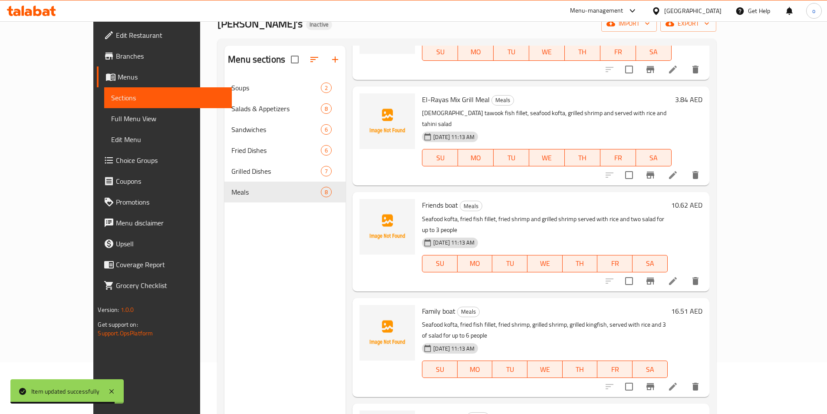
scroll to position [122, 0]
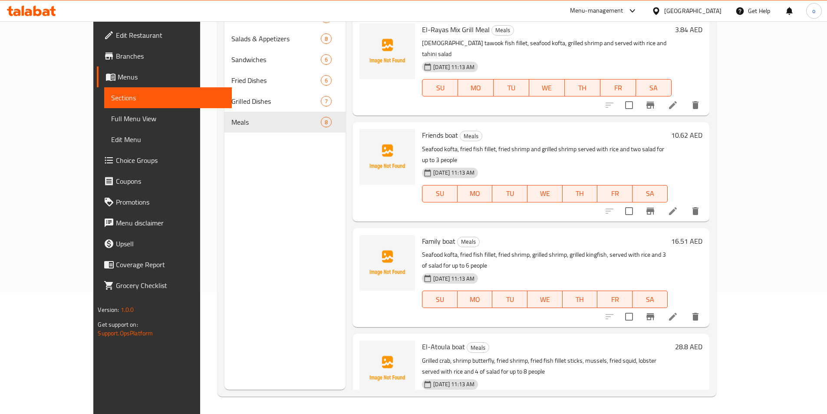
click at [678, 413] on icon at bounding box center [673, 422] width 10 height 10
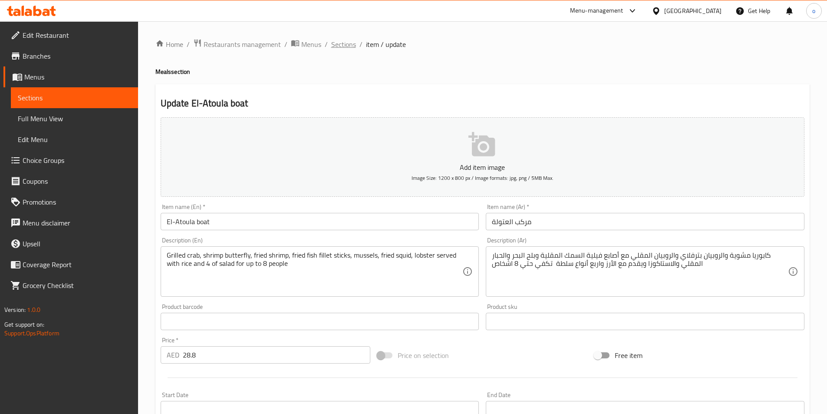
click at [341, 41] on span "Sections" at bounding box center [343, 44] width 25 height 10
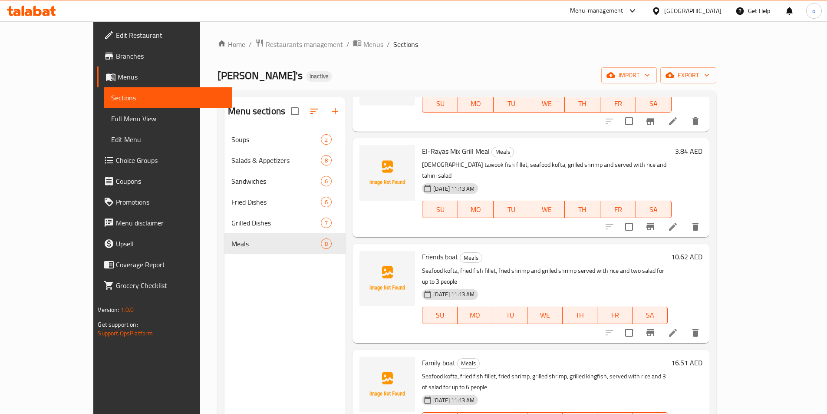
scroll to position [122, 0]
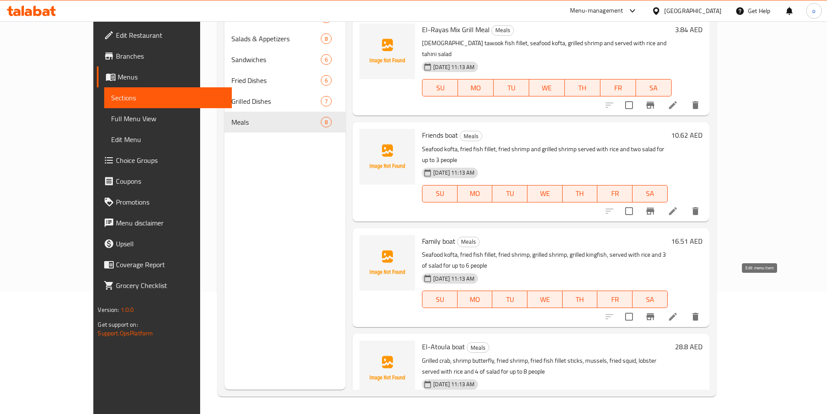
click at [677, 312] on icon at bounding box center [673, 316] width 8 height 8
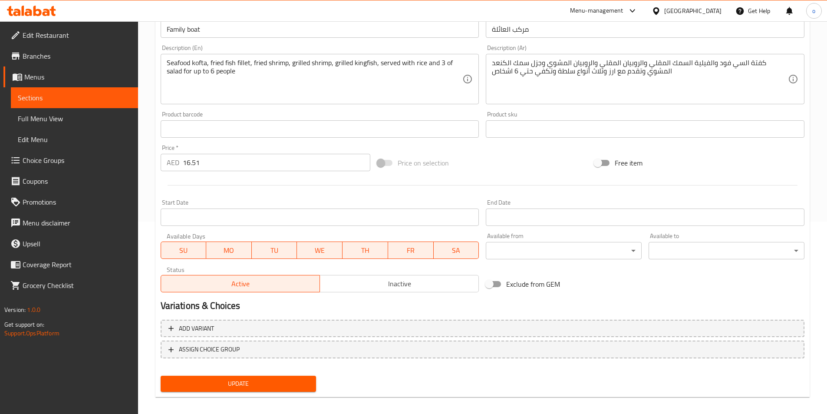
scroll to position [200, 0]
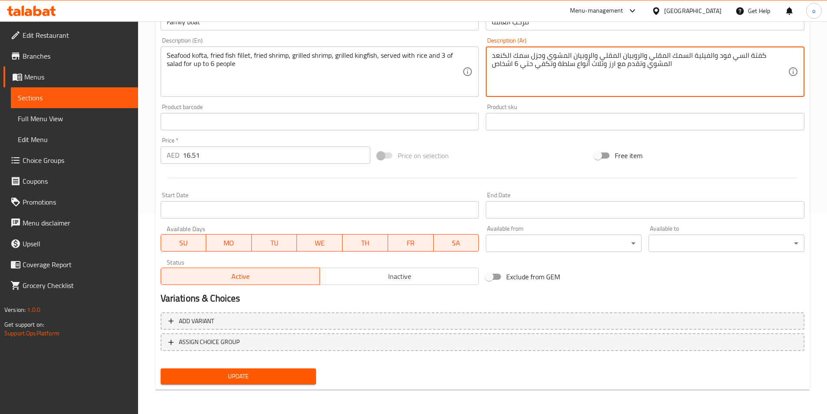
drag, startPoint x: 592, startPoint y: 65, endPoint x: 601, endPoint y: 63, distance: 9.3
type textarea "كفتة السي فود والفيلية السمك المقلي والروبيان المقلي والروبيان المشوي وجزل سمك …"
click at [299, 373] on span "Update" at bounding box center [239, 376] width 142 height 11
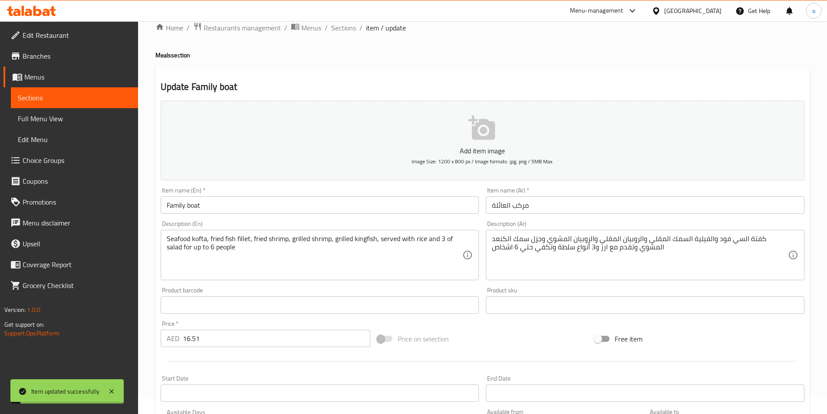
scroll to position [0, 0]
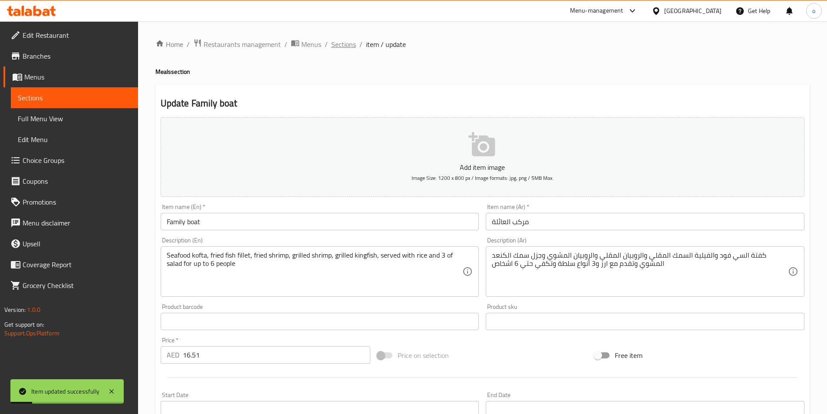
click at [346, 39] on span "Sections" at bounding box center [343, 44] width 25 height 10
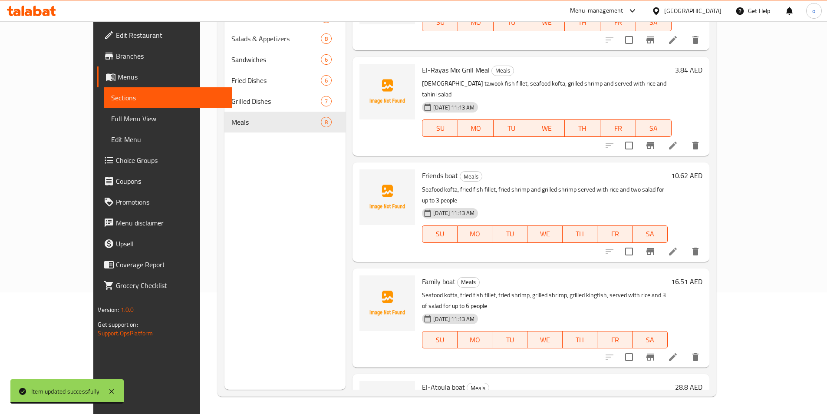
scroll to position [367, 0]
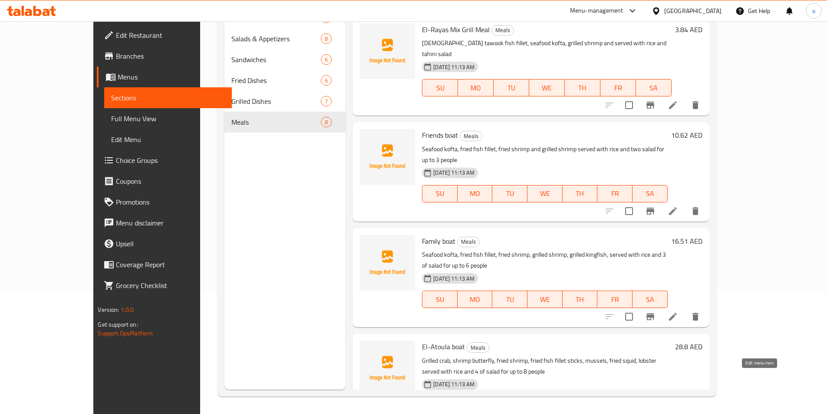
click at [678, 413] on icon at bounding box center [673, 422] width 10 height 10
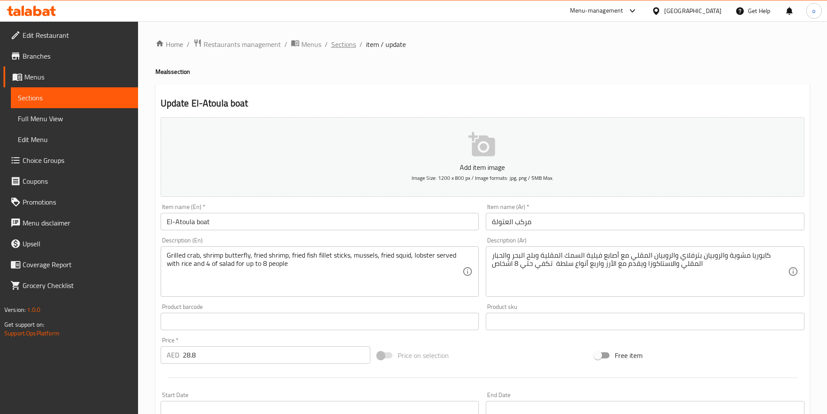
click at [352, 44] on span "Sections" at bounding box center [343, 44] width 25 height 10
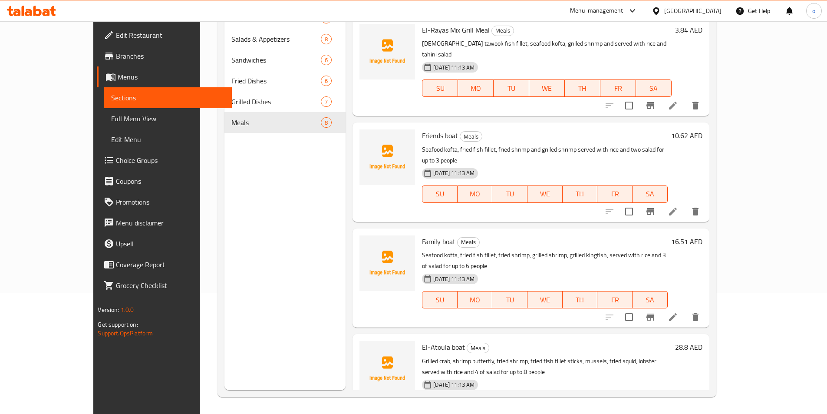
scroll to position [122, 0]
click at [678, 413] on icon at bounding box center [673, 422] width 10 height 10
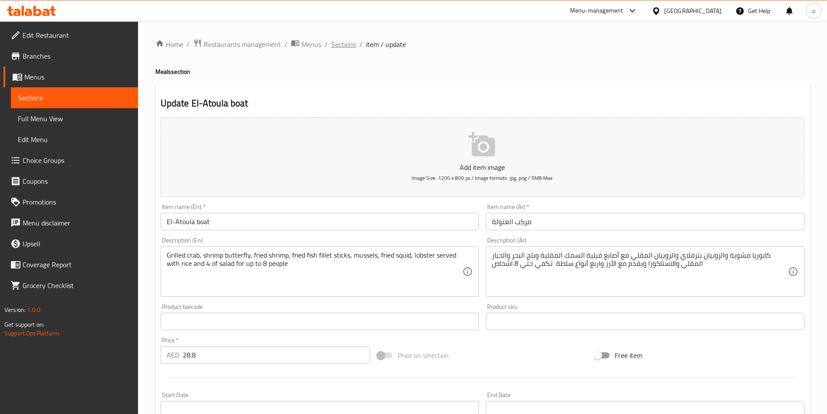
click at [348, 43] on span "Sections" at bounding box center [343, 44] width 25 height 10
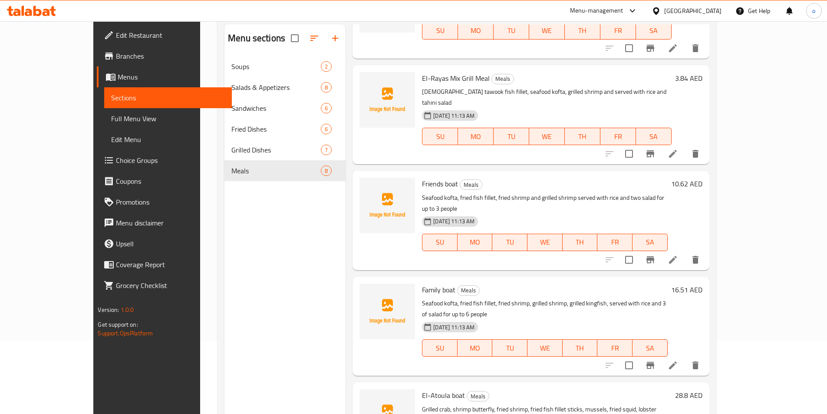
scroll to position [87, 0]
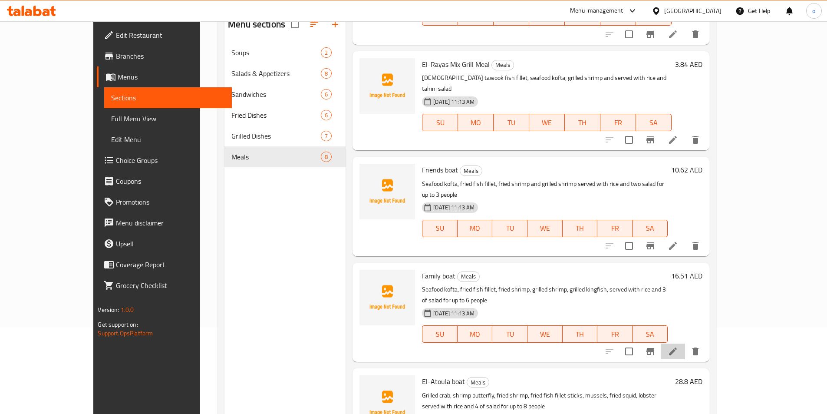
click at [685, 343] on li at bounding box center [673, 351] width 24 height 16
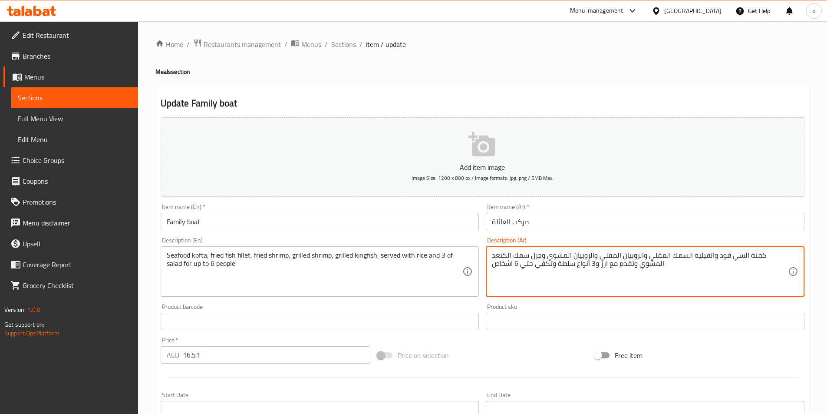
click at [592, 263] on textarea "كفتة السي فود والفيلية السمك المقلي والروبيان المقلي والروبيان المشوي وجزل سمك …" at bounding box center [640, 271] width 296 height 41
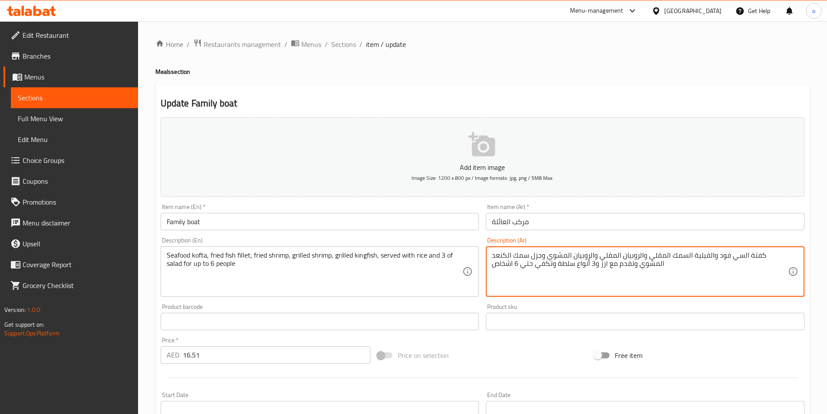
click at [592, 263] on textarea "كفتة السي فود والفيلية السمك المقلي والروبيان المقلي والروبيان المشوي وجزل سمك …" at bounding box center [640, 271] width 296 height 41
click at [594, 283] on textarea "كفتة السي فود والفيلية السمك المقلي والروبيان المقلي والروبيان المشوي وجزل سمك …" at bounding box center [640, 271] width 296 height 41
click at [593, 263] on textarea "كفتة السي فود والفيلية السمك المقلي والروبيان المقلي والروبيان المشوي وجزل سمك …" at bounding box center [640, 271] width 296 height 41
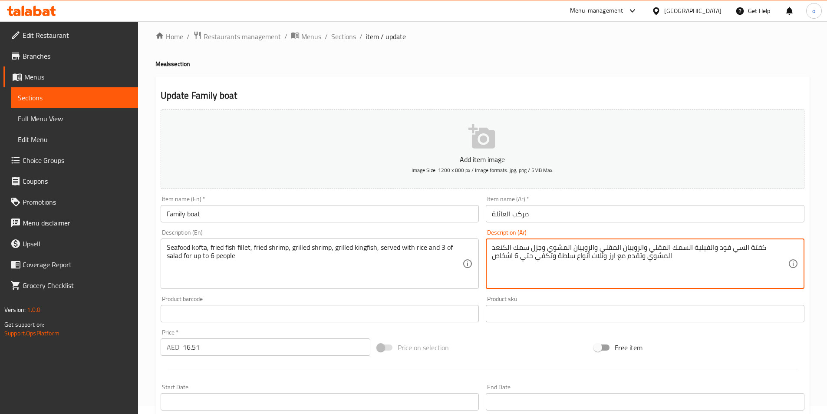
scroll to position [174, 0]
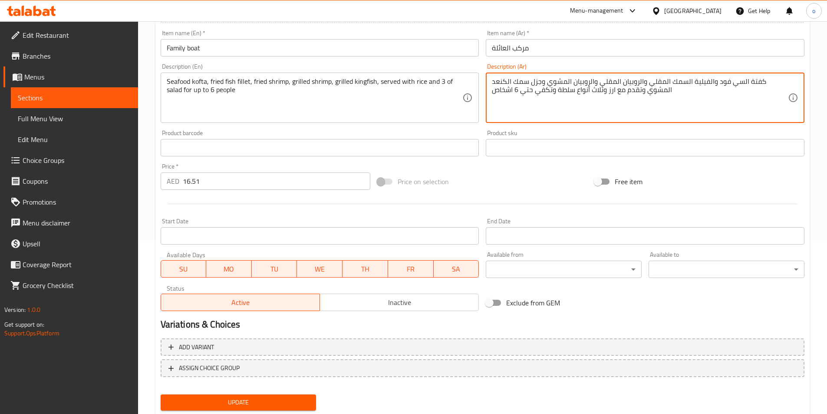
type textarea "كفتة السي فود والفيلية السمك المقلي والروبيان المقلي والروبيان المشوي وجزل سمك …"
click at [259, 409] on button "Update" at bounding box center [239, 402] width 156 height 16
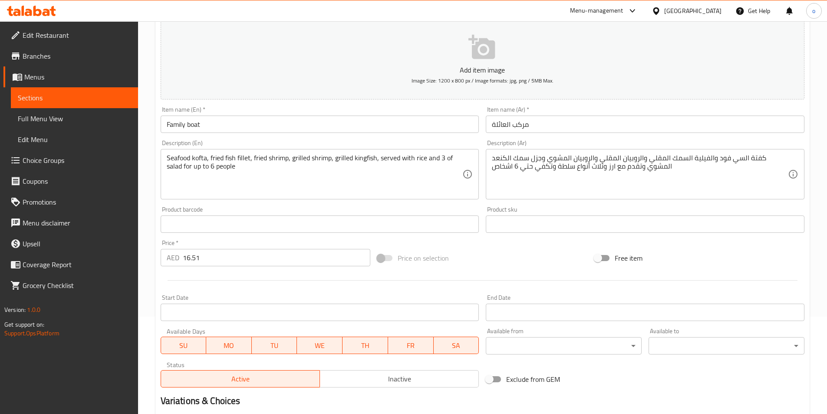
scroll to position [0, 0]
